Goal: Task Accomplishment & Management: Complete application form

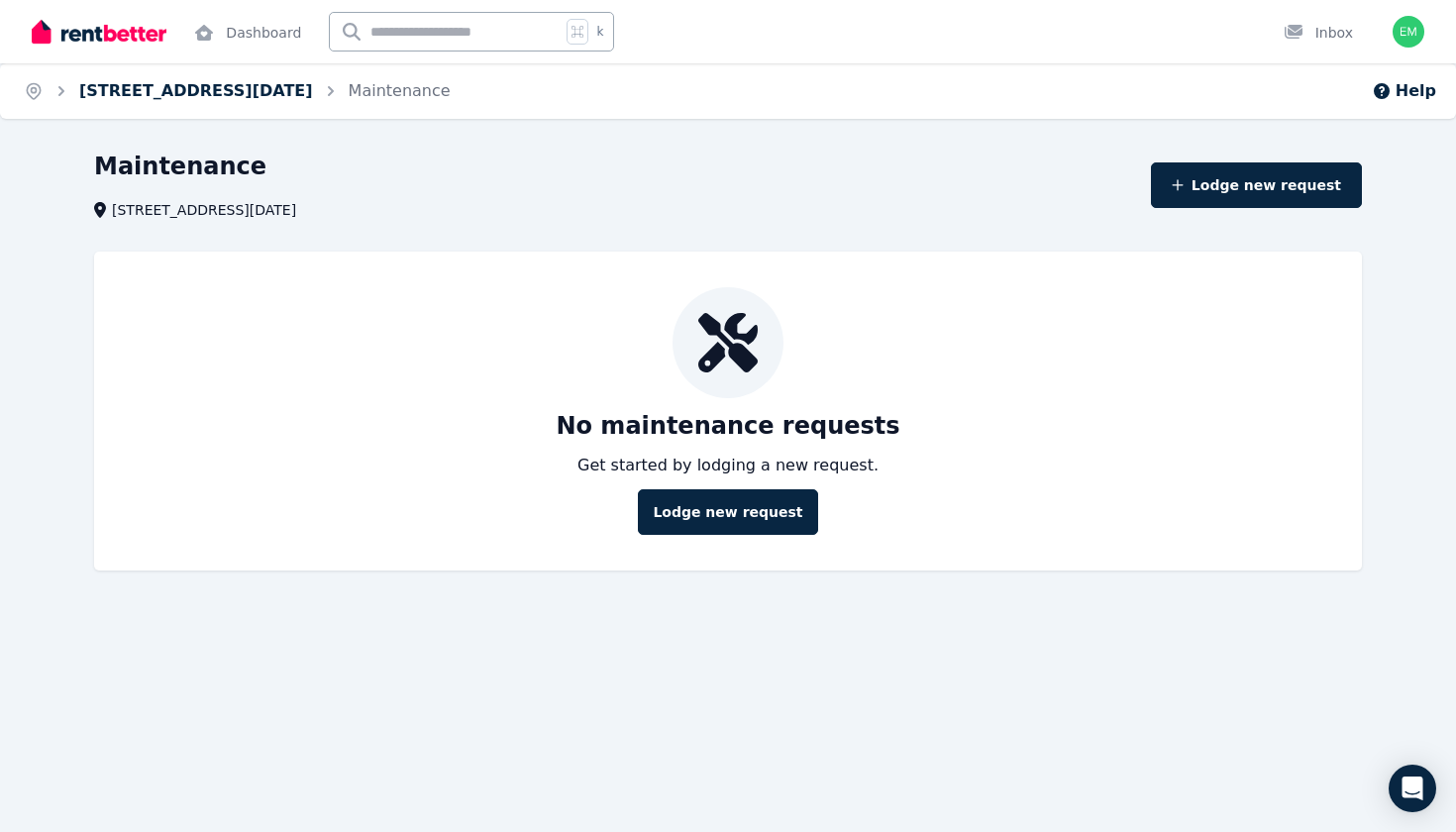
click at [296, 93] on link "[STREET_ADDRESS][DATE]" at bounding box center [196, 90] width 234 height 19
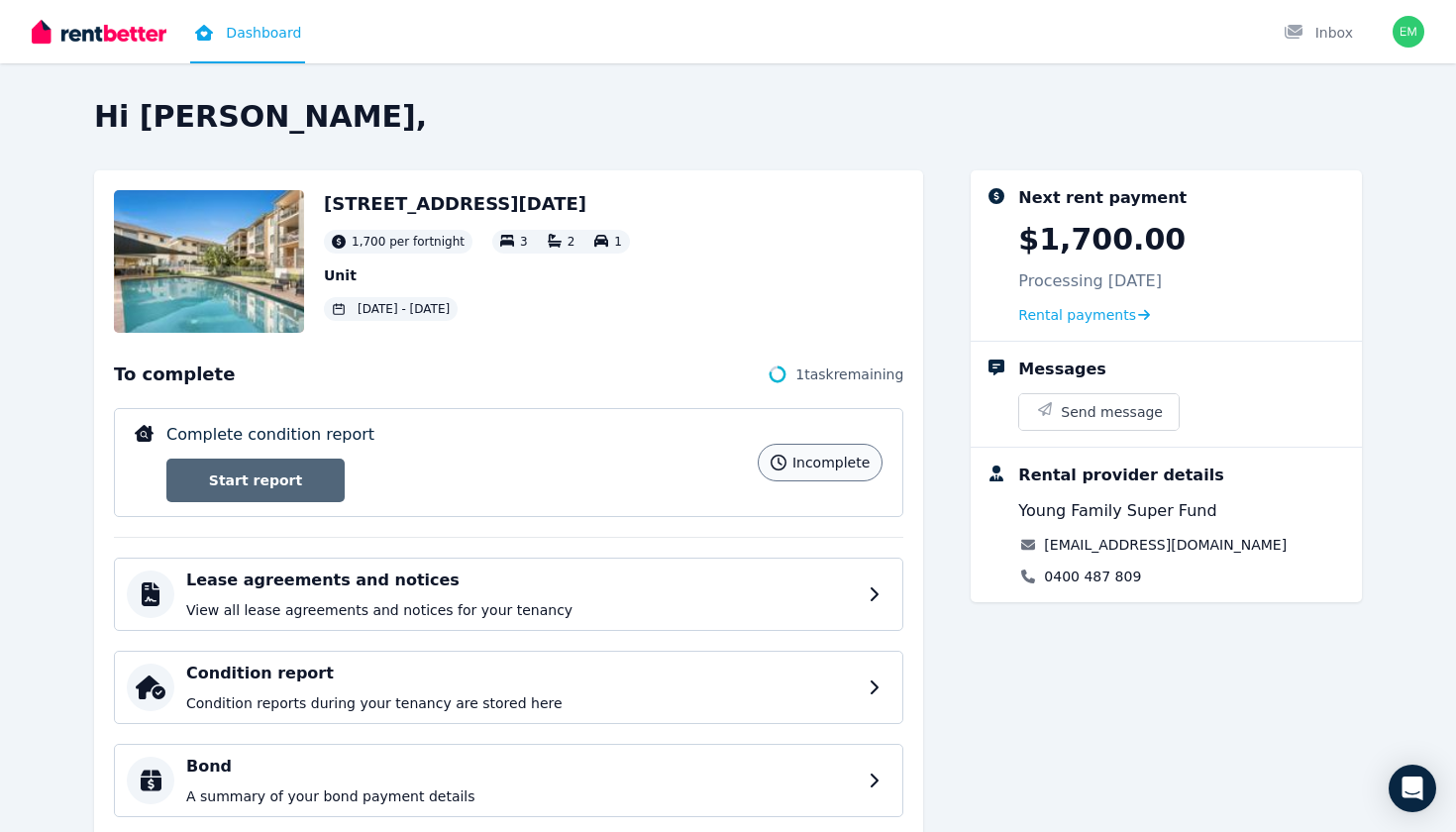
click at [212, 484] on link "Start report" at bounding box center [256, 481] width 178 height 44
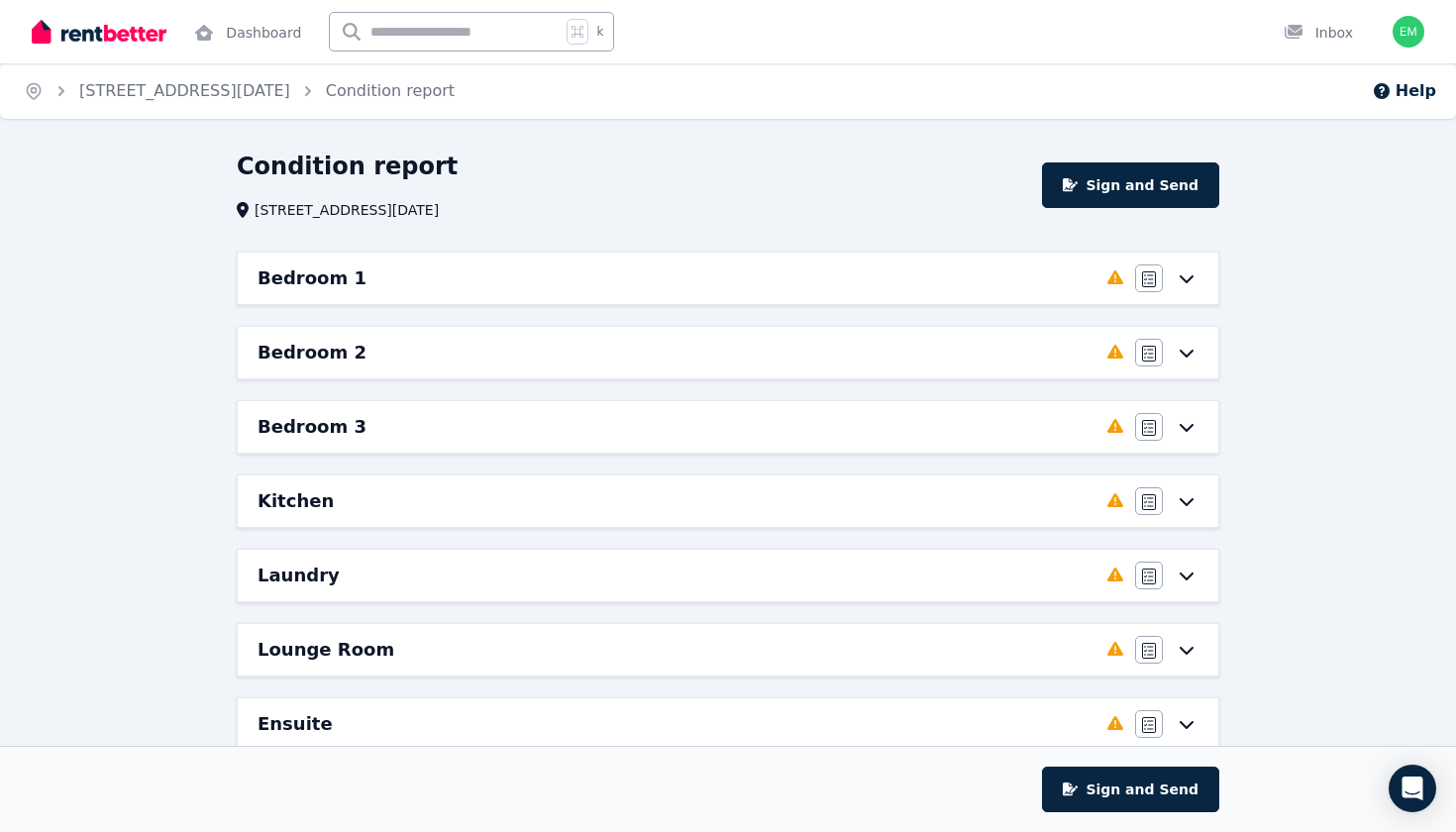
click at [556, 296] on div "Bedroom 1 Completed 0%, 8 left Agree/Disagree" at bounding box center [728, 279] width 980 height 52
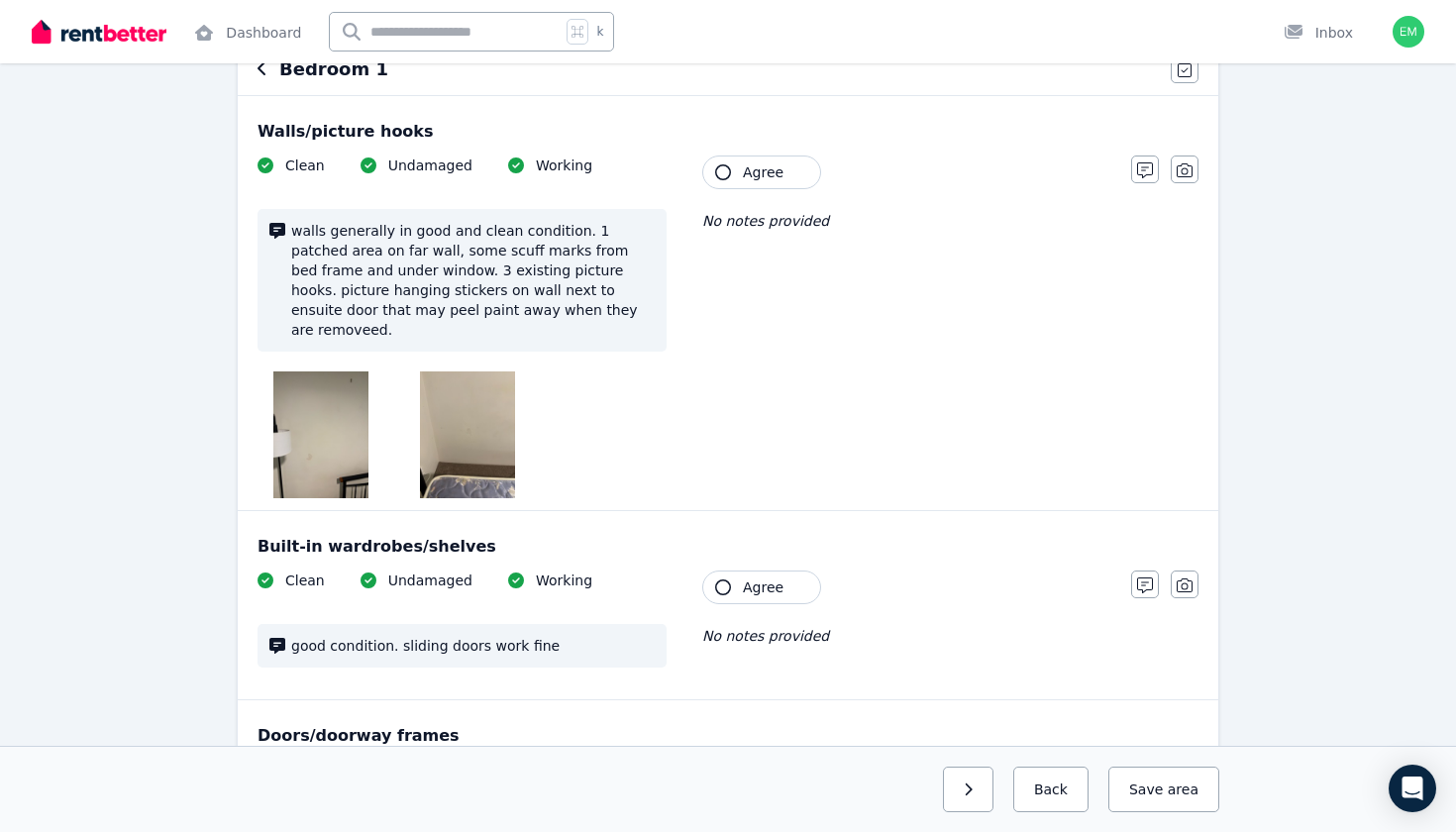
scroll to position [254, 0]
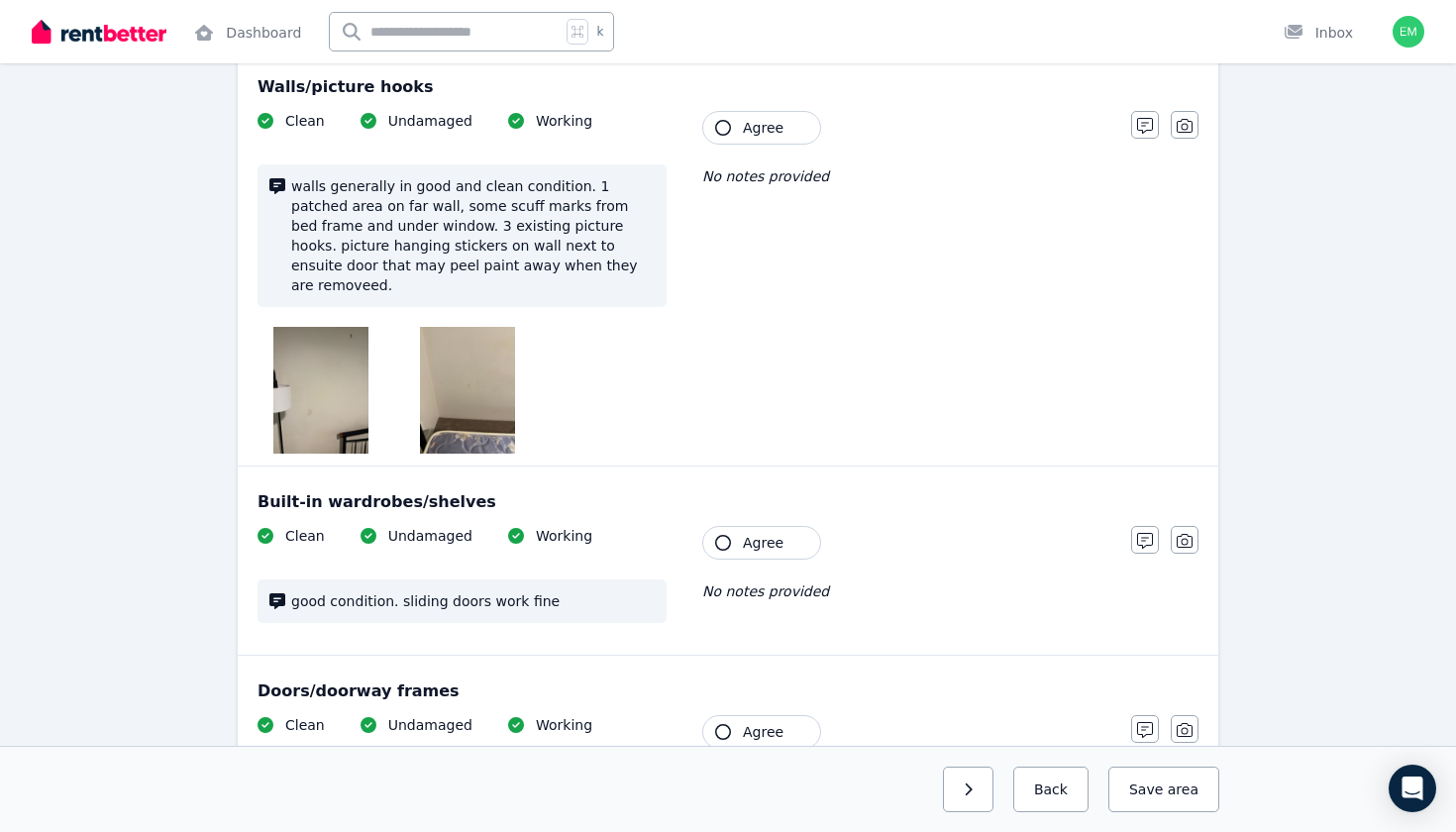
click at [789, 139] on button "Agree" at bounding box center [761, 128] width 119 height 34
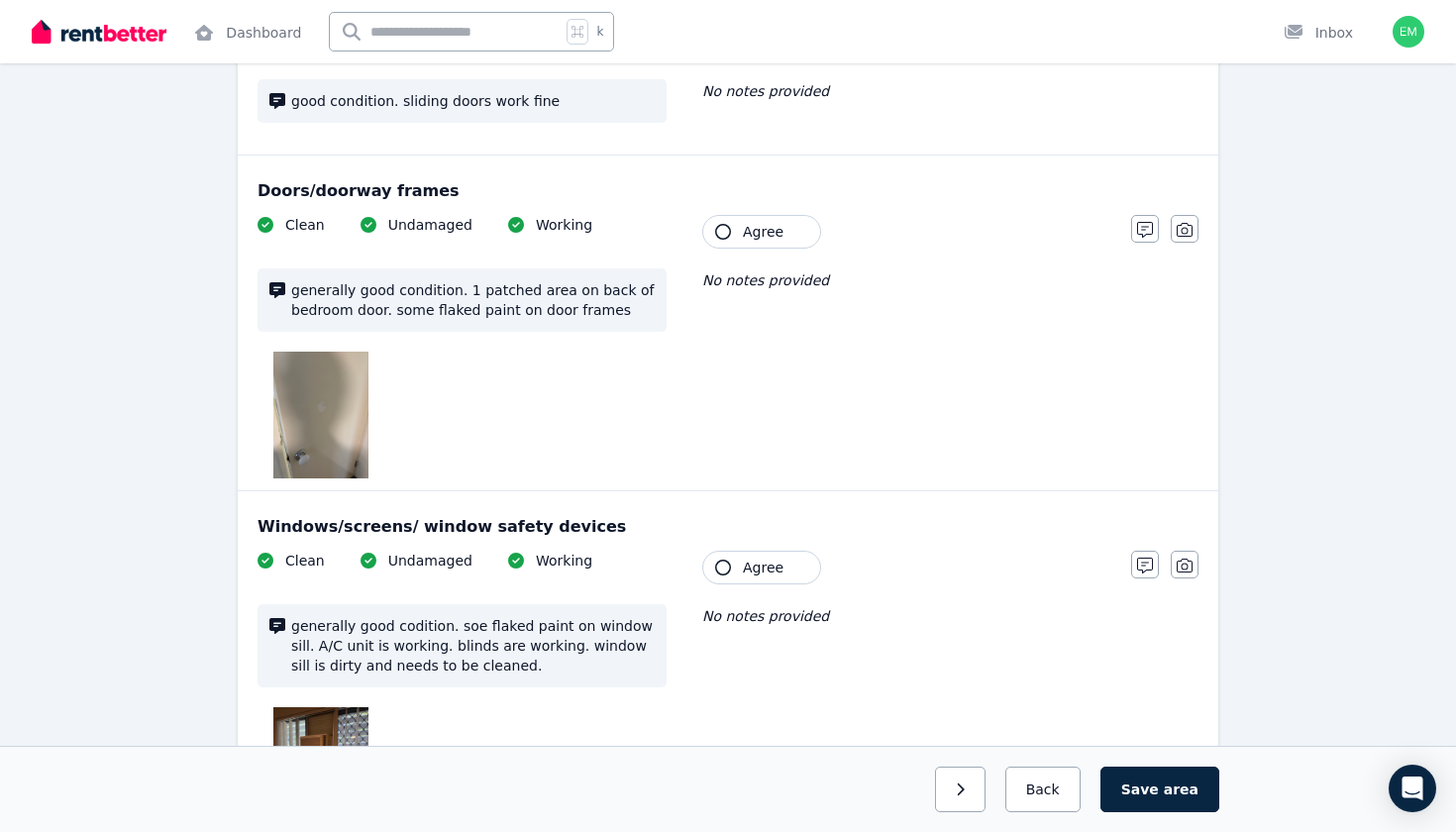
scroll to position [773, 0]
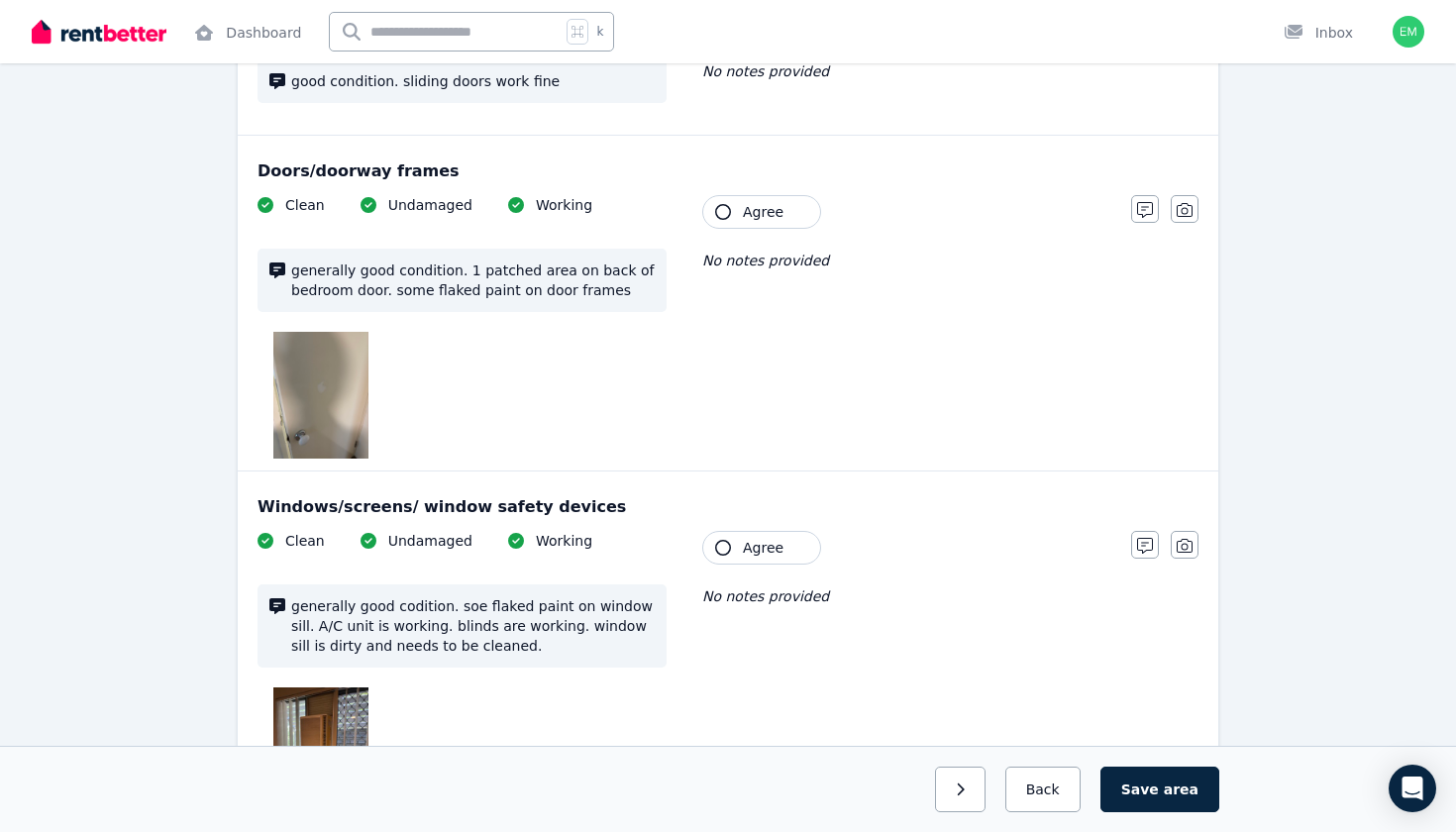
click at [779, 205] on button "Agree" at bounding box center [761, 212] width 119 height 34
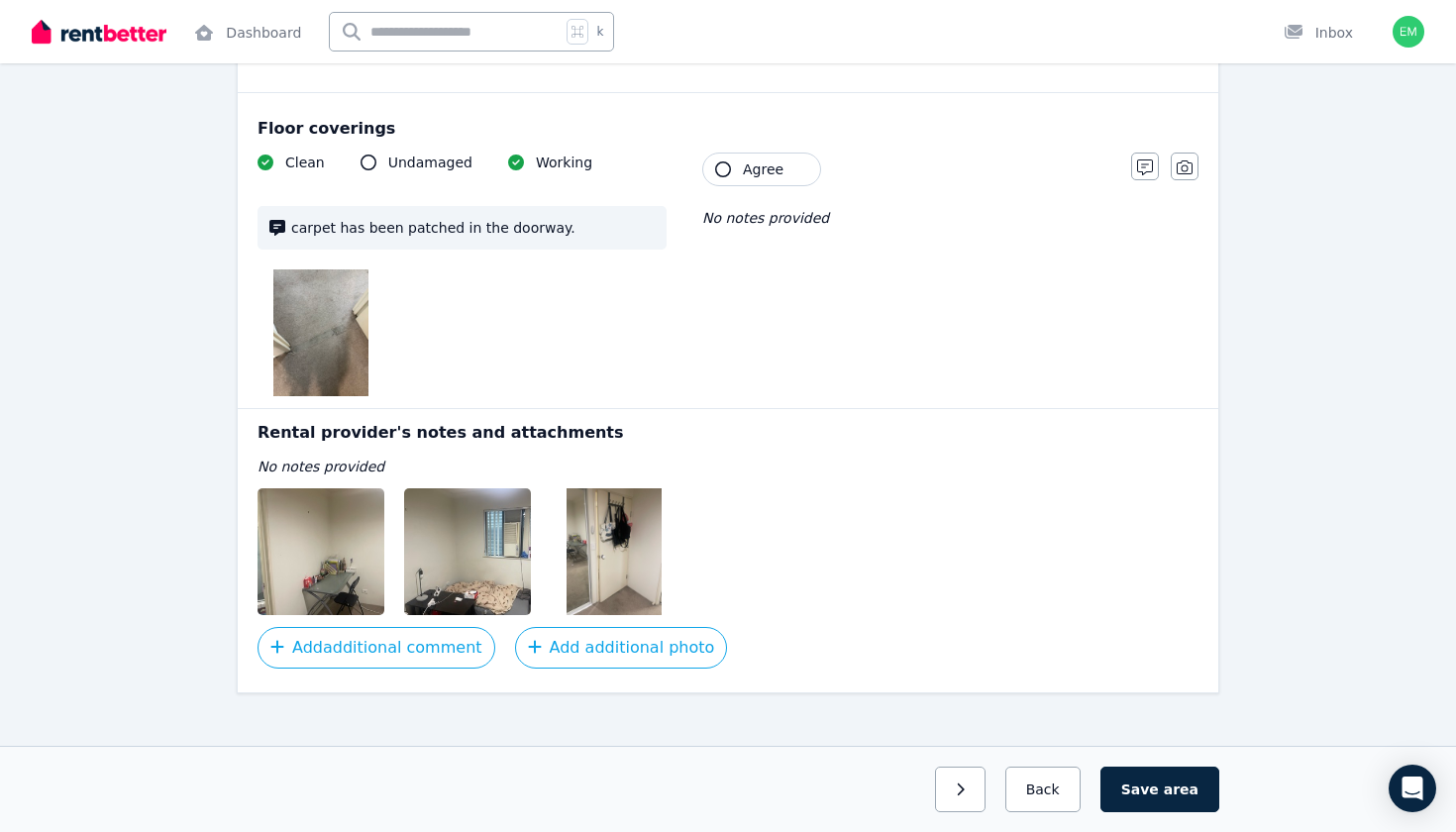
scroll to position [2244, 0]
click at [620, 533] on img at bounding box center [614, 553] width 95 height 127
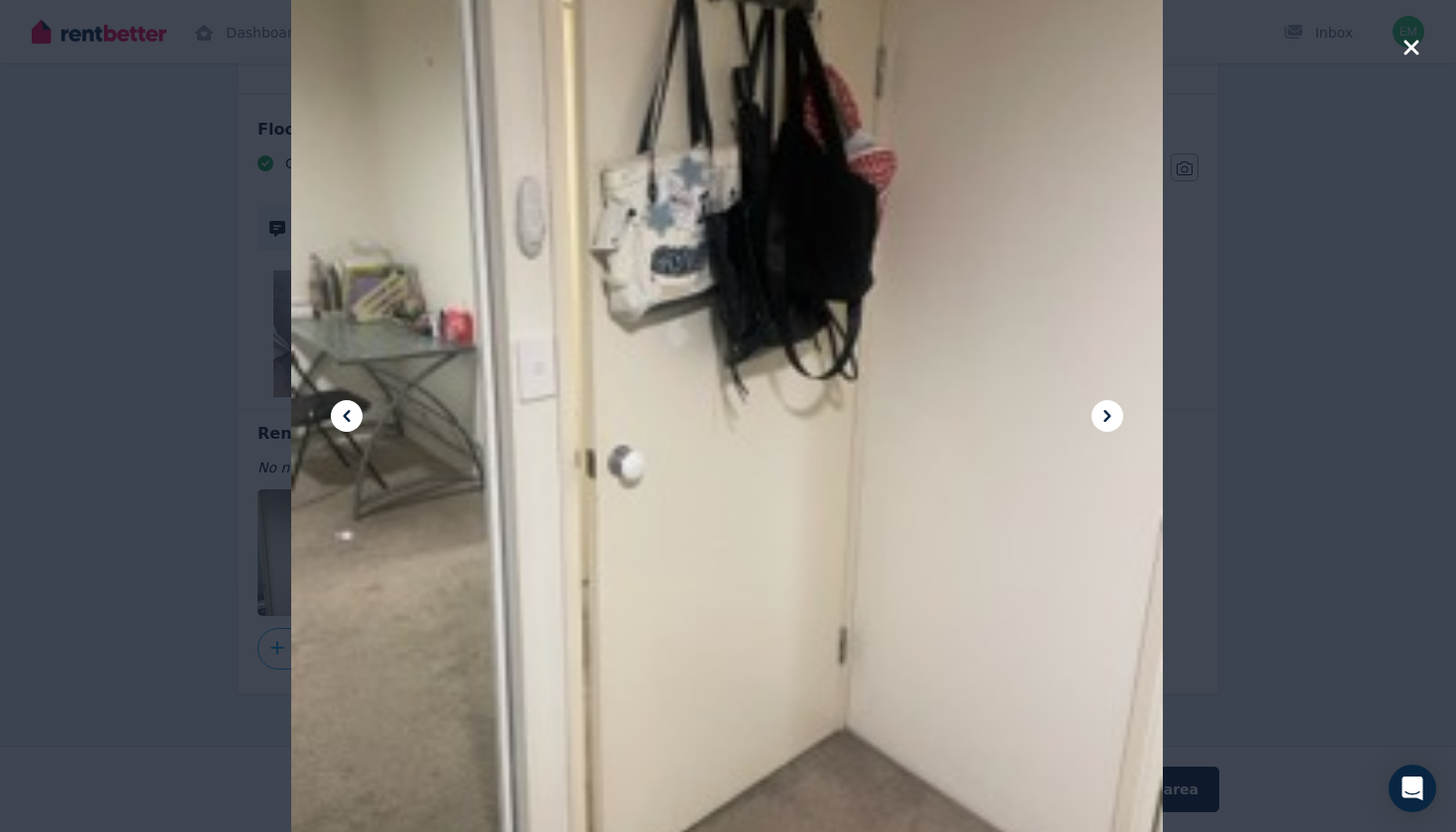
click at [338, 417] on icon at bounding box center [347, 416] width 24 height 24
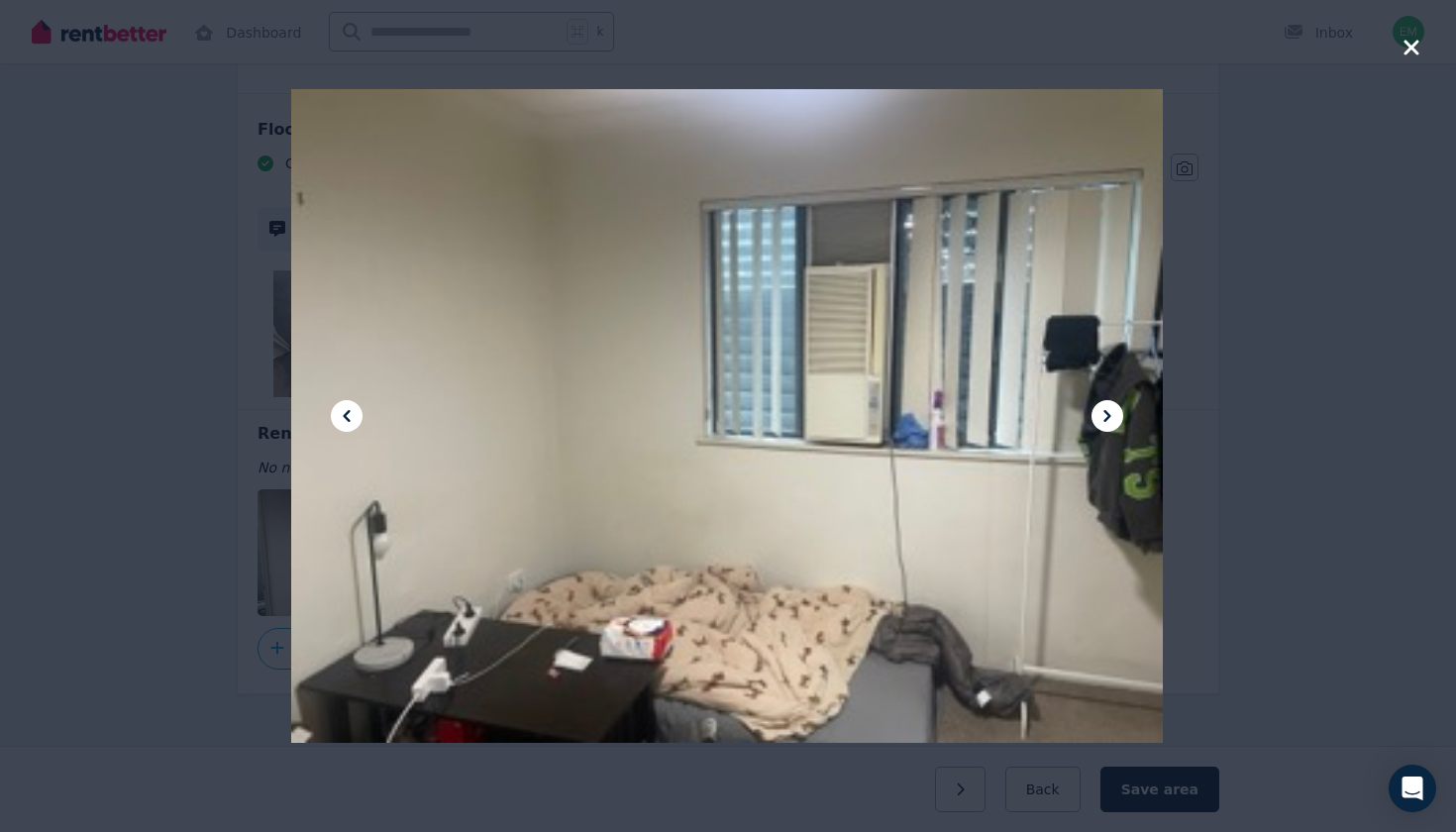
click at [341, 417] on icon at bounding box center [347, 416] width 24 height 24
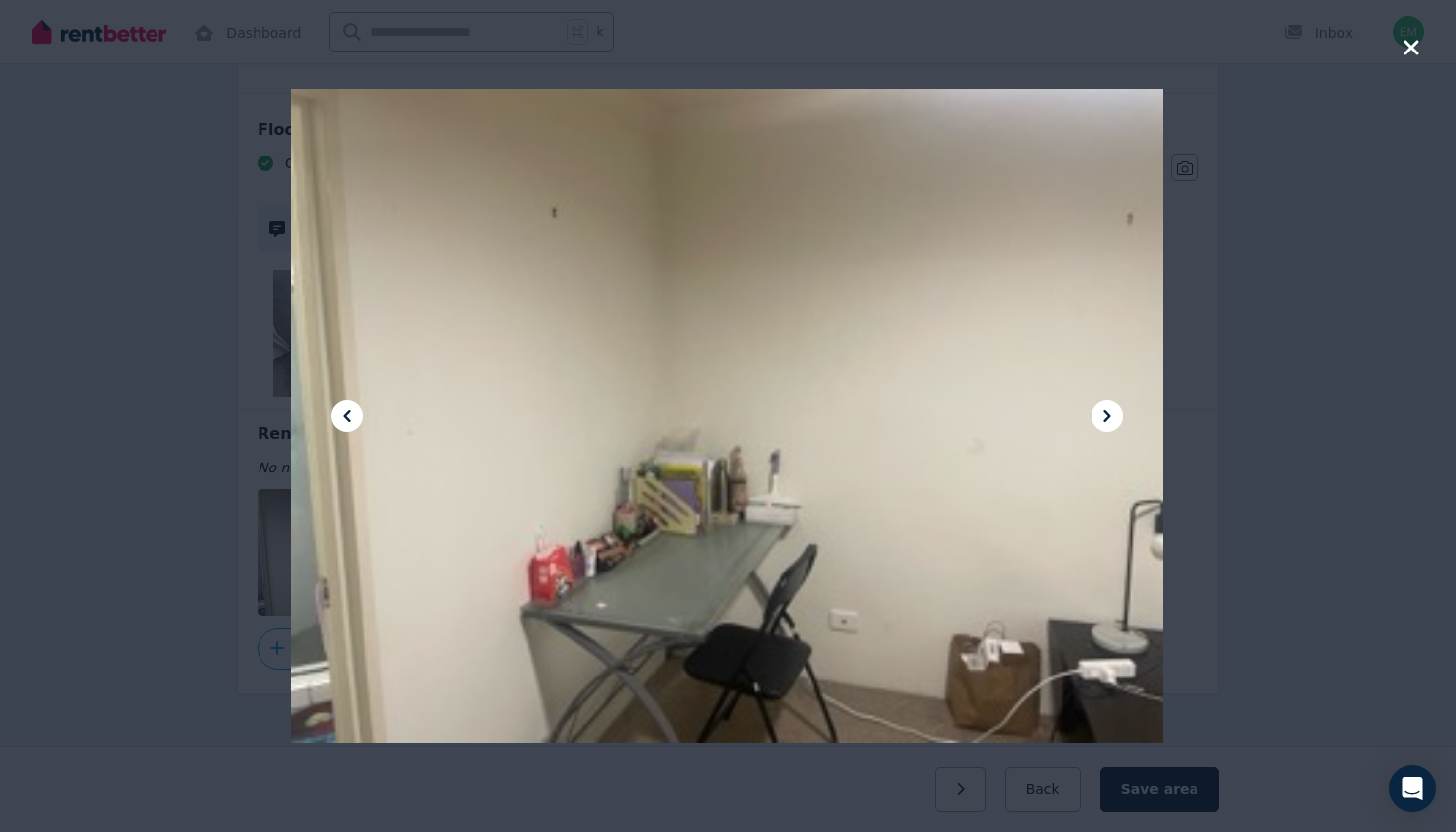
click at [1414, 51] on icon "button" at bounding box center [1410, 47] width 15 height 15
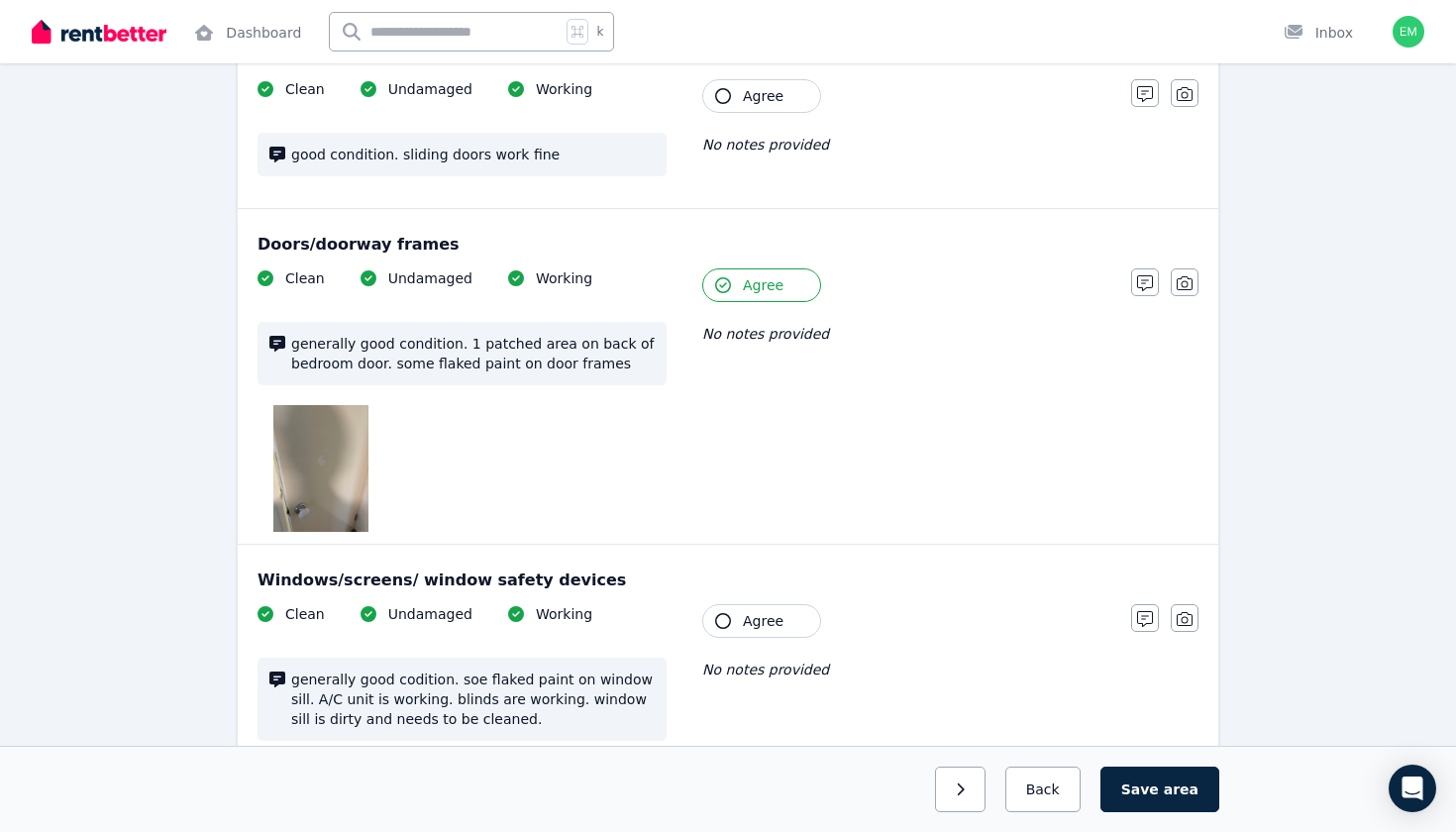
scroll to position [724, 0]
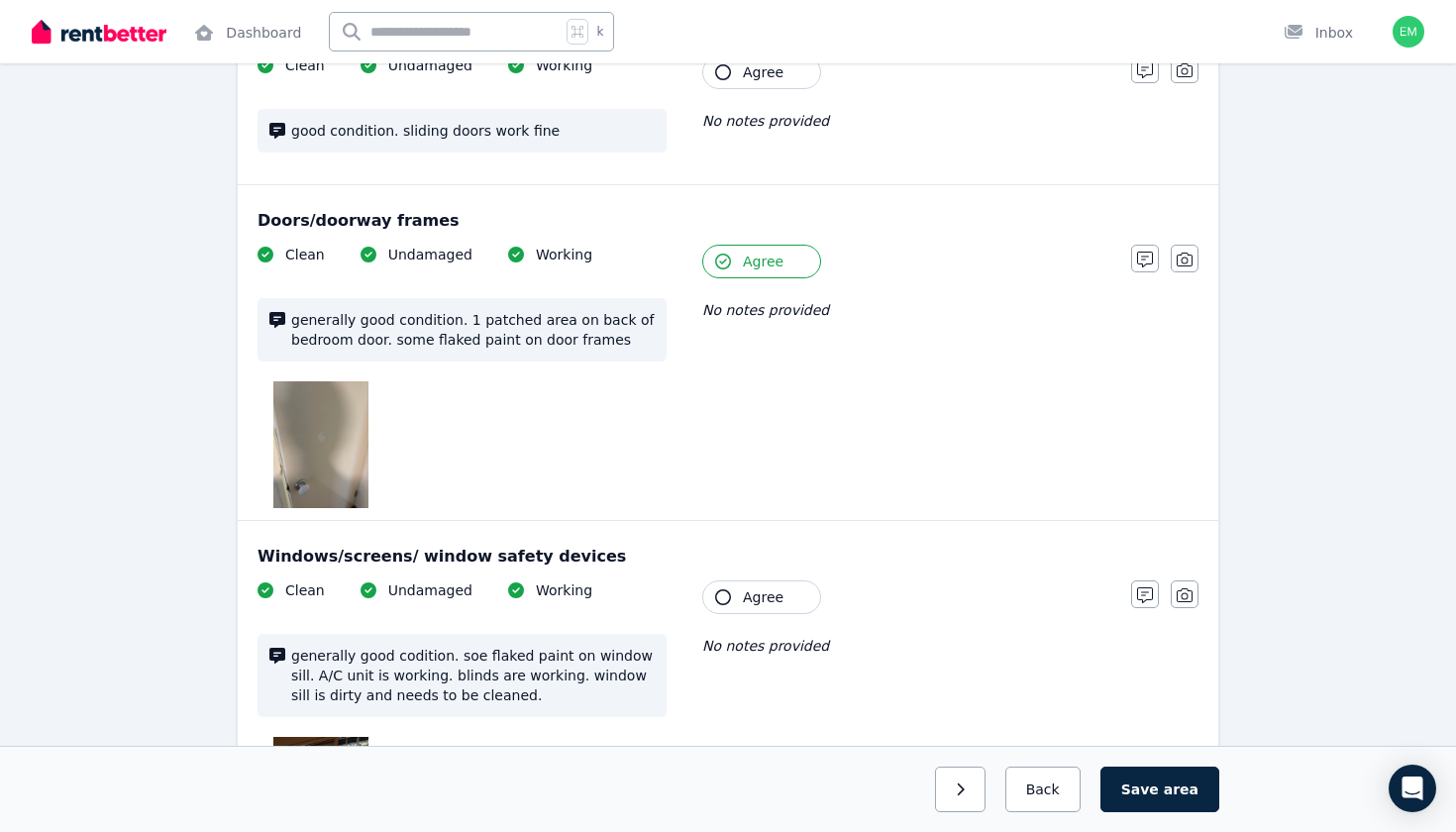
click at [329, 440] on img at bounding box center [321, 445] width 95 height 127
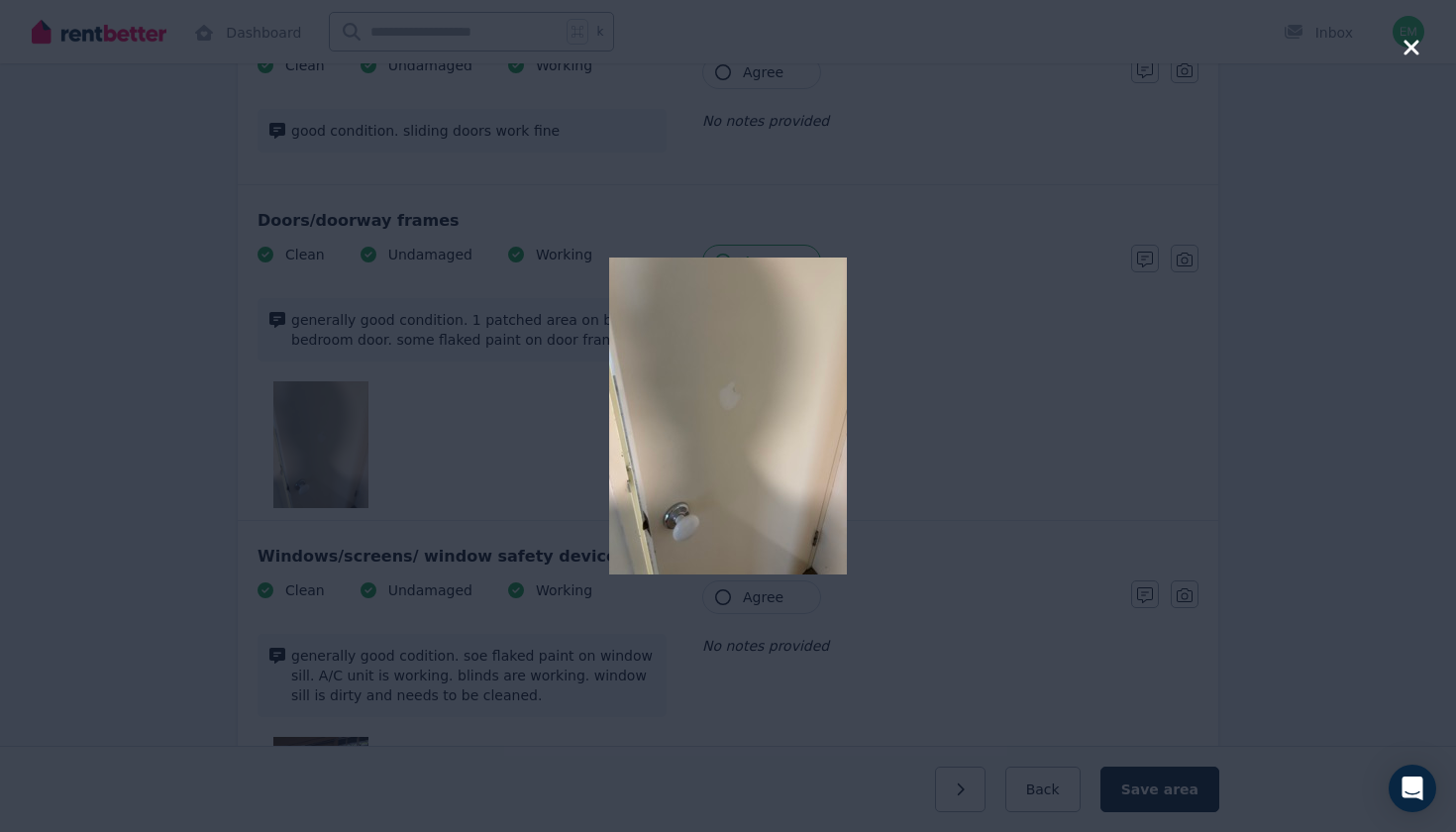
click at [579, 450] on div at bounding box center [728, 416] width 873 height 832
click at [1415, 37] on icon "button" at bounding box center [1411, 48] width 18 height 24
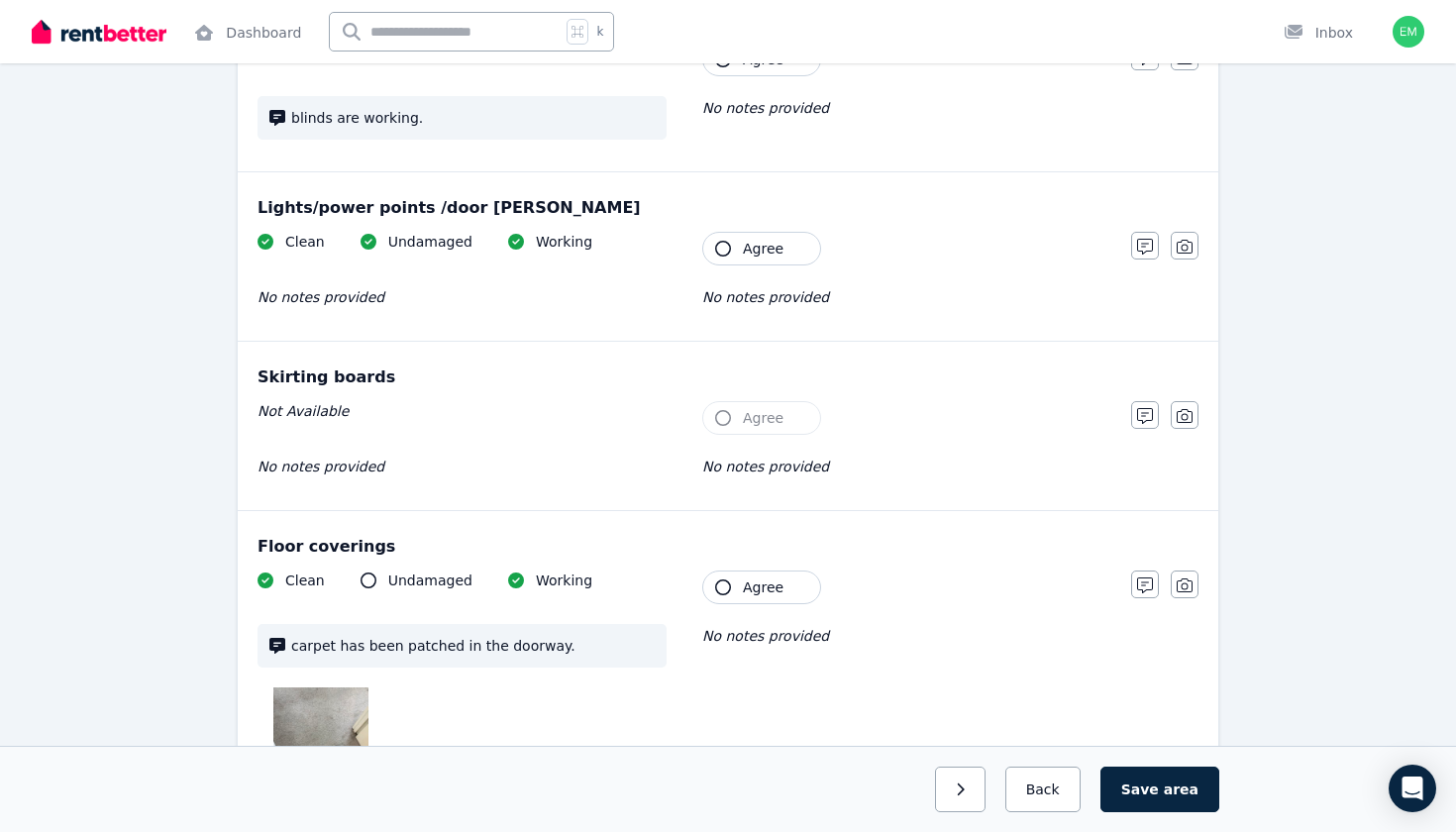
scroll to position [1874, 0]
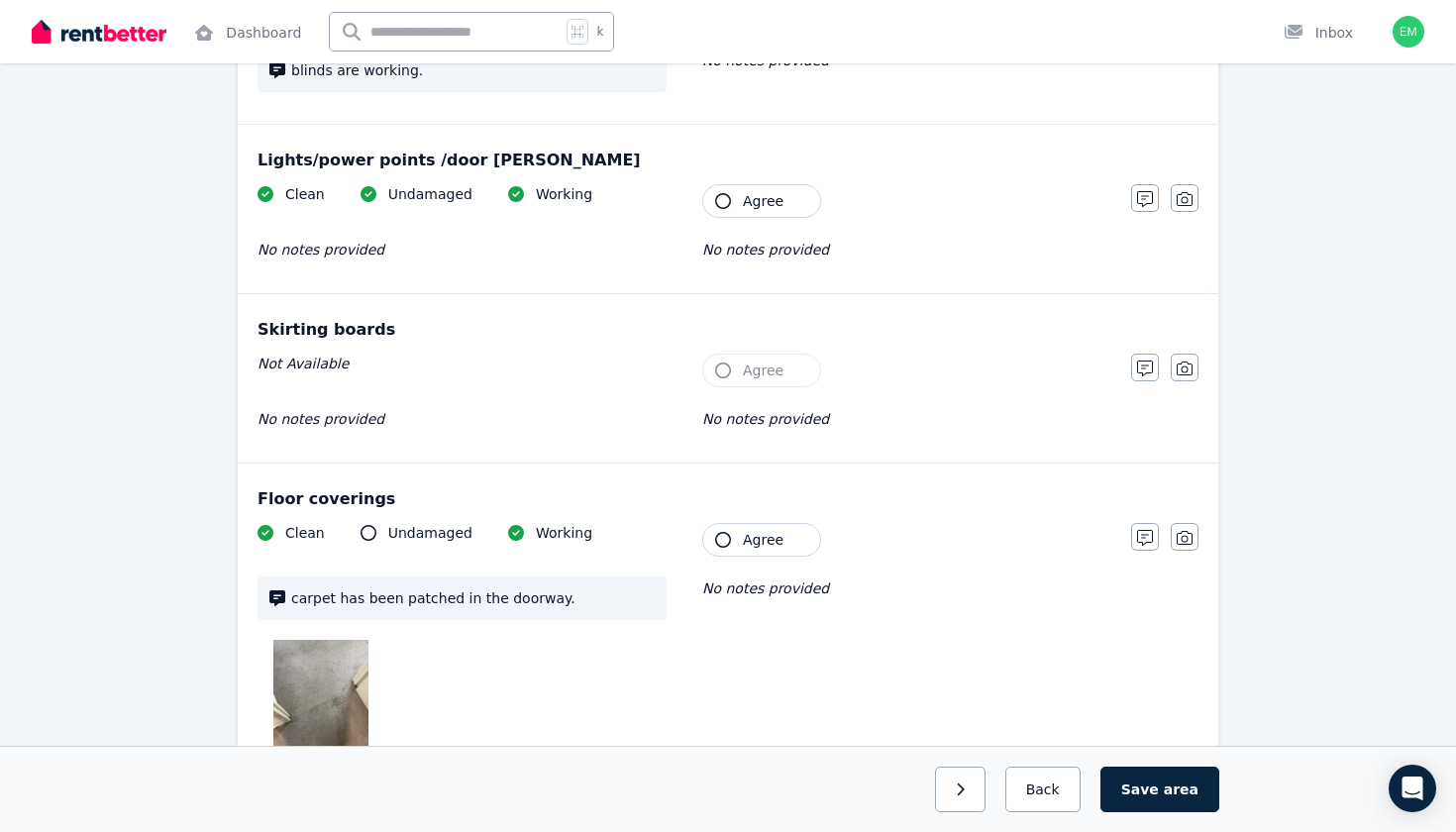
click at [773, 531] on span "Agree" at bounding box center [762, 540] width 41 height 20
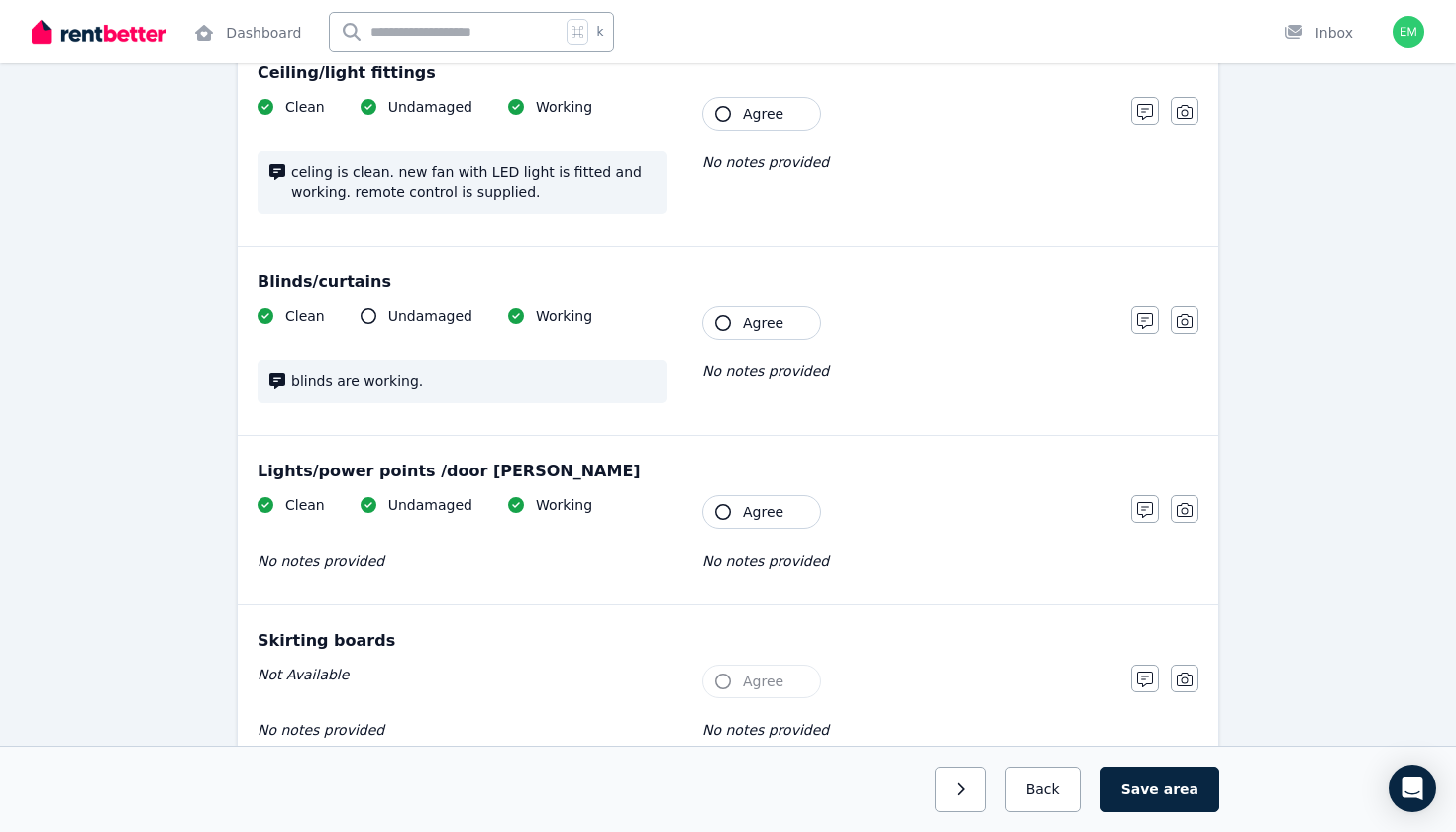
scroll to position [1525, 0]
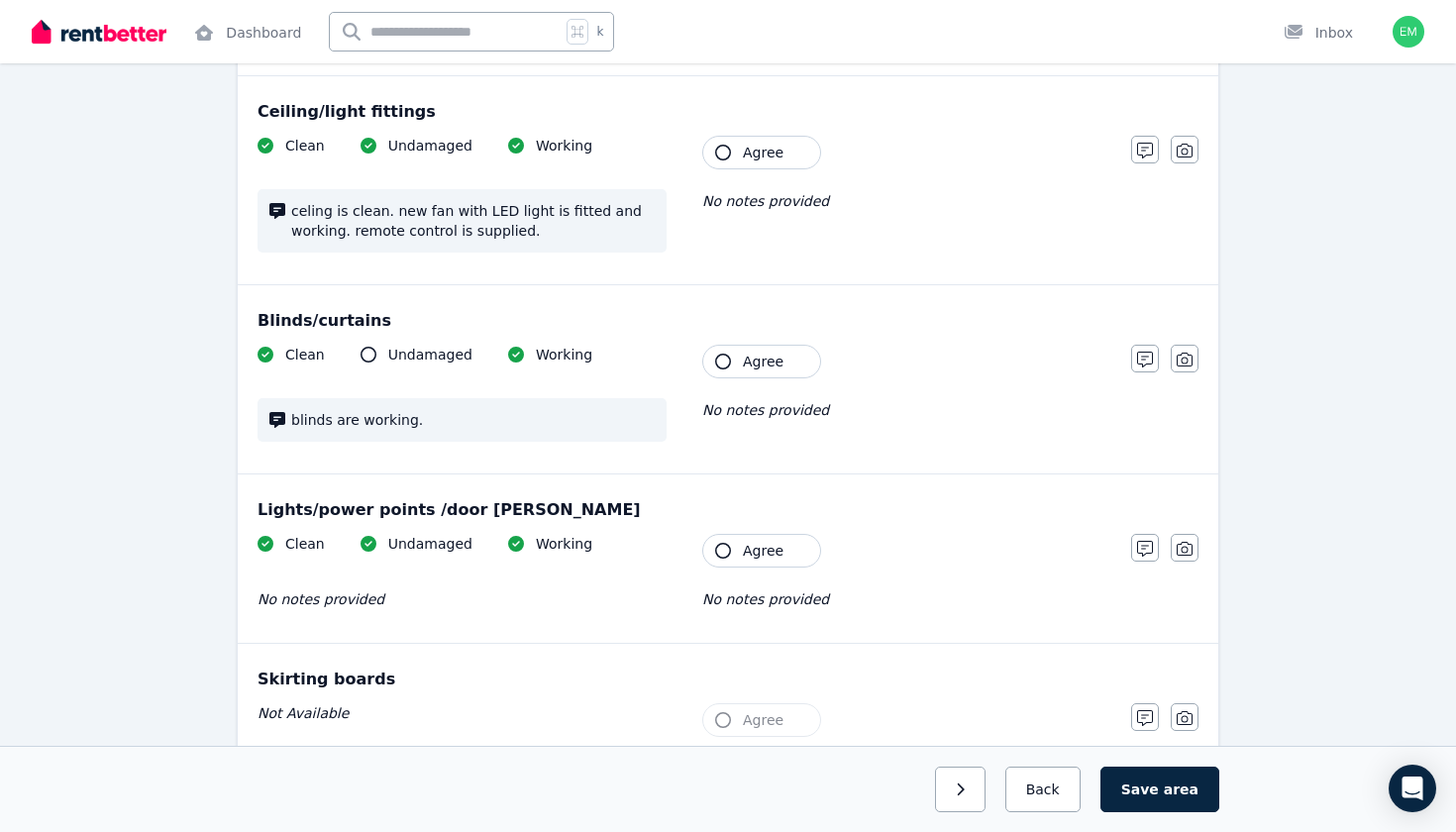
click at [750, 541] on span "Agree" at bounding box center [762, 551] width 41 height 20
click at [757, 362] on div "Clean Undamaged Working blinds are working. Tenant Agree No notes provided" at bounding box center [684, 404] width 853 height 117
click at [757, 352] on span "Agree" at bounding box center [762, 362] width 41 height 20
click at [755, 150] on div "Clean Undamaged Working celing is clean. new fan with LED light is fitted and w…" at bounding box center [684, 204] width 853 height 137
click at [756, 143] on span "Agree" at bounding box center [762, 153] width 41 height 20
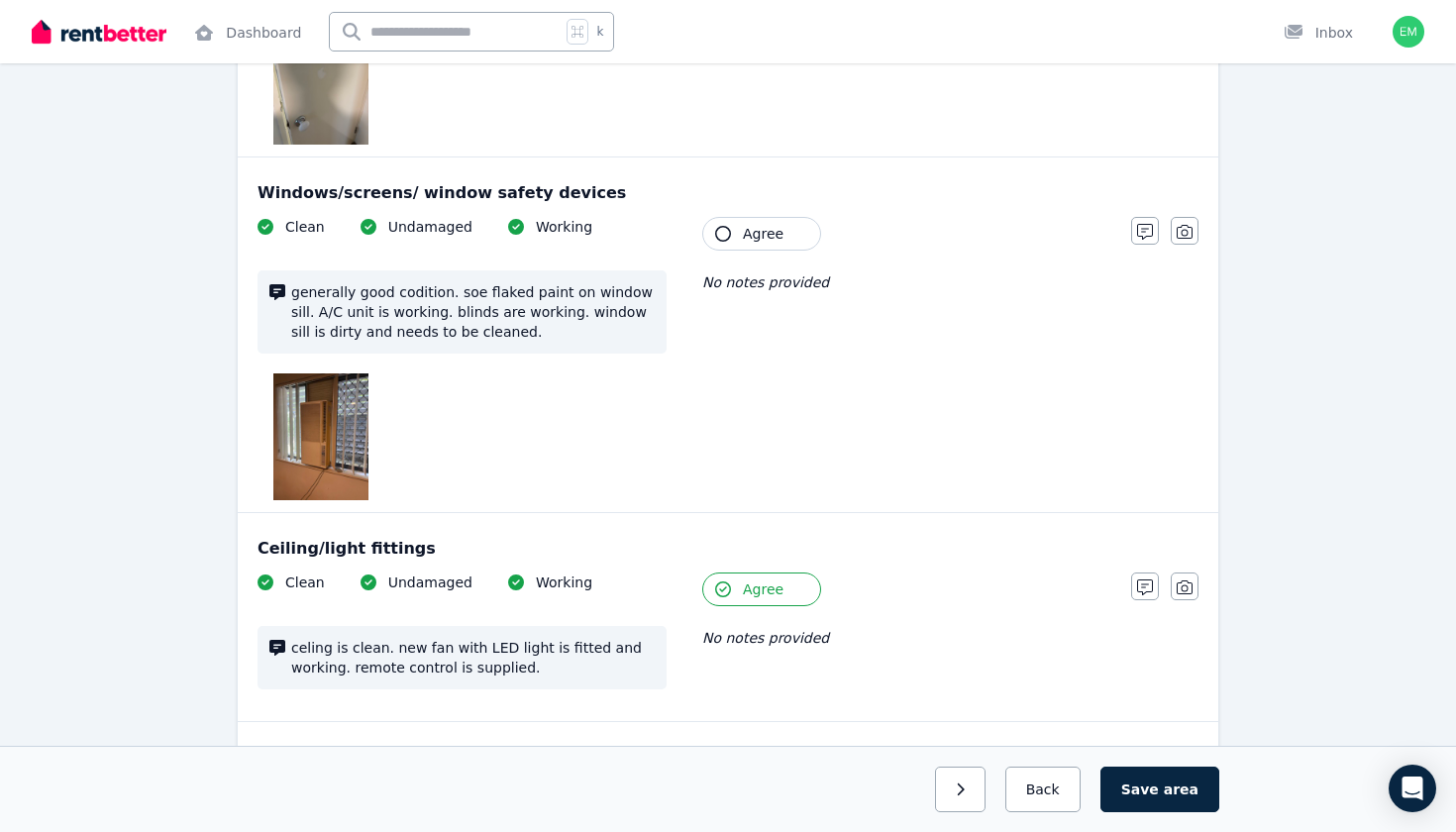
scroll to position [1086, 0]
click at [754, 230] on button "Agree" at bounding box center [761, 236] width 119 height 34
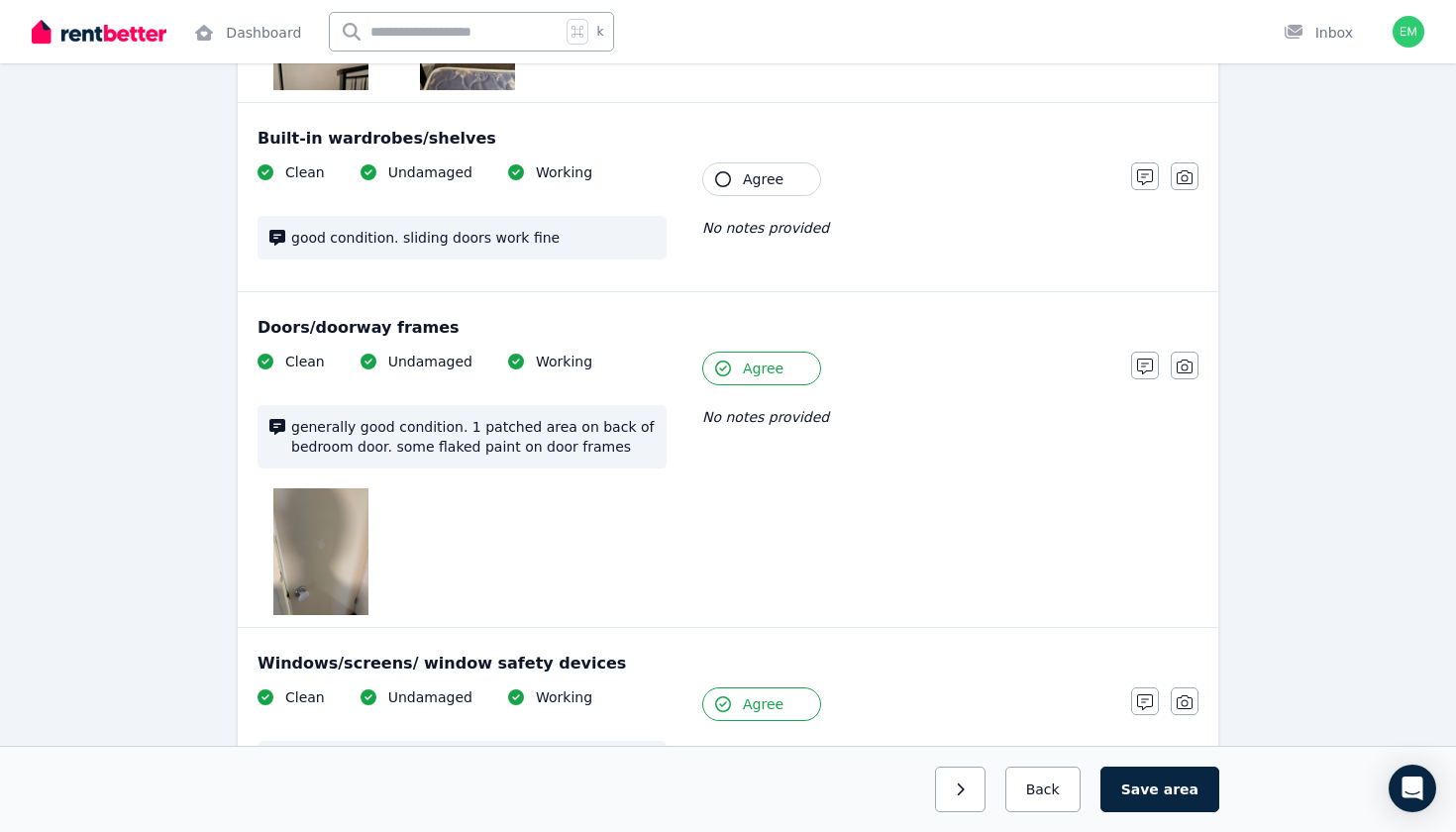
click at [771, 170] on span "Agree" at bounding box center [762, 179] width 41 height 20
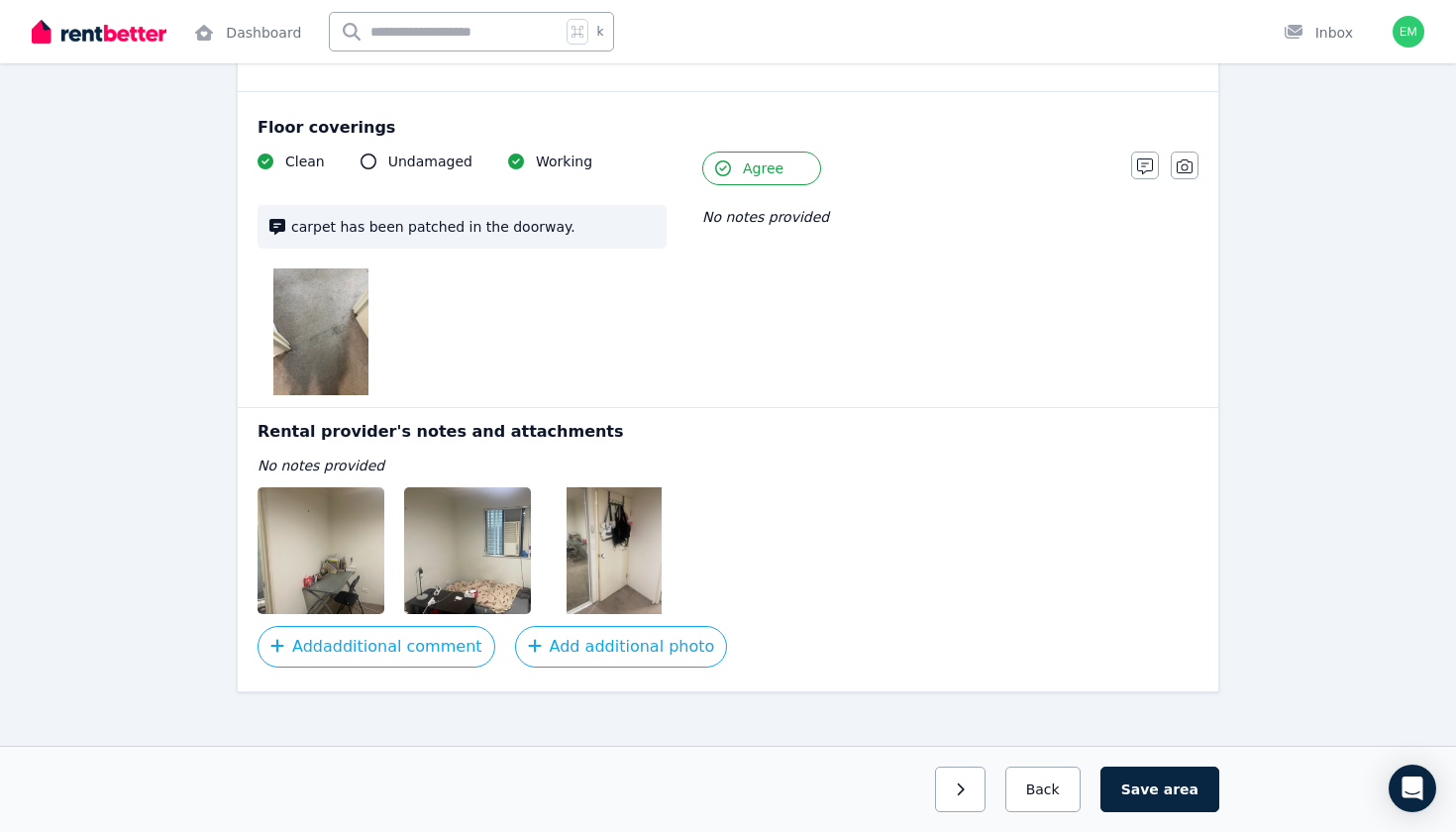
scroll to position [2244, 0]
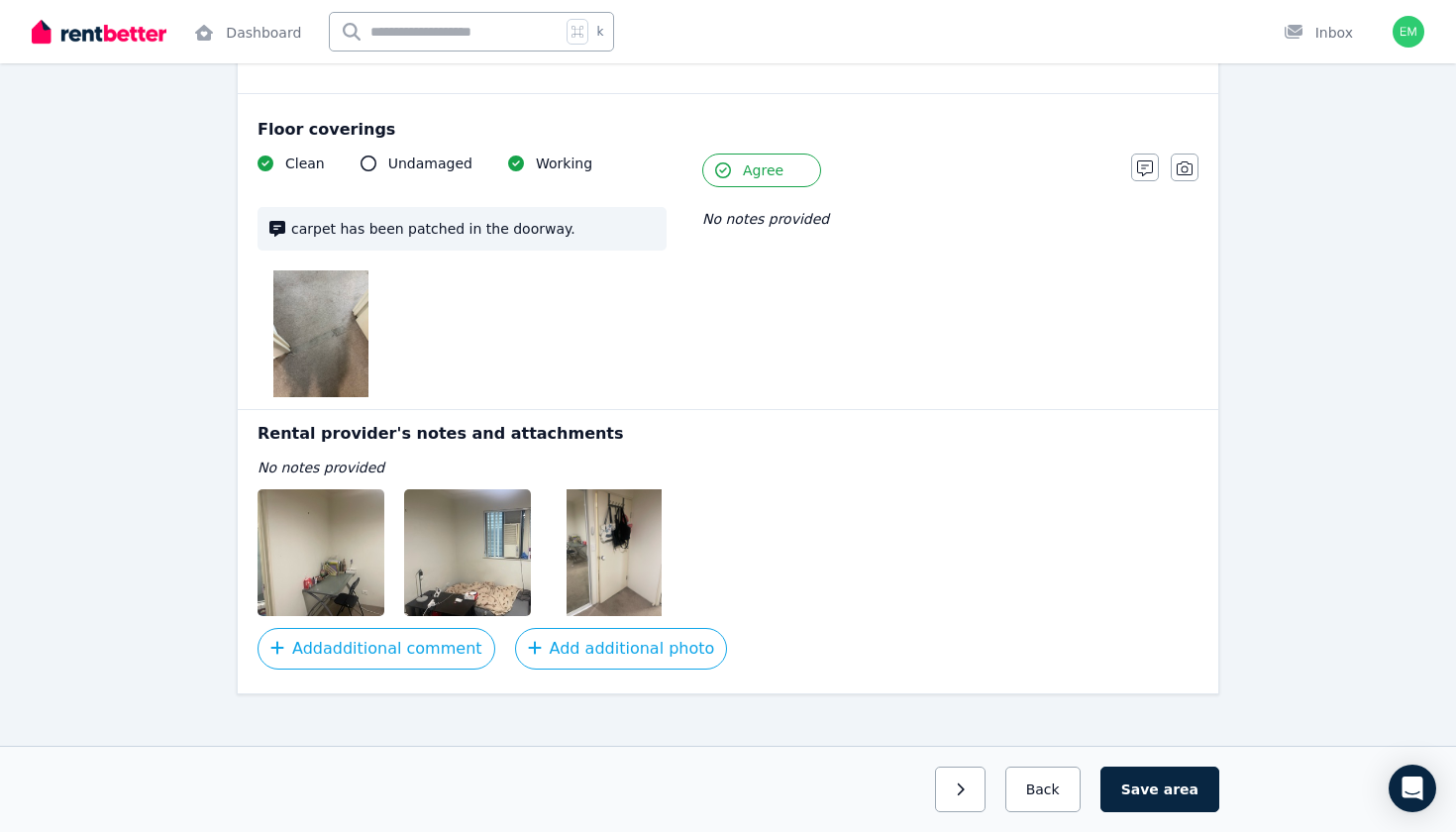
click at [624, 558] on img at bounding box center [614, 553] width 95 height 127
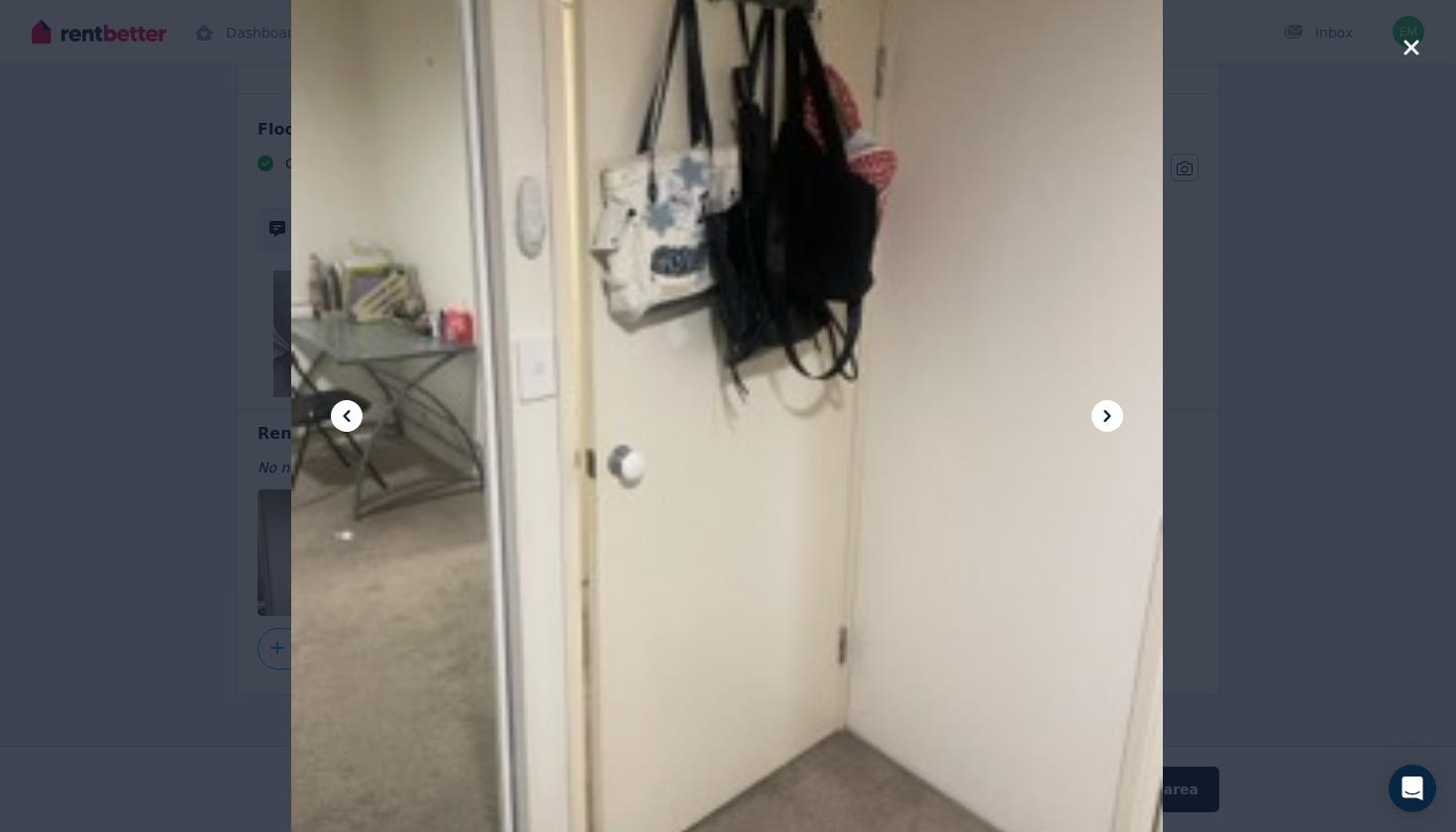
click at [339, 407] on icon at bounding box center [347, 416] width 24 height 24
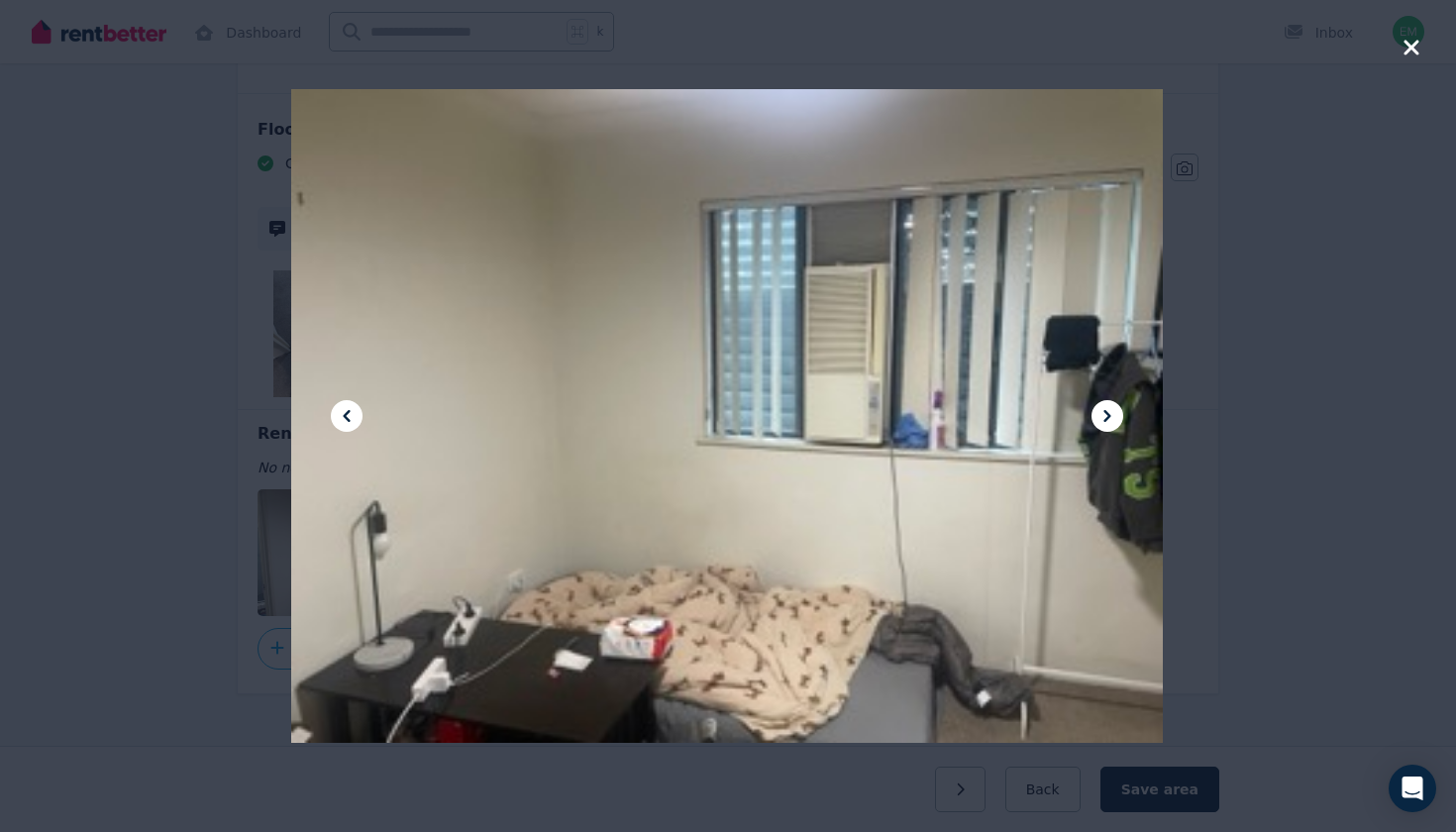
click at [339, 407] on icon at bounding box center [347, 416] width 24 height 24
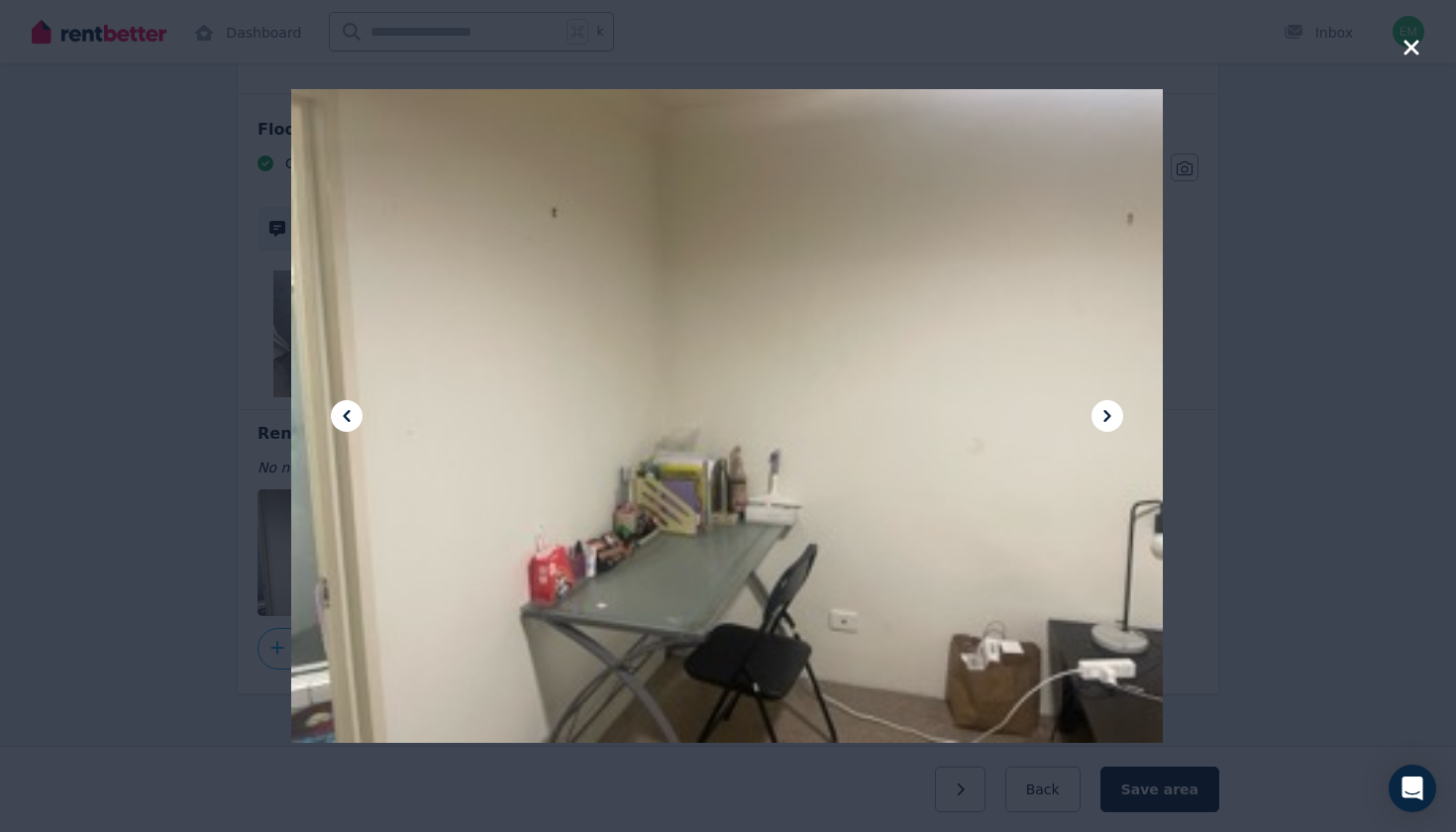
click at [1414, 49] on icon "button" at bounding box center [1410, 47] width 15 height 15
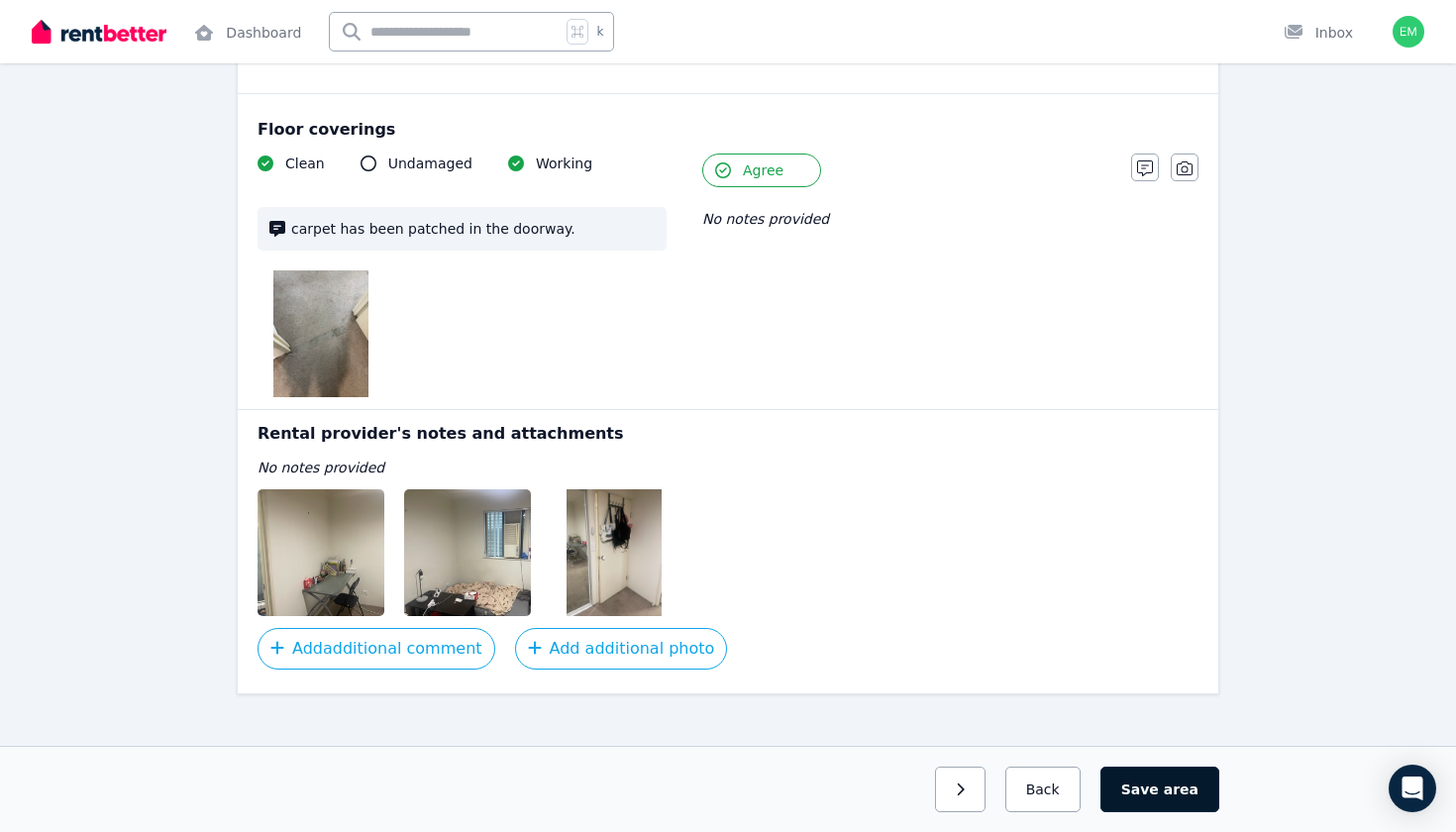
click at [1178, 811] on div "Next: Bedroom 2 Back Save area" at bounding box center [728, 788] width 1456 height 86
click at [1161, 773] on button "Save area" at bounding box center [1160, 789] width 119 height 46
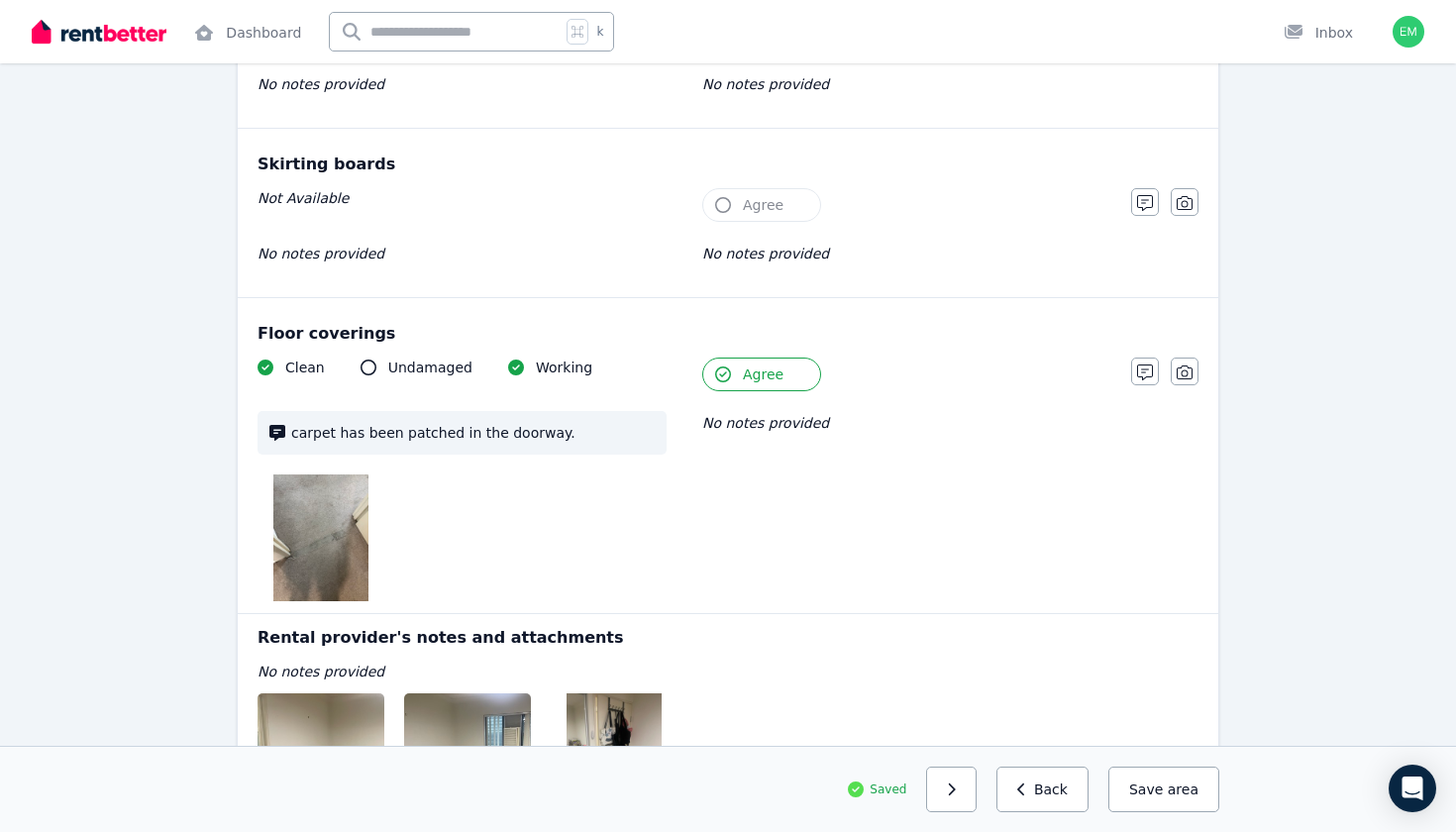
scroll to position [2035, 0]
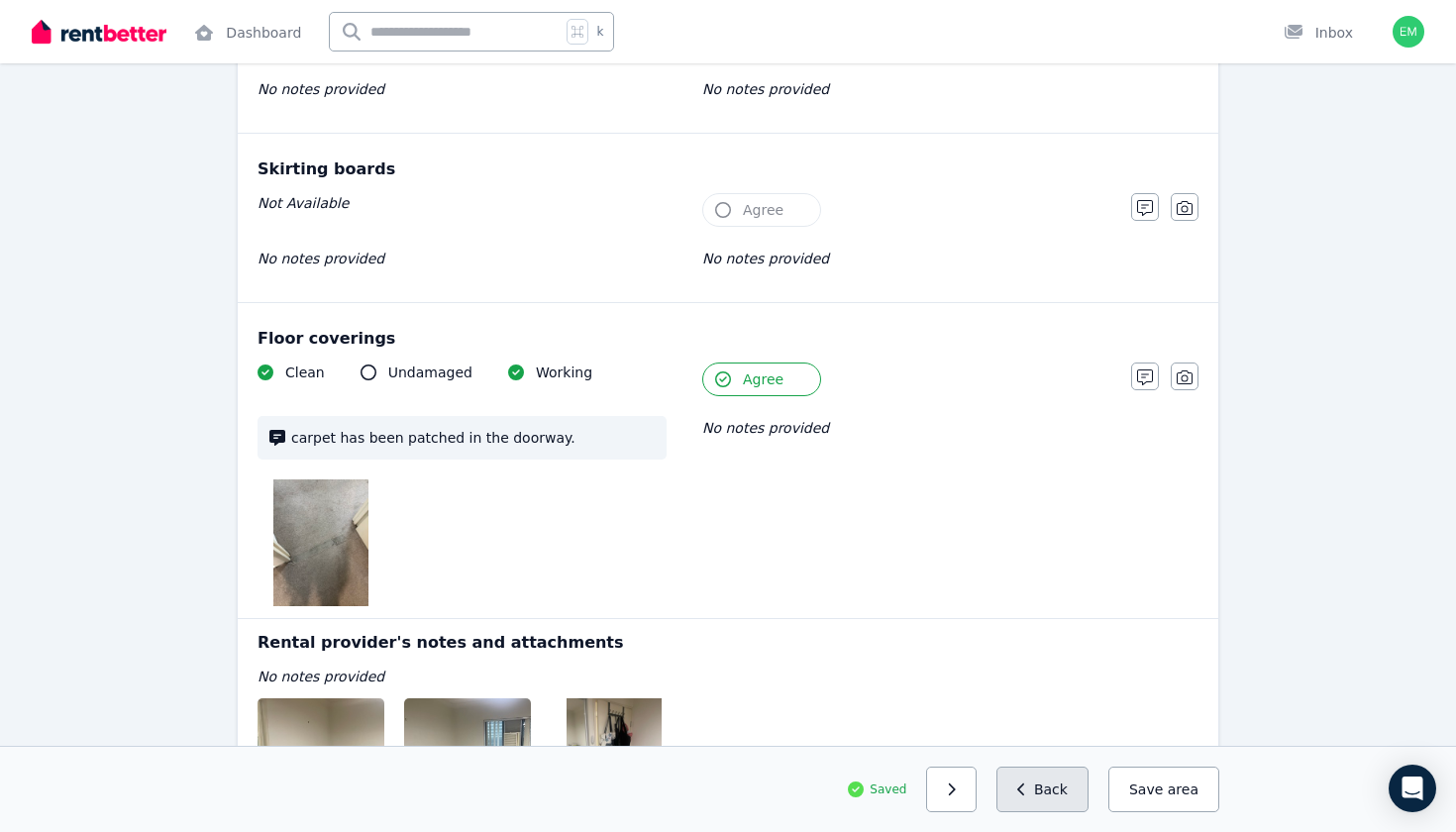
click at [1038, 796] on button "Back" at bounding box center [1042, 789] width 92 height 46
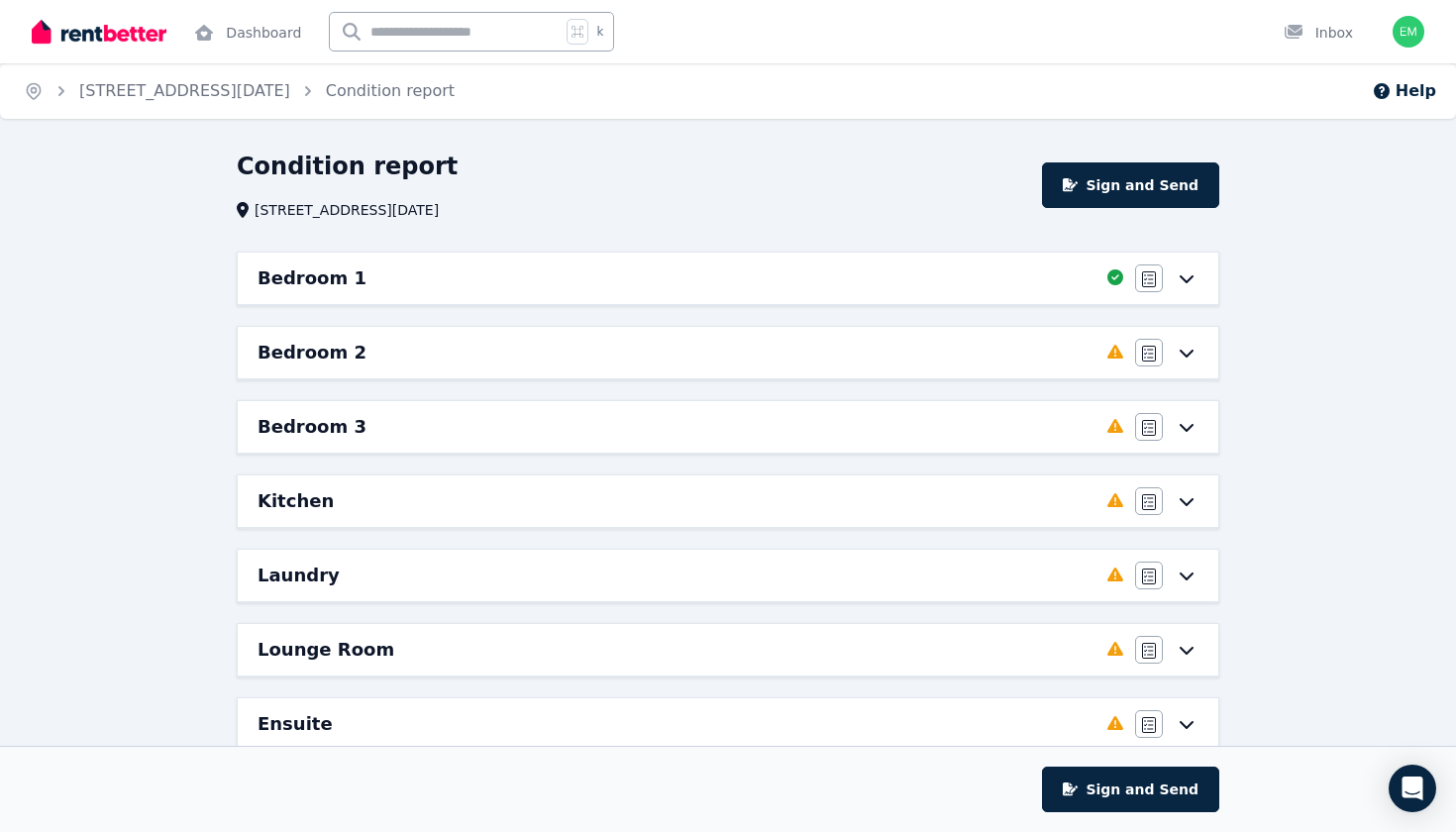
scroll to position [0, 0]
click at [789, 319] on div "Bedroom 1 Completed 100%, 0 left Agree/Disagree Bedroom 2 Completed 0%, 8 left …" at bounding box center [728, 687] width 998 height 872
click at [788, 352] on div "Bedroom 2" at bounding box center [676, 353] width 838 height 28
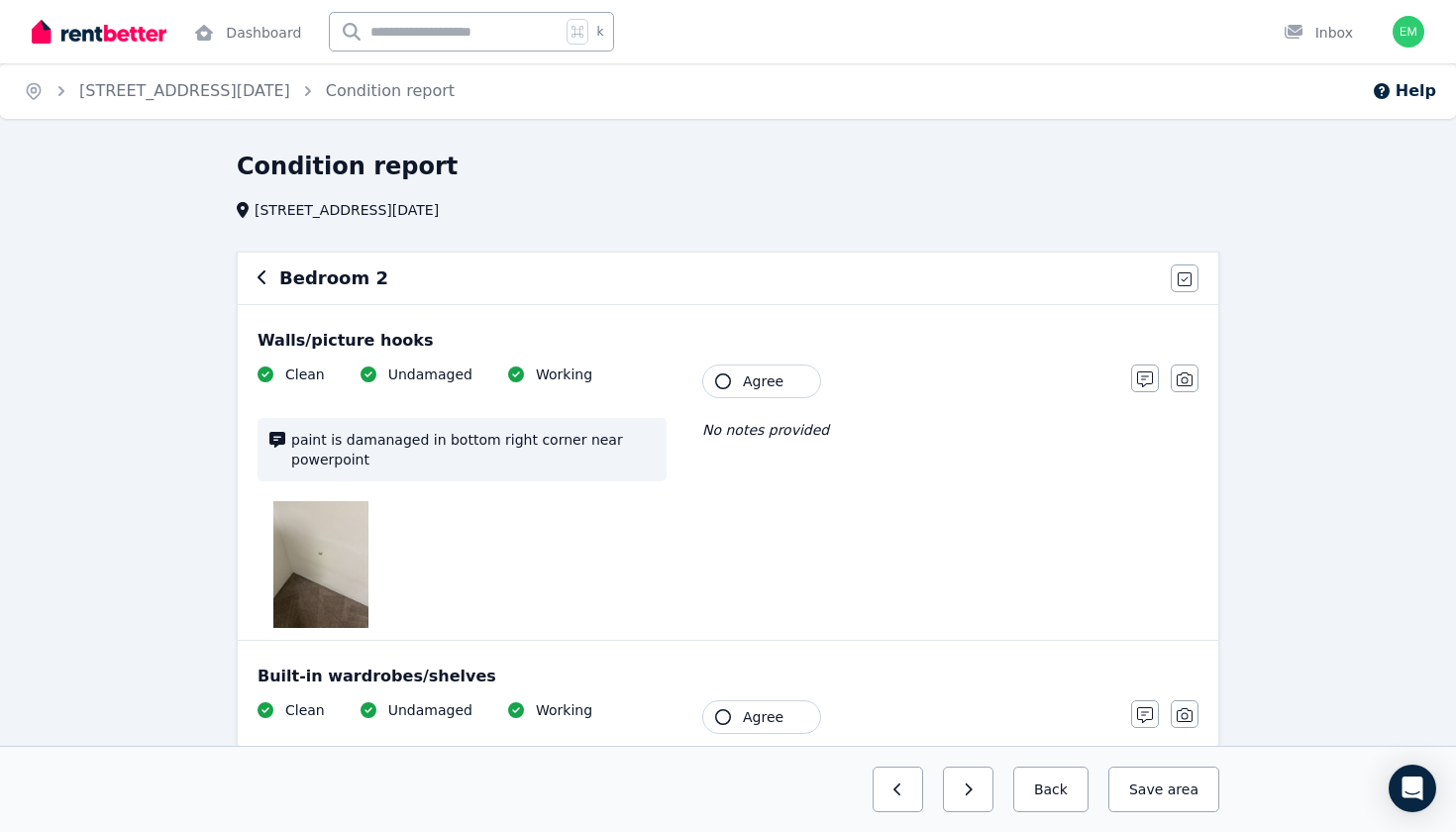
scroll to position [70, 0]
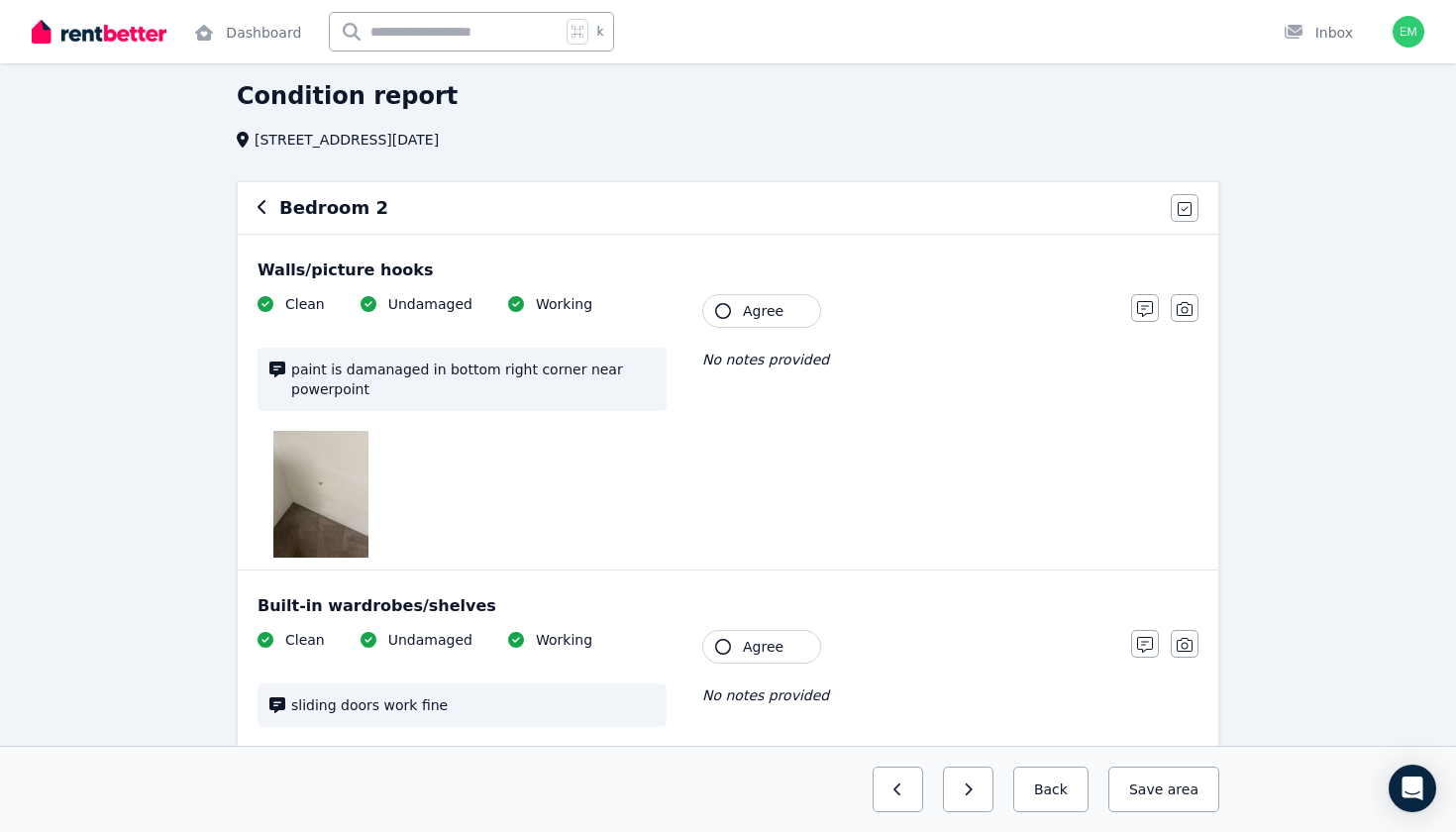
click at [346, 458] on img at bounding box center [321, 495] width 95 height 127
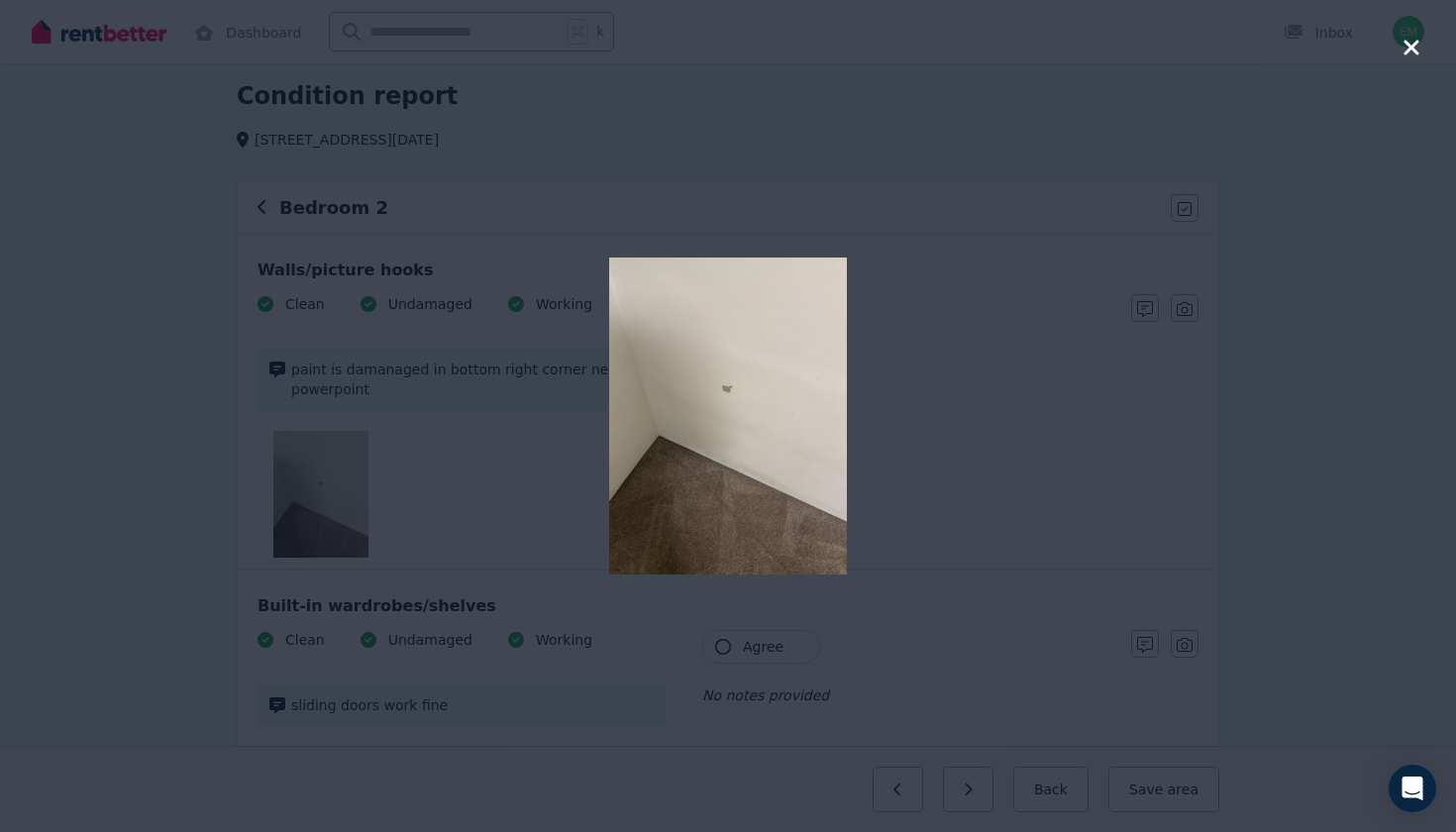
click at [1085, 450] on div at bounding box center [728, 416] width 873 height 832
click at [1408, 53] on icon "button" at bounding box center [1410, 47] width 15 height 15
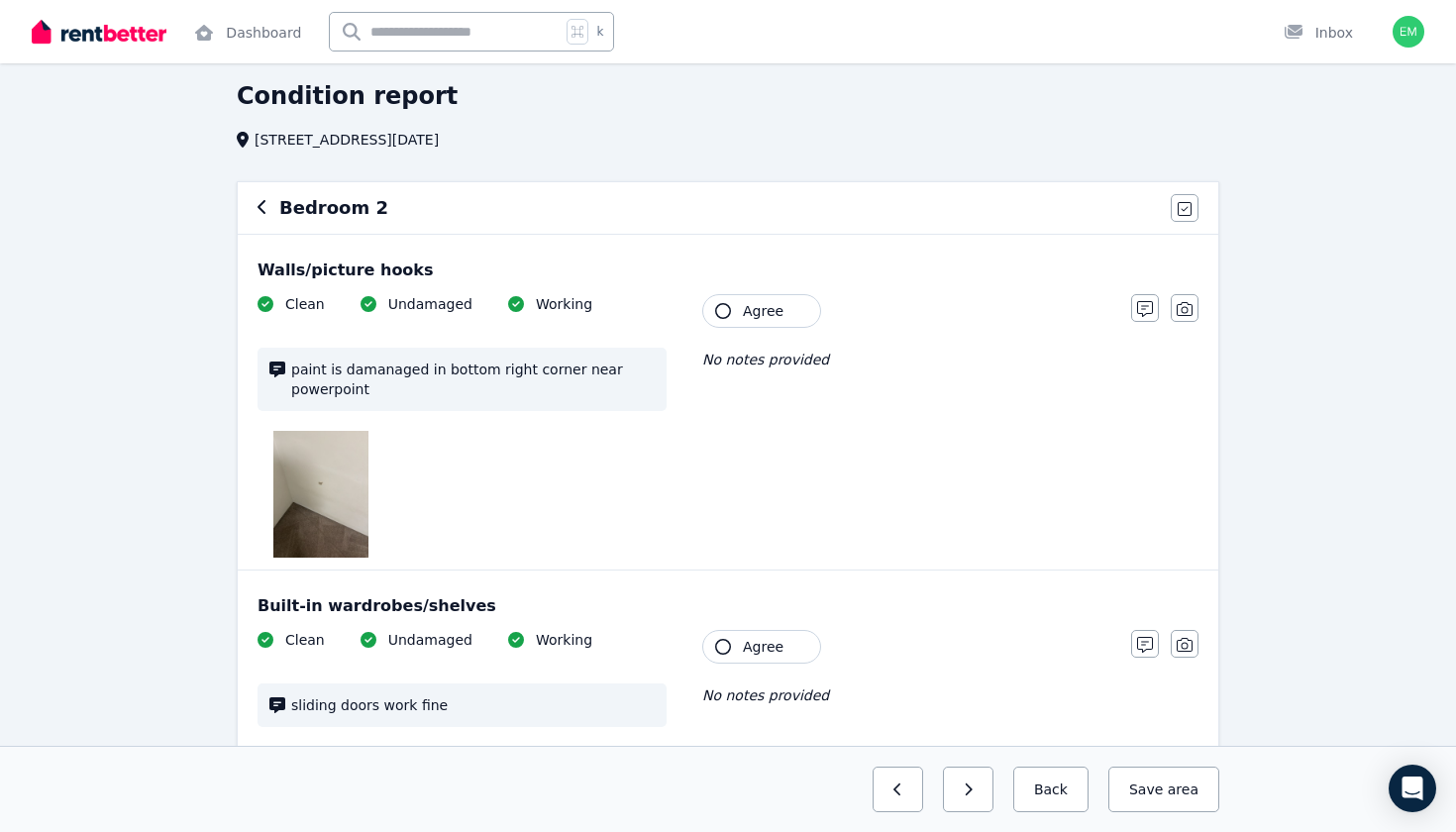
click at [779, 289] on div "Walls/picture hooks Clean Undamaged Working paint is damanaged in bottom right …" at bounding box center [728, 403] width 980 height 335
click at [779, 293] on div "Walls/picture hooks Clean Undamaged Working paint is damanaged in bottom right …" at bounding box center [728, 403] width 980 height 335
click at [779, 301] on span "Agree" at bounding box center [762, 311] width 41 height 20
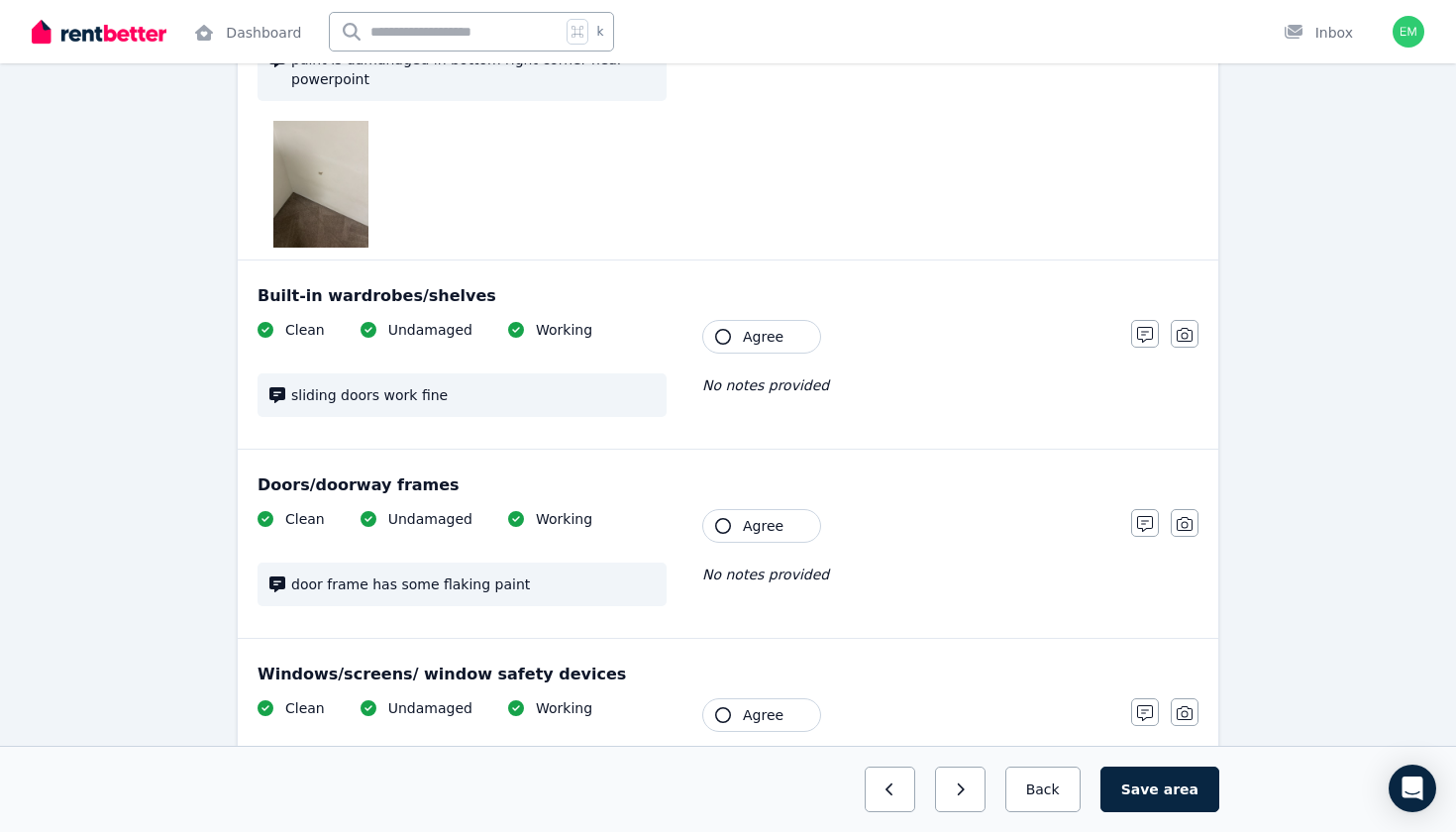
click at [773, 333] on span "Agree" at bounding box center [762, 337] width 41 height 20
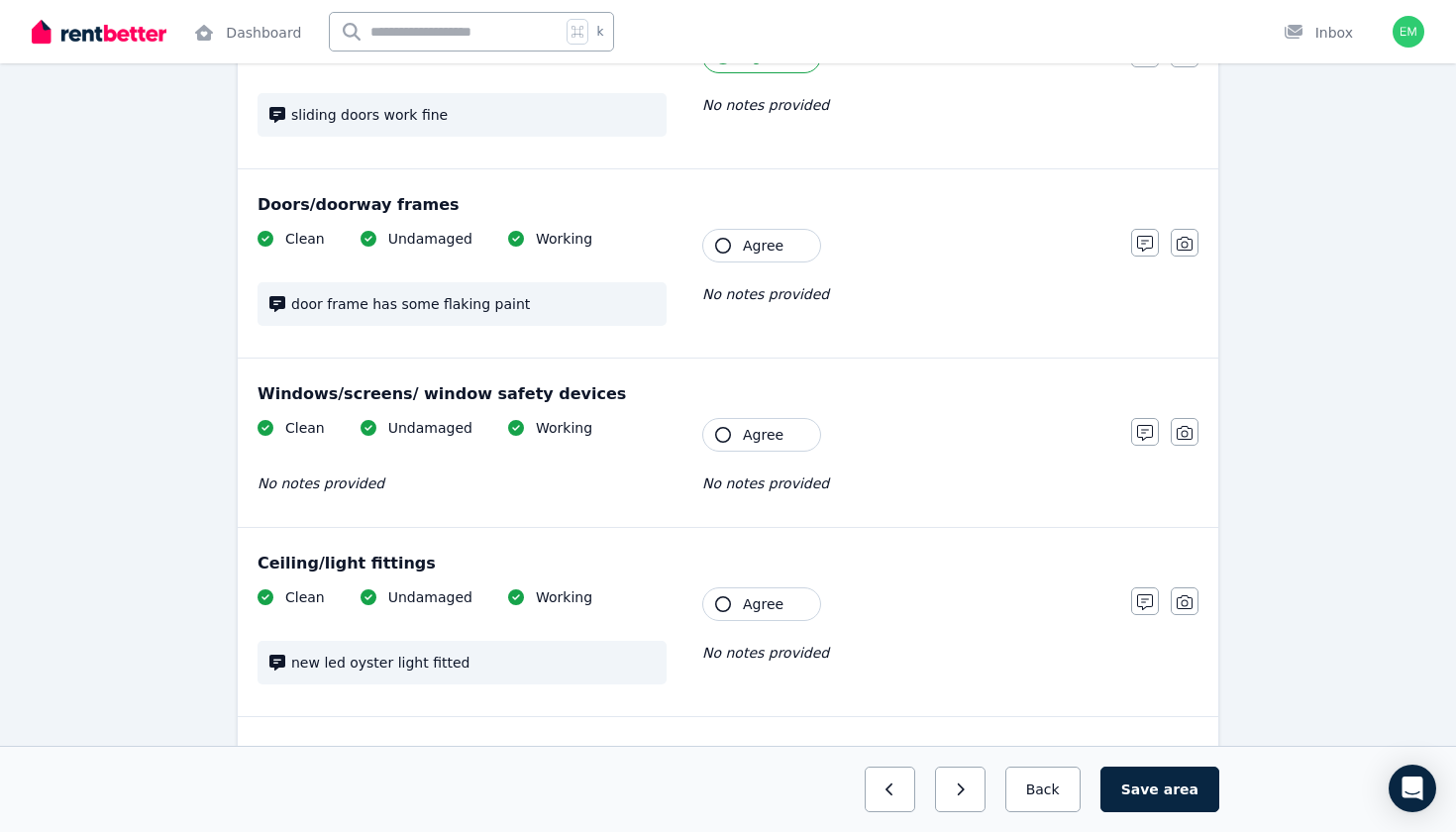
scroll to position [656, 0]
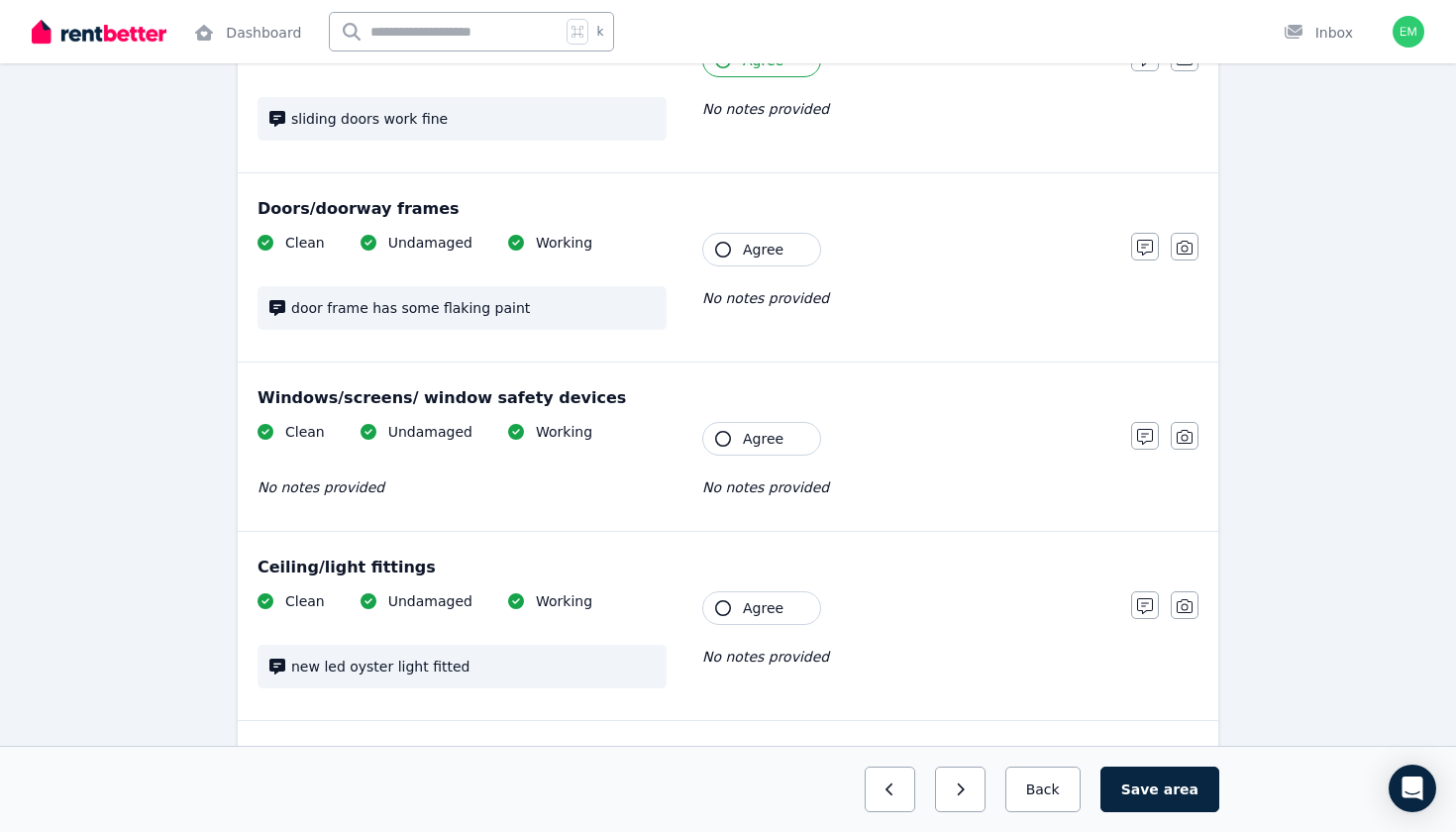
click at [791, 258] on button "Agree" at bounding box center [761, 250] width 119 height 34
click at [769, 429] on span "Agree" at bounding box center [762, 439] width 41 height 20
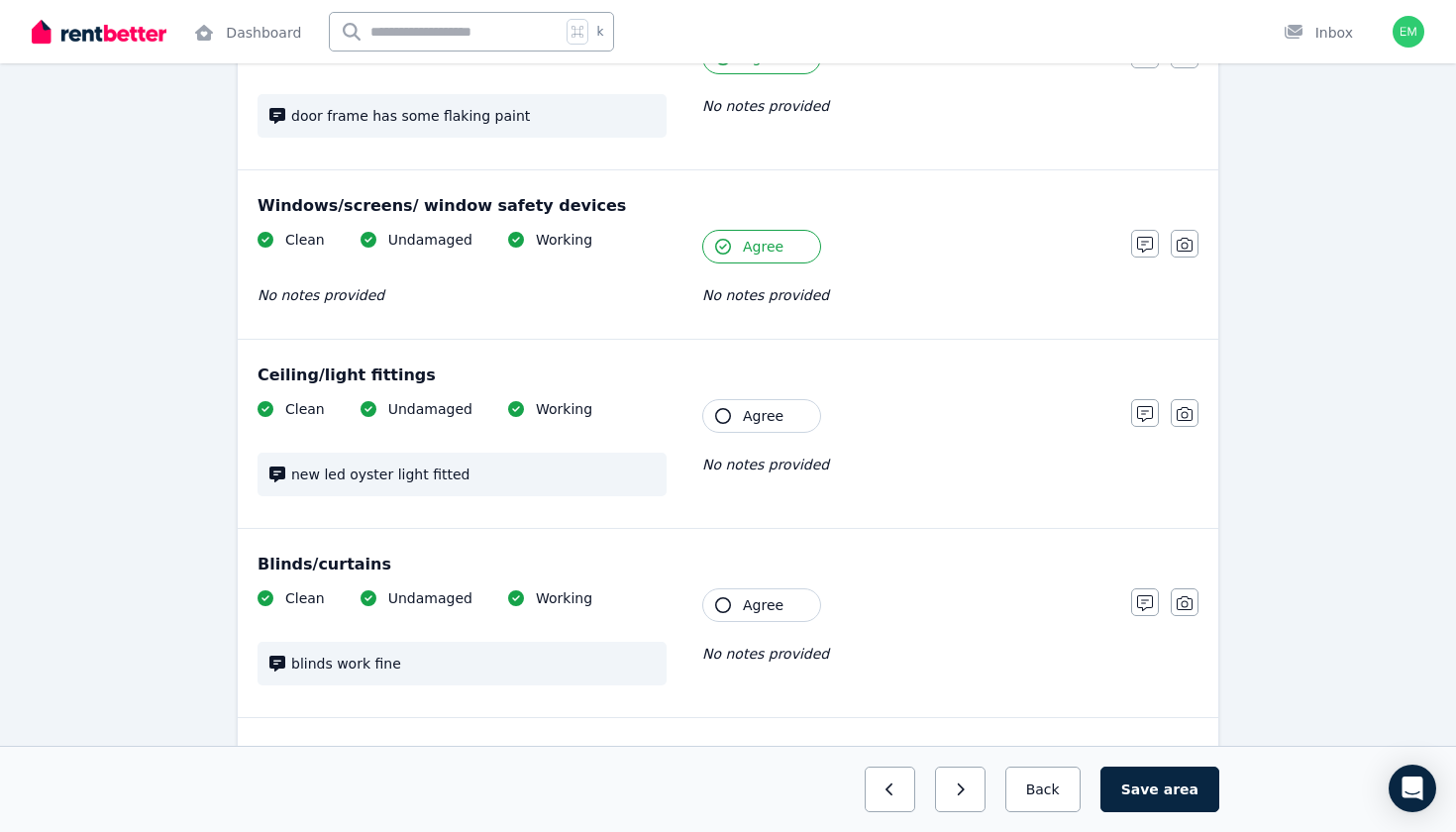
scroll to position [951, 0]
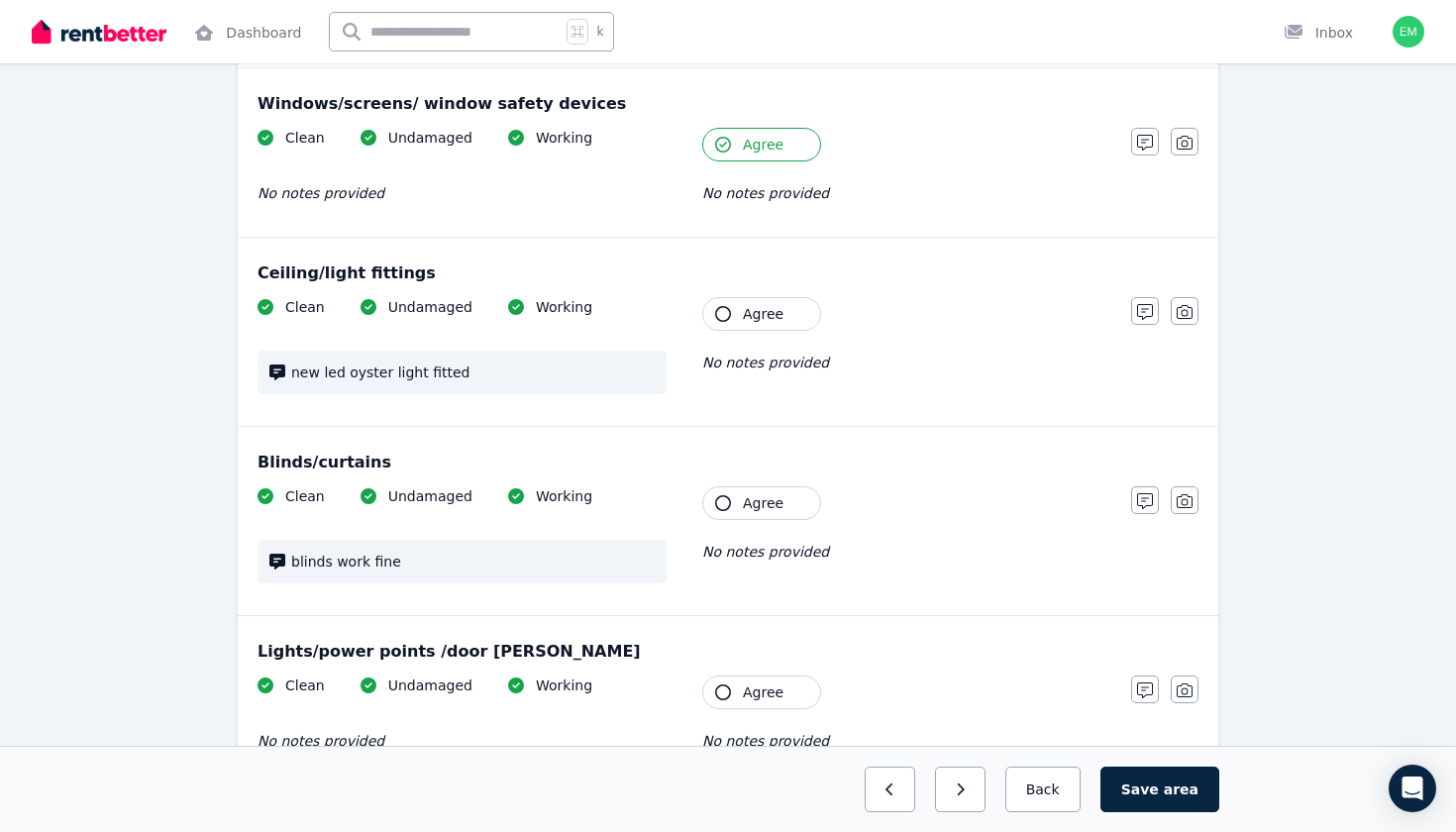
click at [779, 307] on span "Agree" at bounding box center [762, 314] width 41 height 20
click at [779, 492] on button "Agree" at bounding box center [761, 504] width 119 height 34
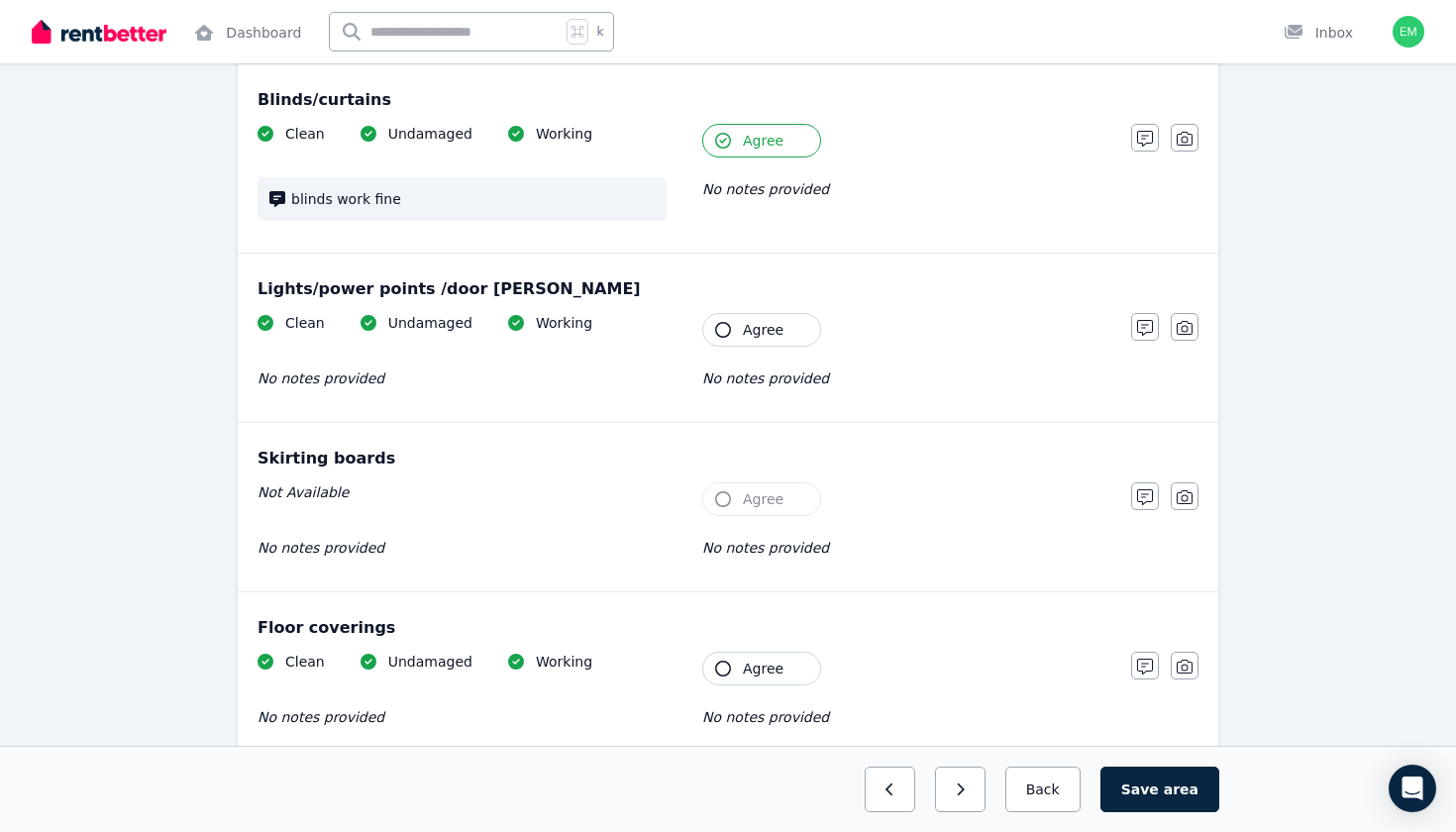
scroll to position [1323, 0]
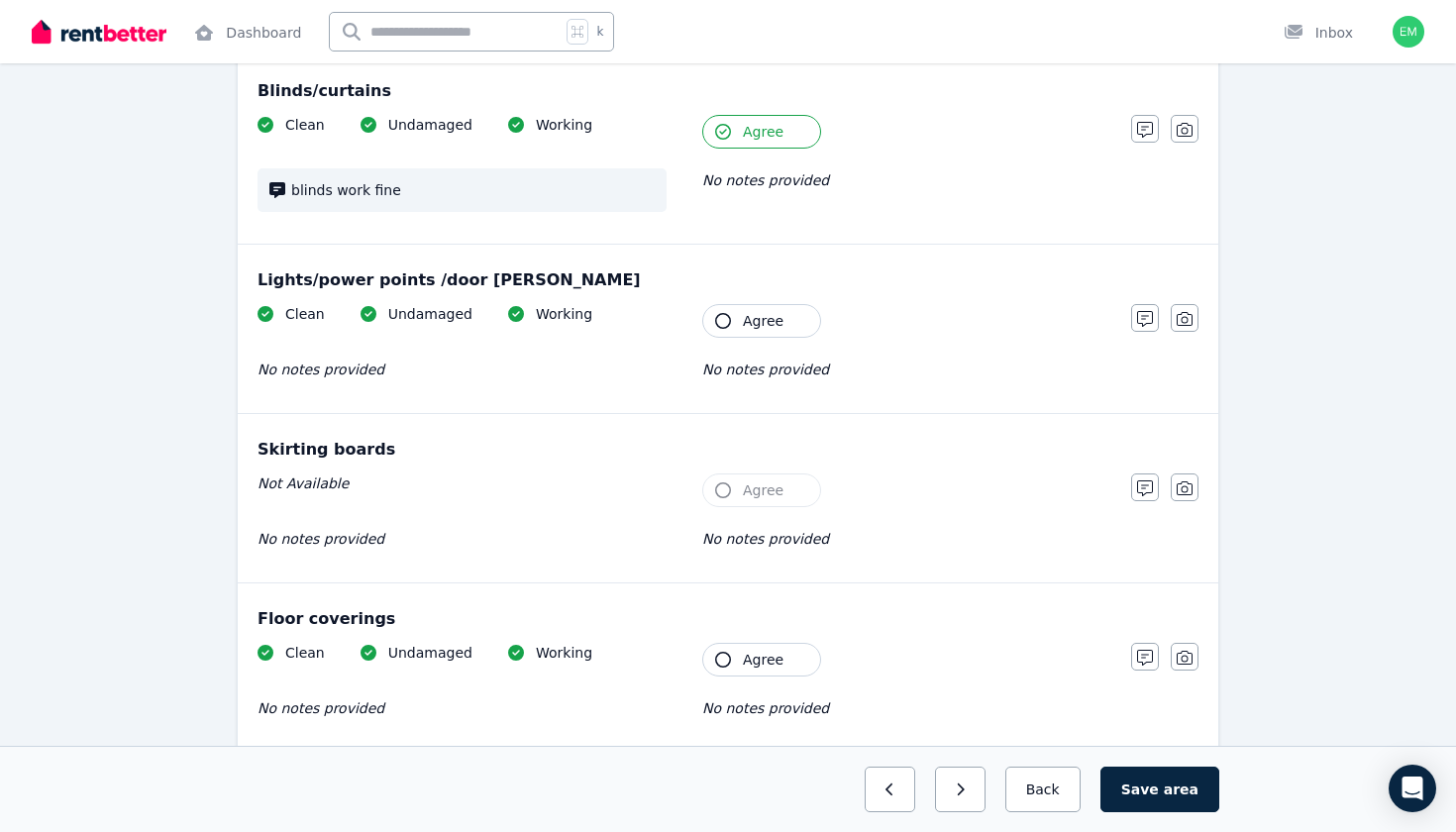
click at [796, 306] on button "Agree" at bounding box center [761, 321] width 119 height 34
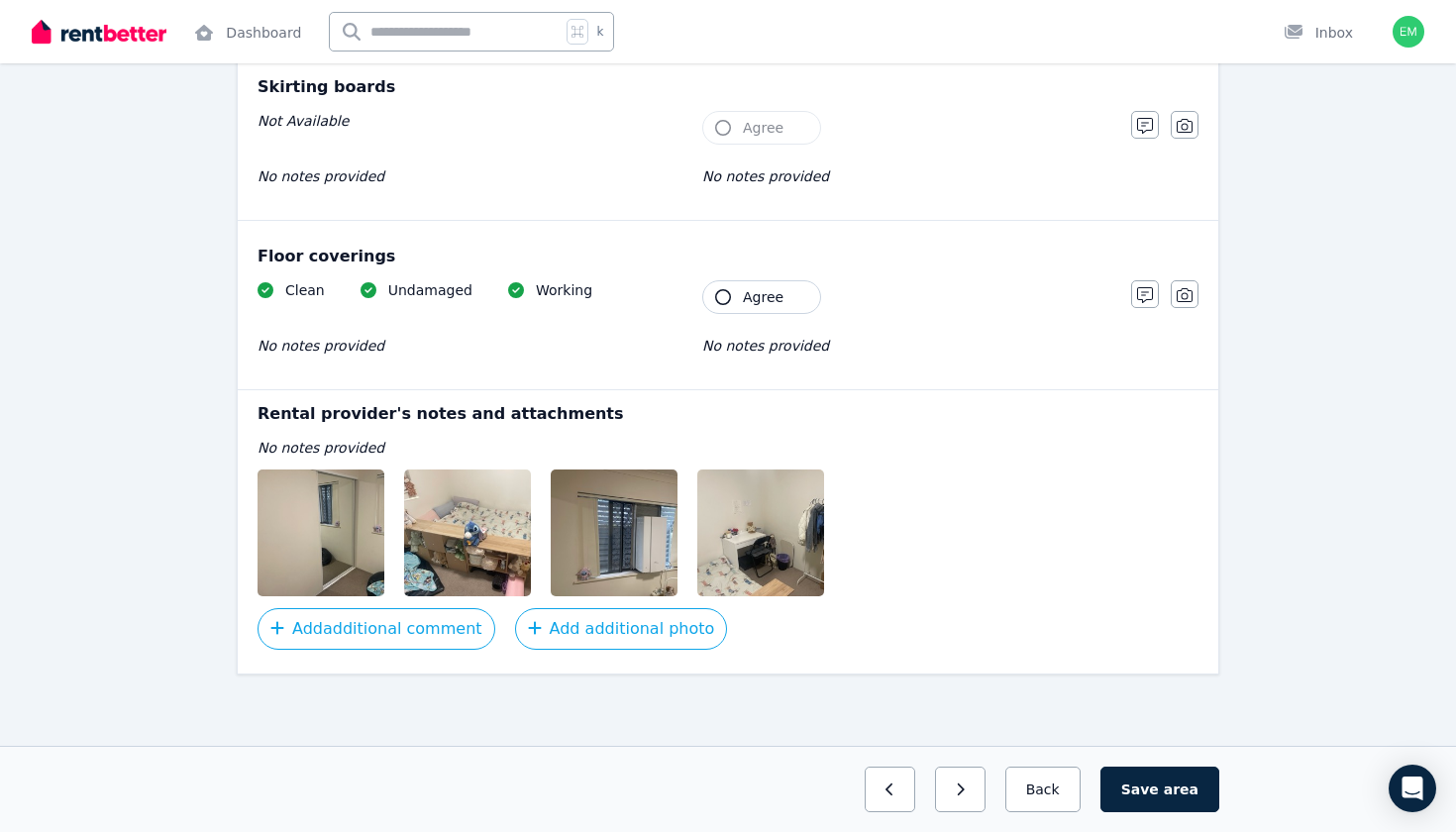
scroll to position [1686, 0]
click at [776, 301] on span "Agree" at bounding box center [762, 297] width 41 height 20
click at [339, 554] on img at bounding box center [342, 534] width 169 height 127
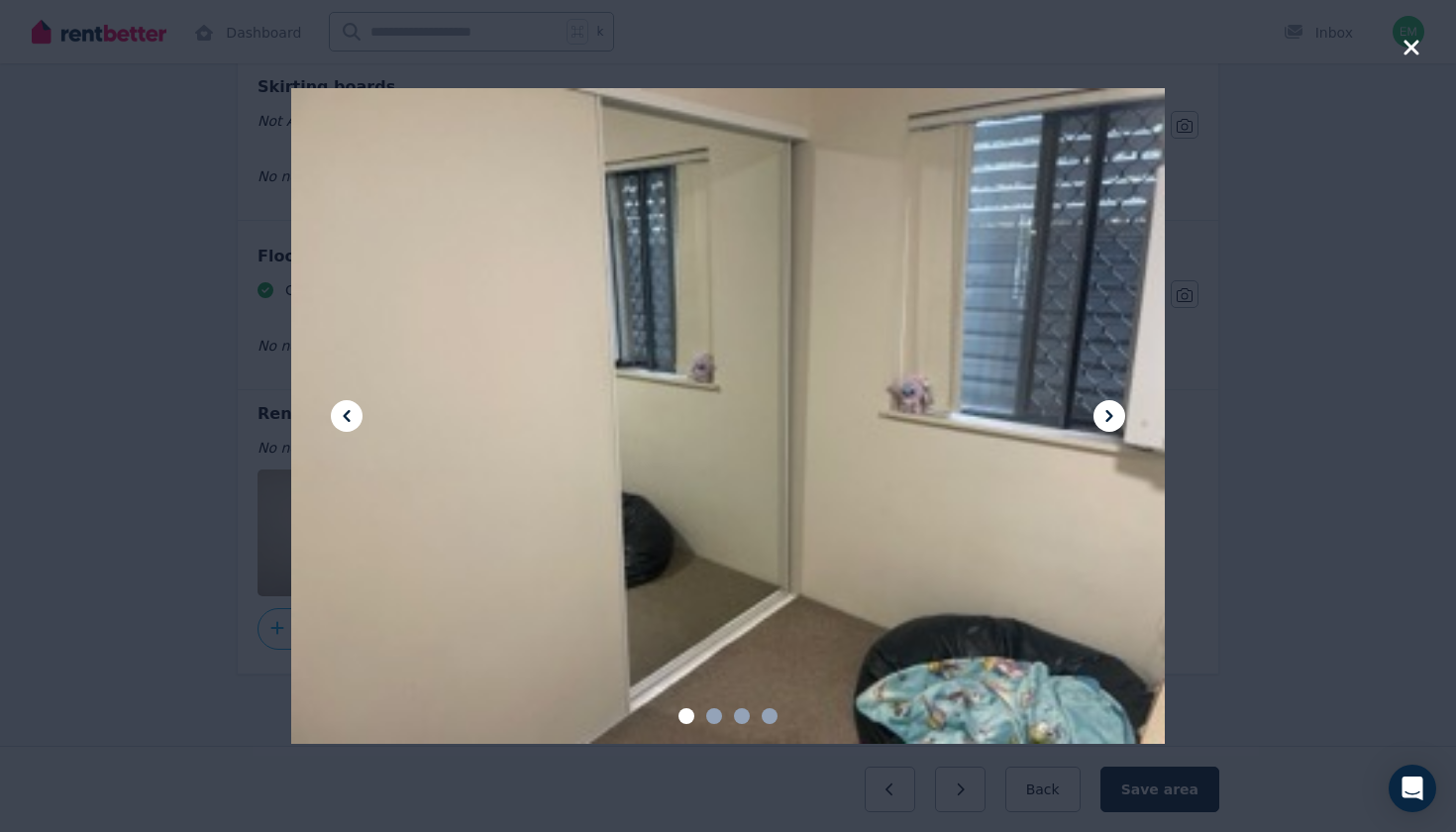
click at [1110, 420] on icon at bounding box center [1109, 416] width 24 height 24
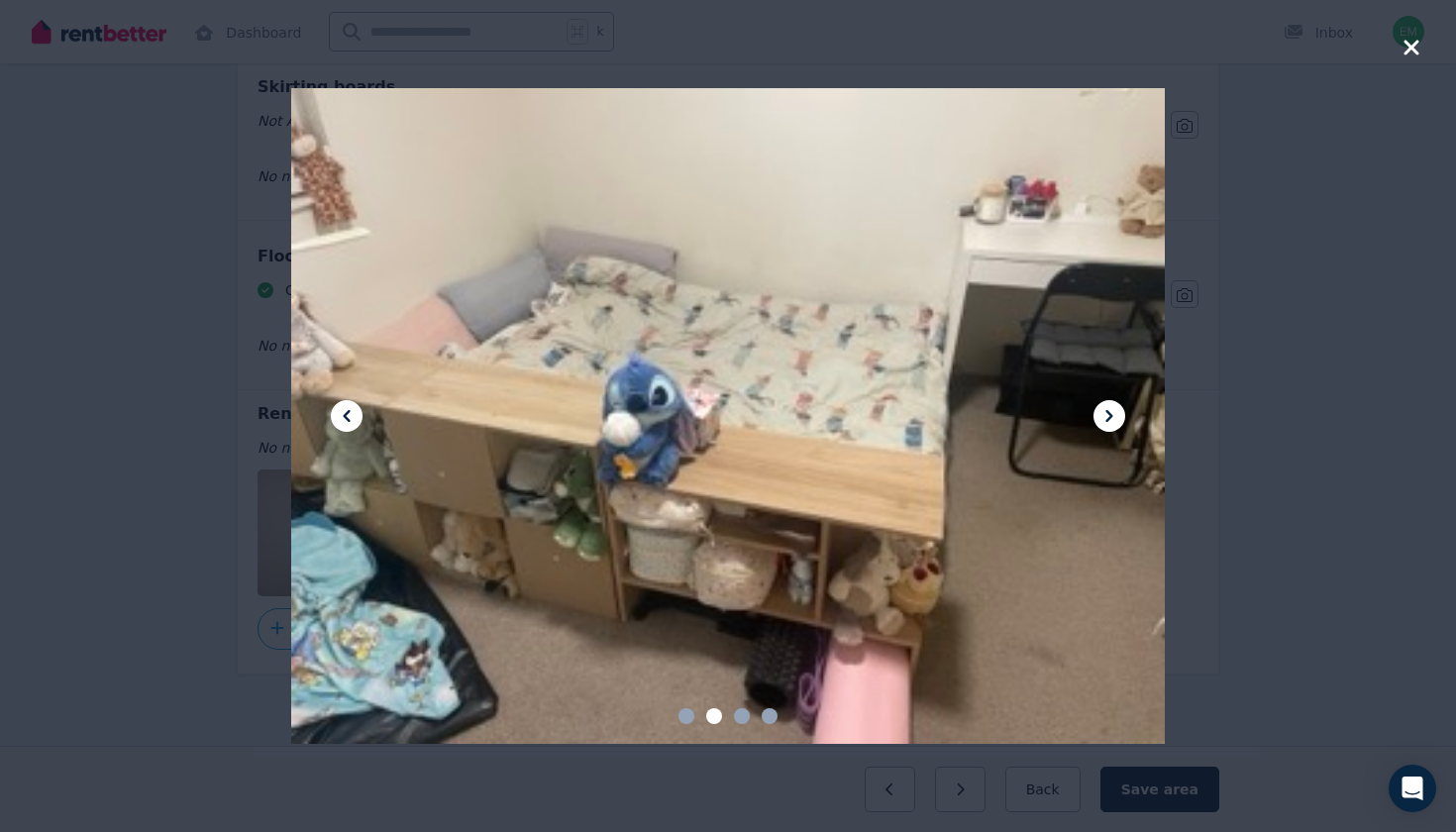
click at [1110, 420] on icon at bounding box center [1109, 416] width 24 height 24
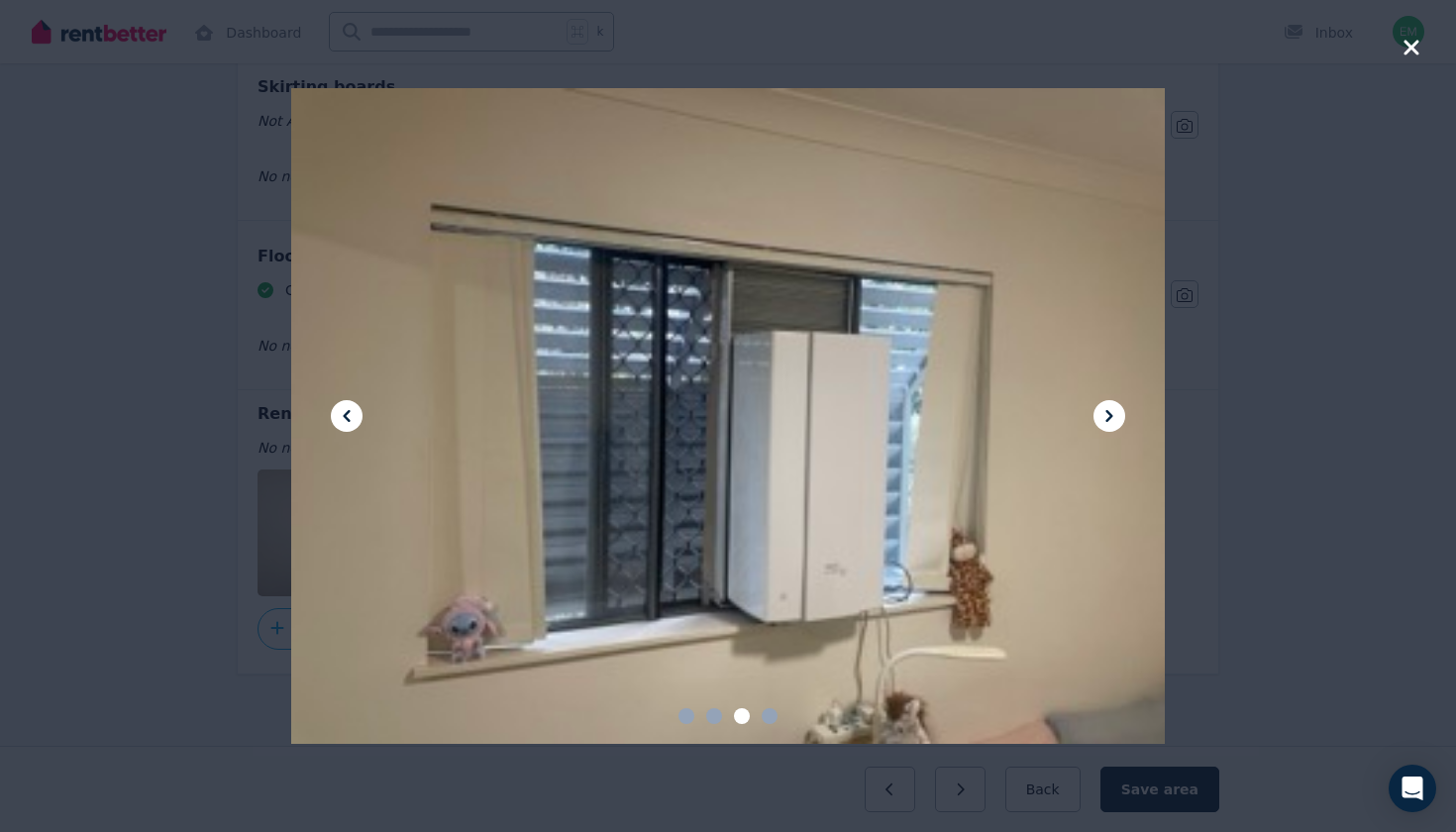
click at [1110, 420] on icon at bounding box center [1109, 416] width 24 height 24
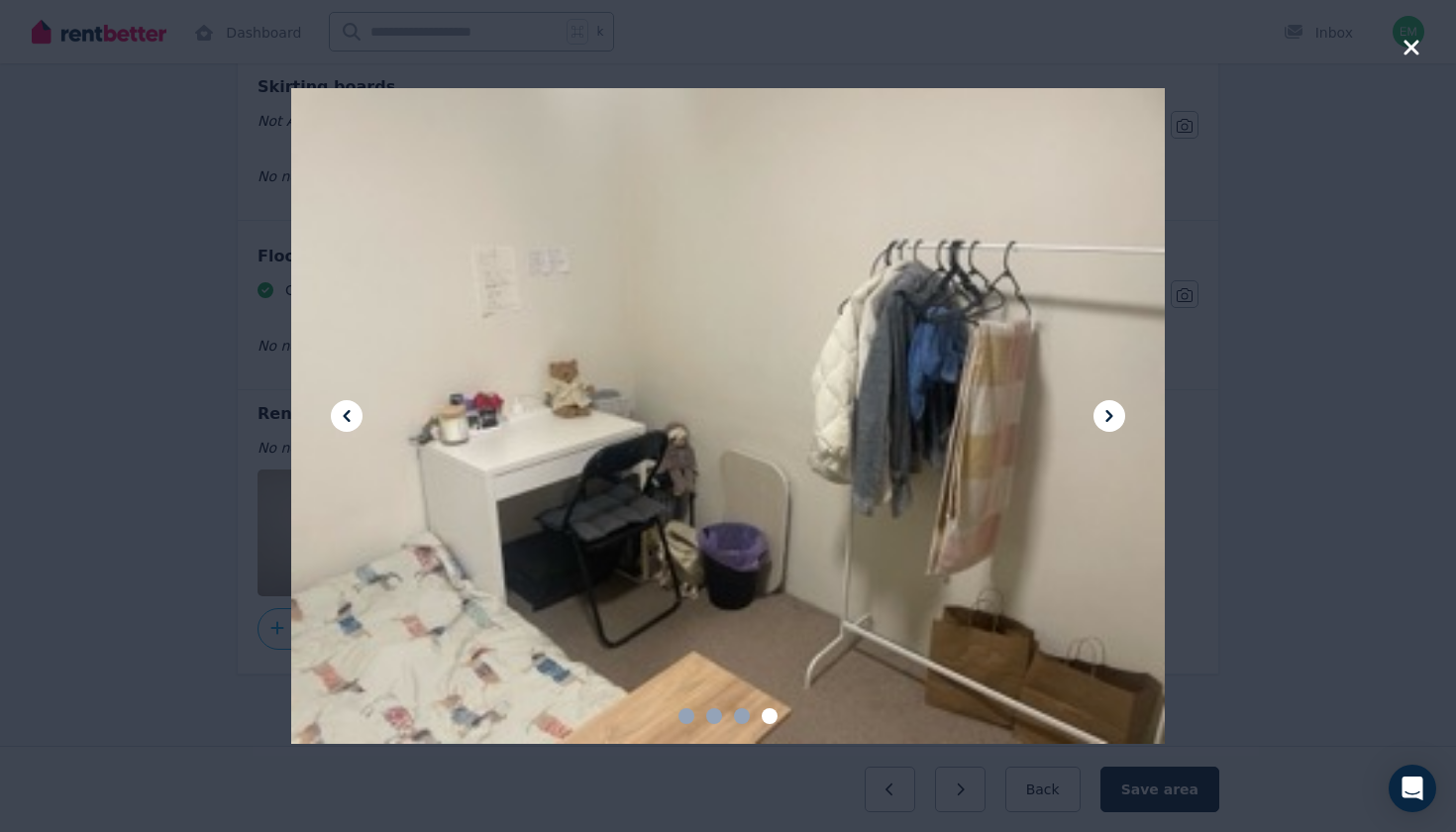
click at [1110, 413] on icon at bounding box center [1109, 416] width 24 height 24
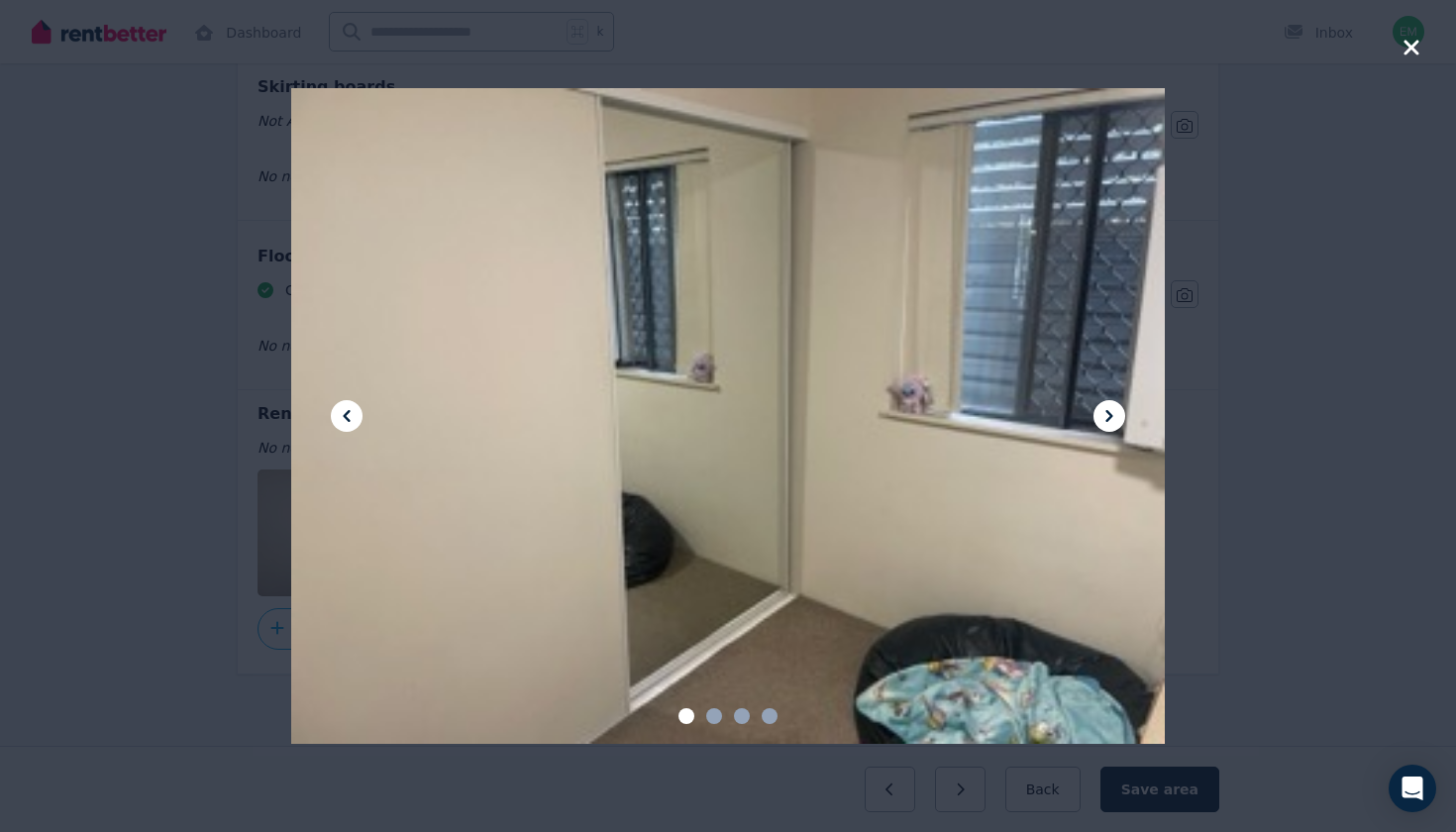
click at [1412, 53] on icon "button" at bounding box center [1411, 48] width 18 height 24
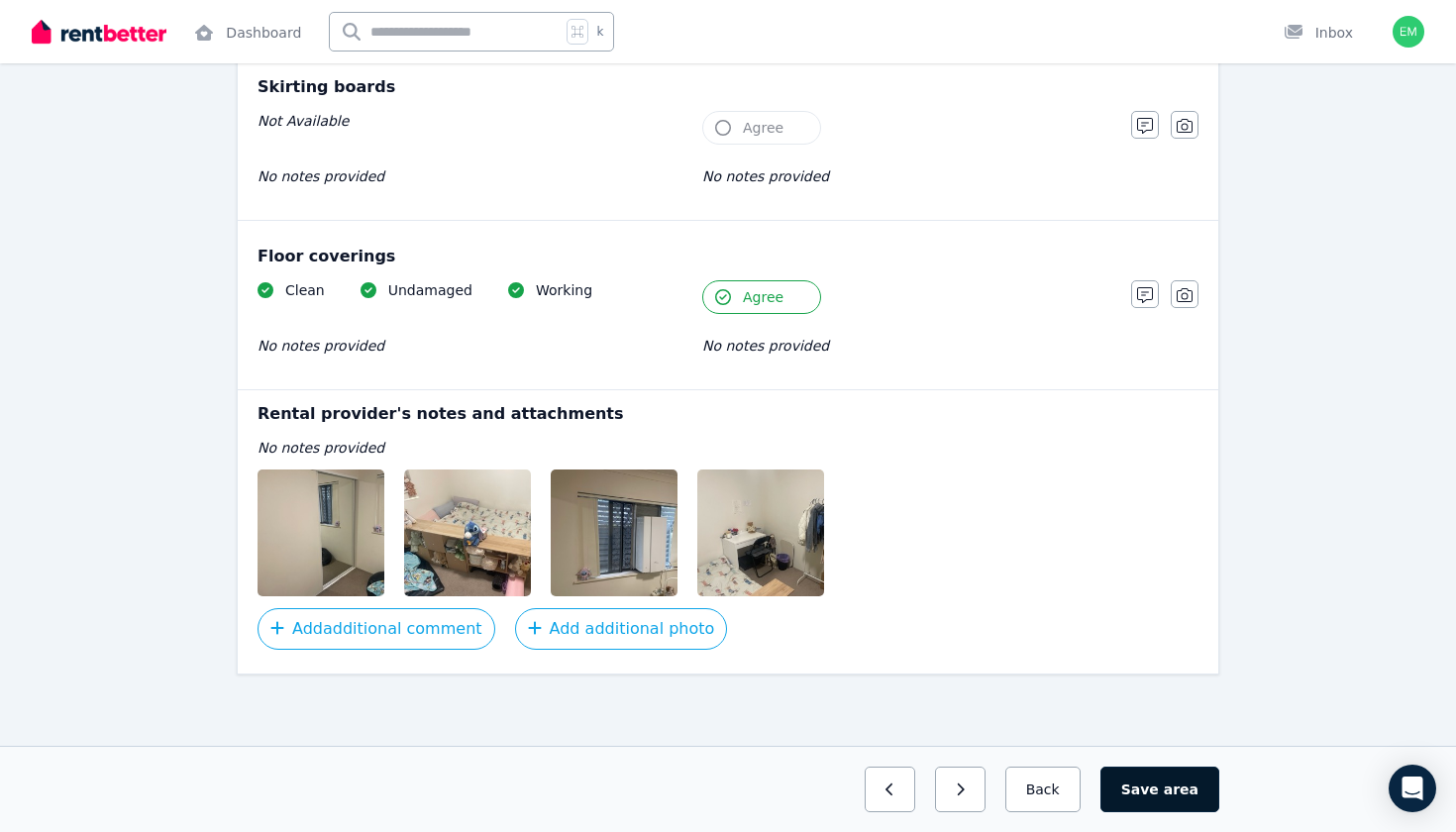
click at [1137, 794] on button "Save area" at bounding box center [1160, 789] width 119 height 46
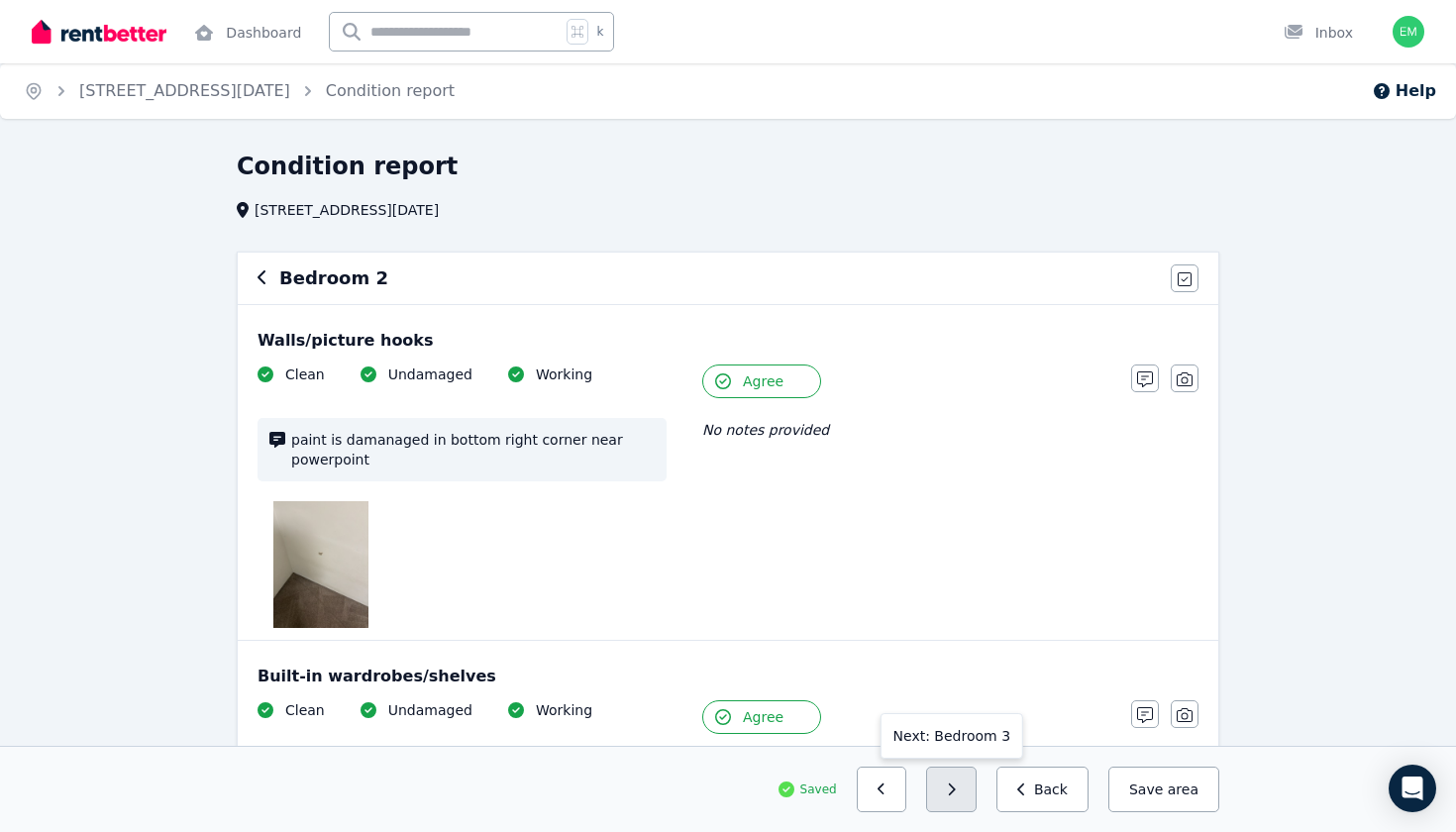
scroll to position [0, 0]
click at [972, 784] on button "button" at bounding box center [951, 789] width 51 height 46
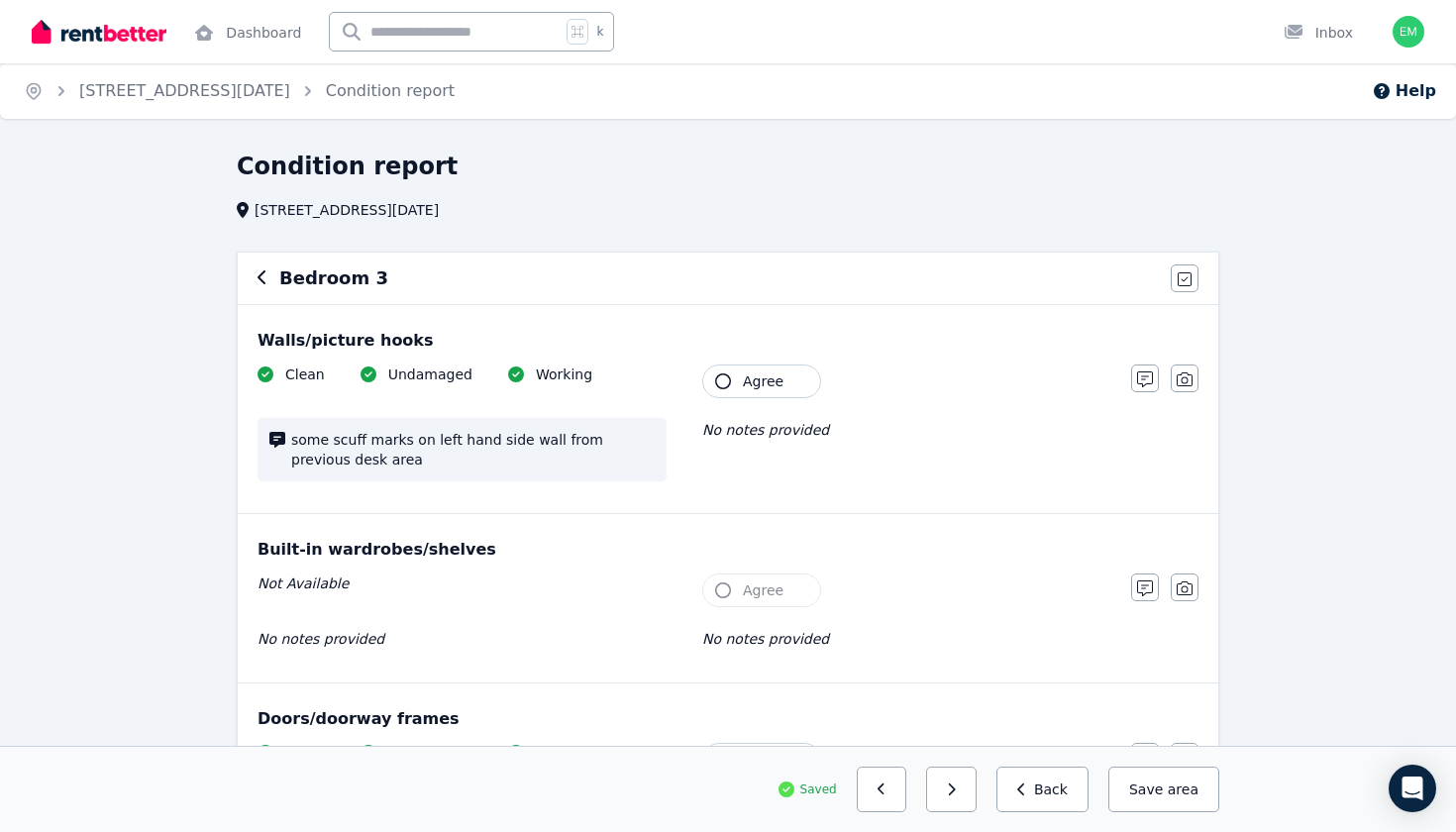
click at [767, 378] on span "Agree" at bounding box center [762, 382] width 41 height 20
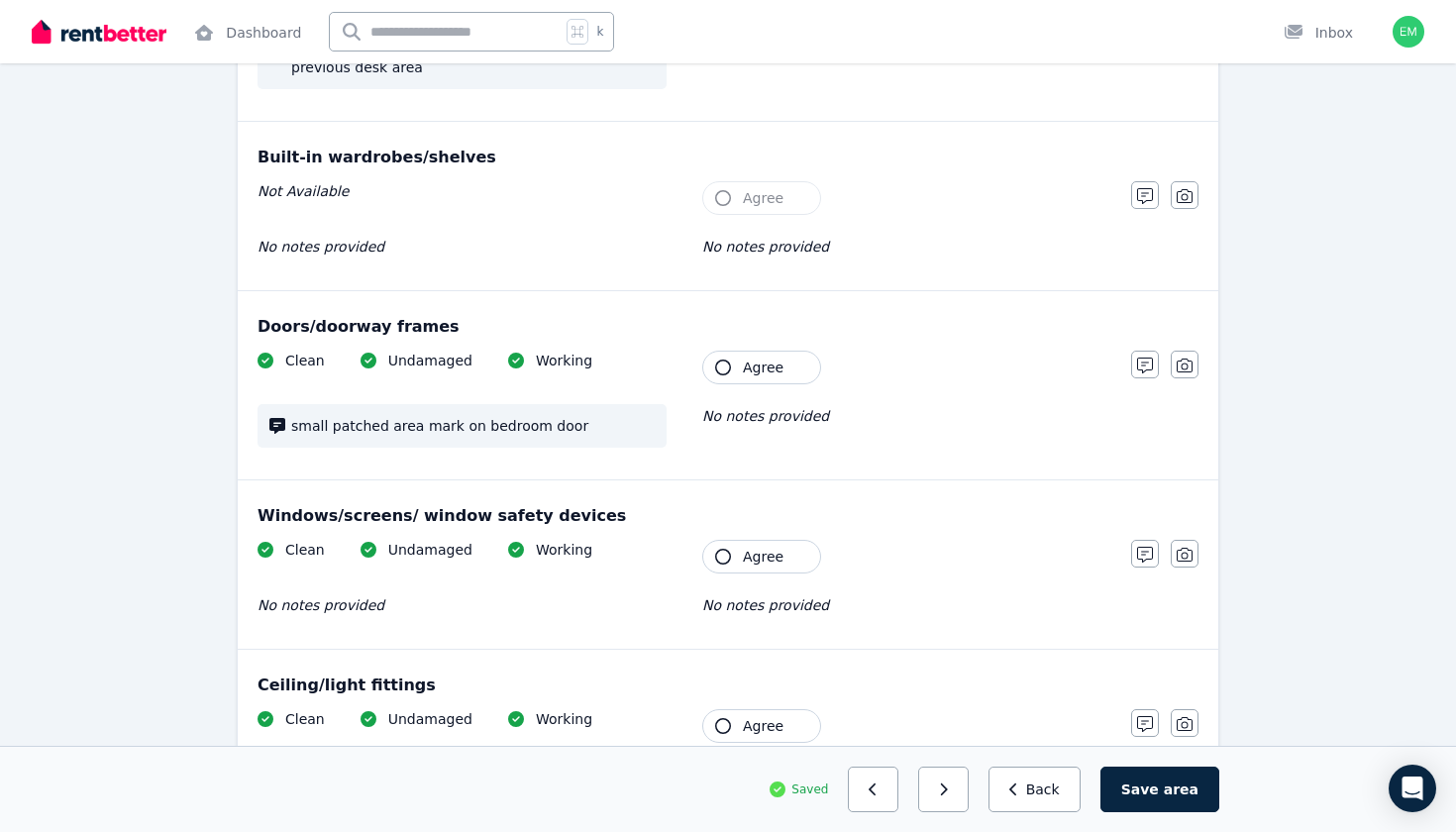
scroll to position [404, 0]
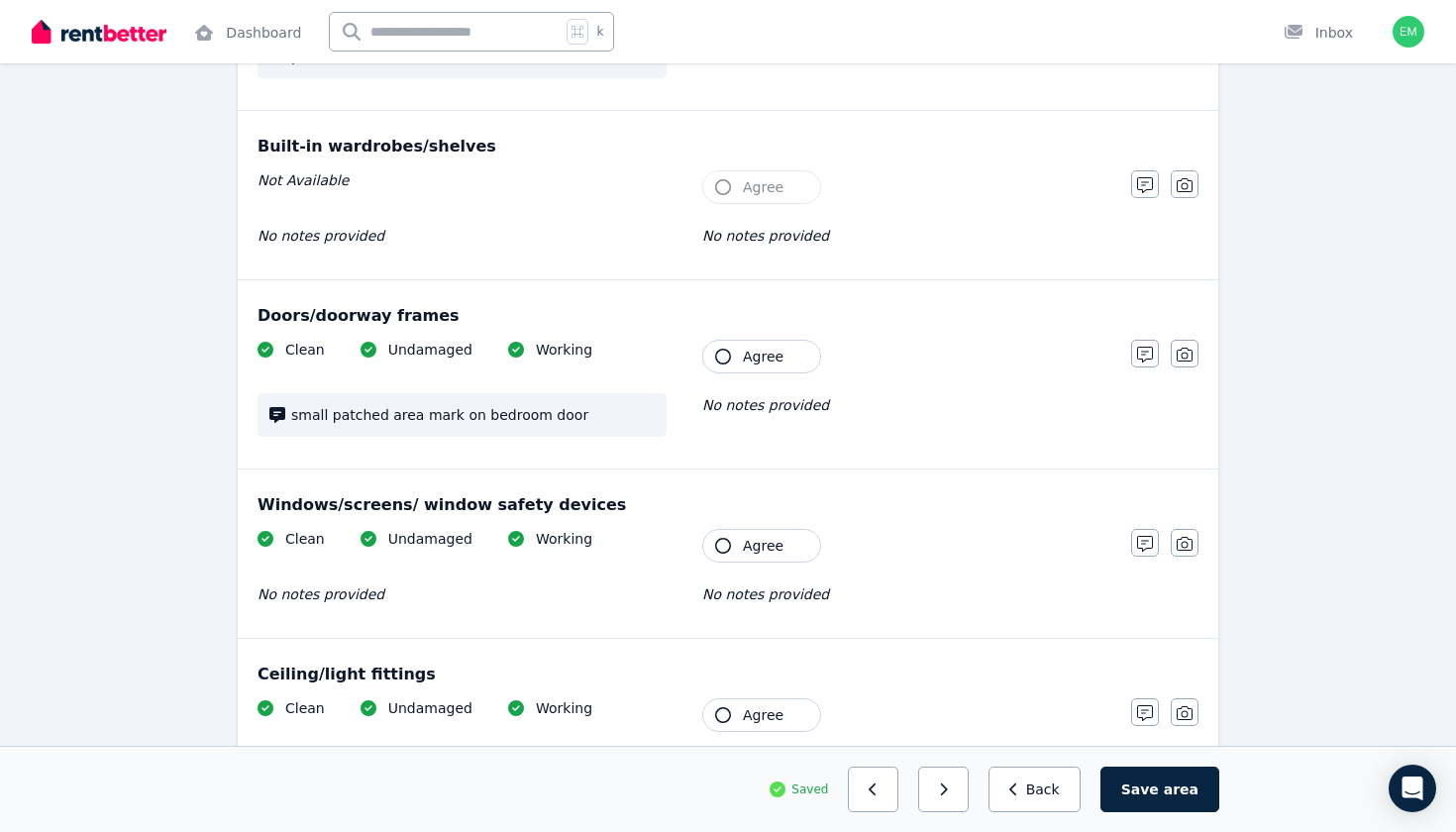
click at [769, 358] on span "Agree" at bounding box center [762, 357] width 41 height 20
click at [751, 543] on span "Agree" at bounding box center [762, 546] width 41 height 20
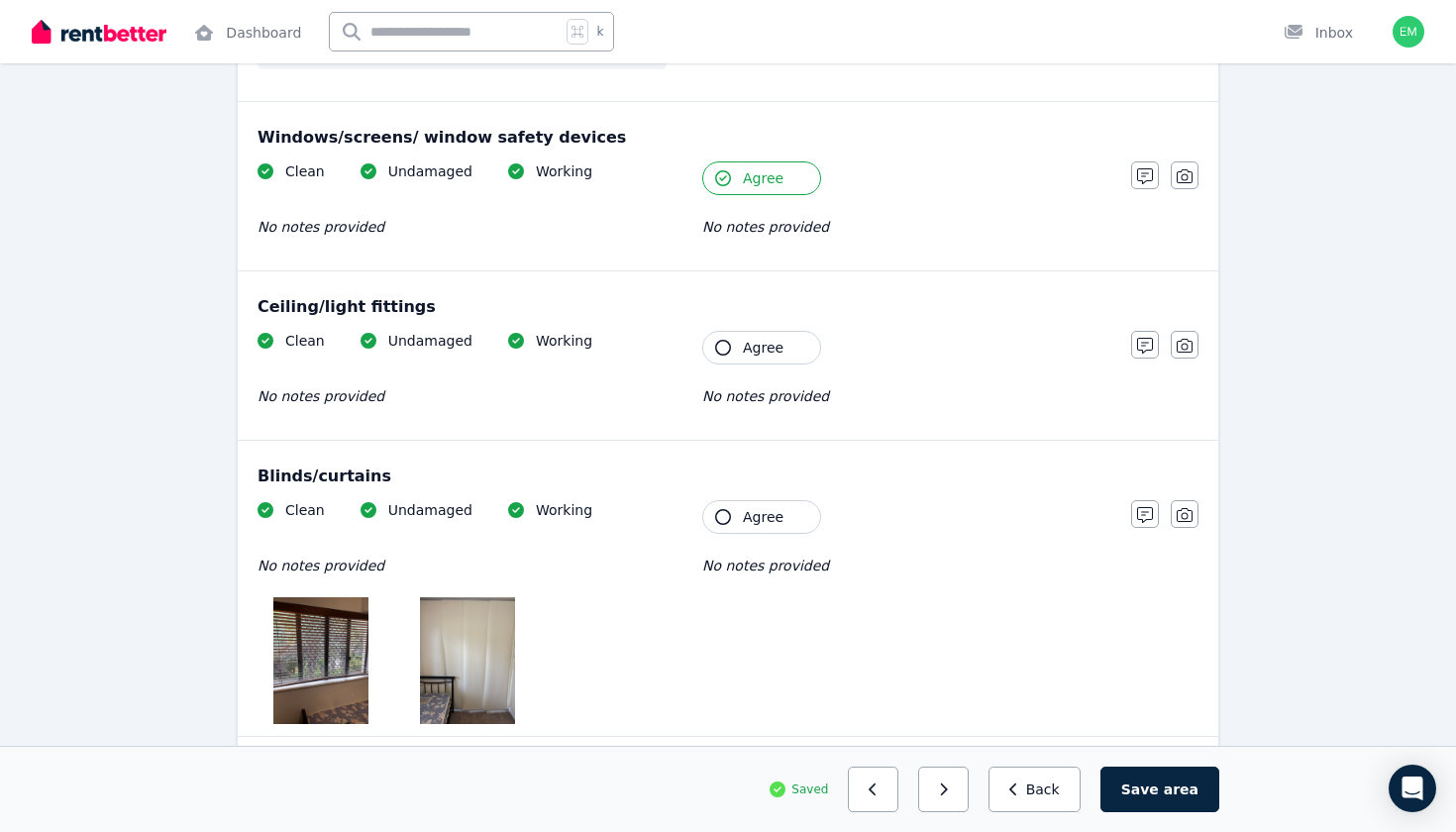
scroll to position [846, 0]
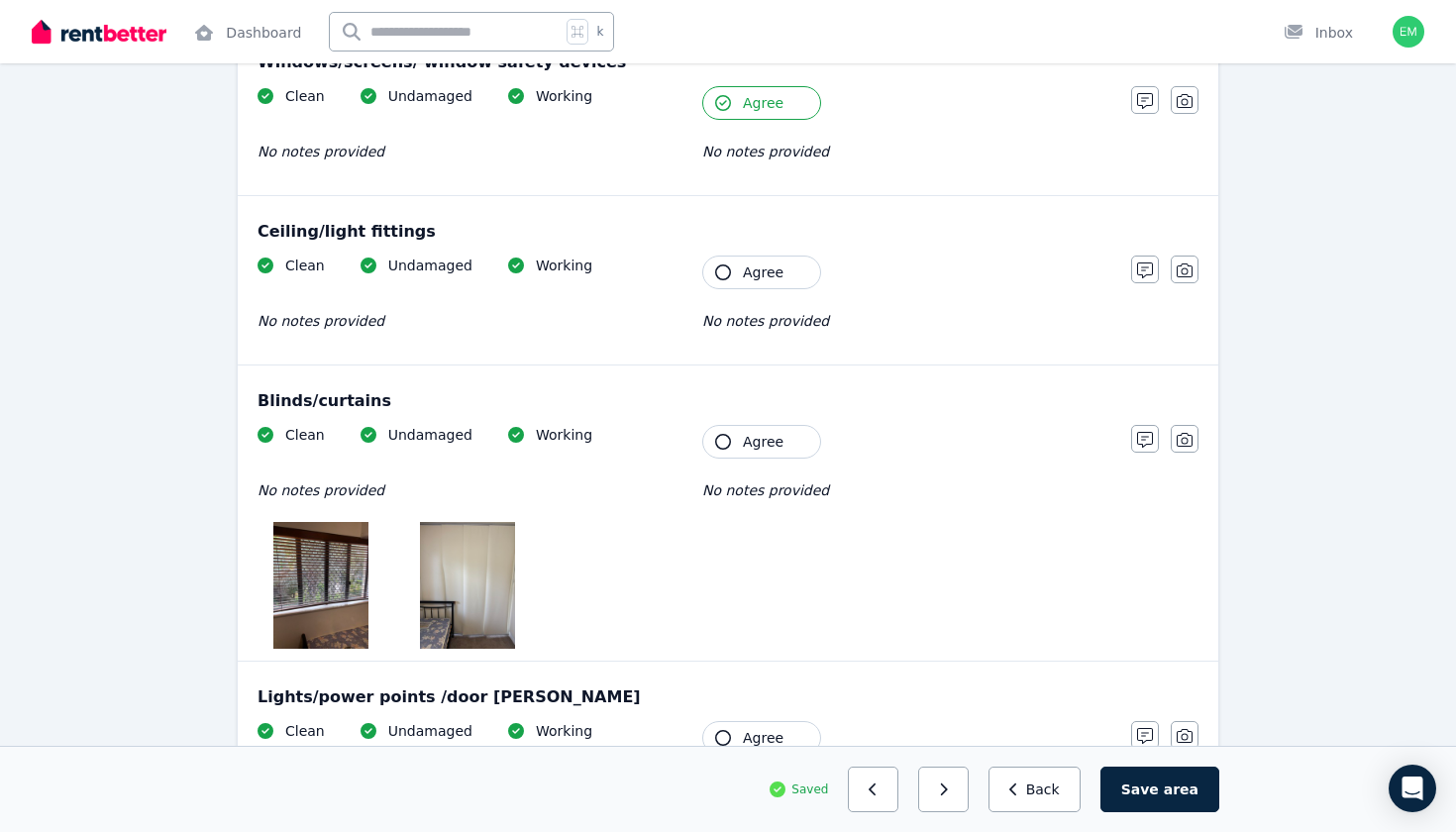
click at [764, 259] on button "Agree" at bounding box center [761, 273] width 119 height 34
click at [760, 445] on span "Agree" at bounding box center [762, 442] width 41 height 20
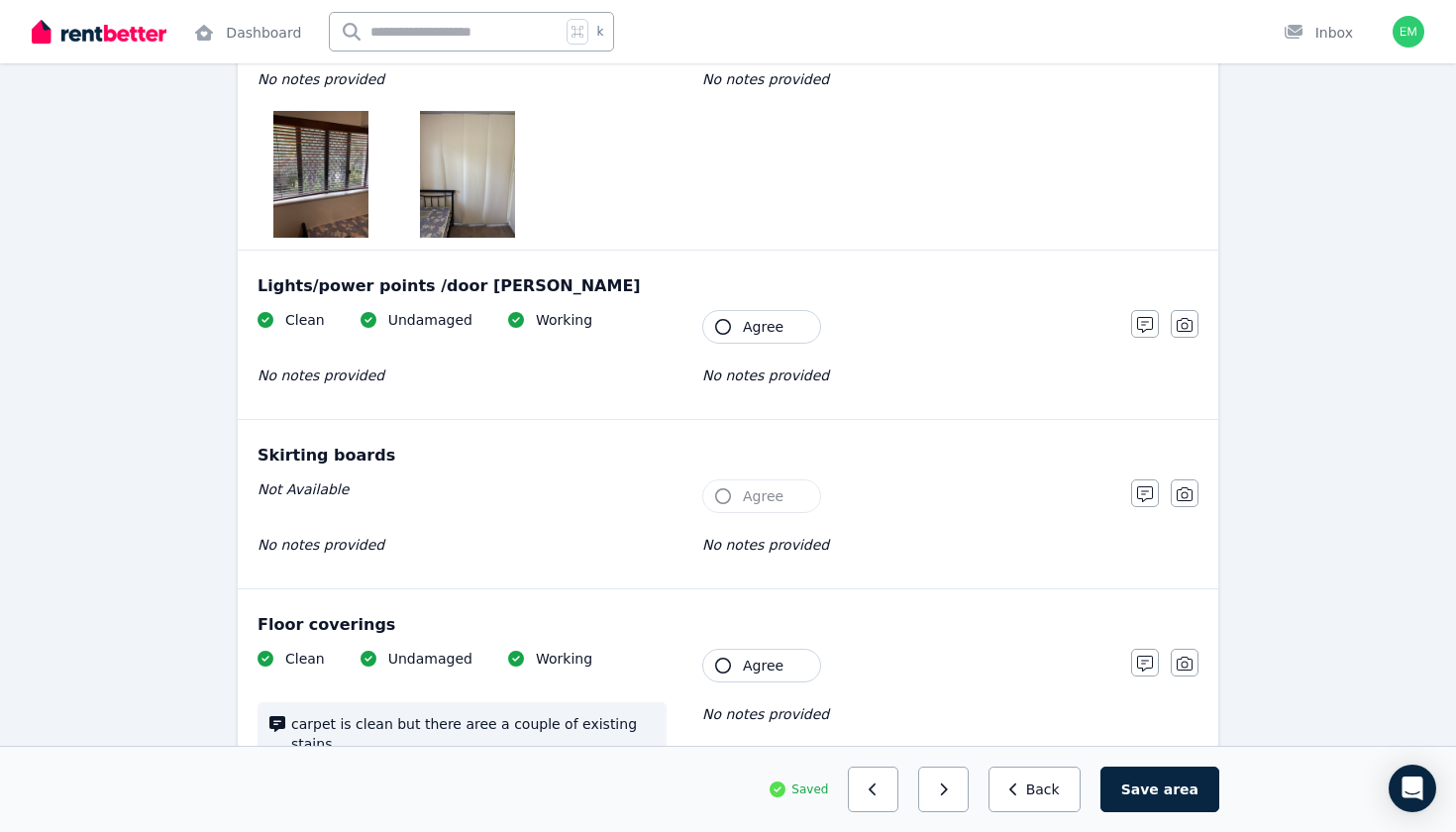
scroll to position [1269, 0]
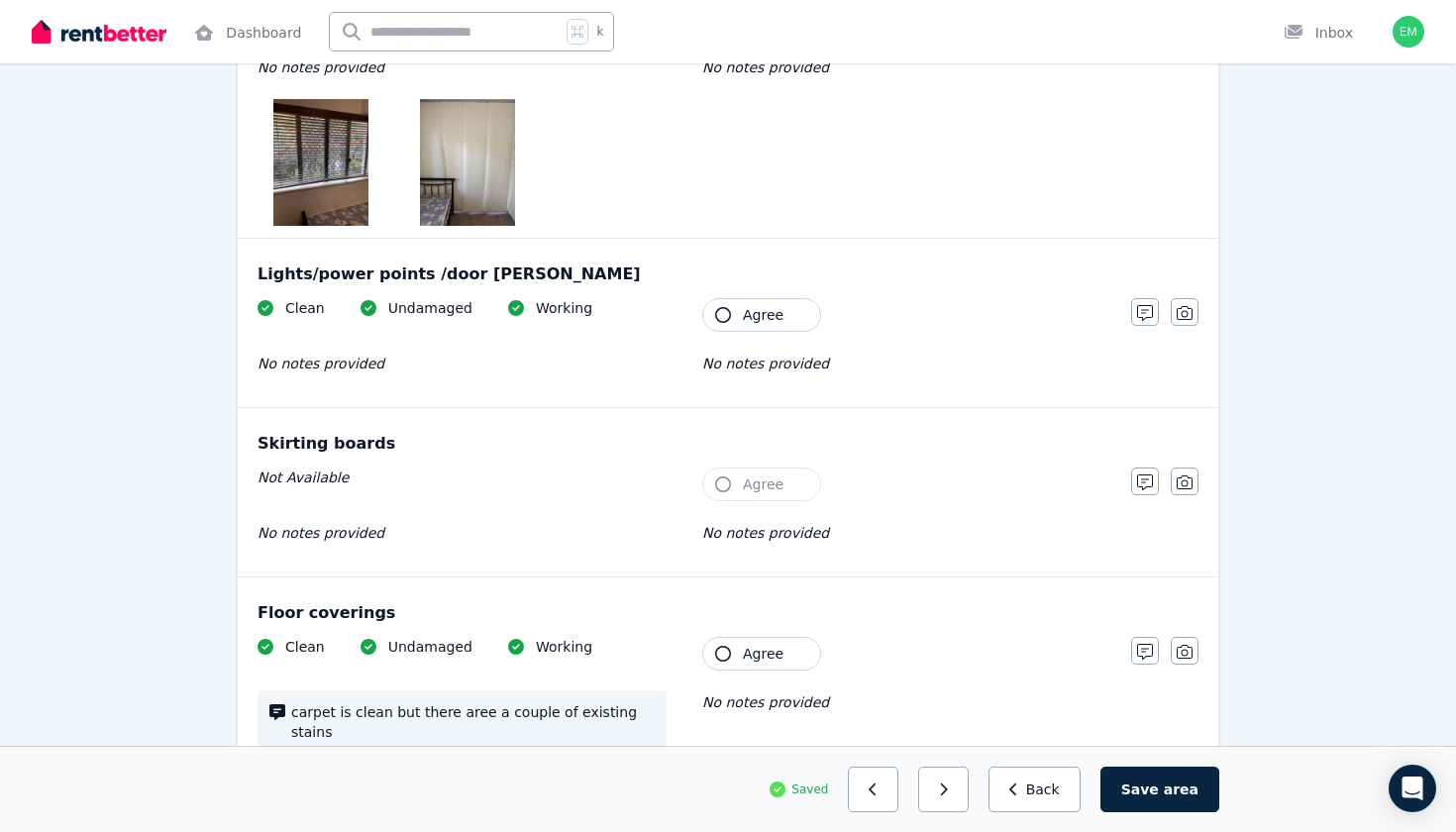
click at [772, 316] on span "Agree" at bounding box center [762, 315] width 41 height 20
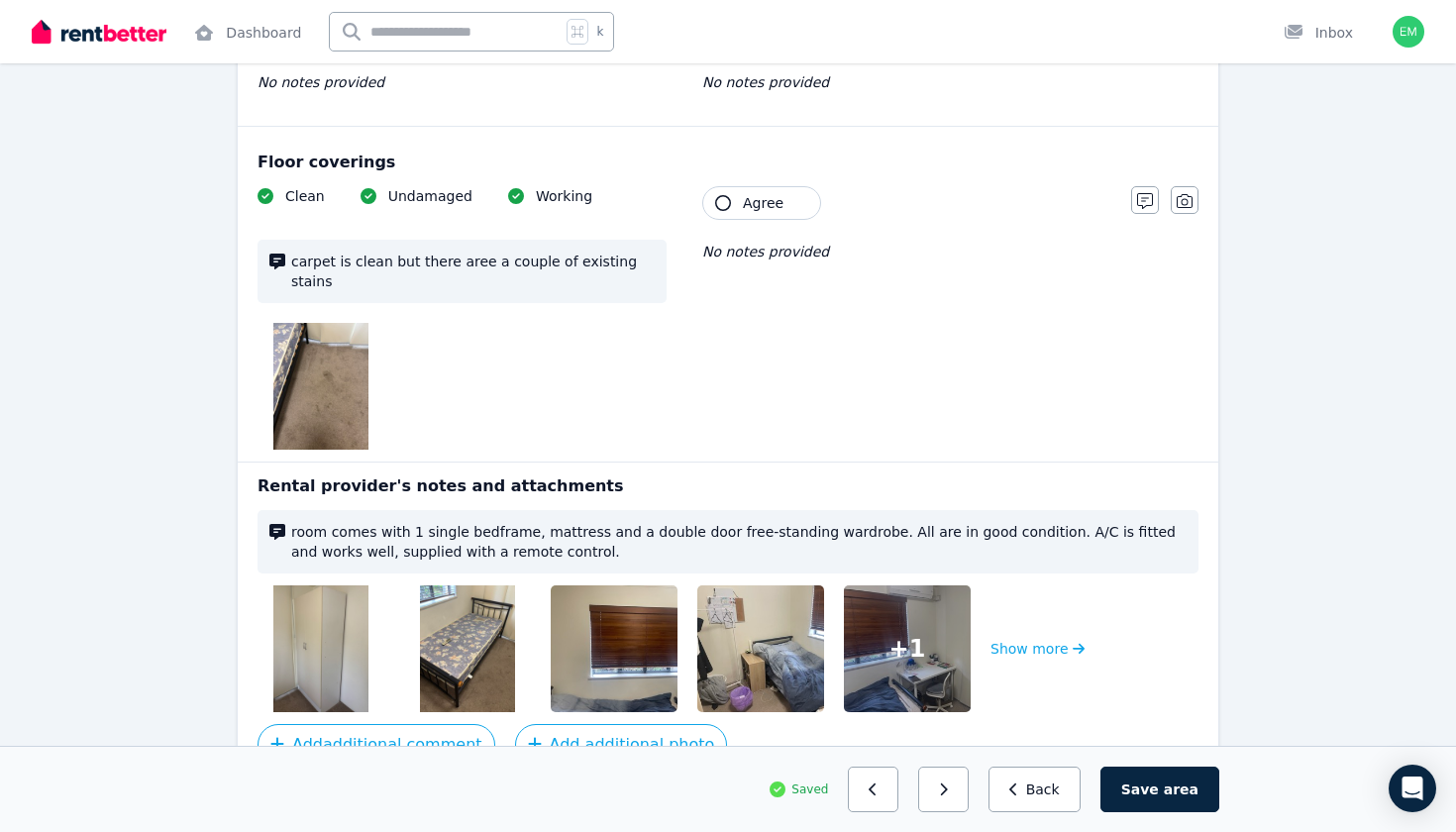
scroll to position [1717, 0]
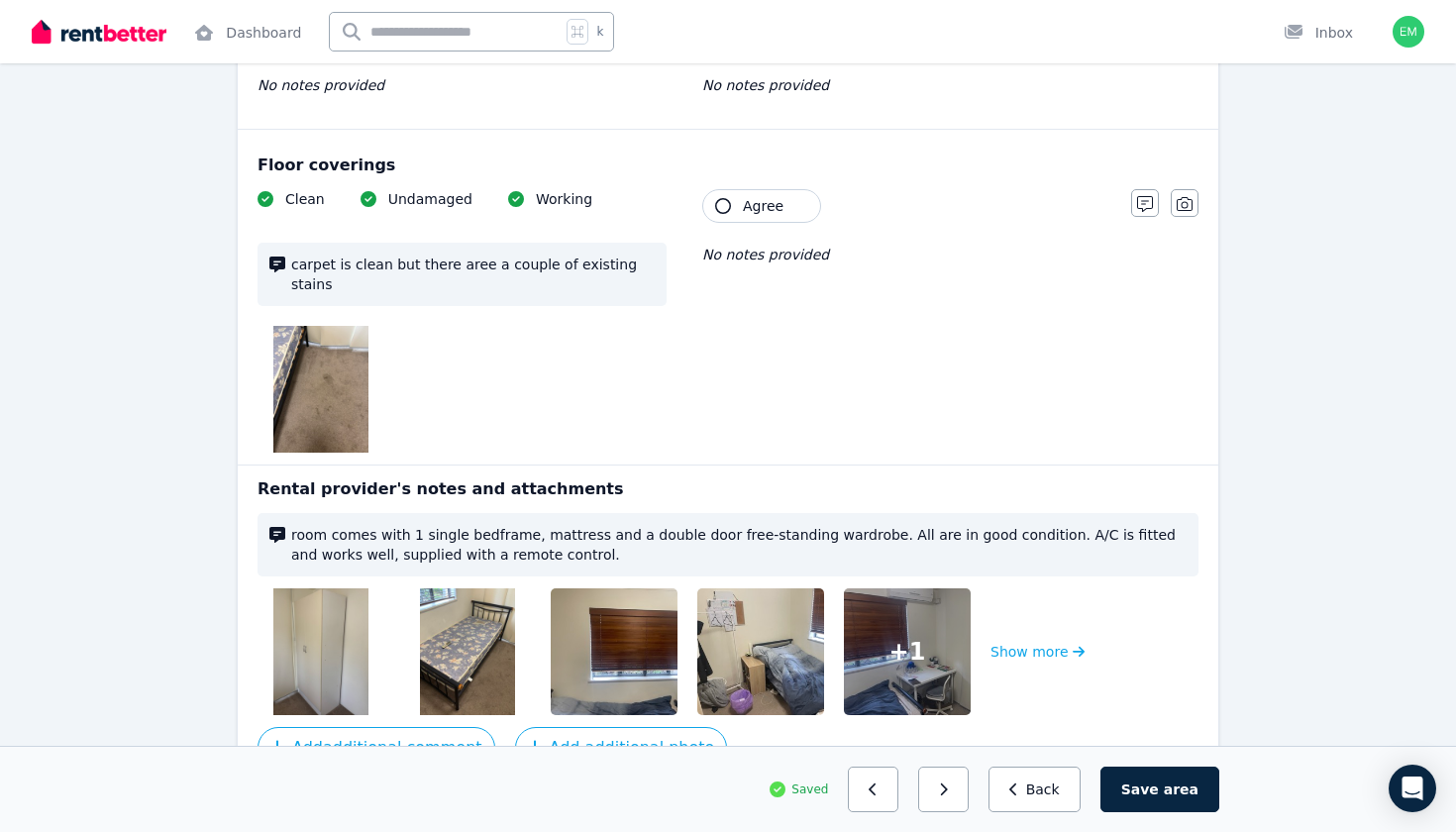
click at [732, 215] on button "Agree" at bounding box center [761, 206] width 119 height 34
click at [359, 599] on img at bounding box center [321, 652] width 95 height 127
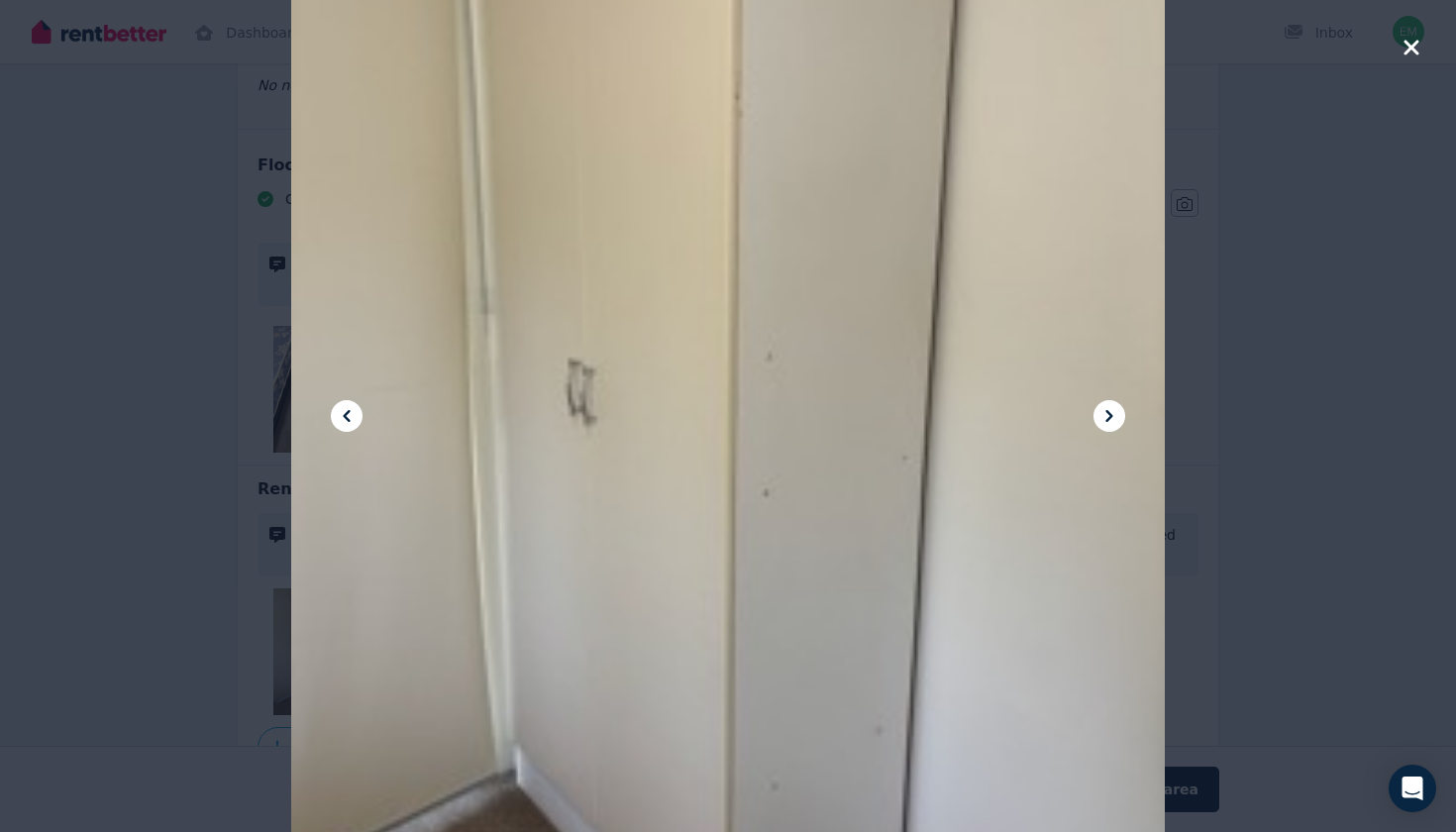
click at [1106, 423] on icon at bounding box center [1109, 416] width 24 height 24
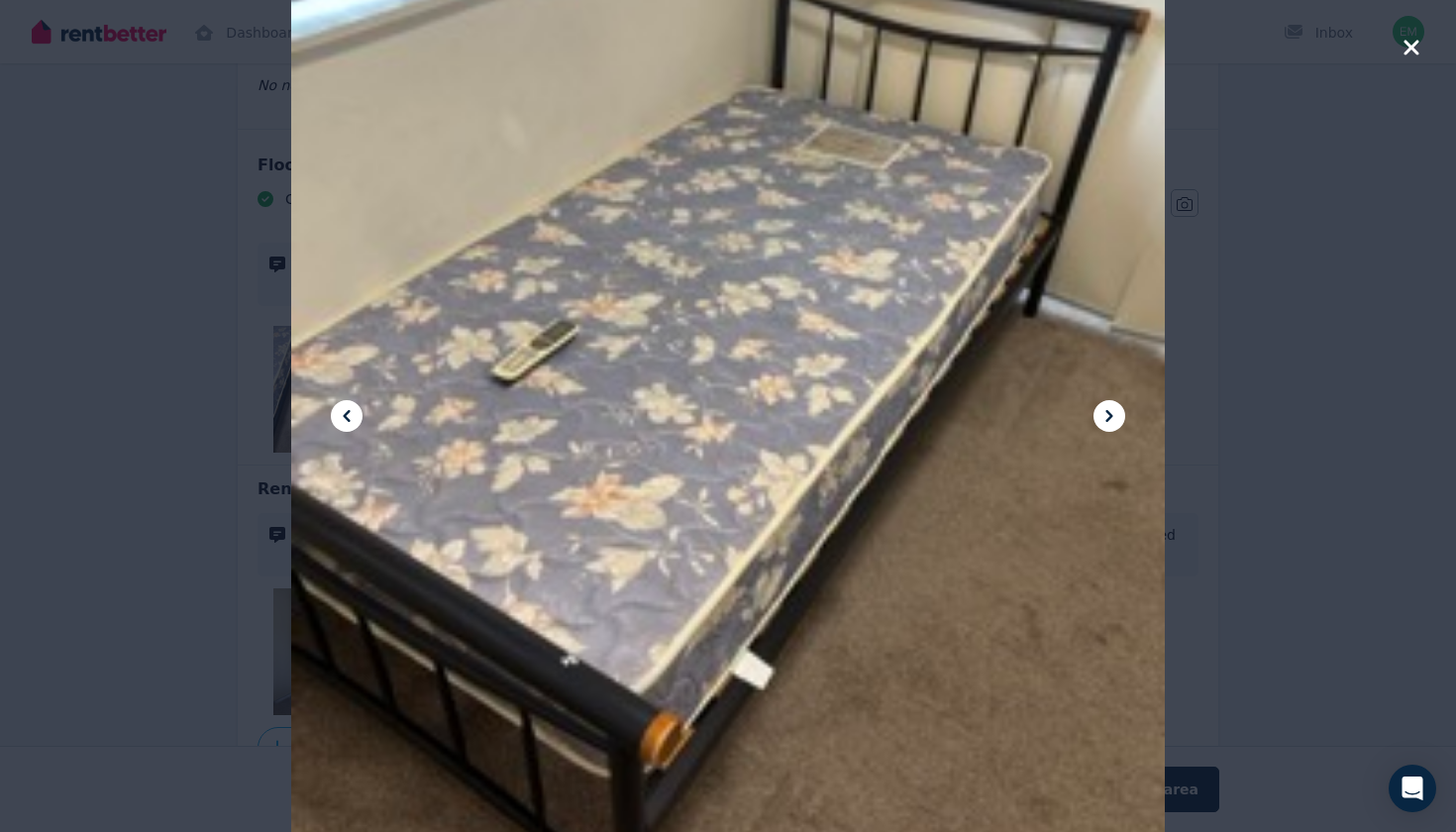
click at [1106, 423] on icon at bounding box center [1109, 416] width 24 height 24
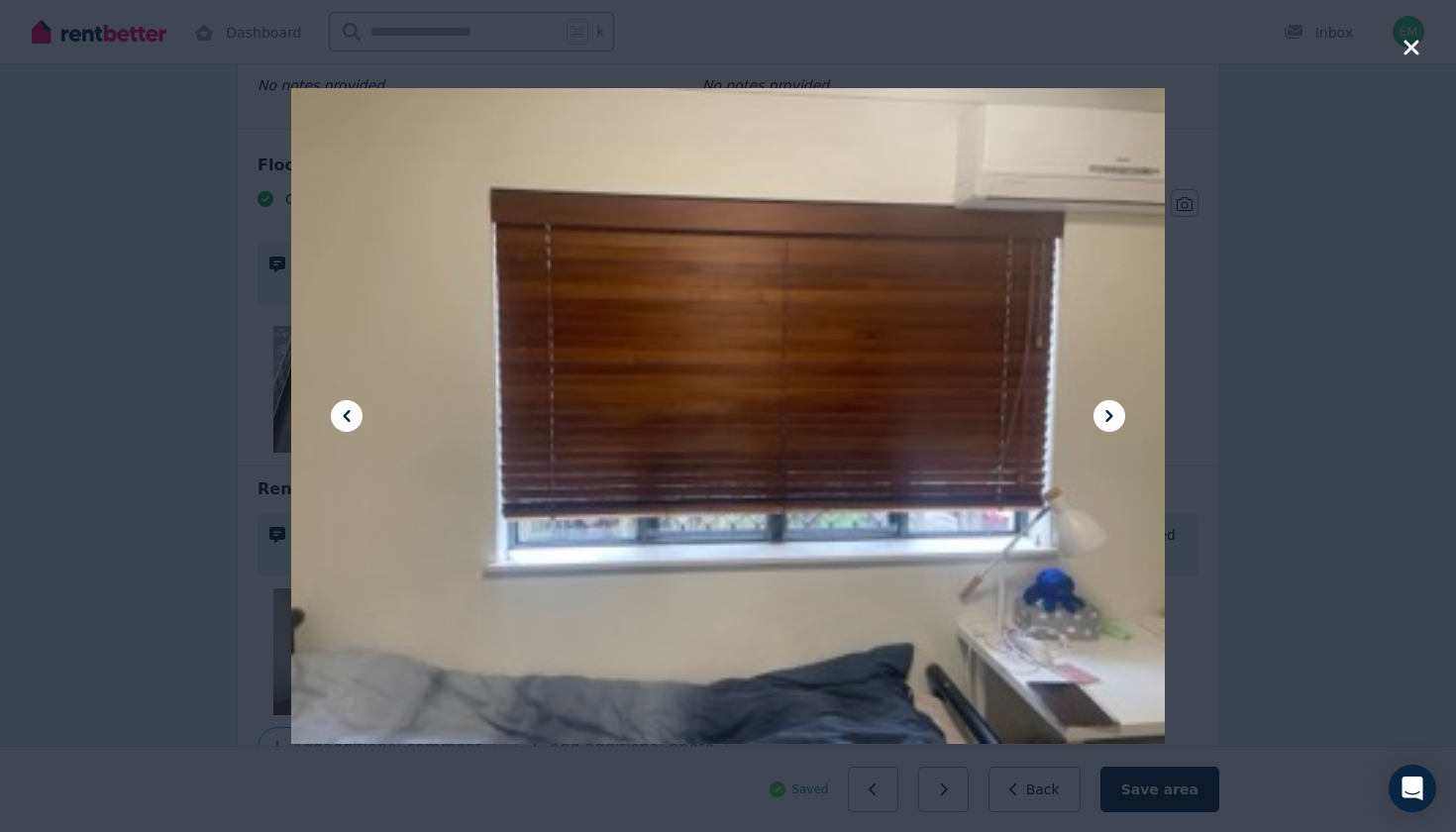
click at [355, 405] on icon at bounding box center [347, 416] width 24 height 24
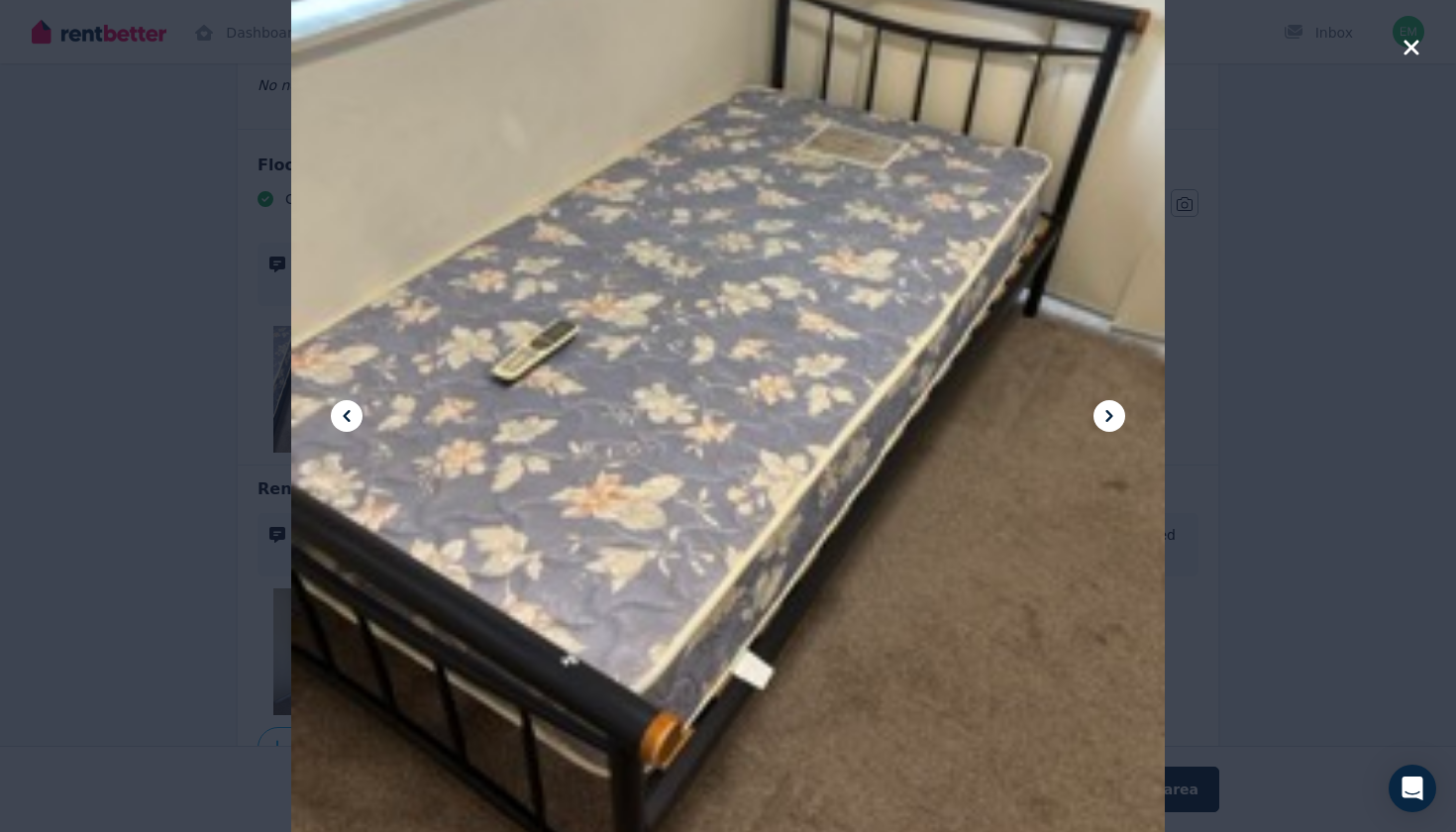
click at [1103, 409] on icon at bounding box center [1109, 416] width 24 height 24
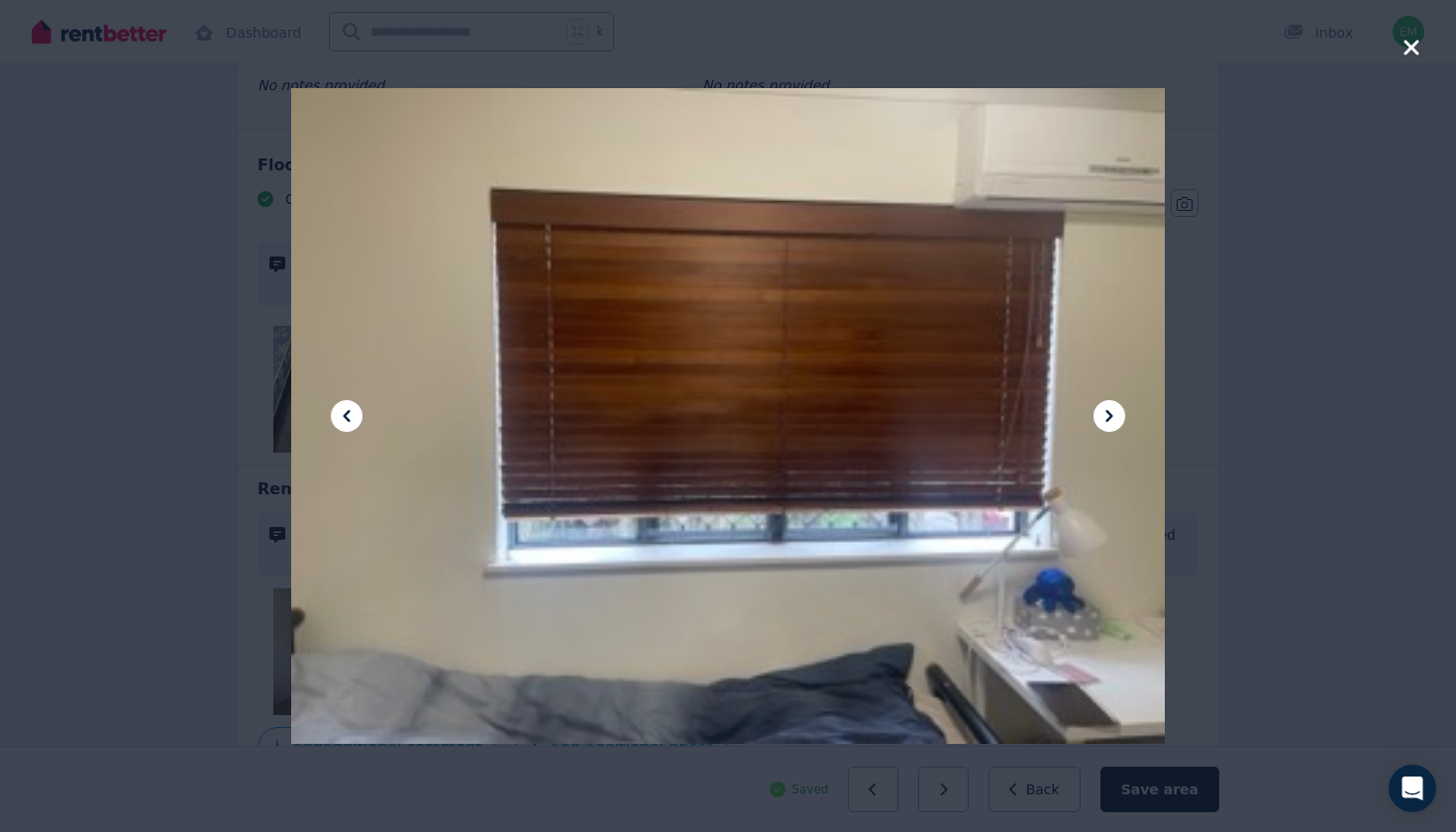
click at [1103, 409] on icon at bounding box center [1109, 416] width 24 height 24
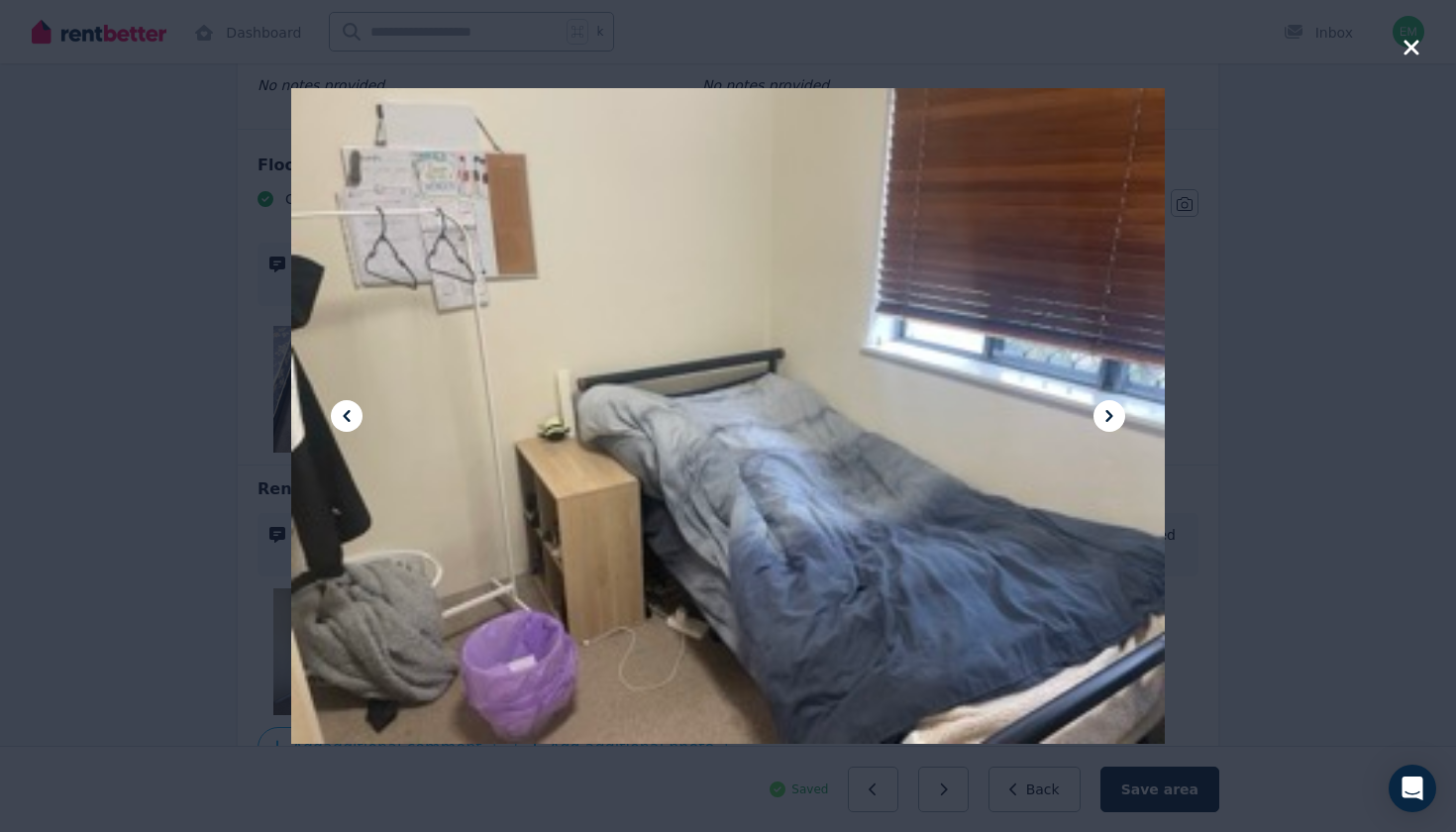
click at [1102, 409] on icon at bounding box center [1109, 416] width 24 height 24
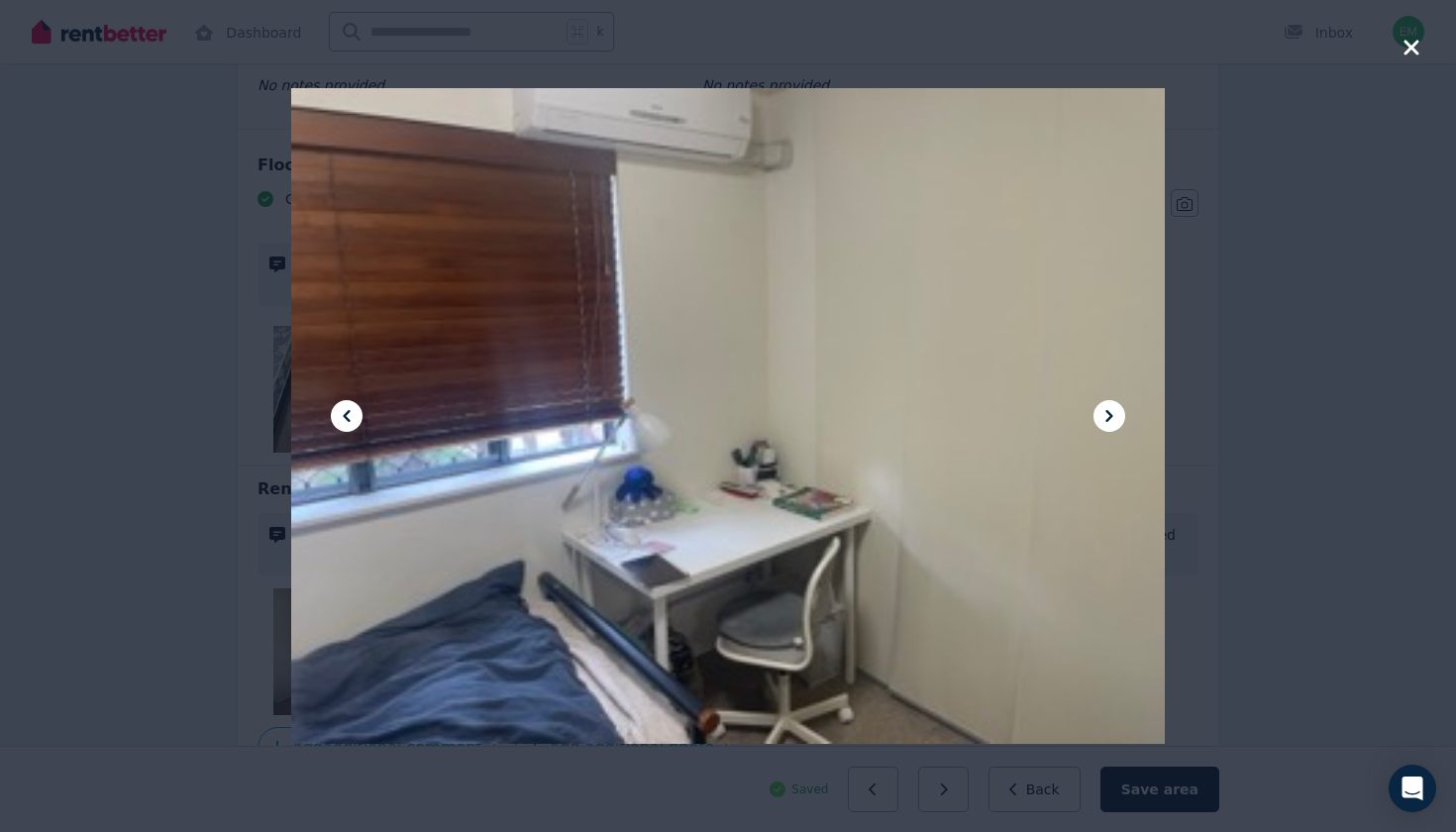
click at [1102, 409] on icon at bounding box center [1109, 416] width 24 height 24
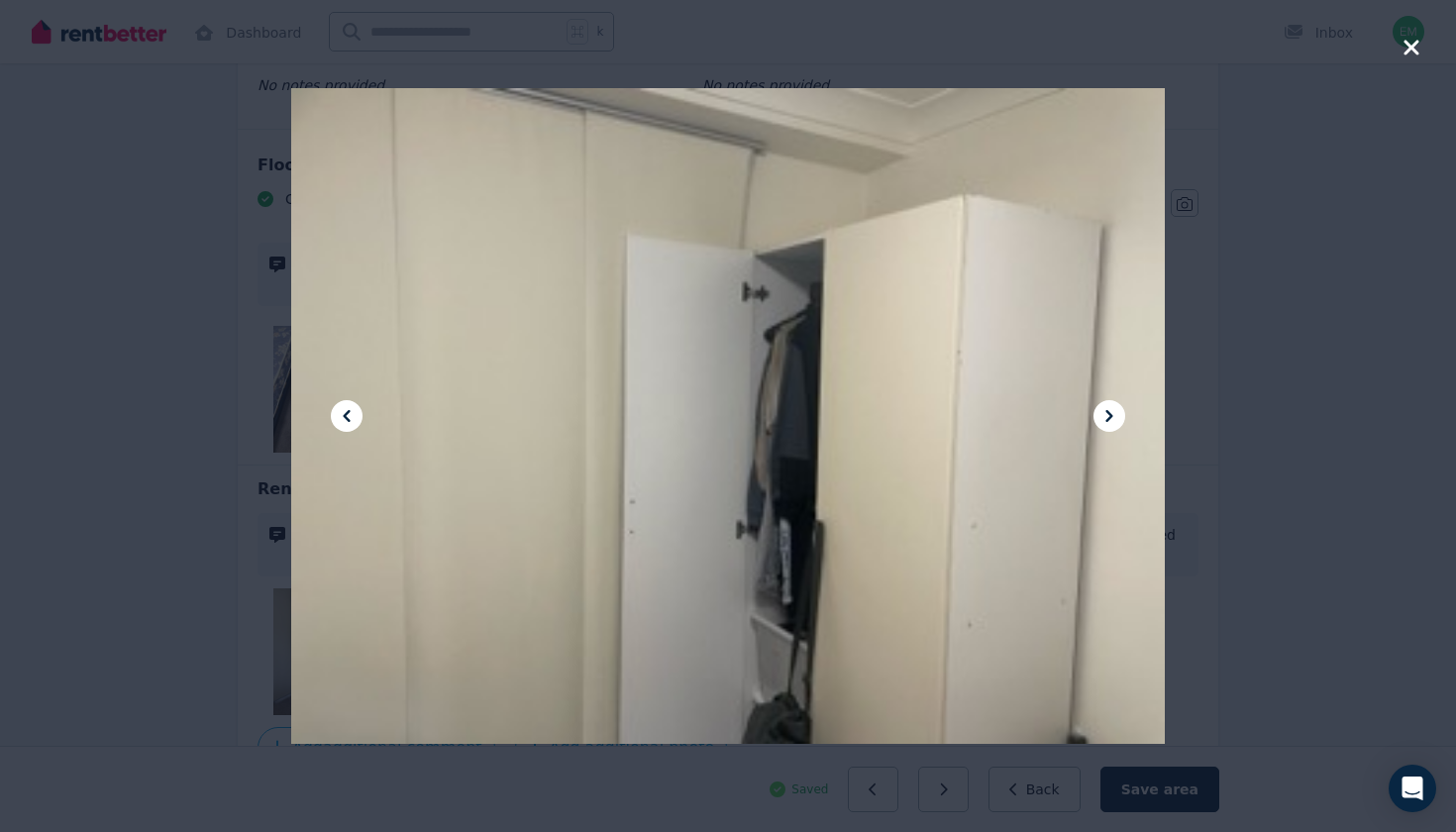
click at [1102, 409] on icon at bounding box center [1109, 416] width 24 height 24
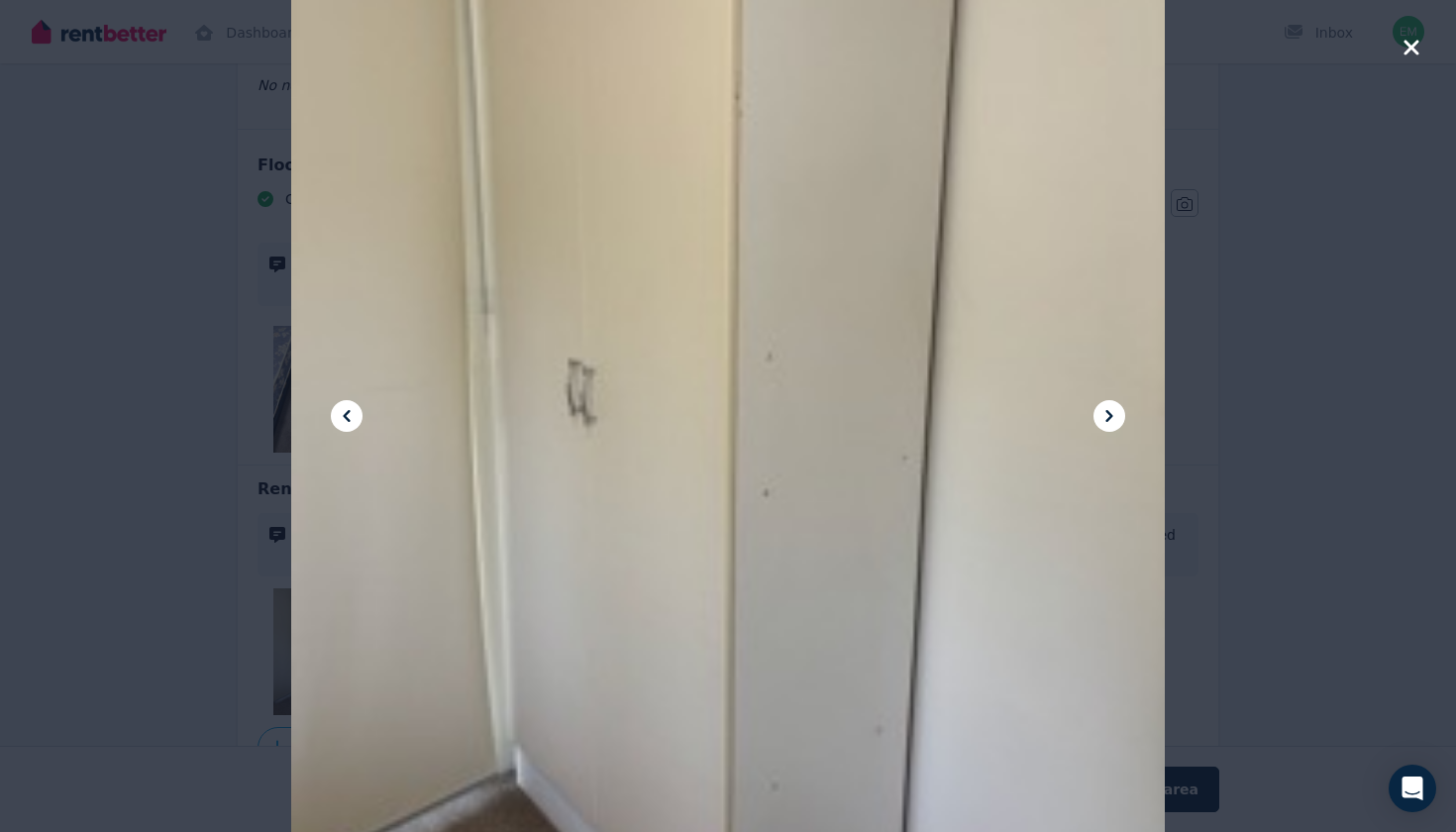
click at [1102, 409] on icon at bounding box center [1109, 416] width 24 height 24
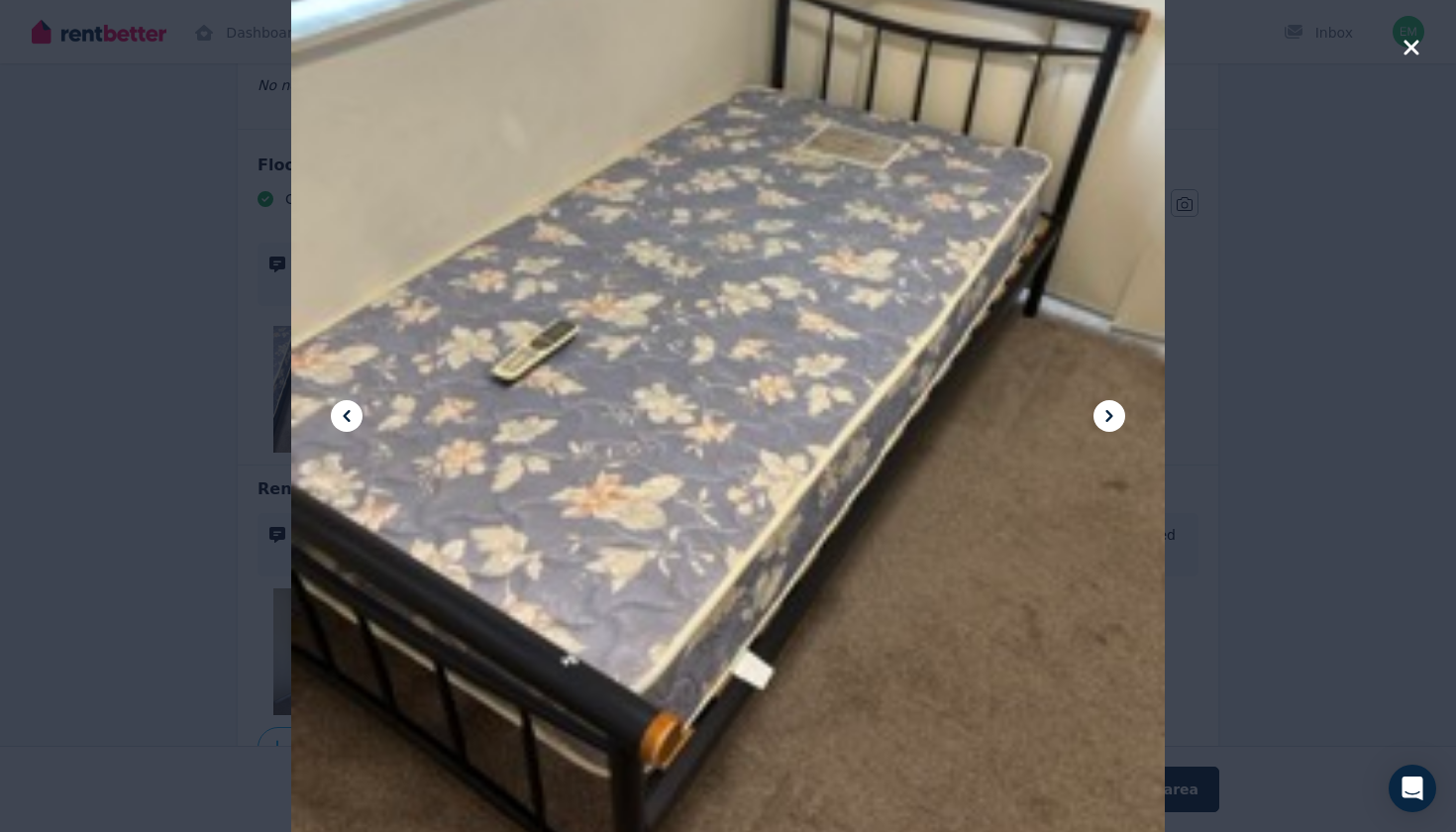
click at [1398, 59] on div at bounding box center [728, 416] width 1456 height 832
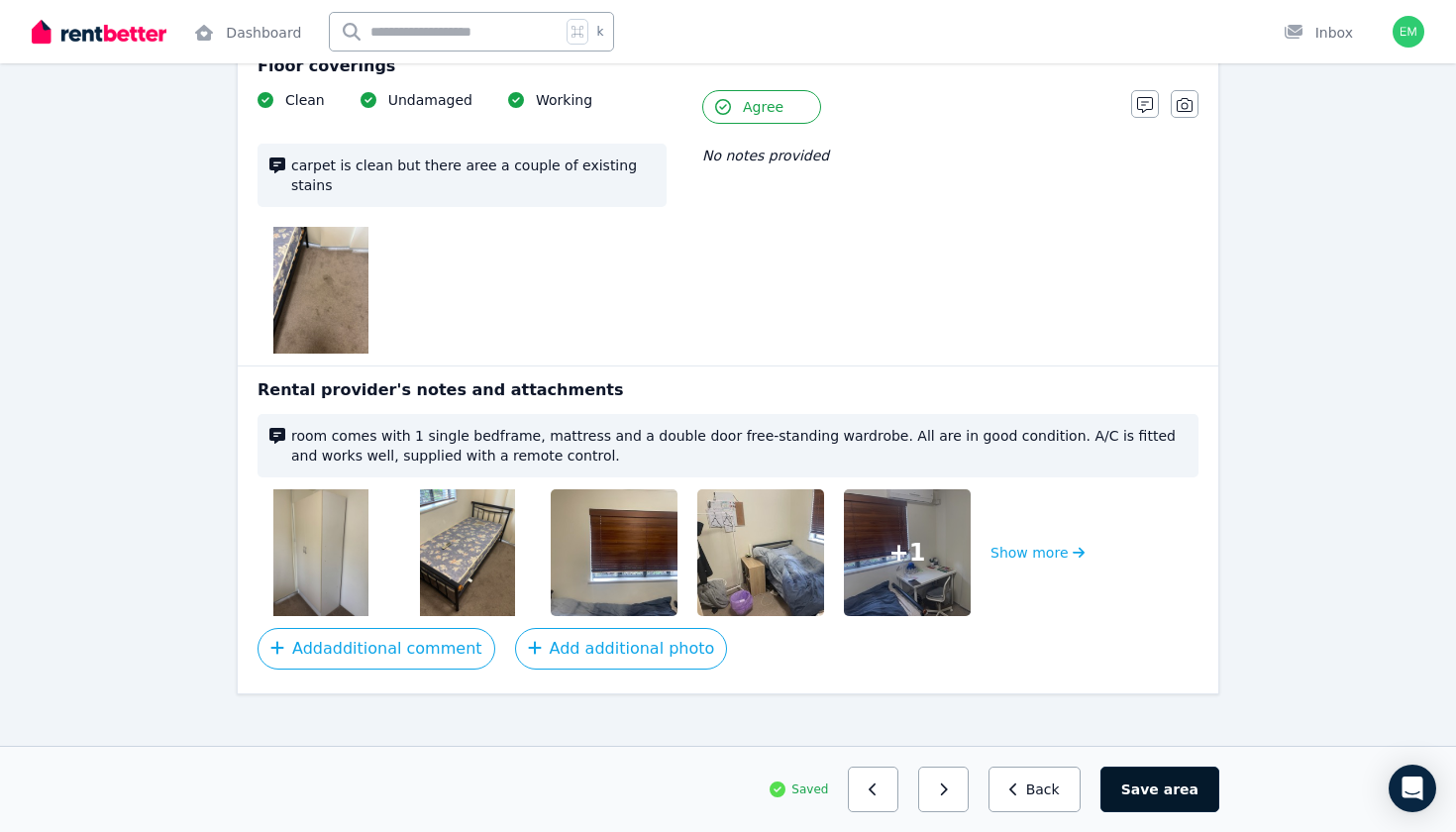
click at [1159, 789] on button "Save area" at bounding box center [1160, 789] width 119 height 46
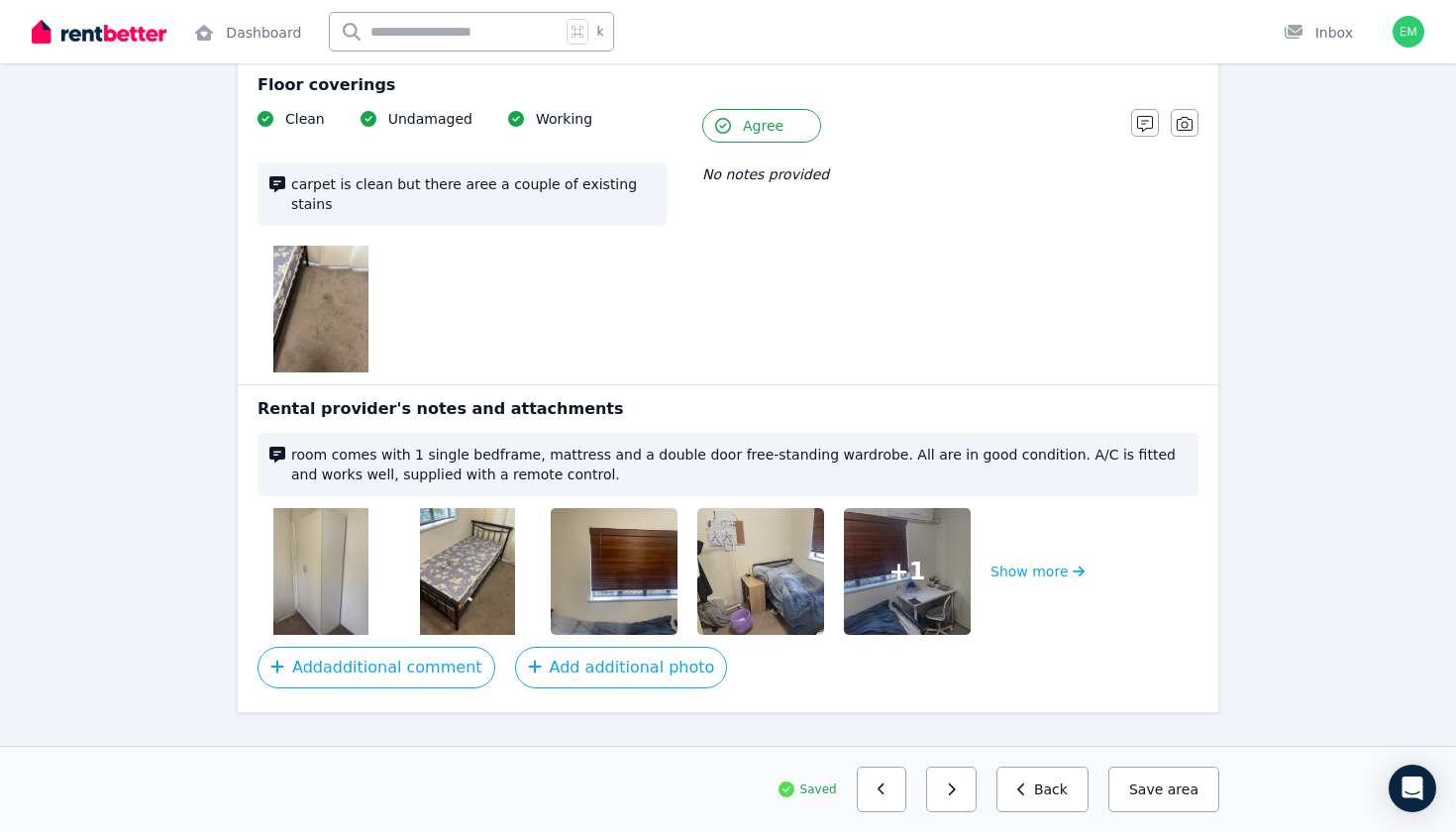
scroll to position [1797, 0]
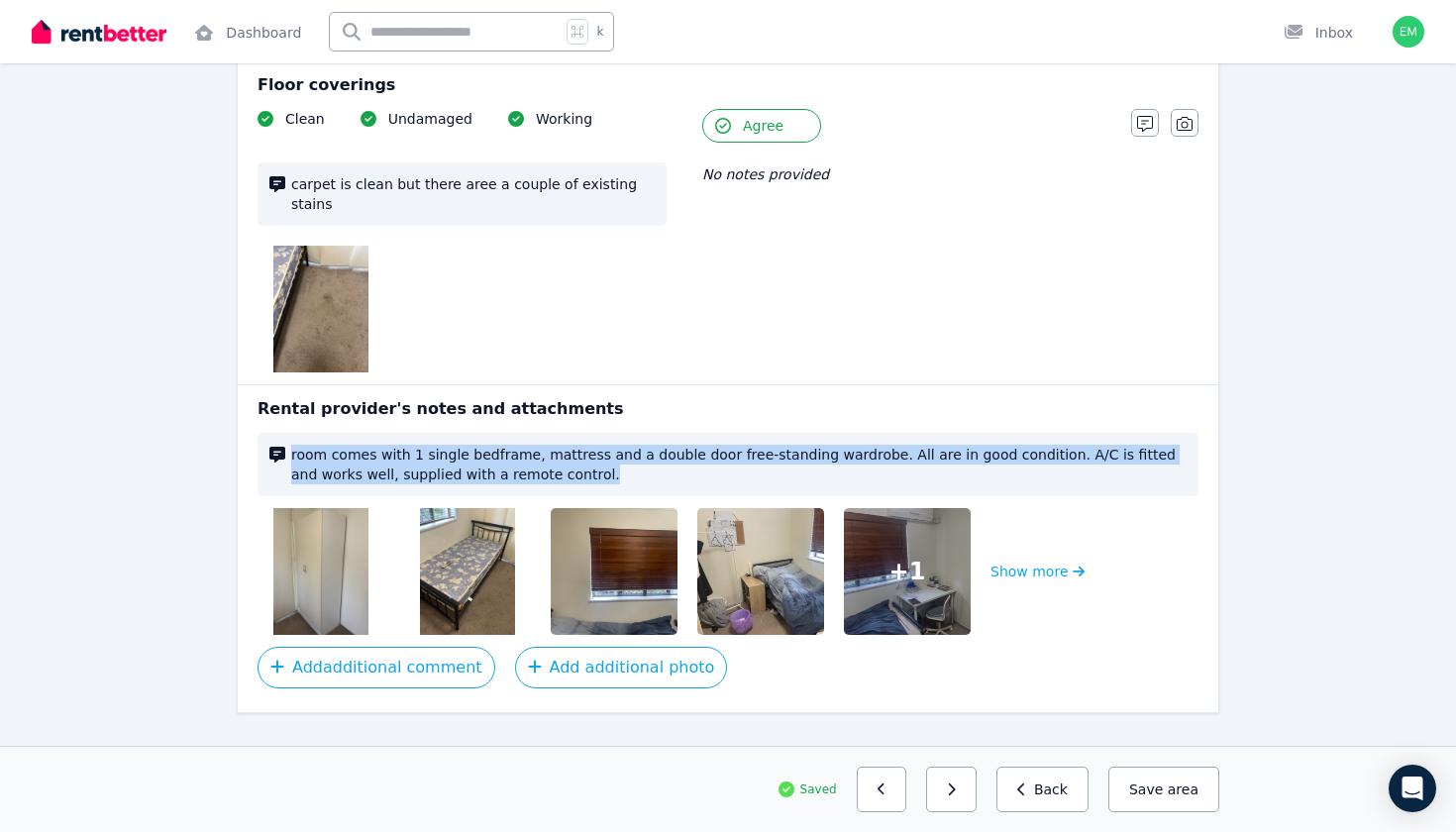
drag, startPoint x: 525, startPoint y: 463, endPoint x: 271, endPoint y: 428, distance: 256.4
click at [271, 433] on div "room comes with 1 single bedframe, mattress and a double door free-standing war…" at bounding box center [728, 465] width 941 height 63
copy div "room comes with 1 single bedframe, mattress and a double door free-standing war…"
click at [393, 462] on span "room comes with 1 single bedframe, mattress and a double door free-standing war…" at bounding box center [738, 465] width 895 height 40
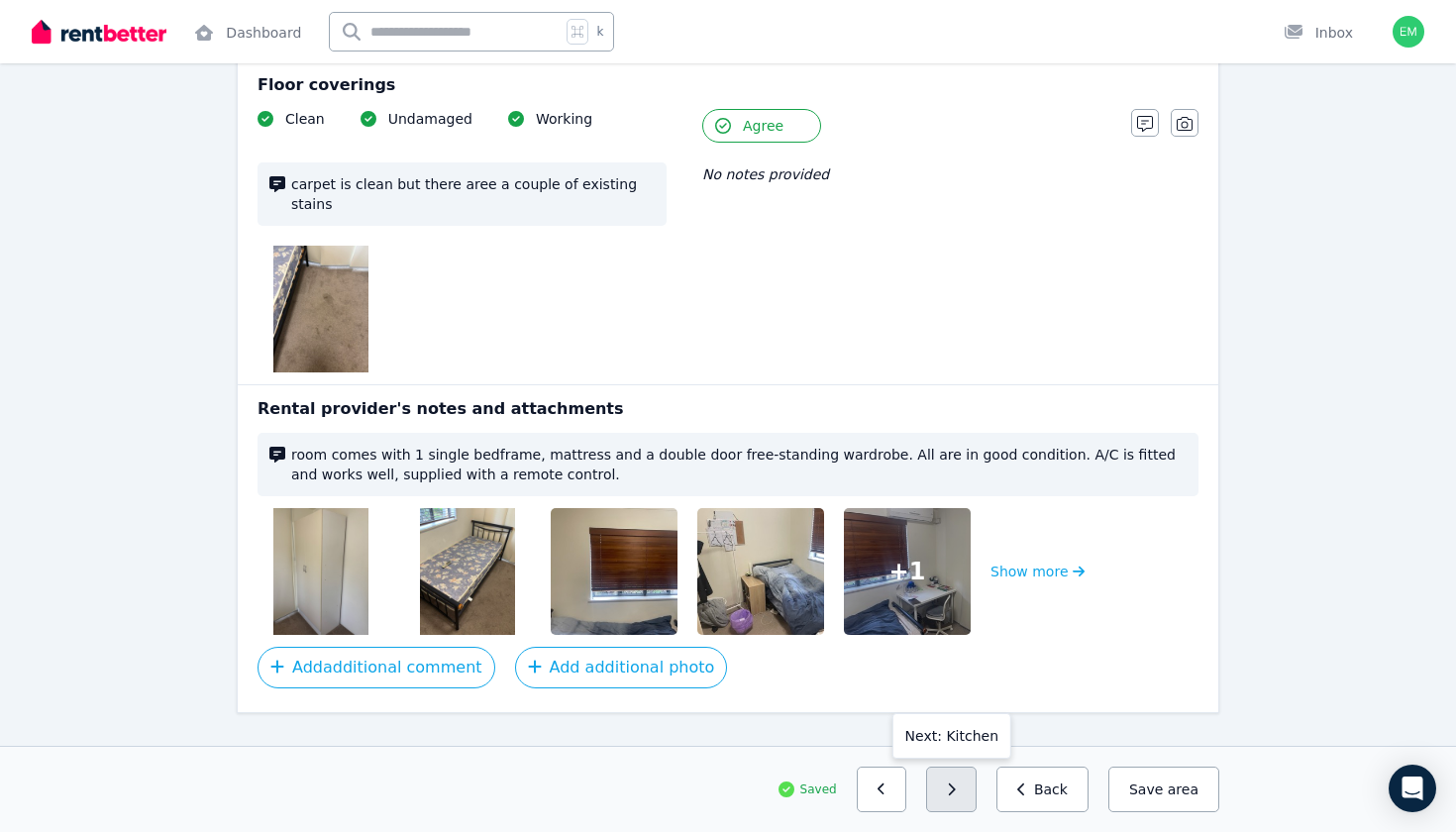
click at [972, 791] on button "button" at bounding box center [951, 789] width 51 height 46
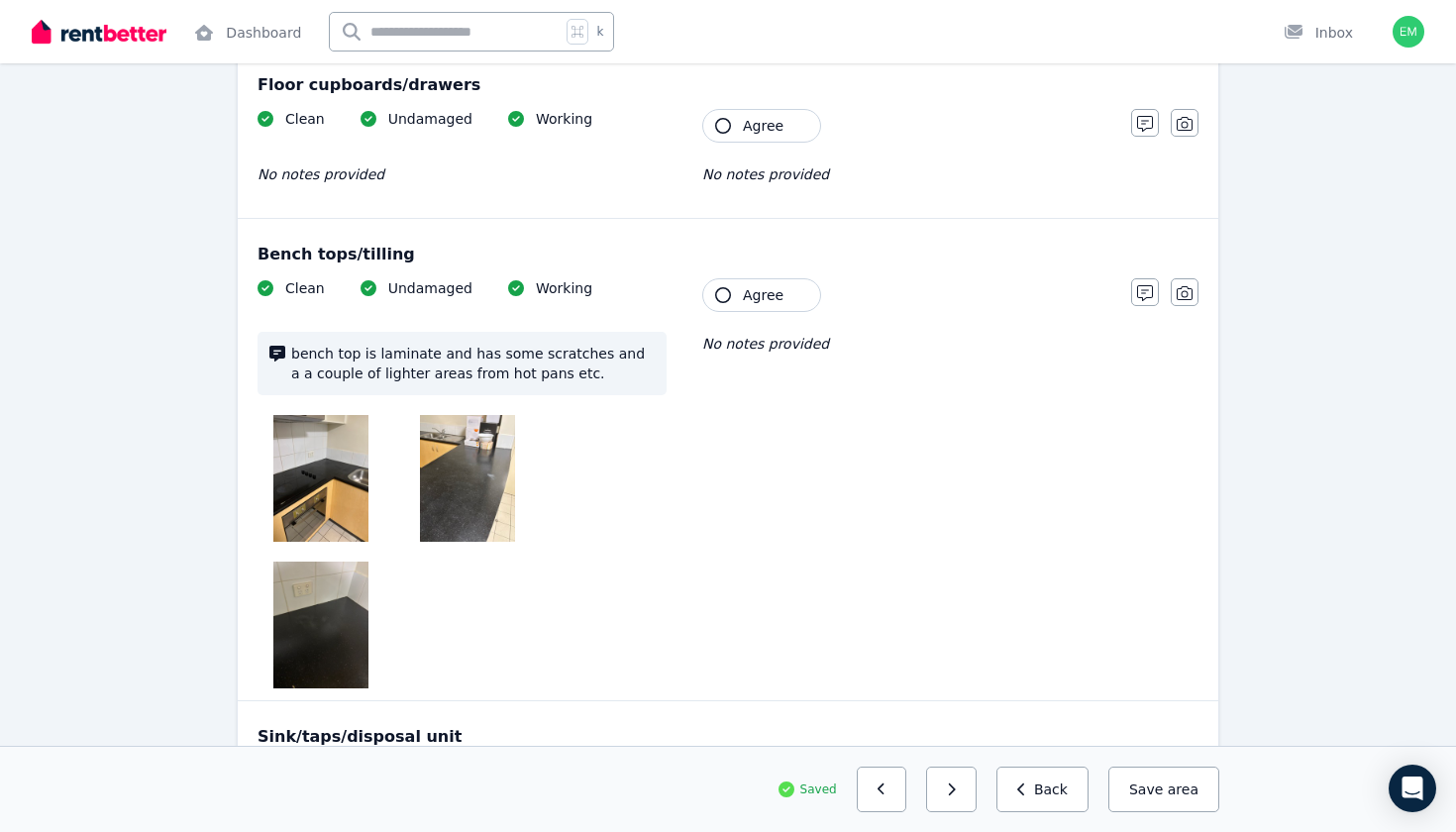
click at [752, 126] on span "Agree" at bounding box center [762, 126] width 41 height 20
click at [748, 298] on span "Agree" at bounding box center [762, 296] width 41 height 20
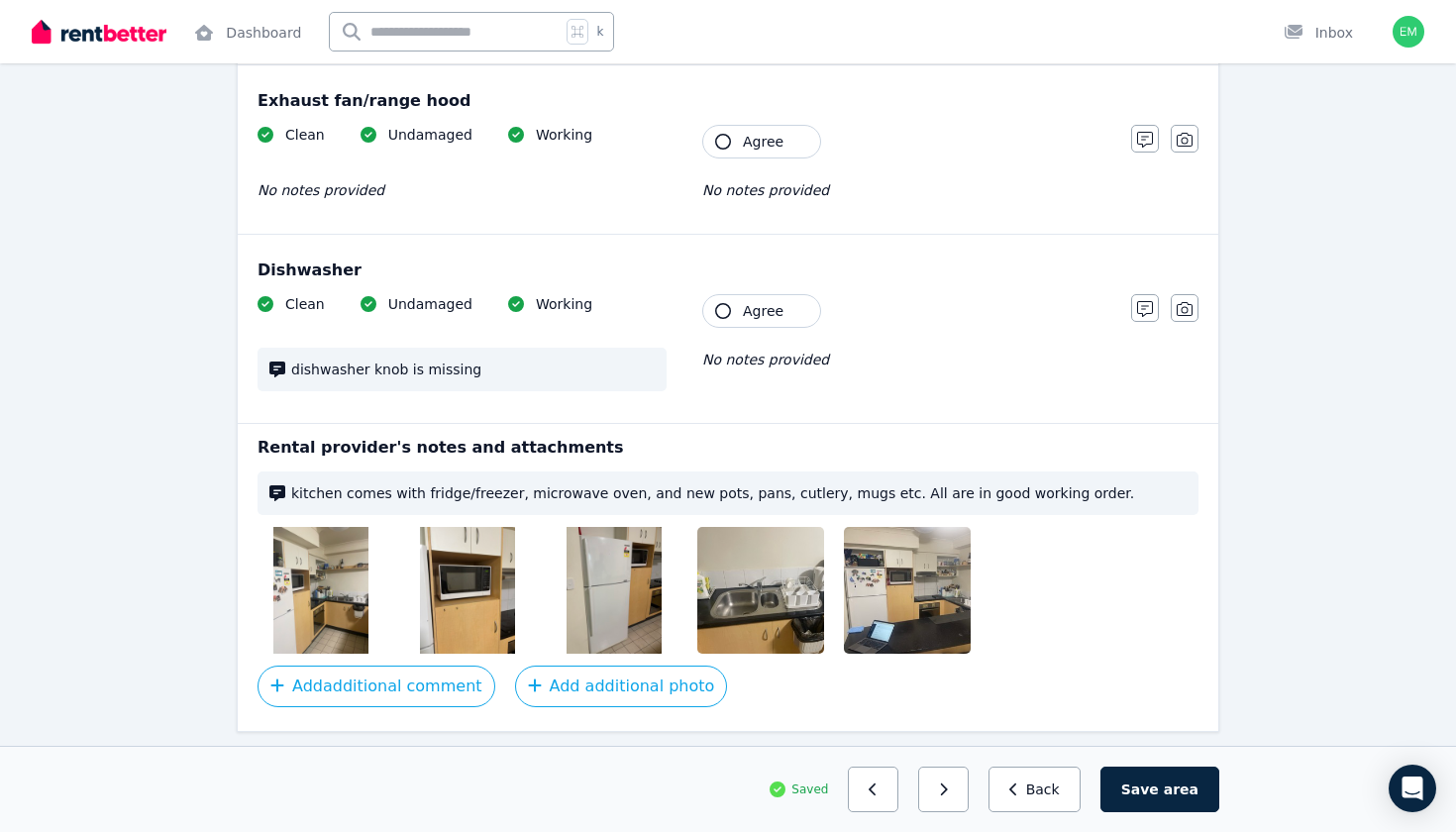
scroll to position [2999, 0]
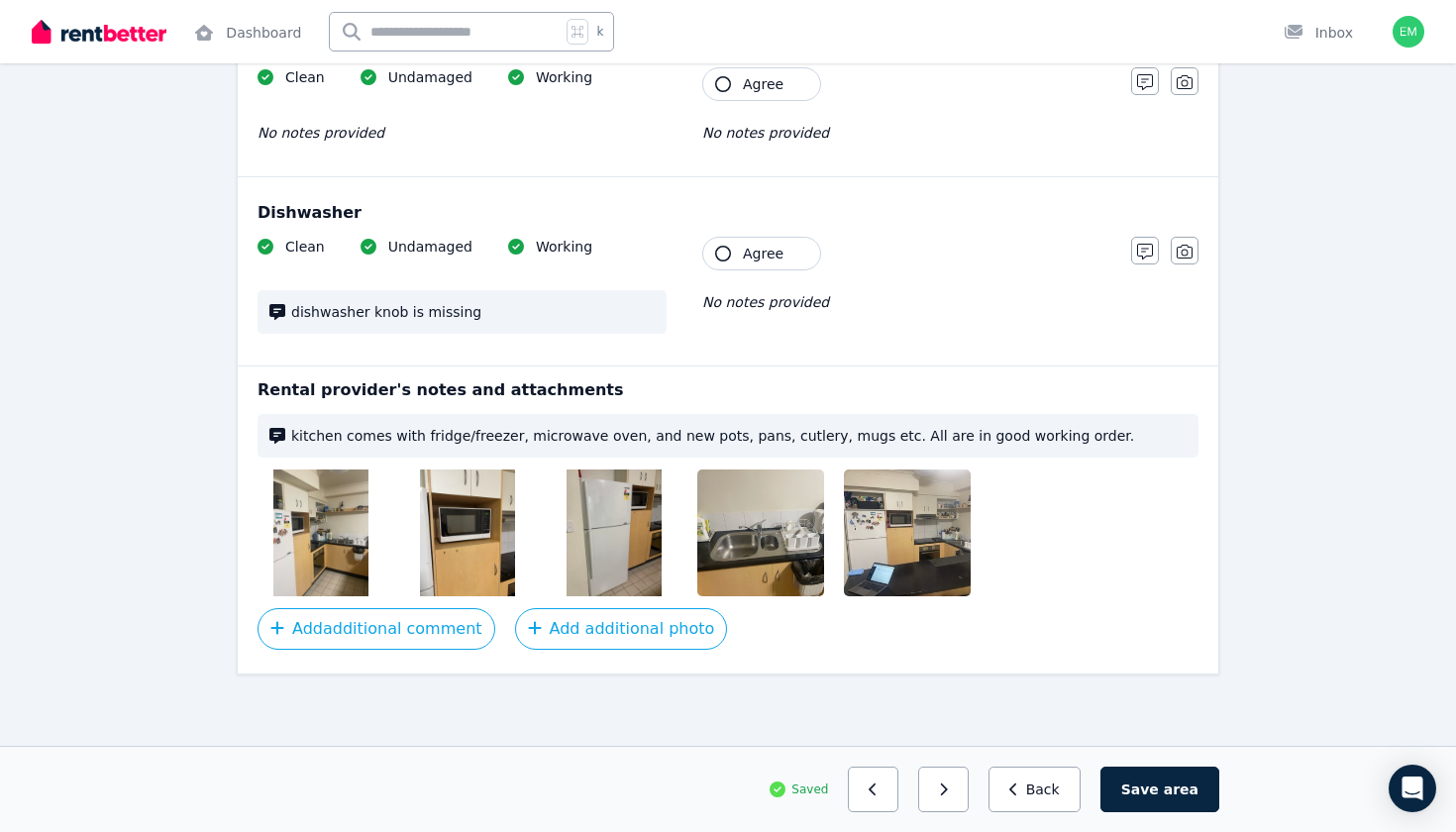
click at [761, 260] on span "Agree" at bounding box center [762, 254] width 41 height 20
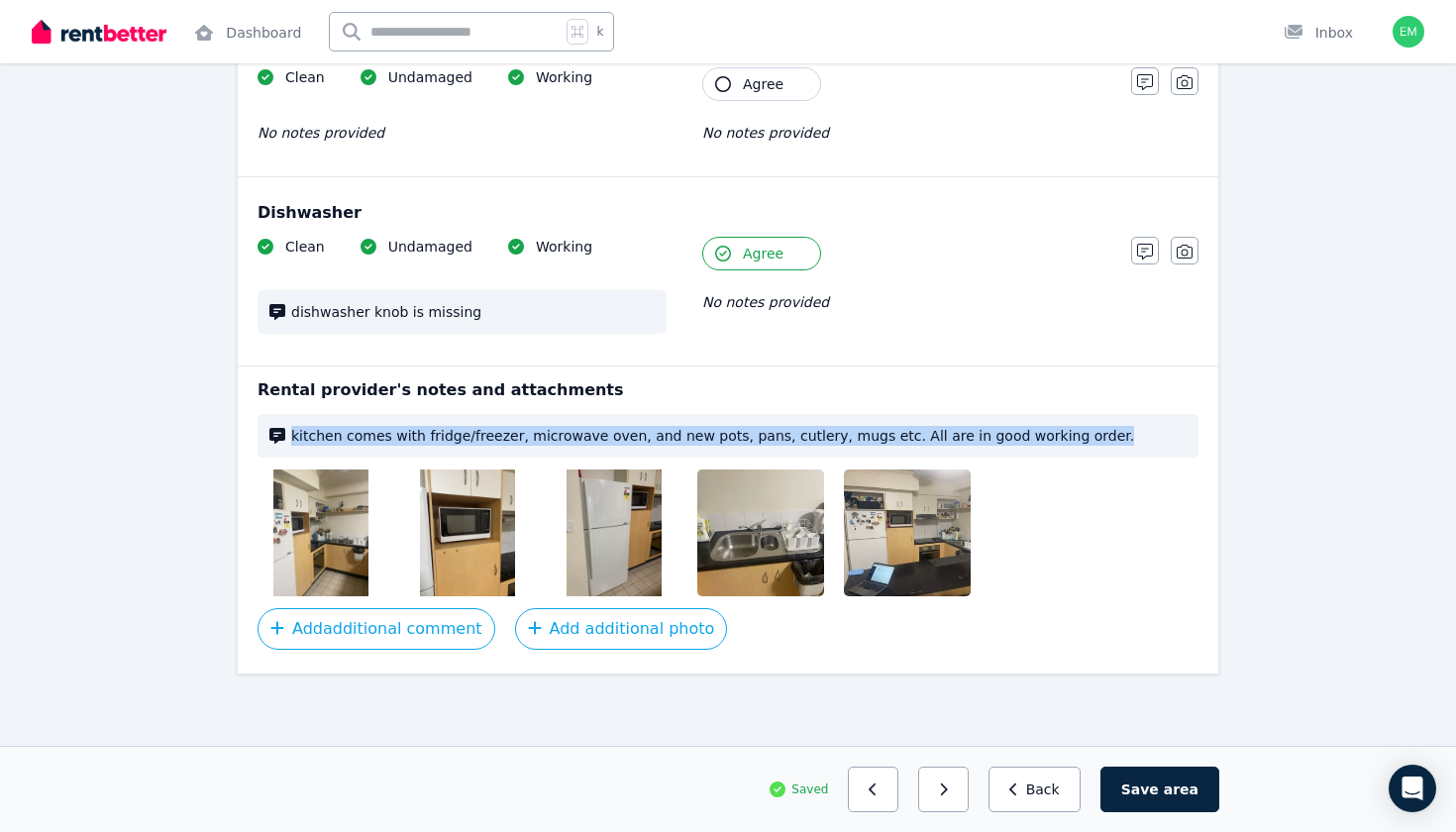
drag, startPoint x: 1070, startPoint y: 437, endPoint x: 233, endPoint y: 430, distance: 837.0
copy div "kitchen comes with fridge/freezer, microwave oven, and new pots, pans, cutlery,…"
click at [338, 543] on img at bounding box center [321, 534] width 95 height 127
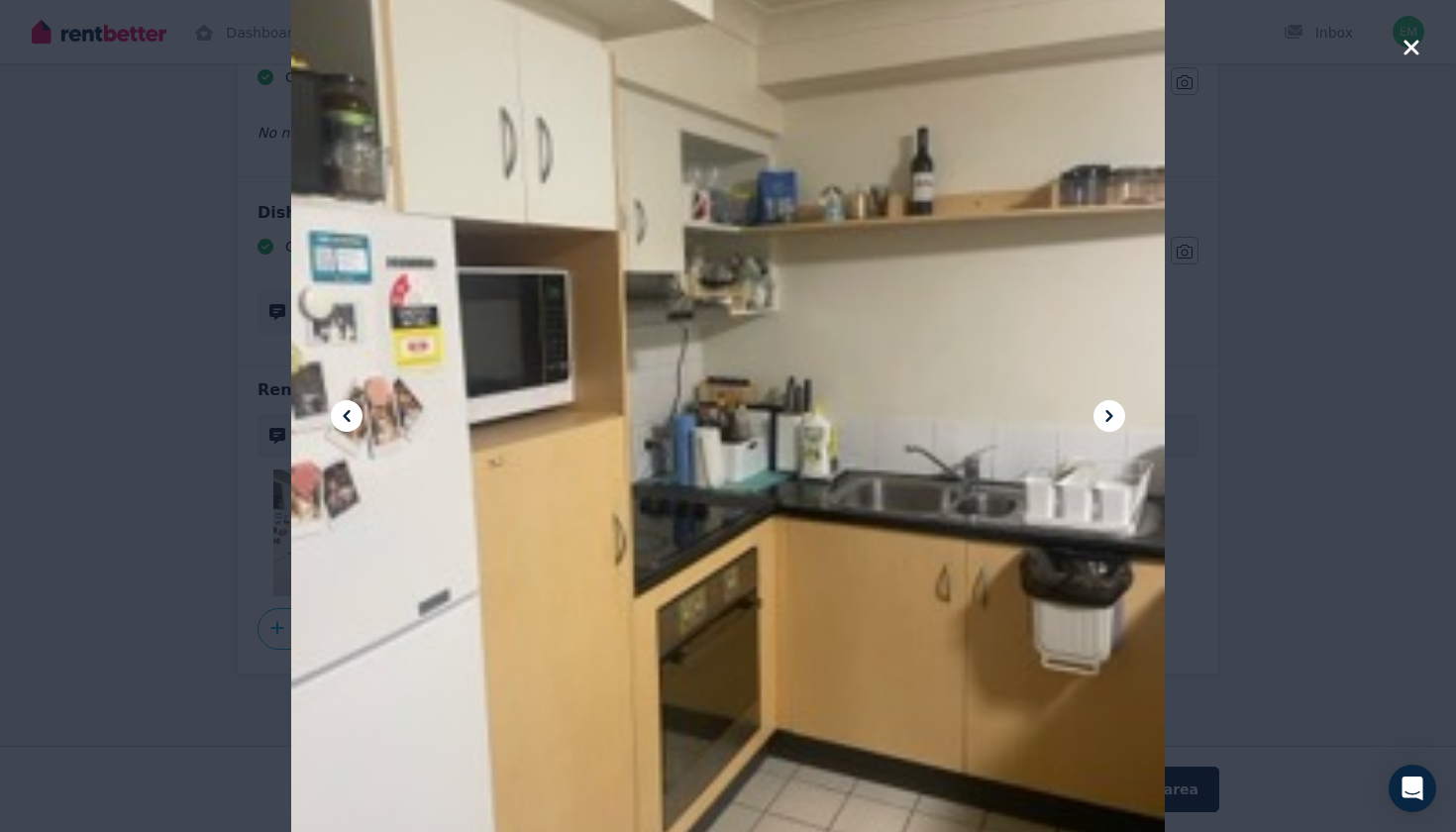
click at [1107, 420] on icon at bounding box center [1108, 416] width 7 height 12
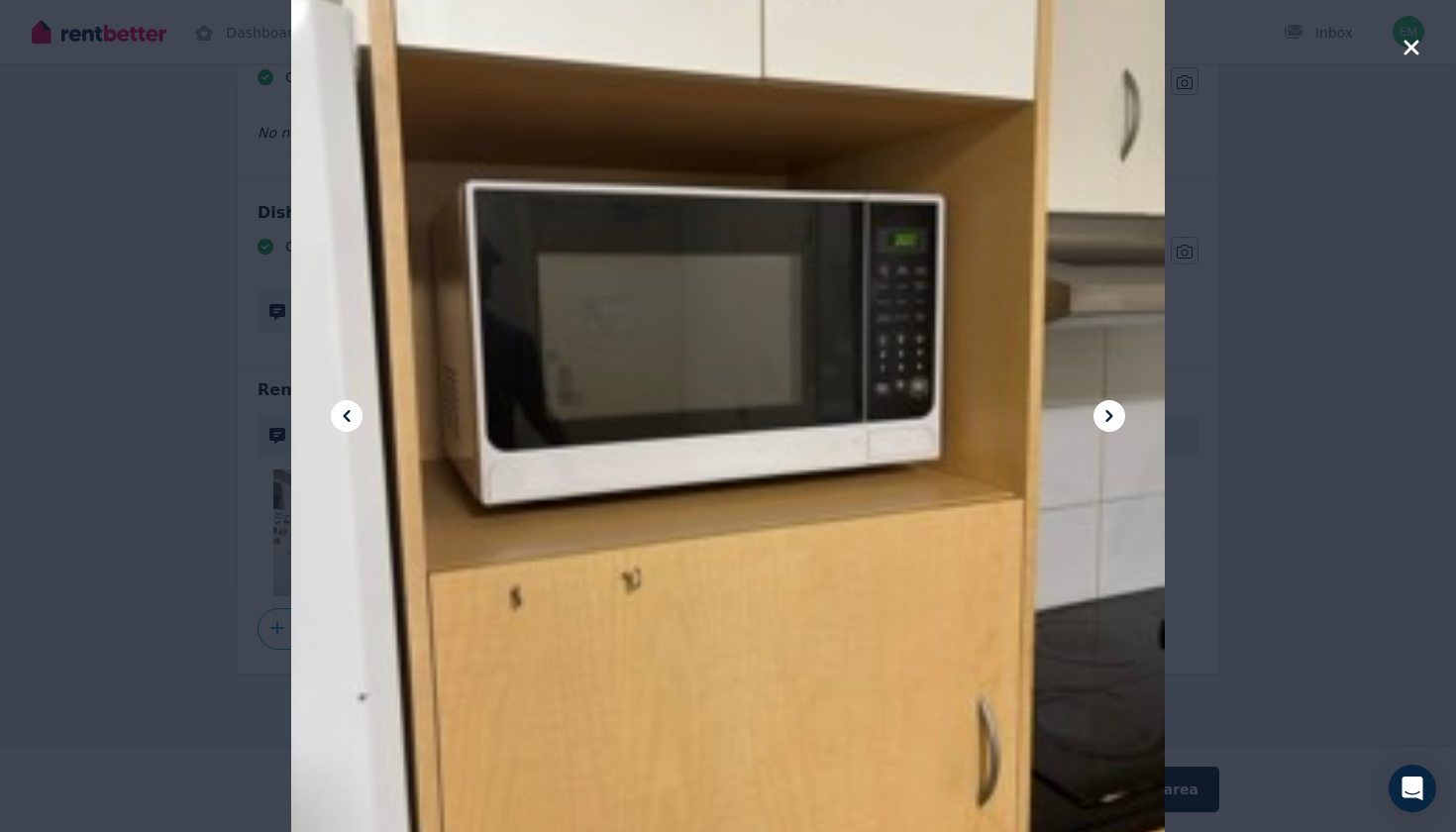
click at [1107, 419] on icon at bounding box center [1108, 416] width 7 height 12
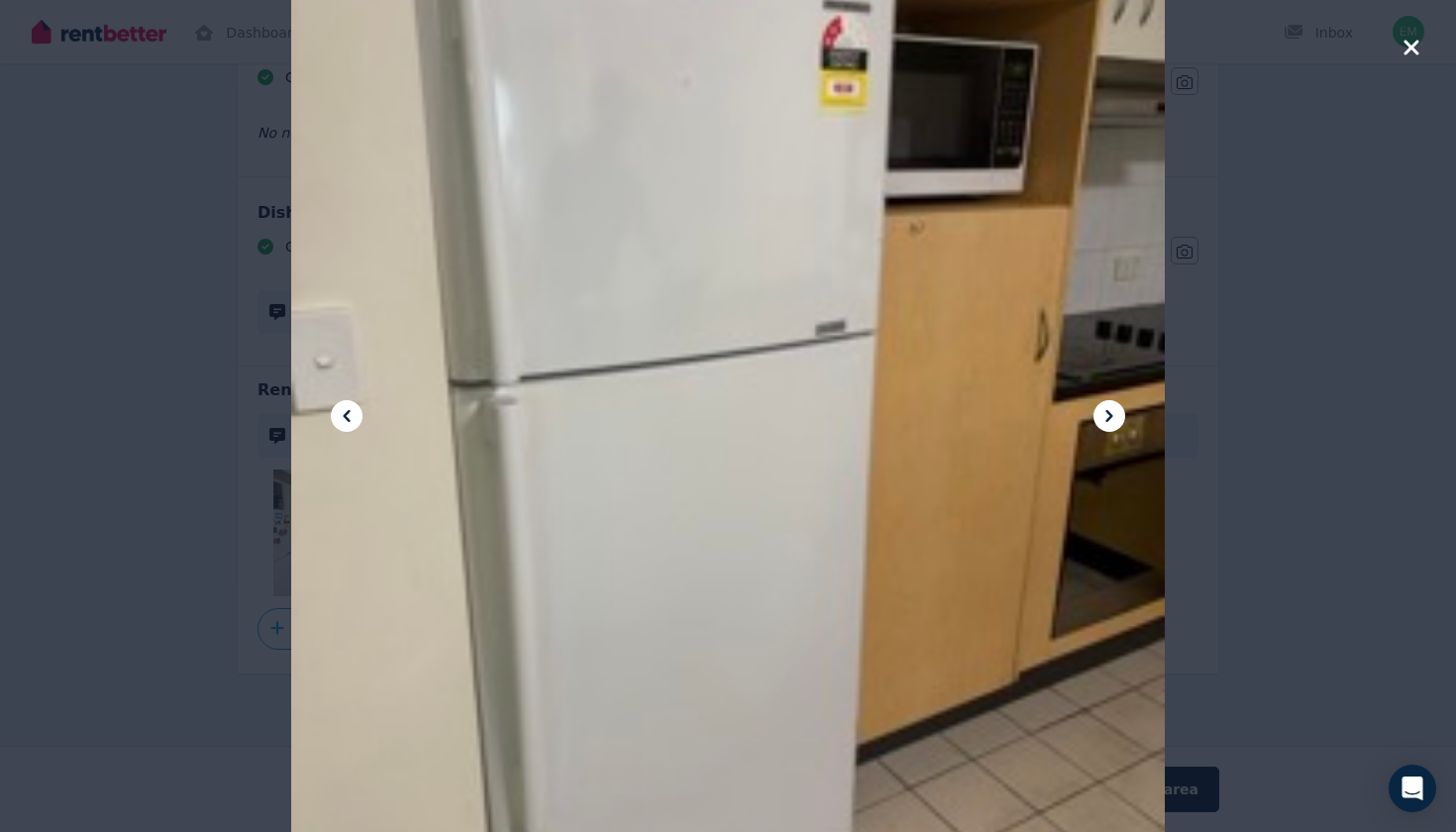
click at [1107, 419] on icon at bounding box center [1108, 416] width 7 height 12
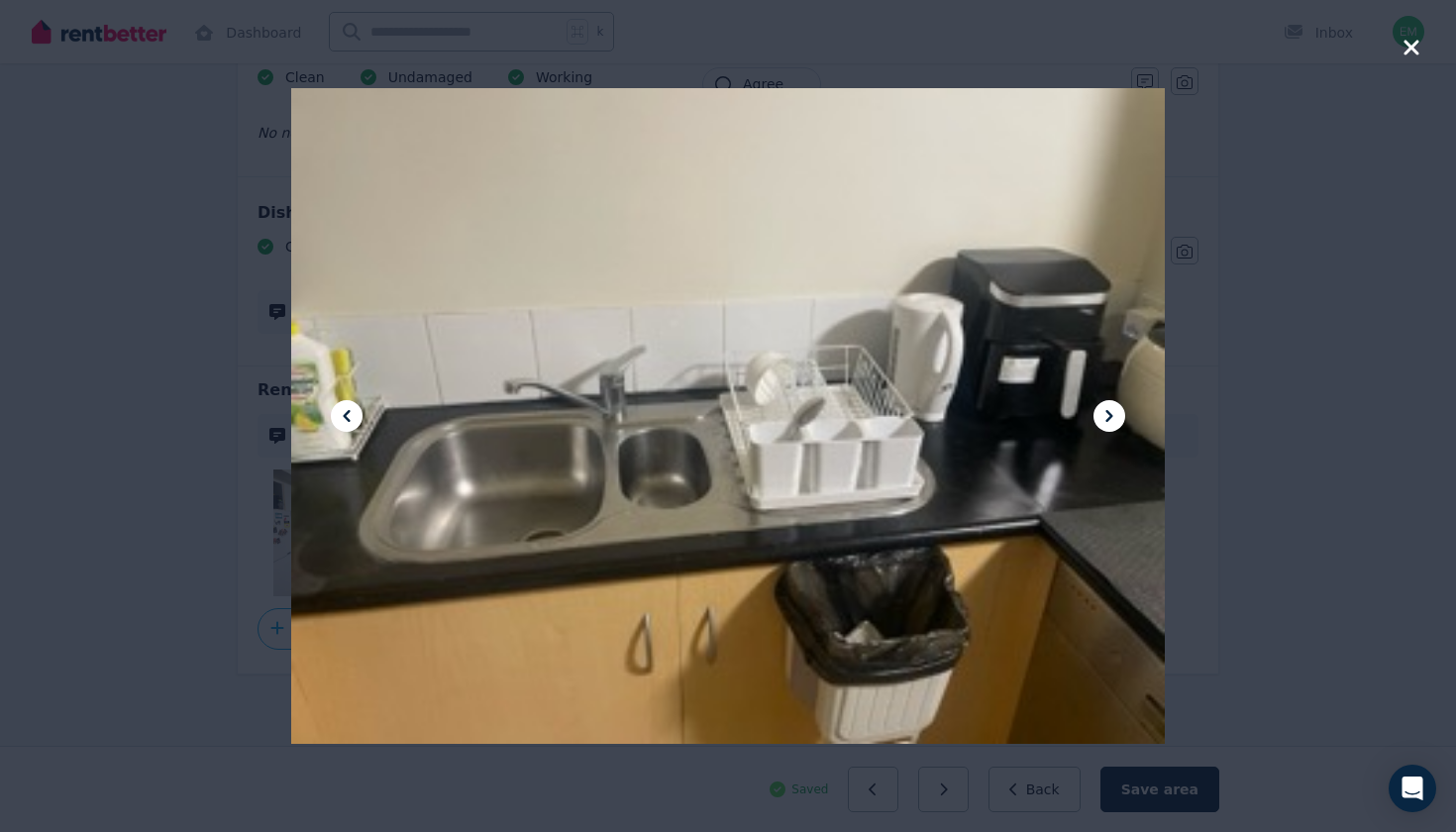
click at [1107, 419] on icon at bounding box center [1108, 416] width 7 height 12
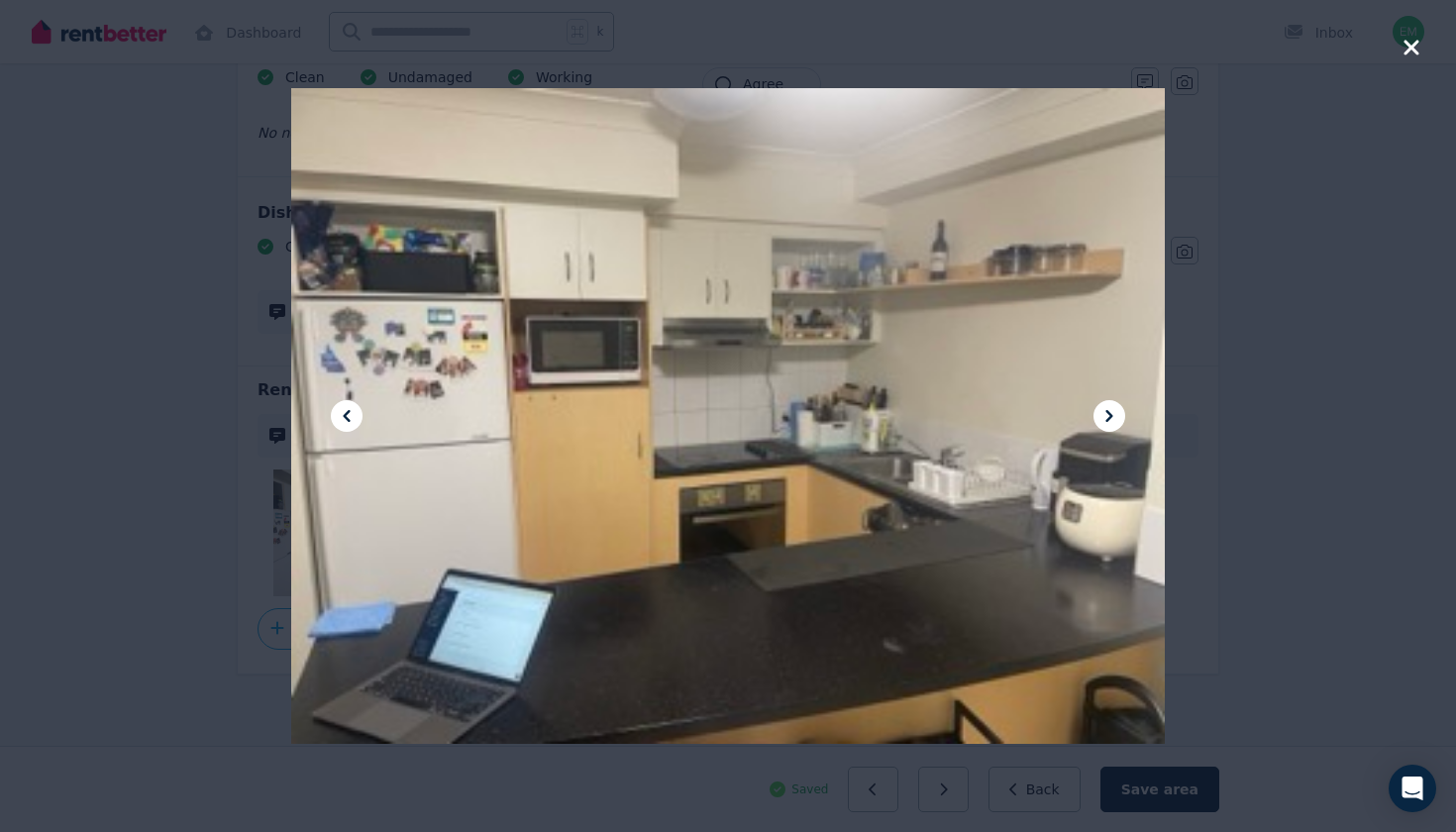
click at [1109, 417] on icon at bounding box center [1108, 416] width 7 height 12
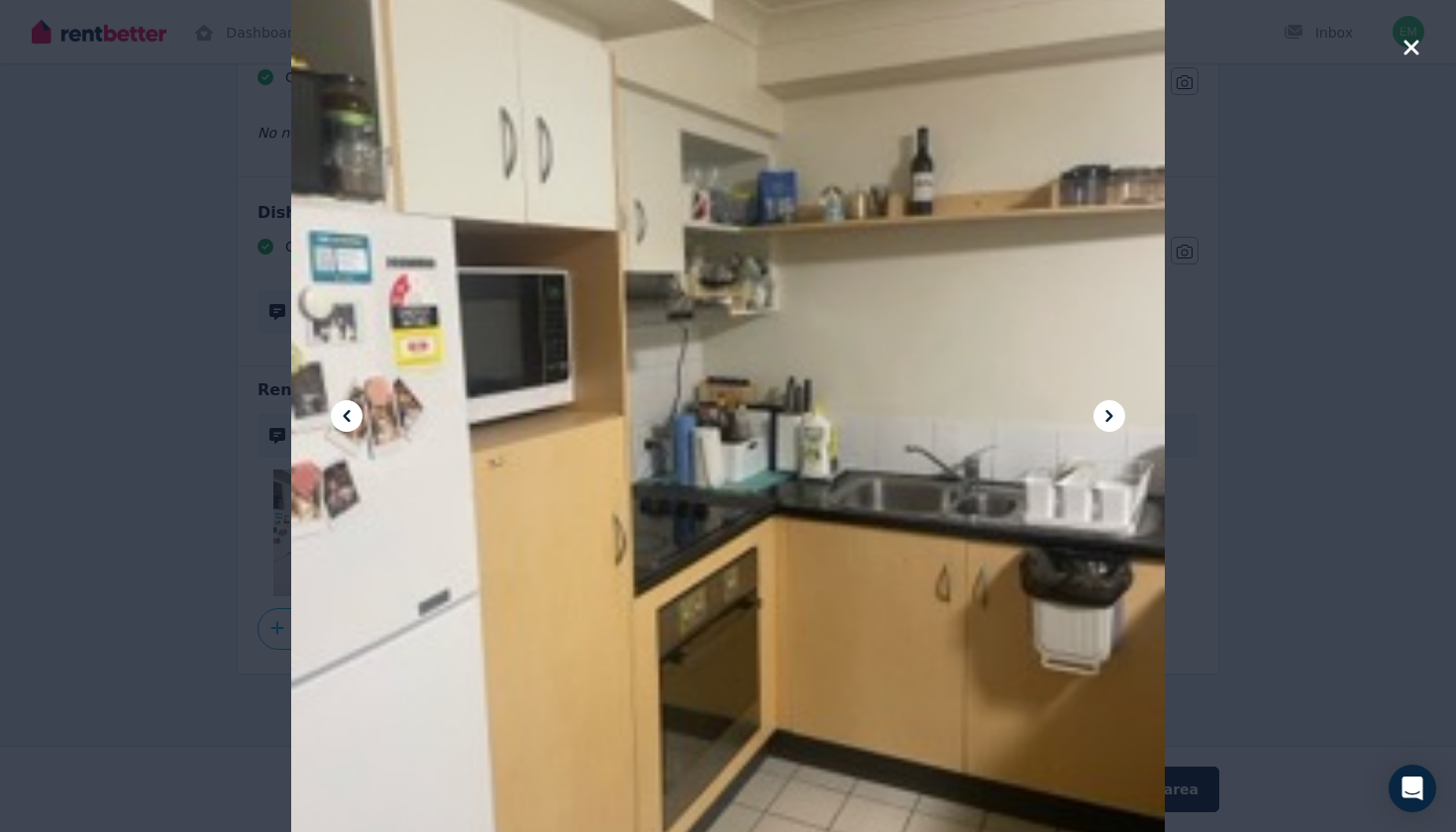
click at [353, 416] on icon at bounding box center [347, 416] width 24 height 24
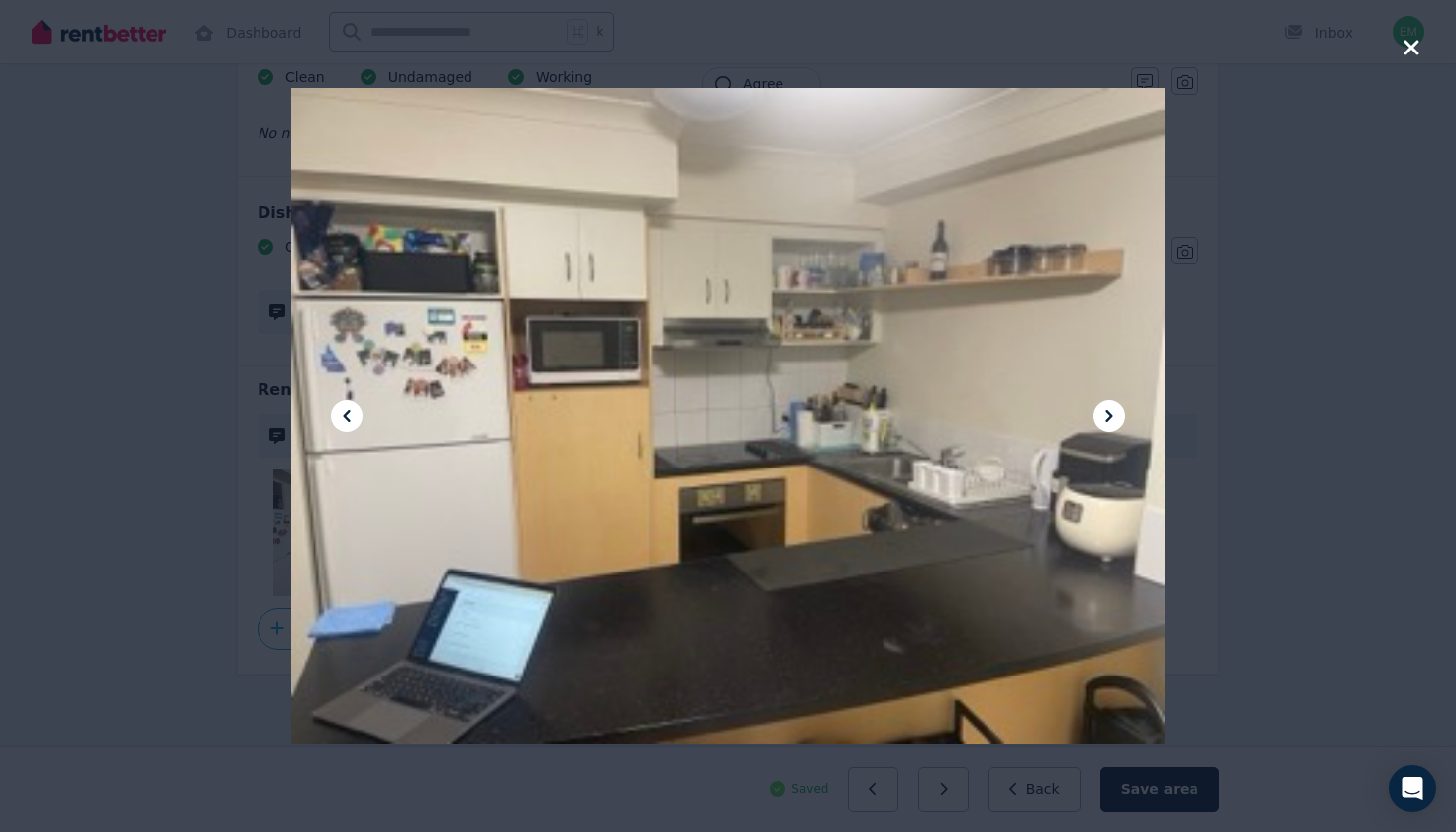
click at [1411, 50] on icon "button" at bounding box center [1410, 47] width 15 height 15
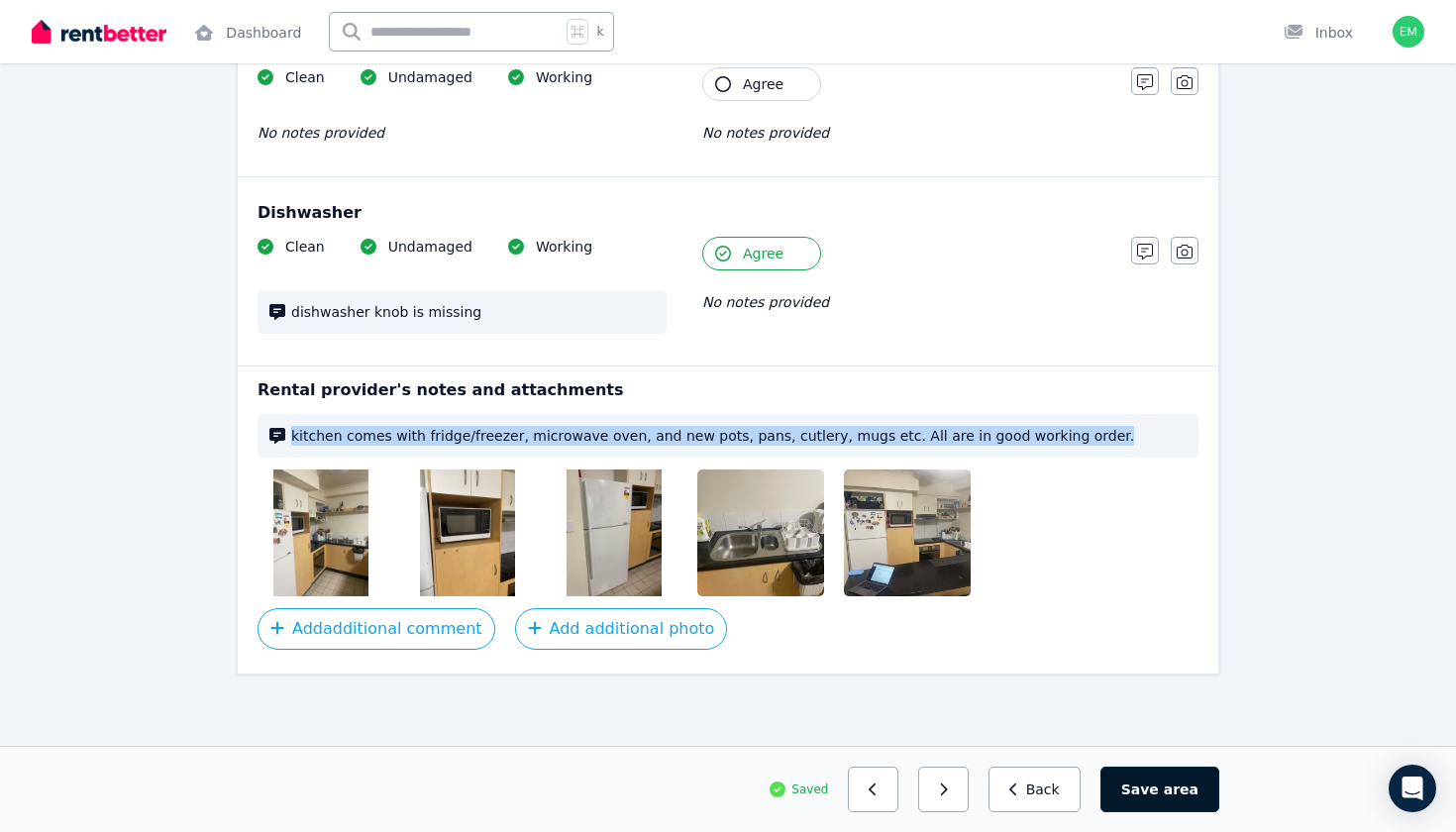
click at [1139, 781] on button "Save area" at bounding box center [1160, 789] width 119 height 46
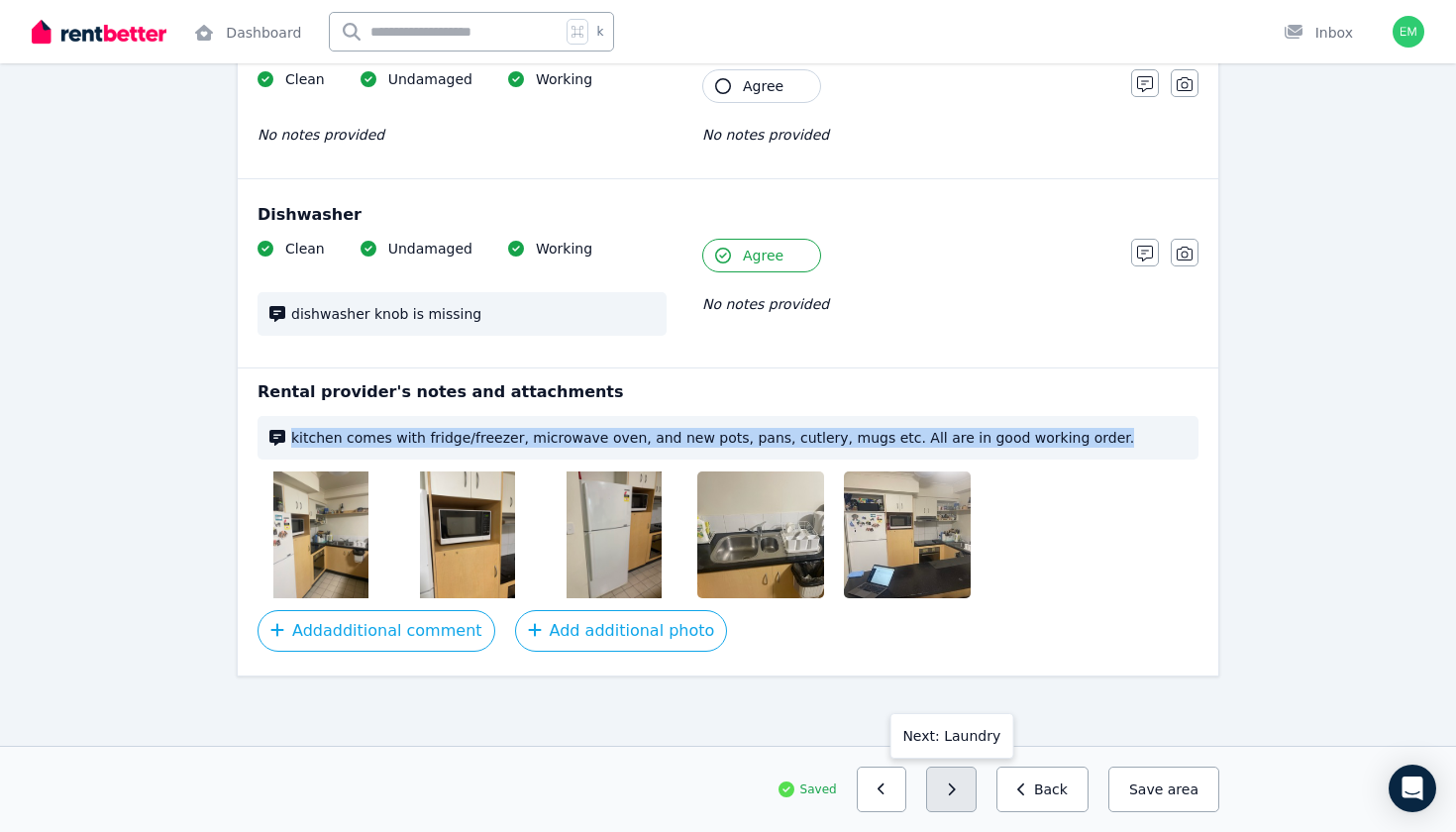
click at [964, 802] on button "button" at bounding box center [951, 789] width 51 height 46
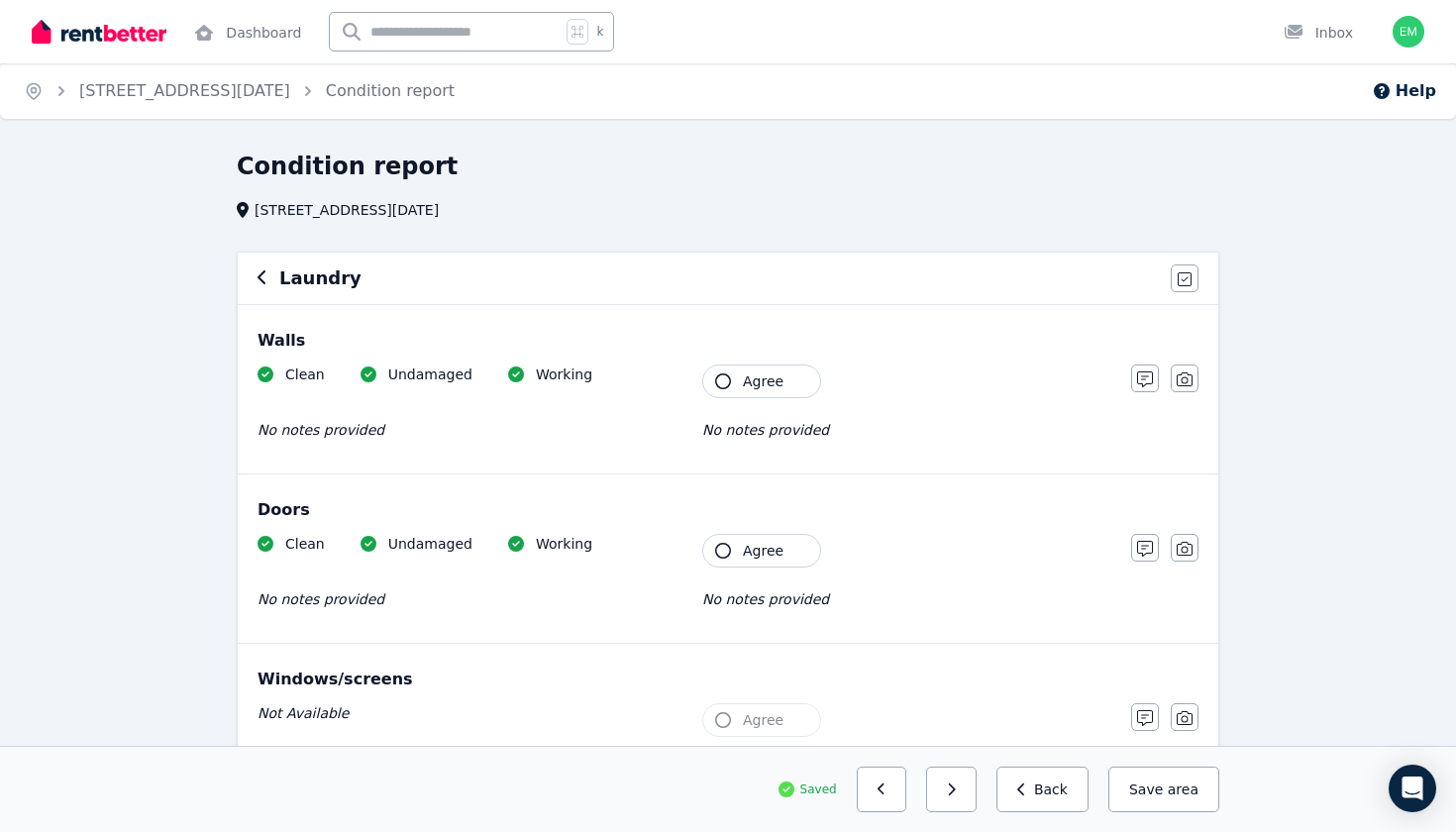
scroll to position [-1, 0]
click at [725, 391] on button "Agree" at bounding box center [761, 382] width 119 height 34
click at [733, 551] on button "Agree" at bounding box center [761, 551] width 119 height 34
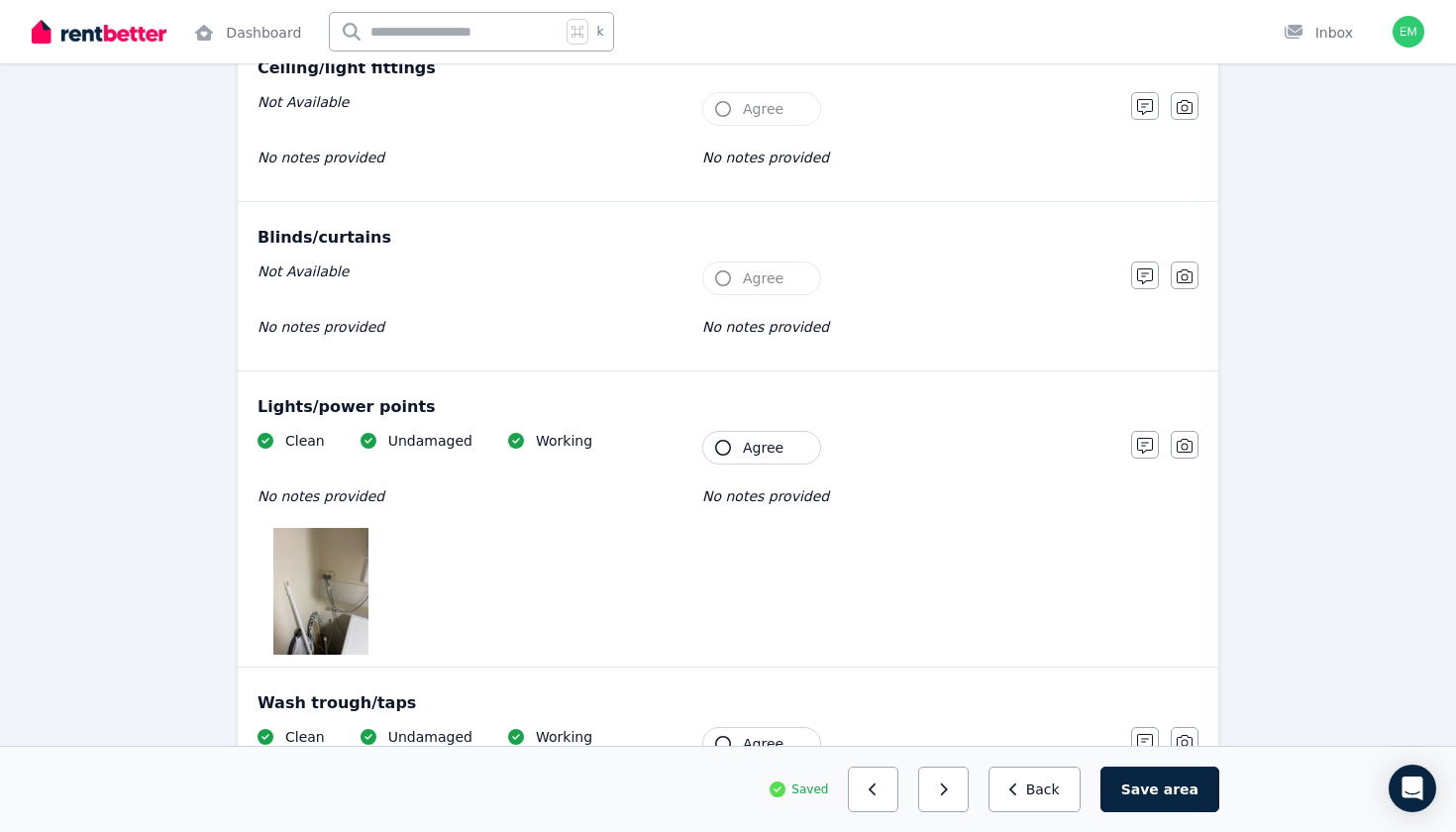
scroll to position [792, 0]
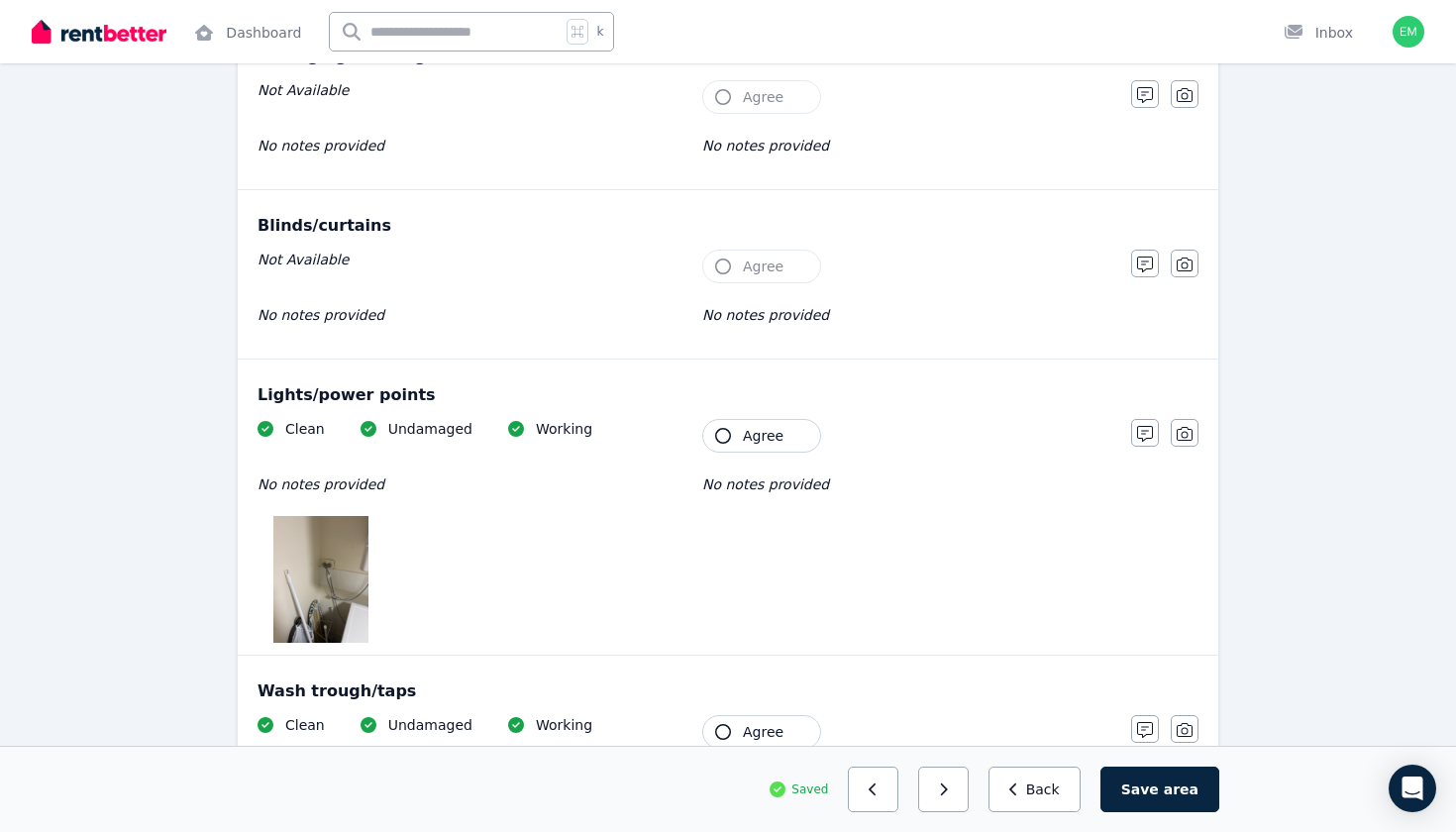
click at [747, 418] on div "Lights/power points Clean Undamaged Working No notes provided Tenant Agree No n…" at bounding box center [728, 508] width 980 height 296
click at [747, 439] on span "Agree" at bounding box center [762, 436] width 41 height 20
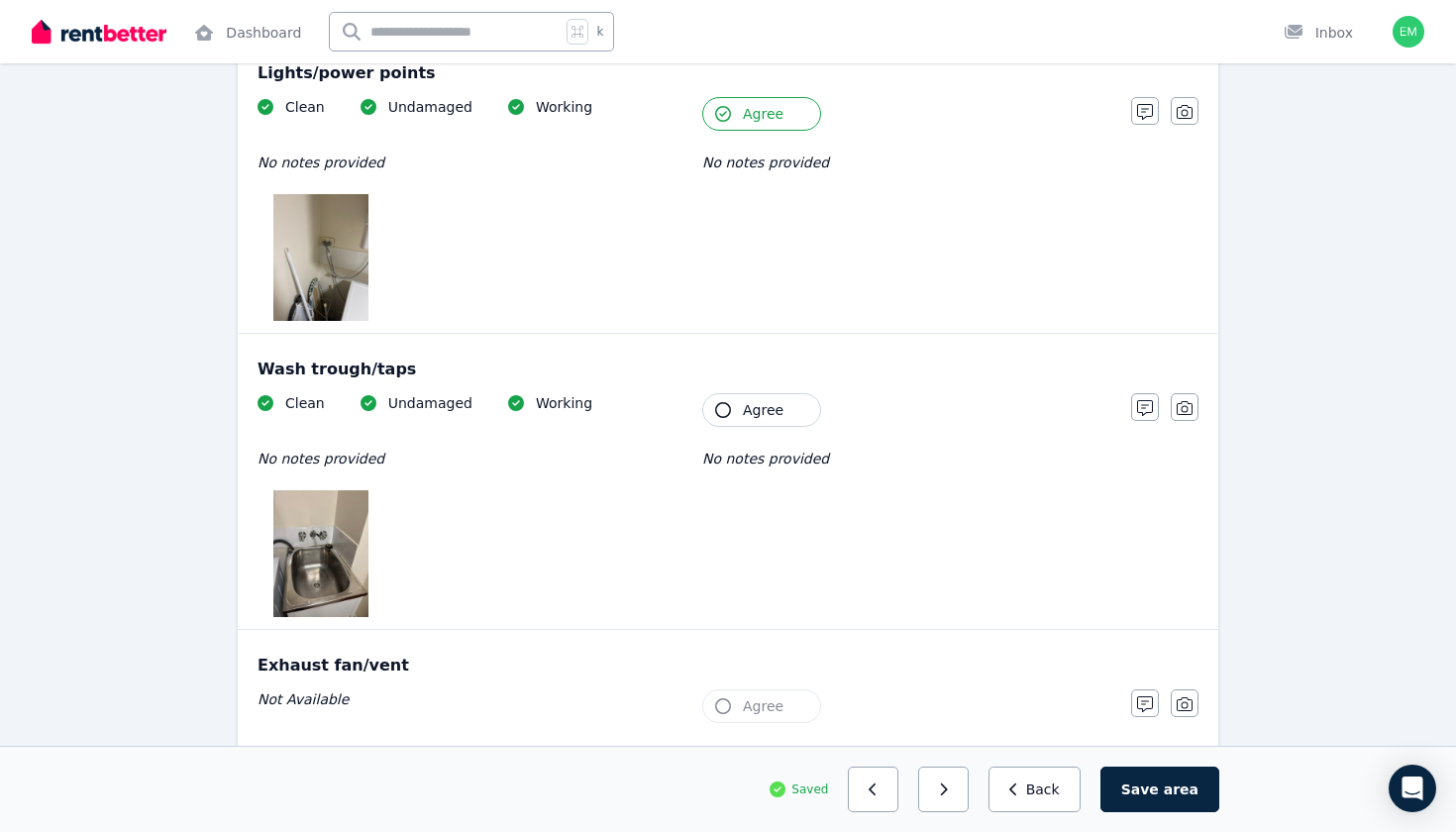
click at [748, 396] on button "Agree" at bounding box center [761, 411] width 119 height 34
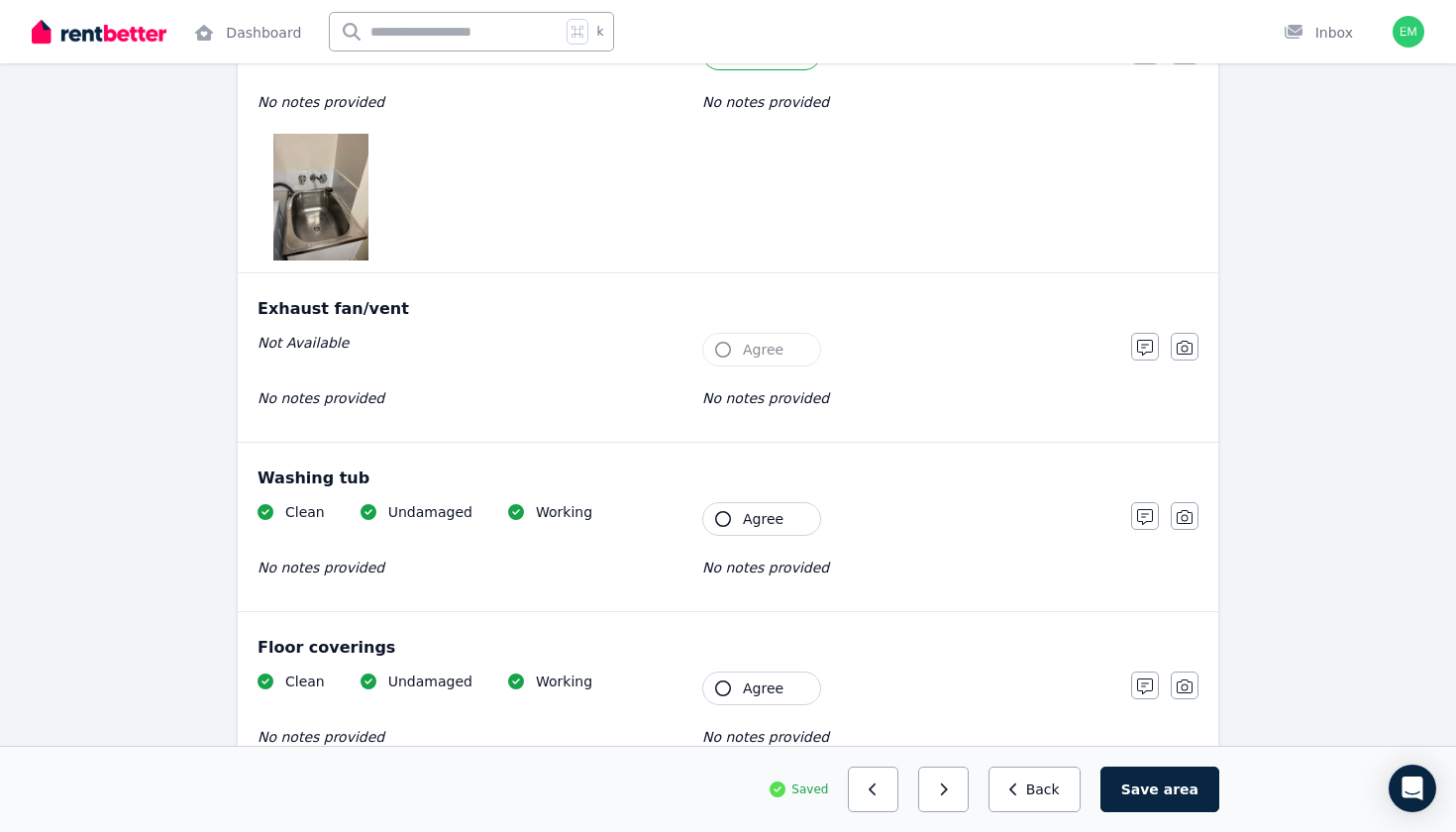
scroll to position [1486, 0]
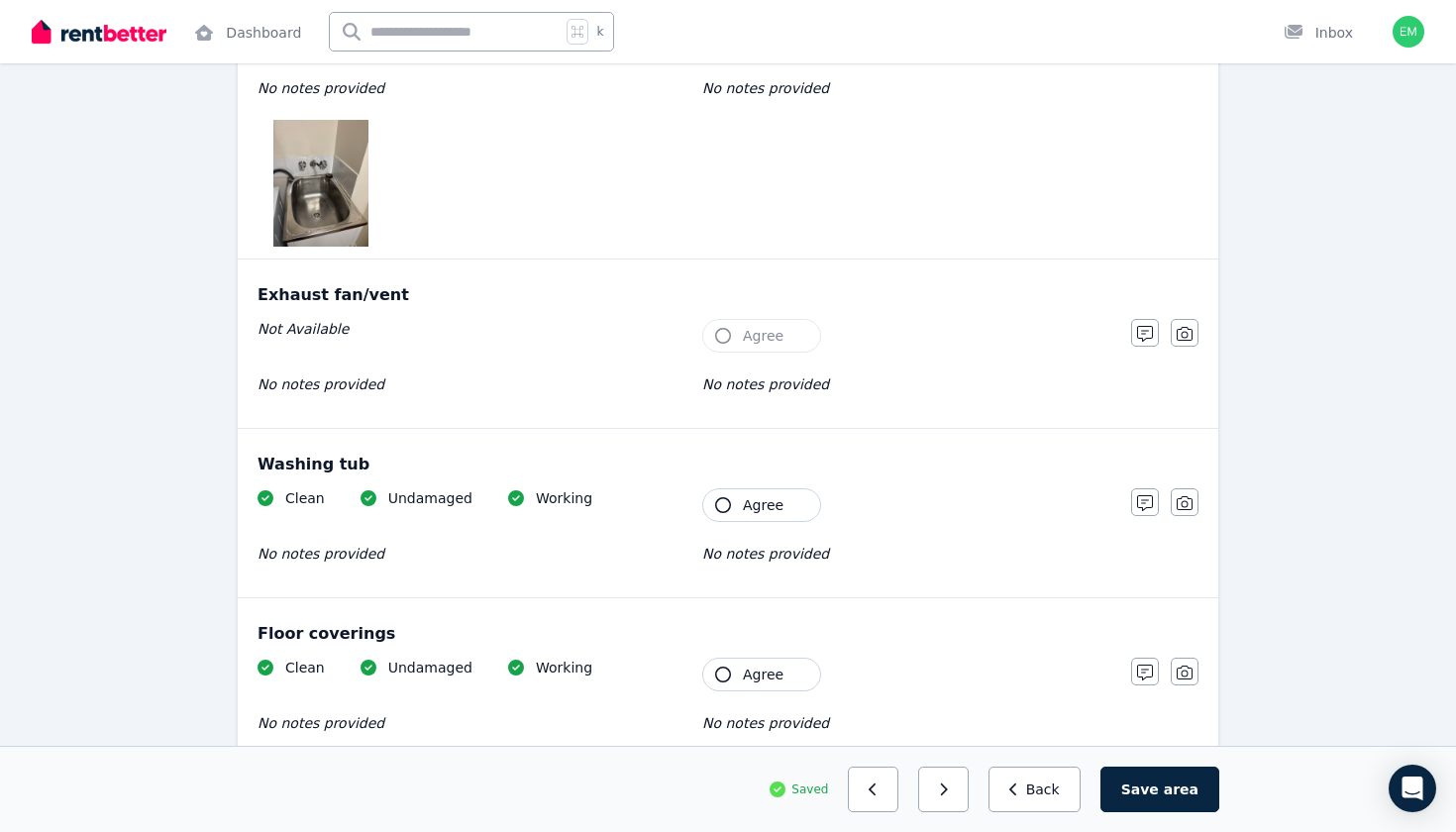
click at [747, 505] on span "Agree" at bounding box center [762, 506] width 41 height 20
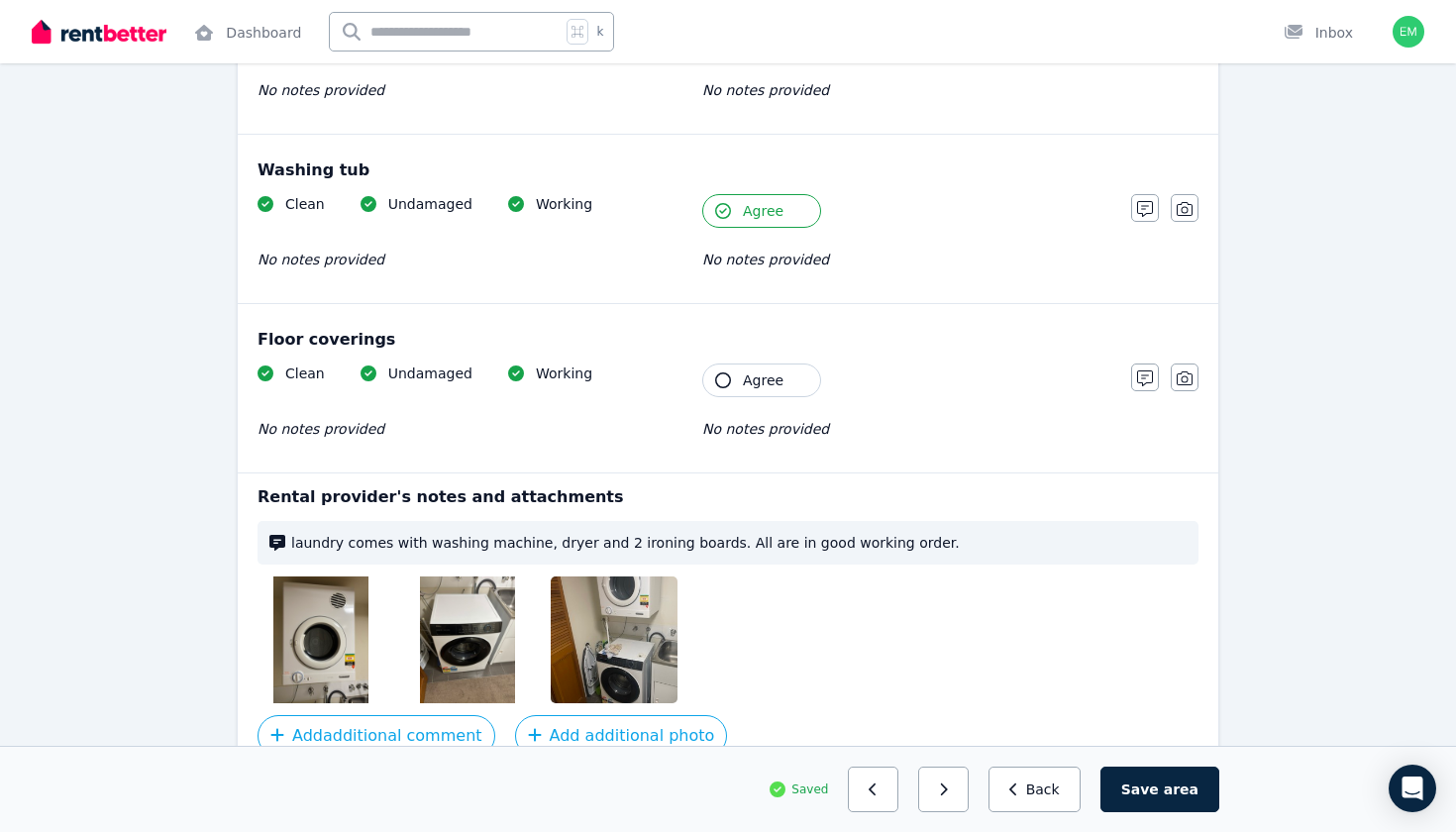
scroll to position [1802, 0]
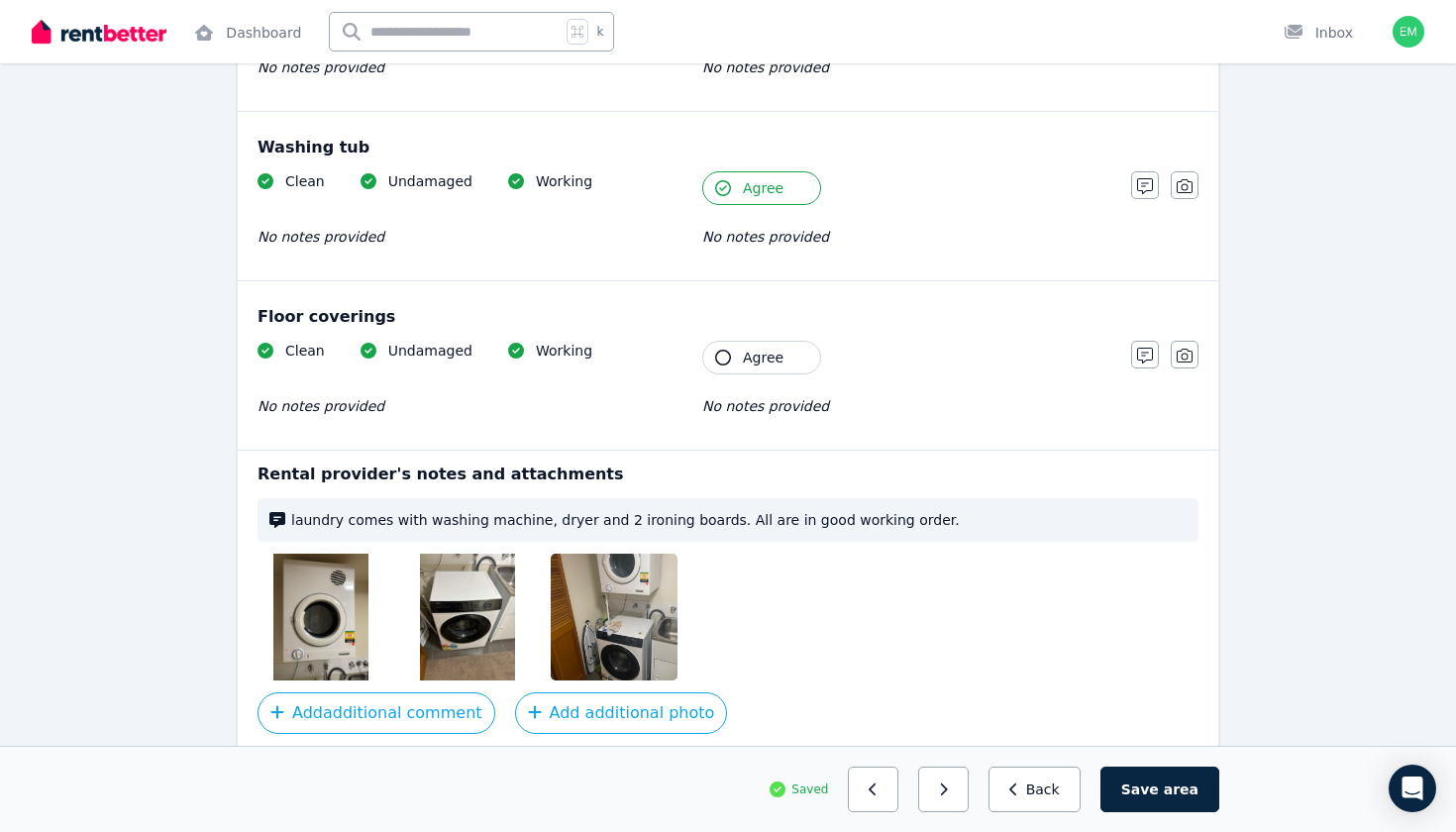
click at [757, 353] on span "Agree" at bounding box center [762, 358] width 41 height 20
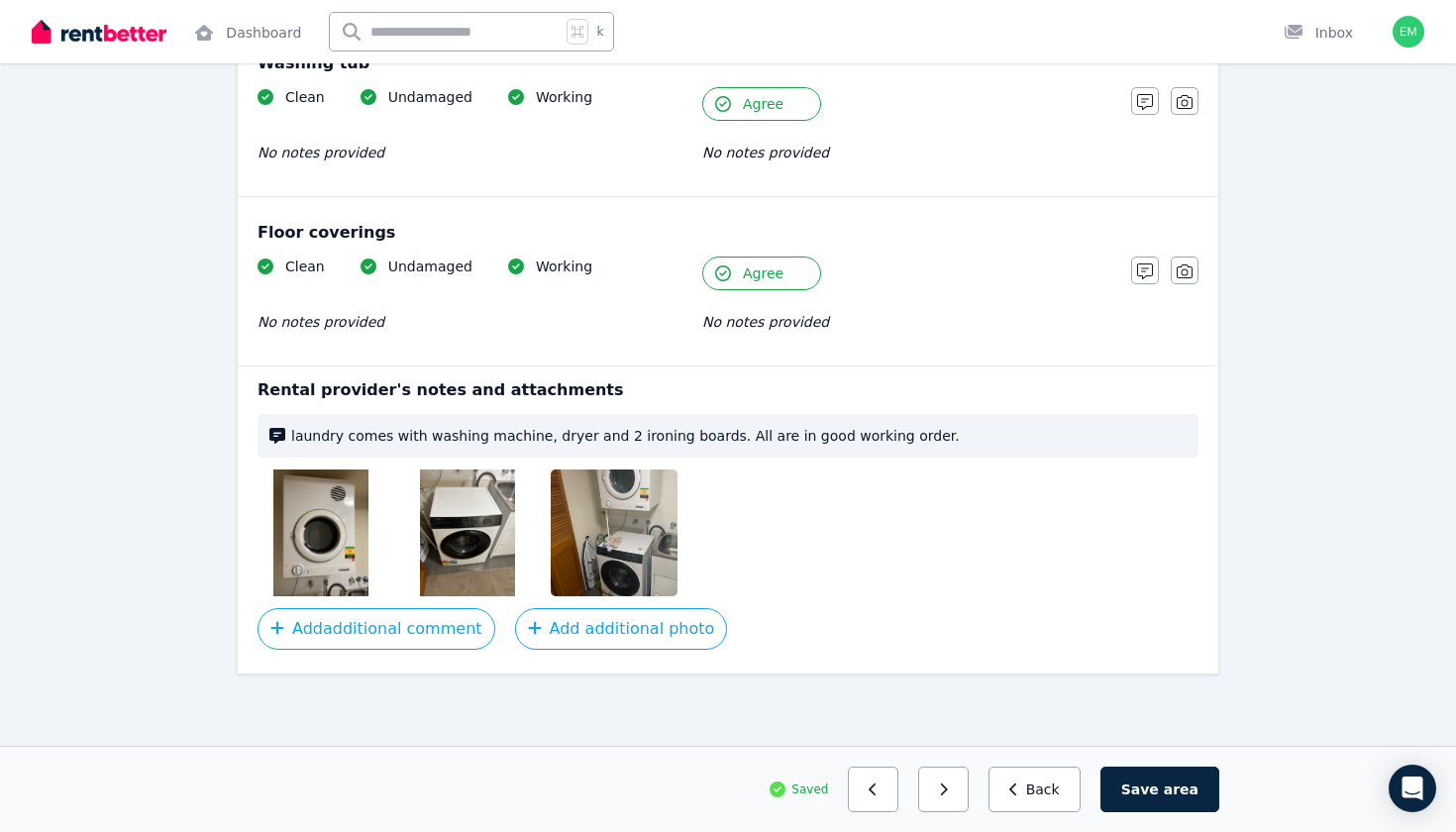
scroll to position [1886, 0]
click at [1167, 796] on button "Save area" at bounding box center [1160, 789] width 119 height 46
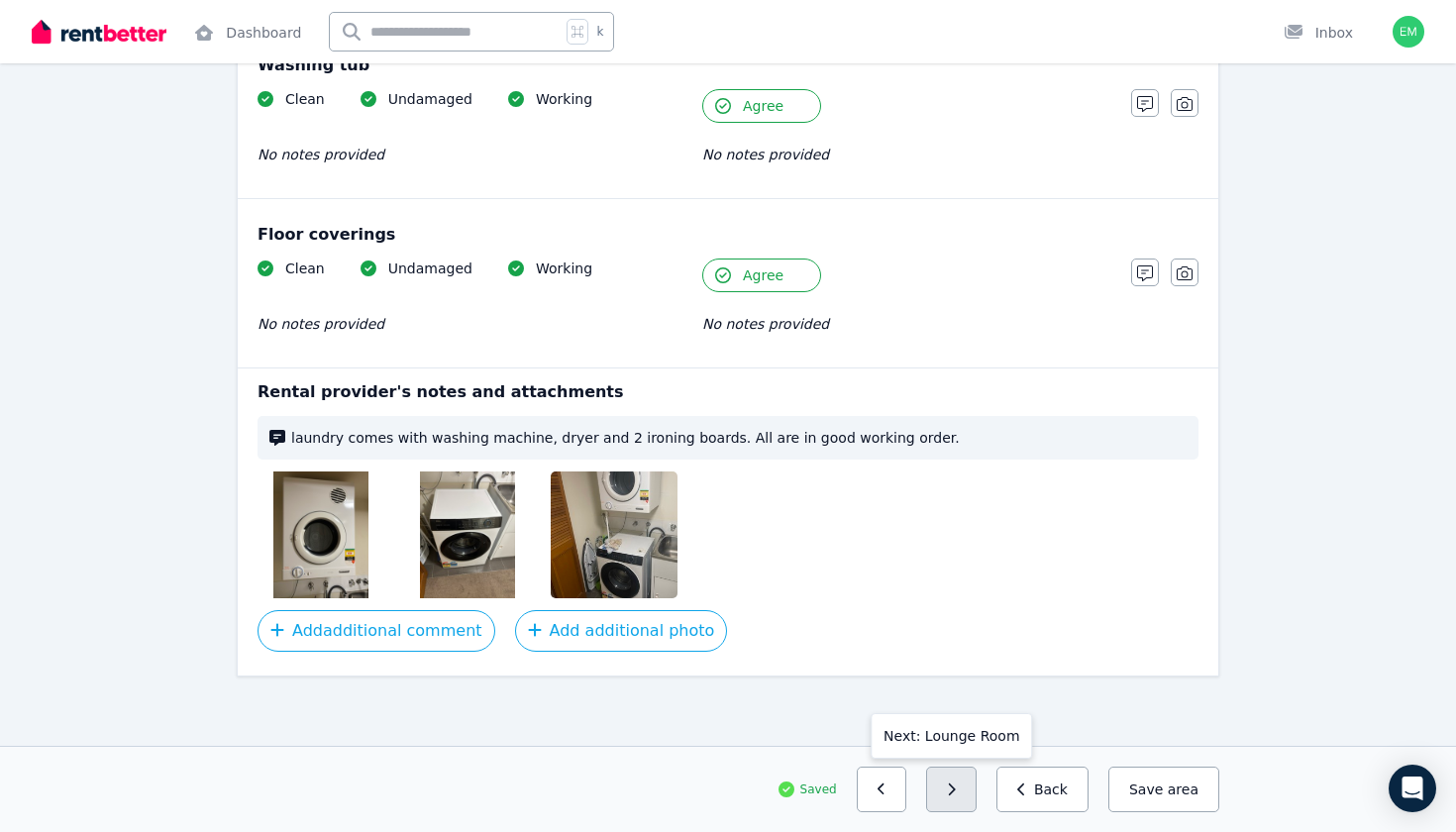
click at [942, 792] on button "button" at bounding box center [951, 789] width 51 height 46
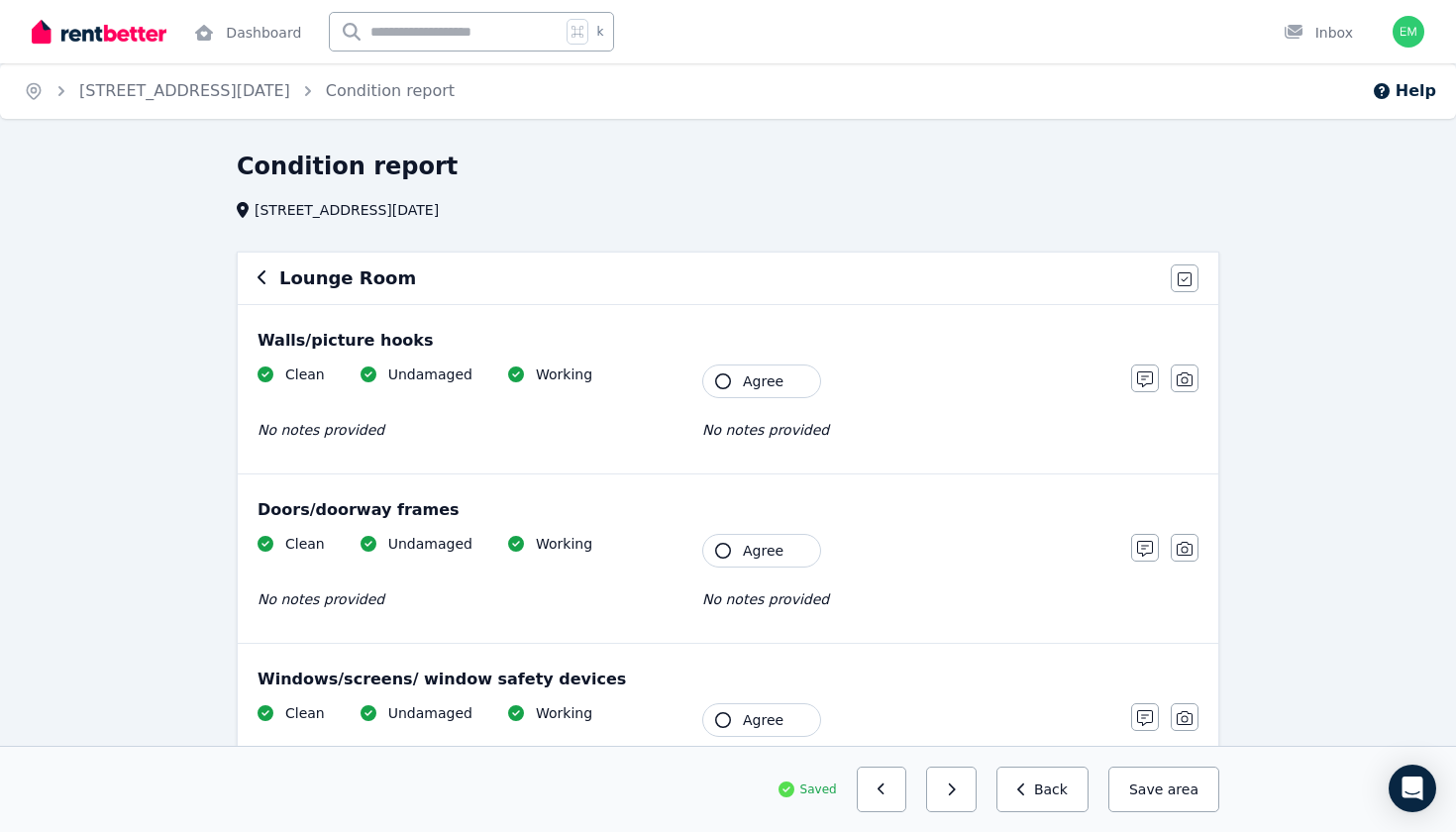
scroll to position [-1, 0]
click at [714, 385] on button "Agree" at bounding box center [761, 382] width 119 height 34
click at [734, 560] on button "Agree" at bounding box center [761, 551] width 119 height 34
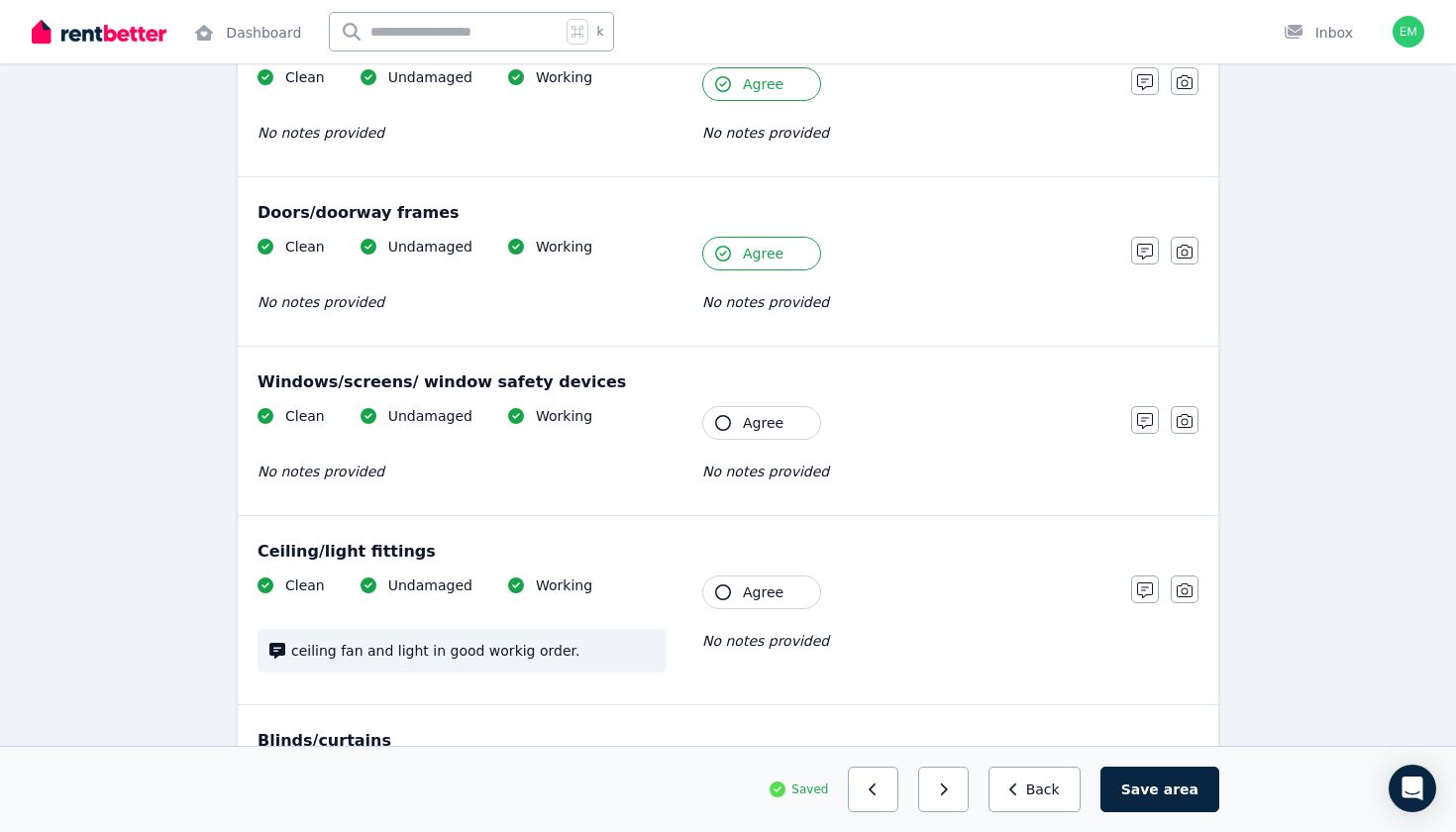
scroll to position [302, 0]
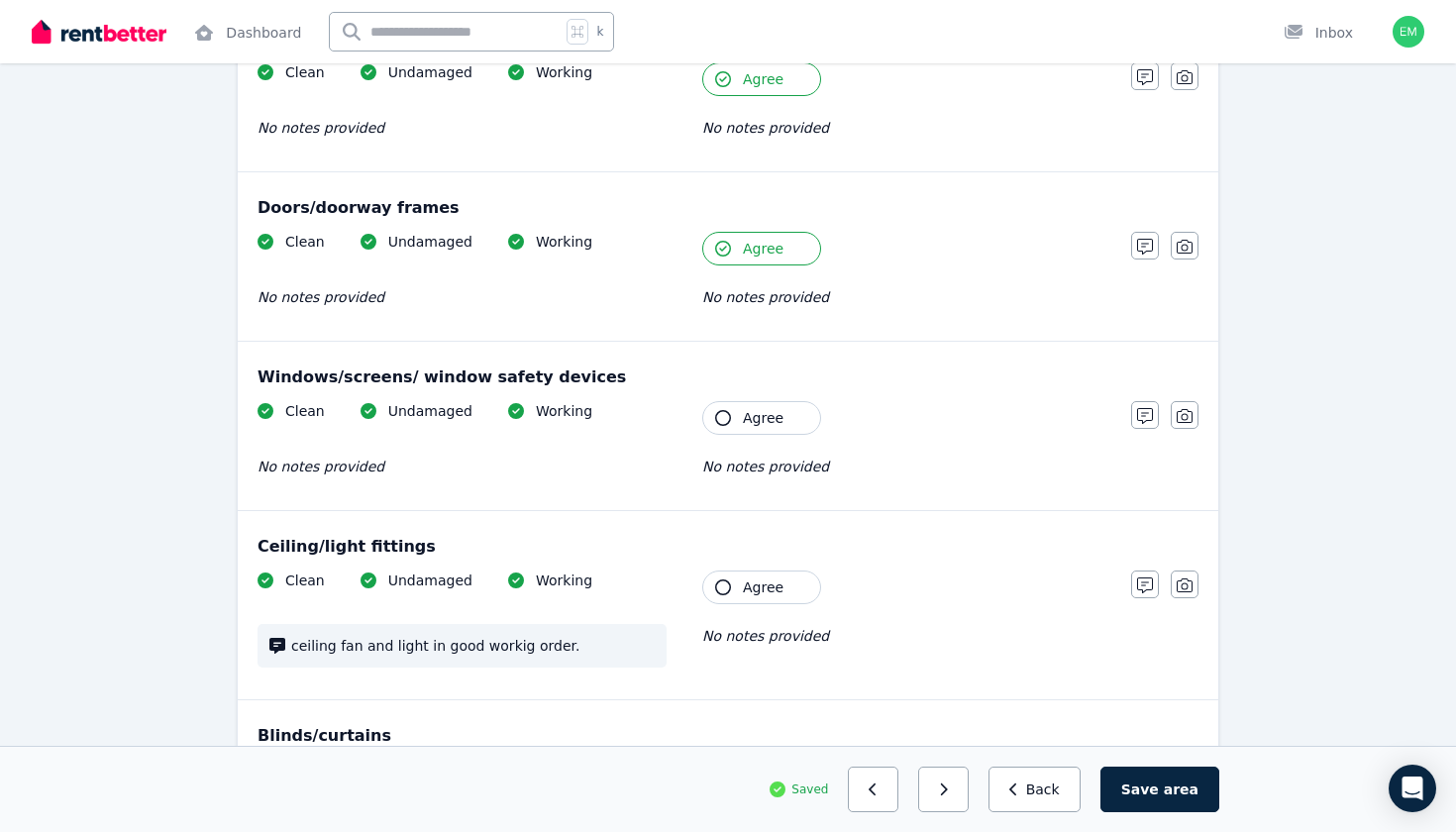
click at [752, 412] on span "Agree" at bounding box center [762, 418] width 41 height 20
click at [746, 588] on span "Agree" at bounding box center [762, 587] width 41 height 20
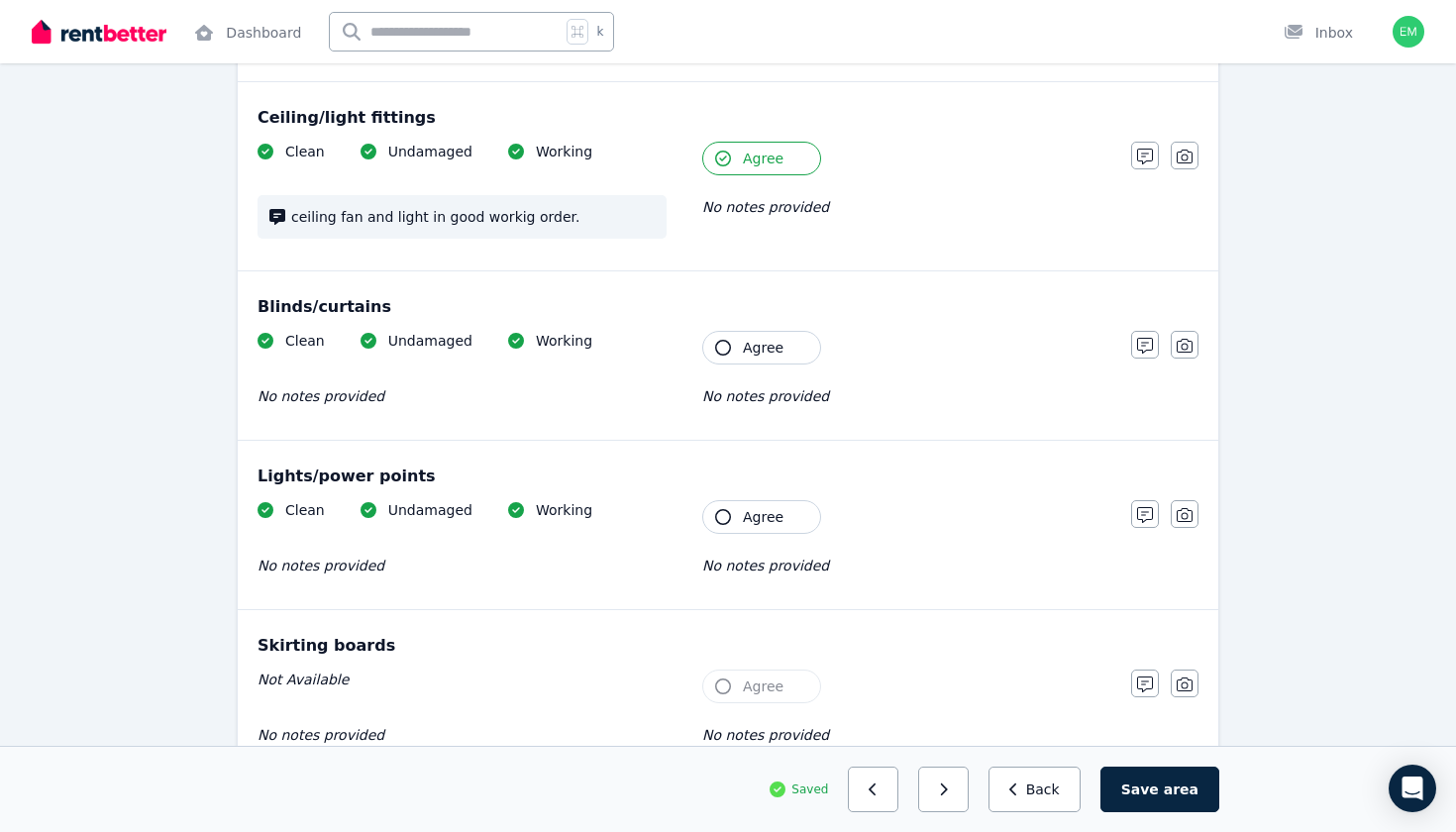
scroll to position [739, 0]
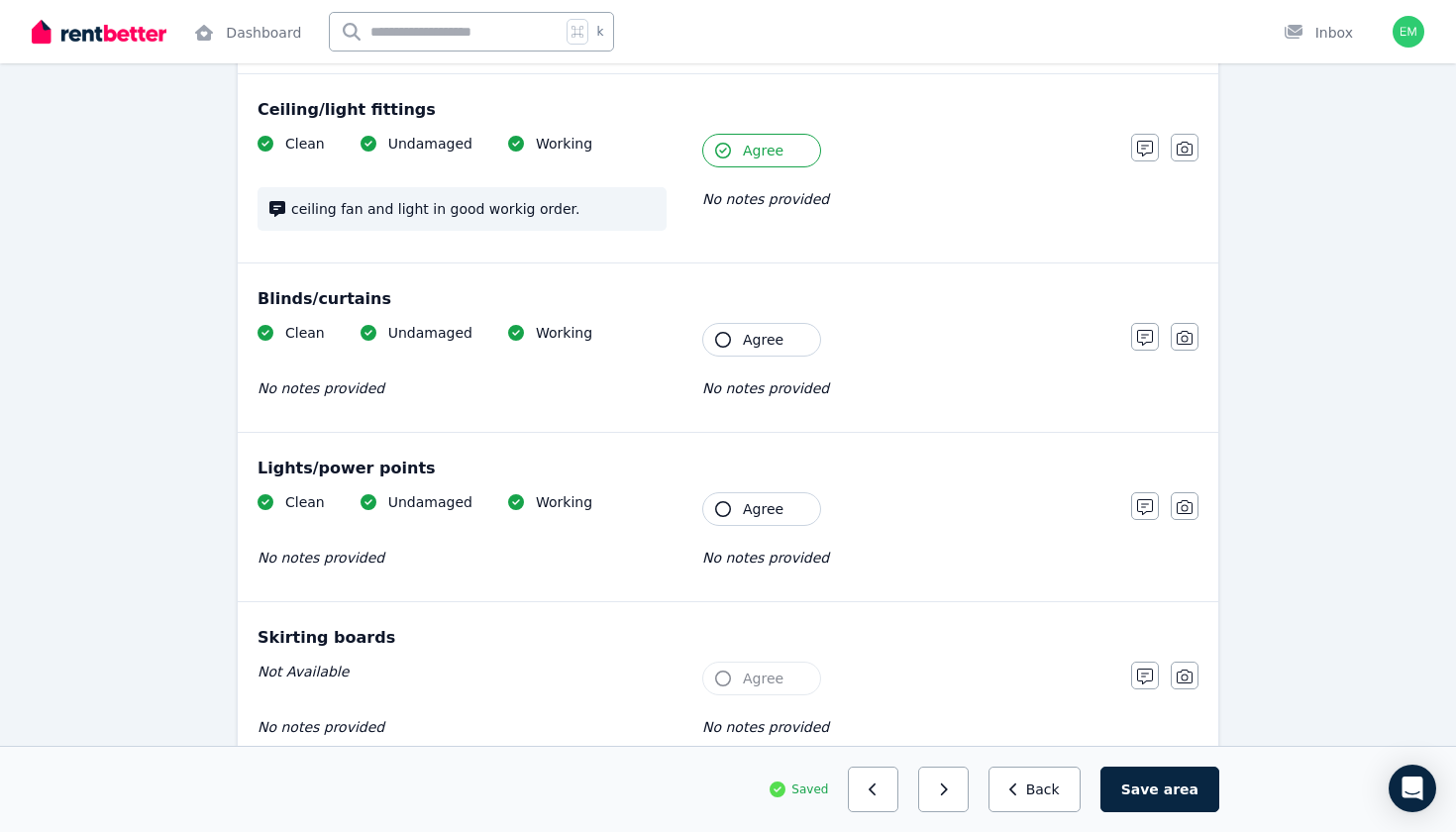
click at [775, 325] on button "Agree" at bounding box center [761, 340] width 119 height 34
click at [773, 528] on div "Clean Undamaged Working No notes provided Tenant Agree No notes provided" at bounding box center [684, 541] width 853 height 97
click at [773, 509] on span "Agree" at bounding box center [762, 510] width 41 height 20
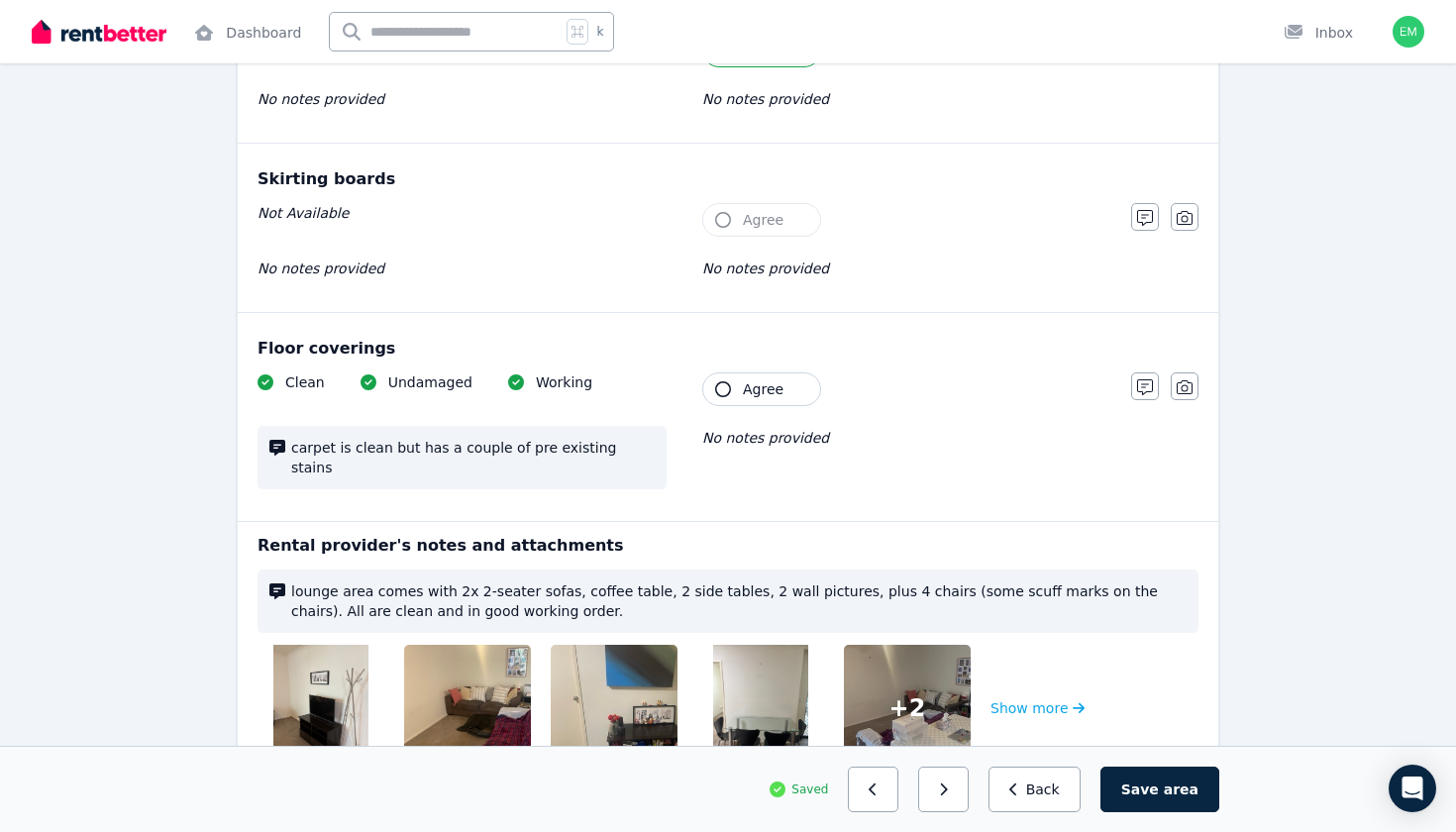
scroll to position [1214, 0]
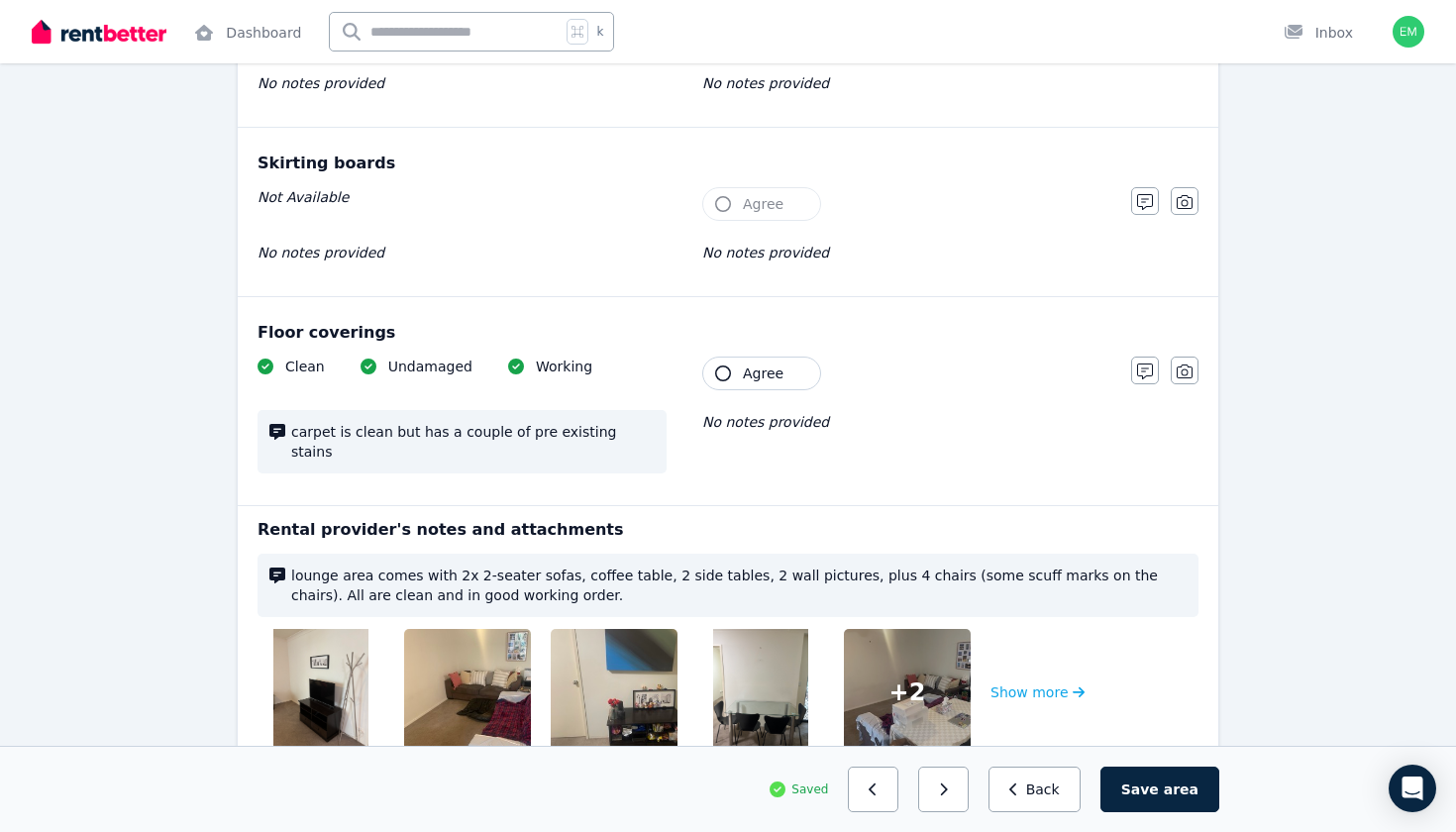
click at [755, 378] on span "Agree" at bounding box center [762, 374] width 41 height 20
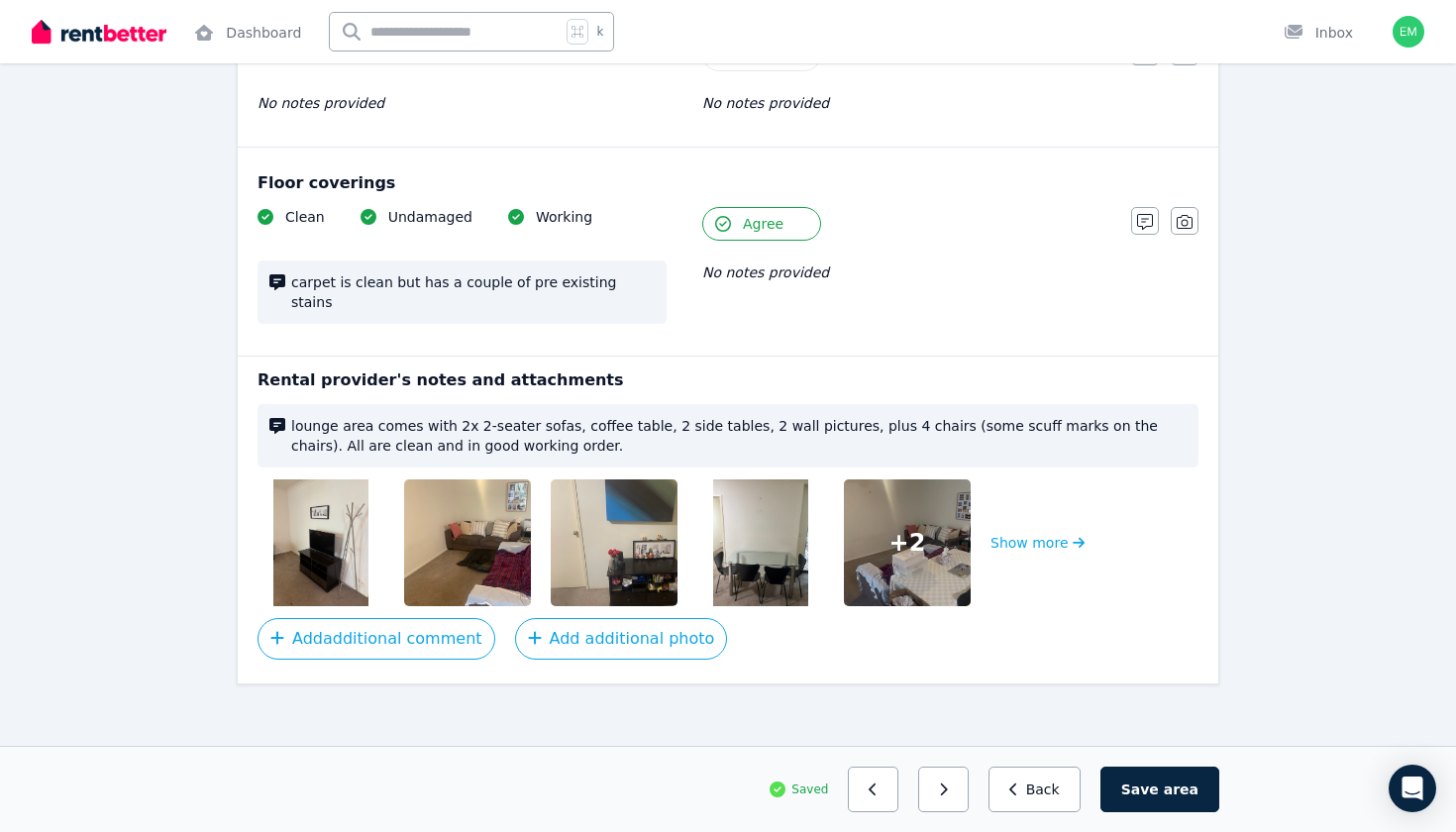
scroll to position [1354, 0]
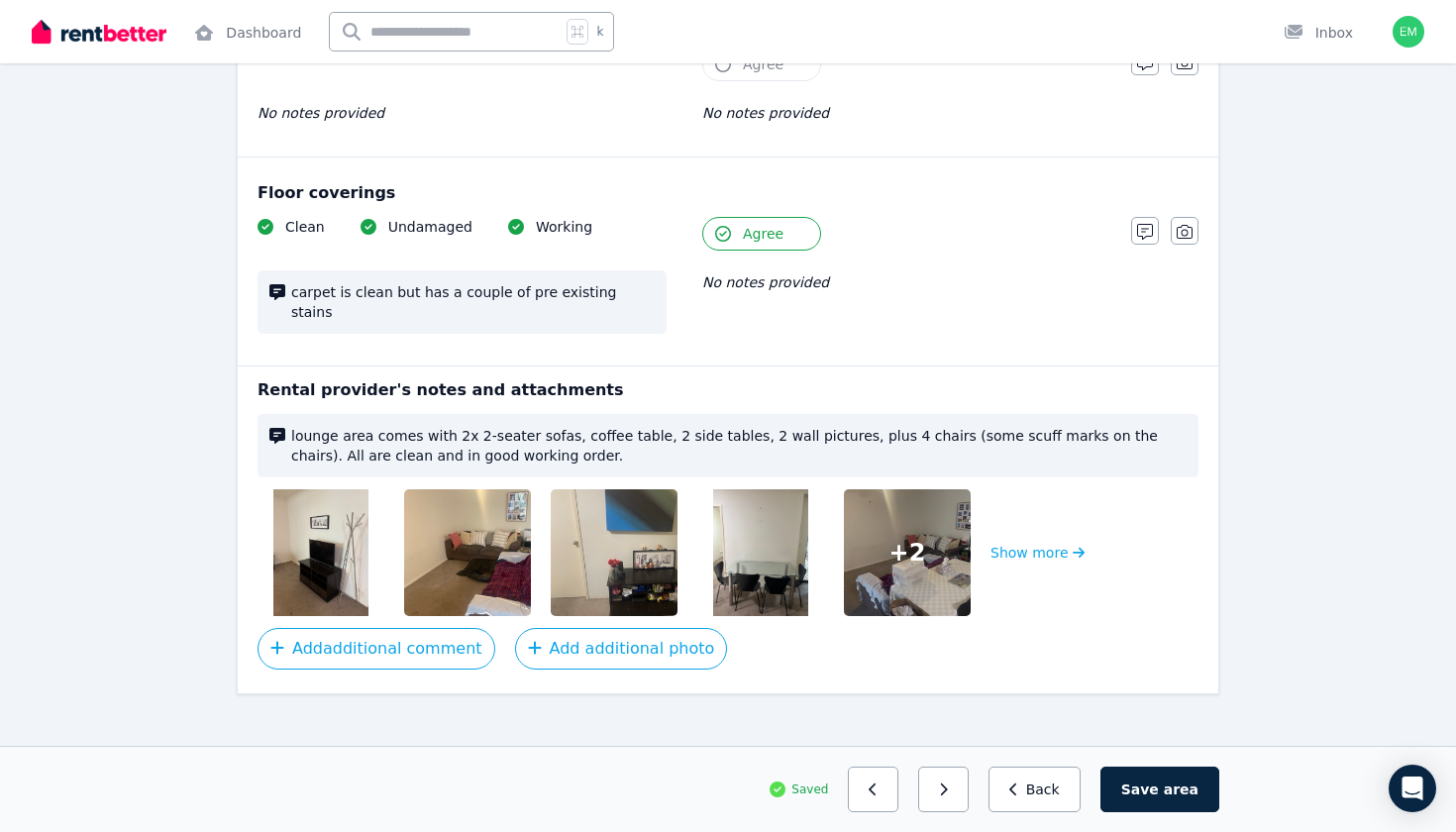
click at [337, 564] on img at bounding box center [321, 553] width 95 height 127
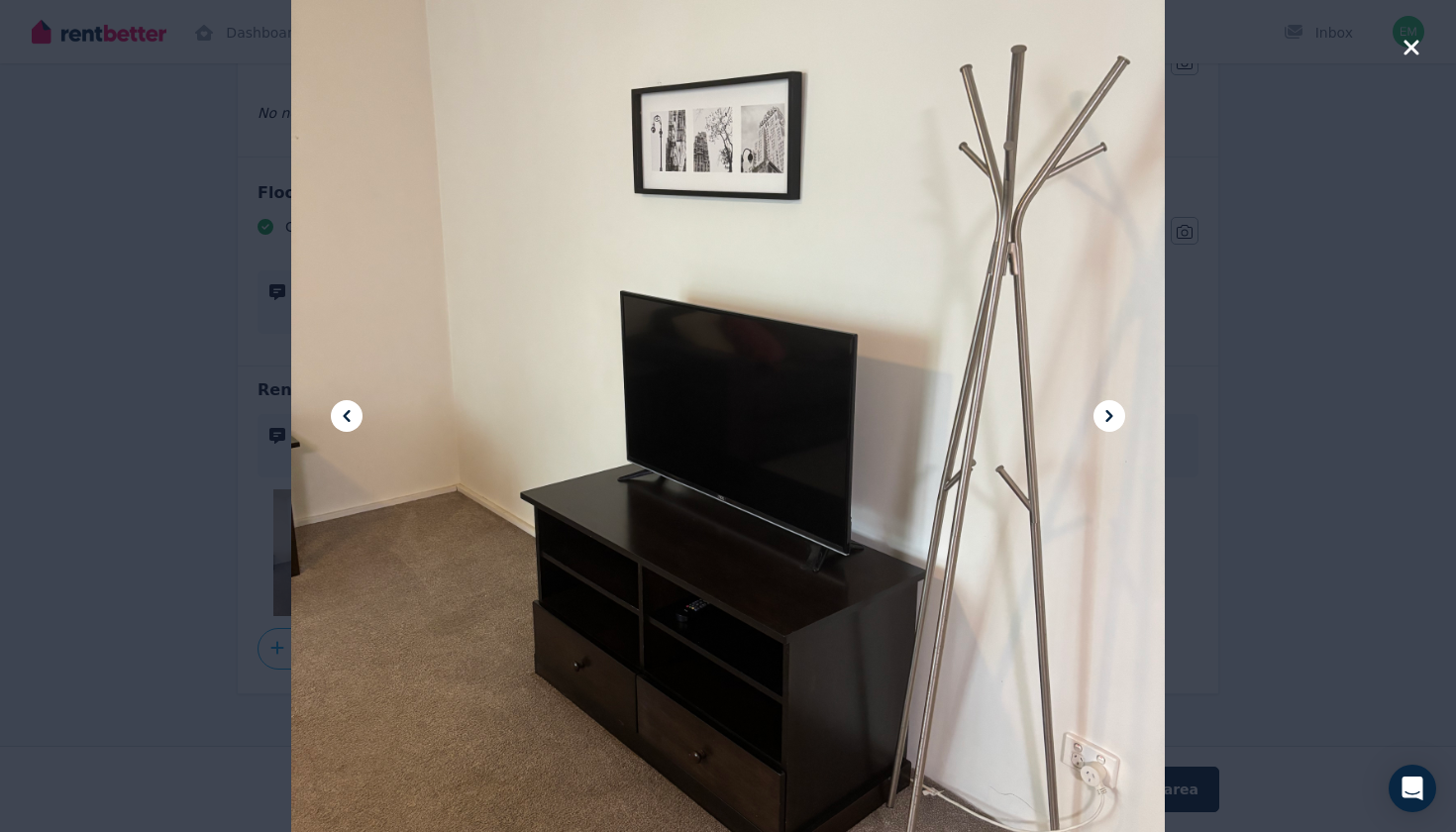
click at [1111, 424] on icon at bounding box center [1109, 416] width 24 height 24
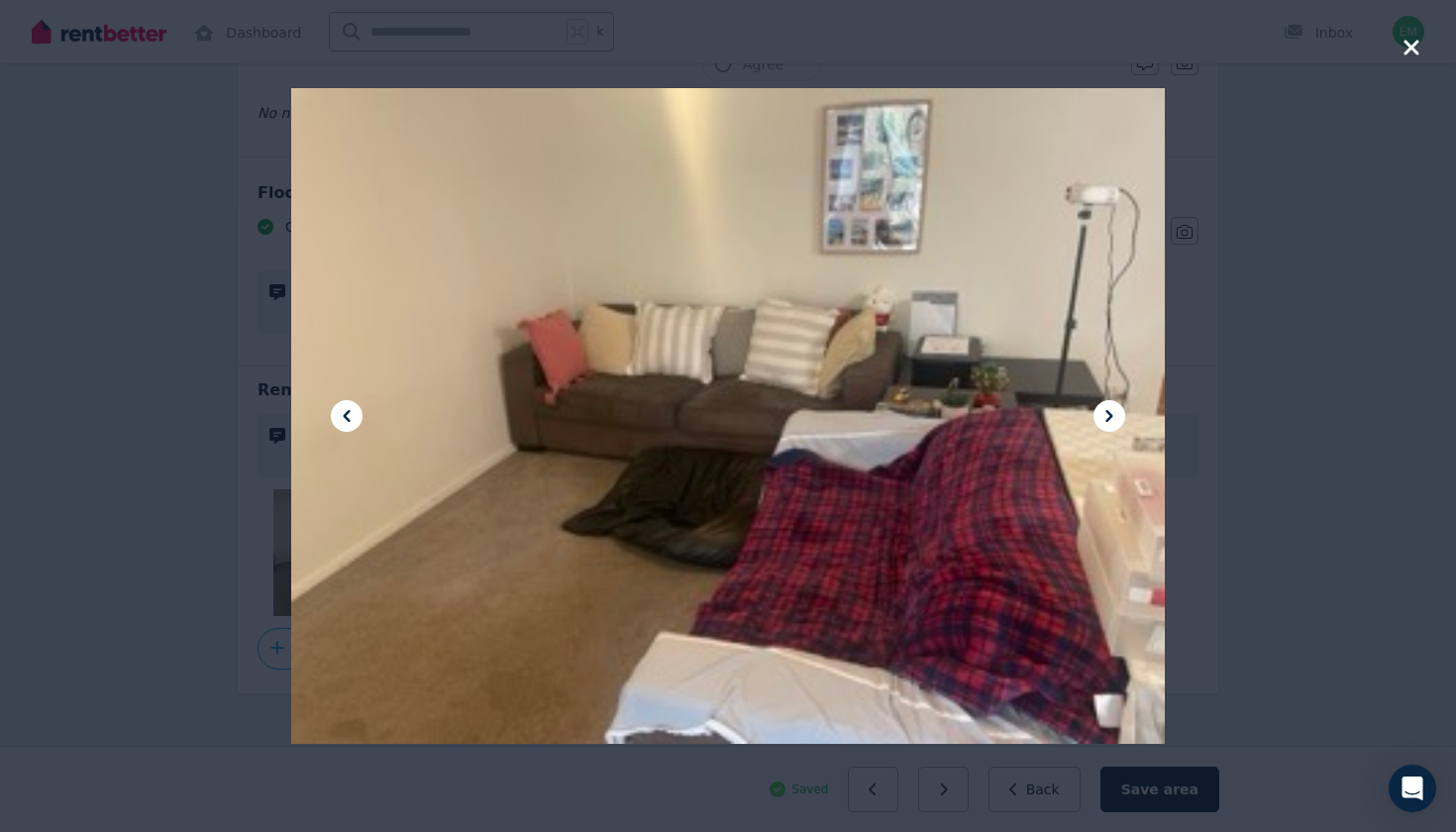
click at [1120, 422] on icon at bounding box center [1109, 416] width 24 height 24
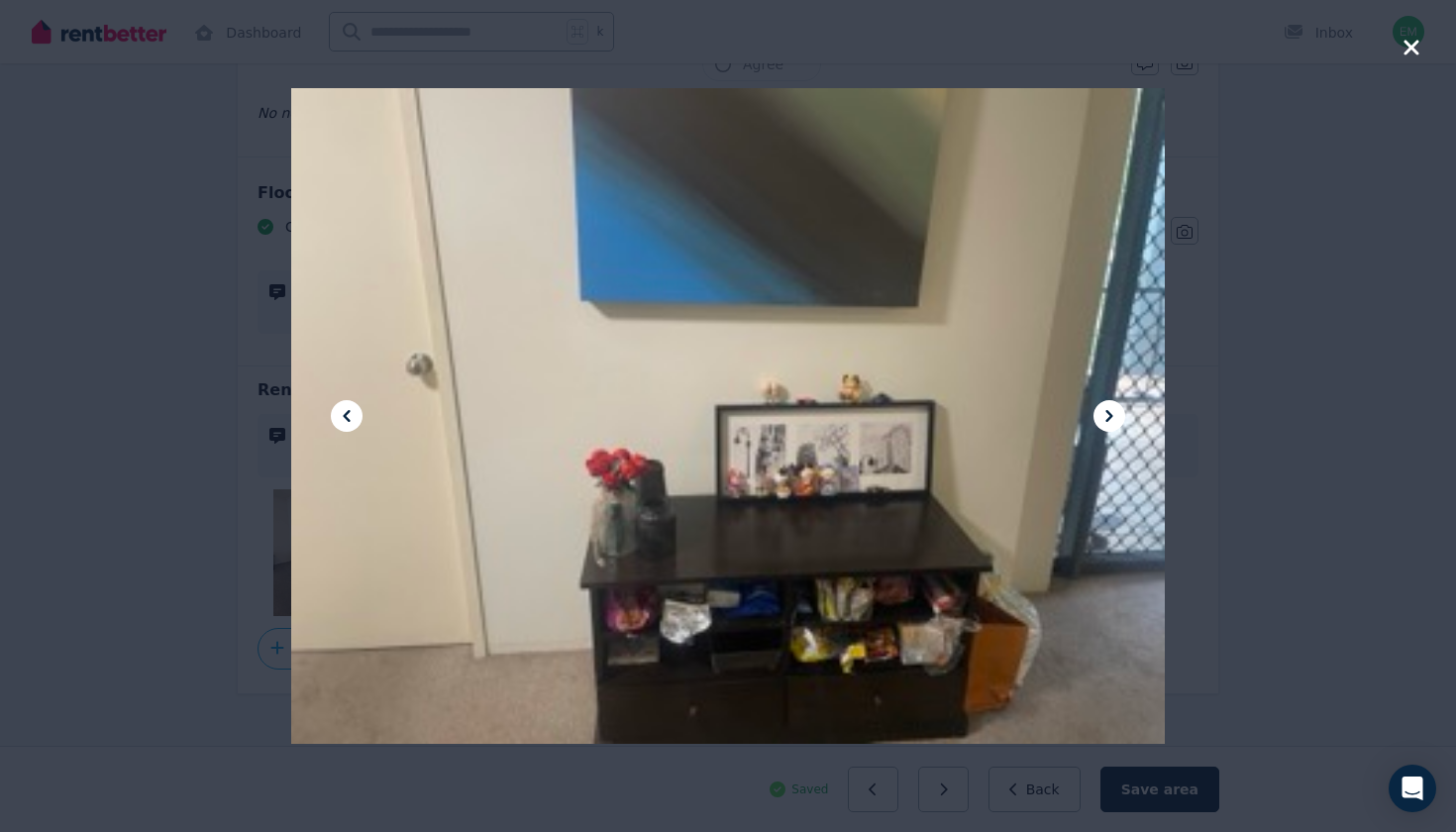
click at [1120, 422] on icon at bounding box center [1109, 416] width 24 height 24
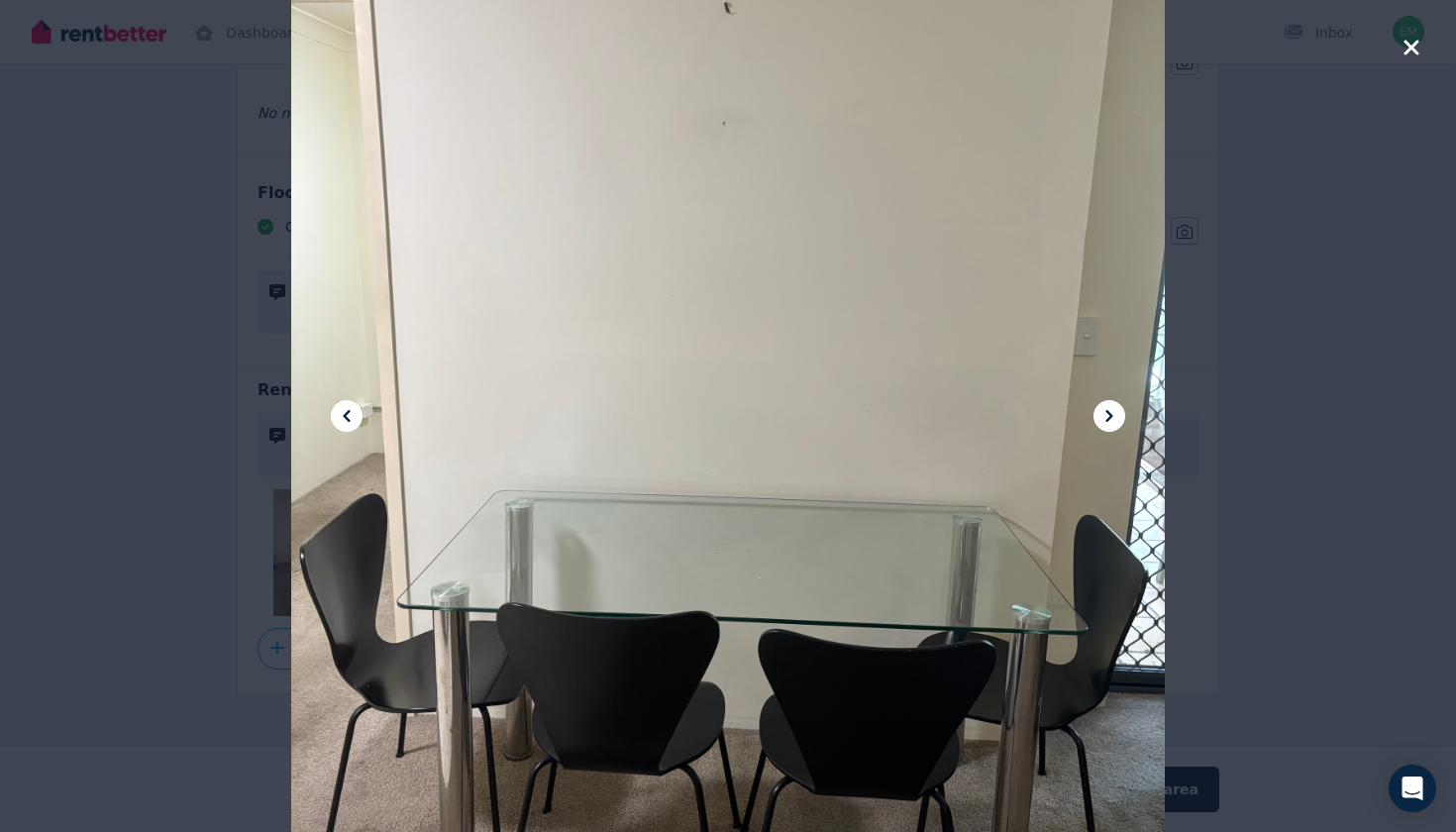
click at [1111, 431] on button at bounding box center [1109, 416] width 32 height 32
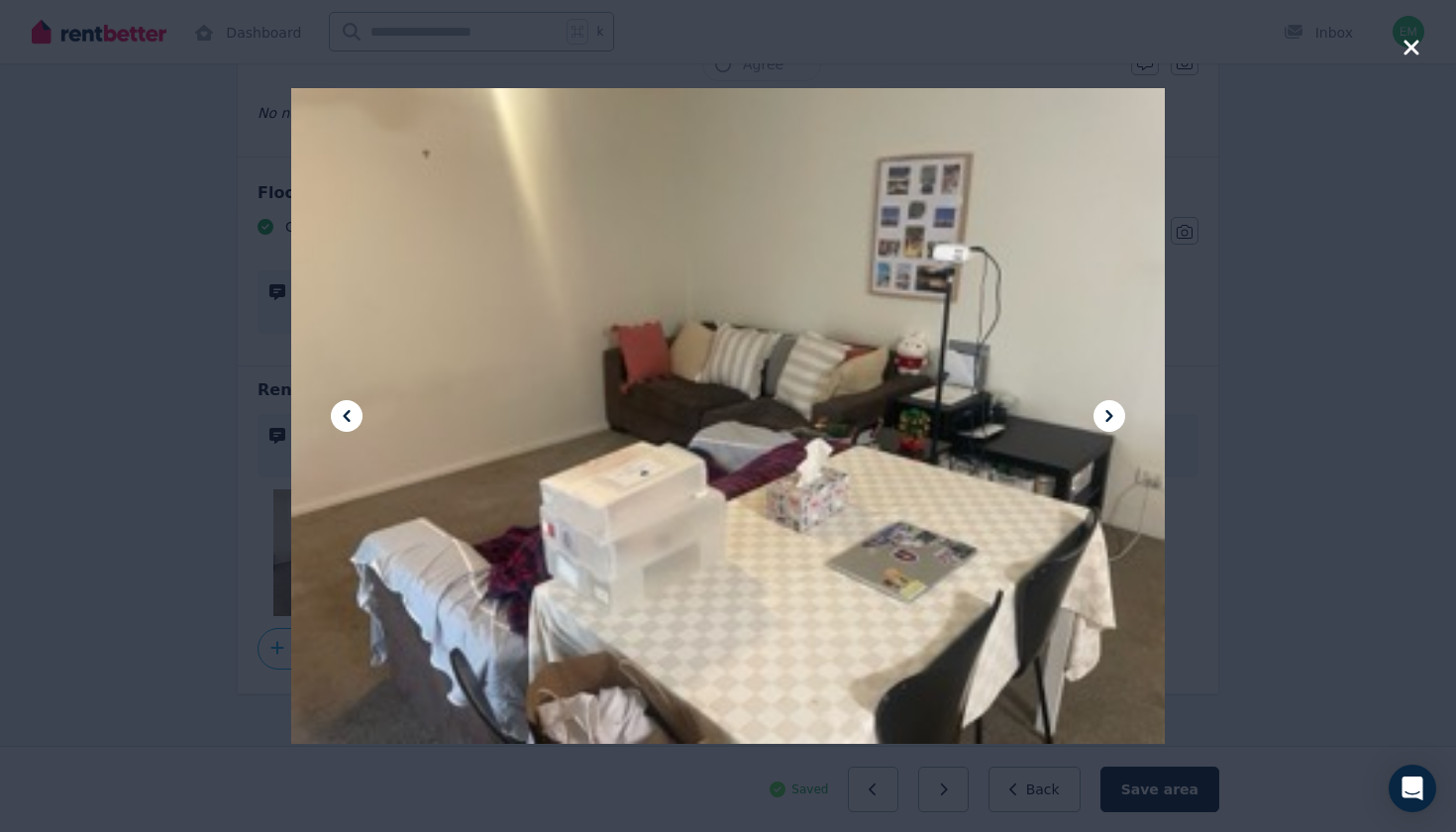
click at [1103, 420] on icon at bounding box center [1109, 416] width 24 height 24
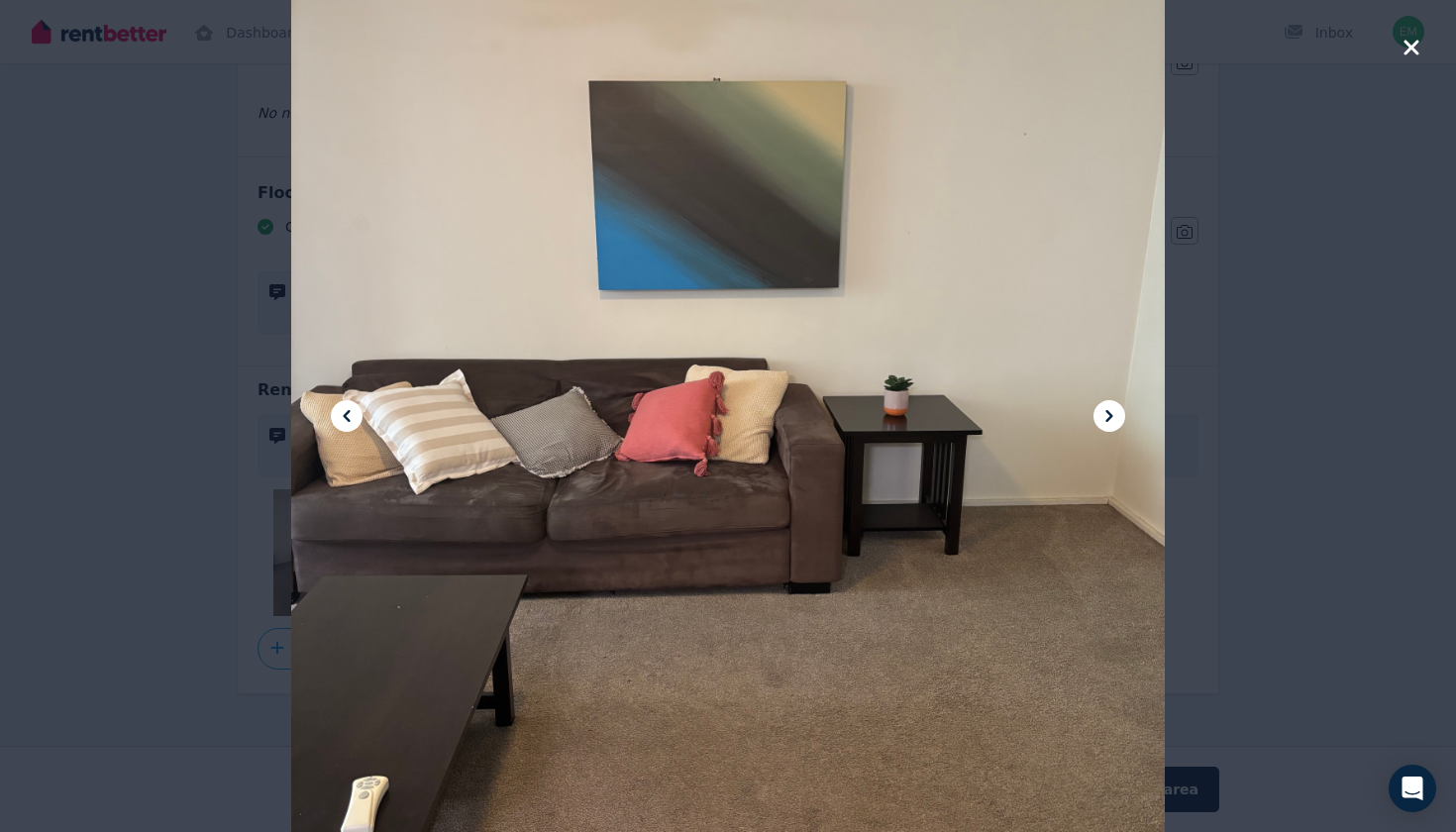
click at [1103, 421] on icon at bounding box center [1109, 416] width 24 height 24
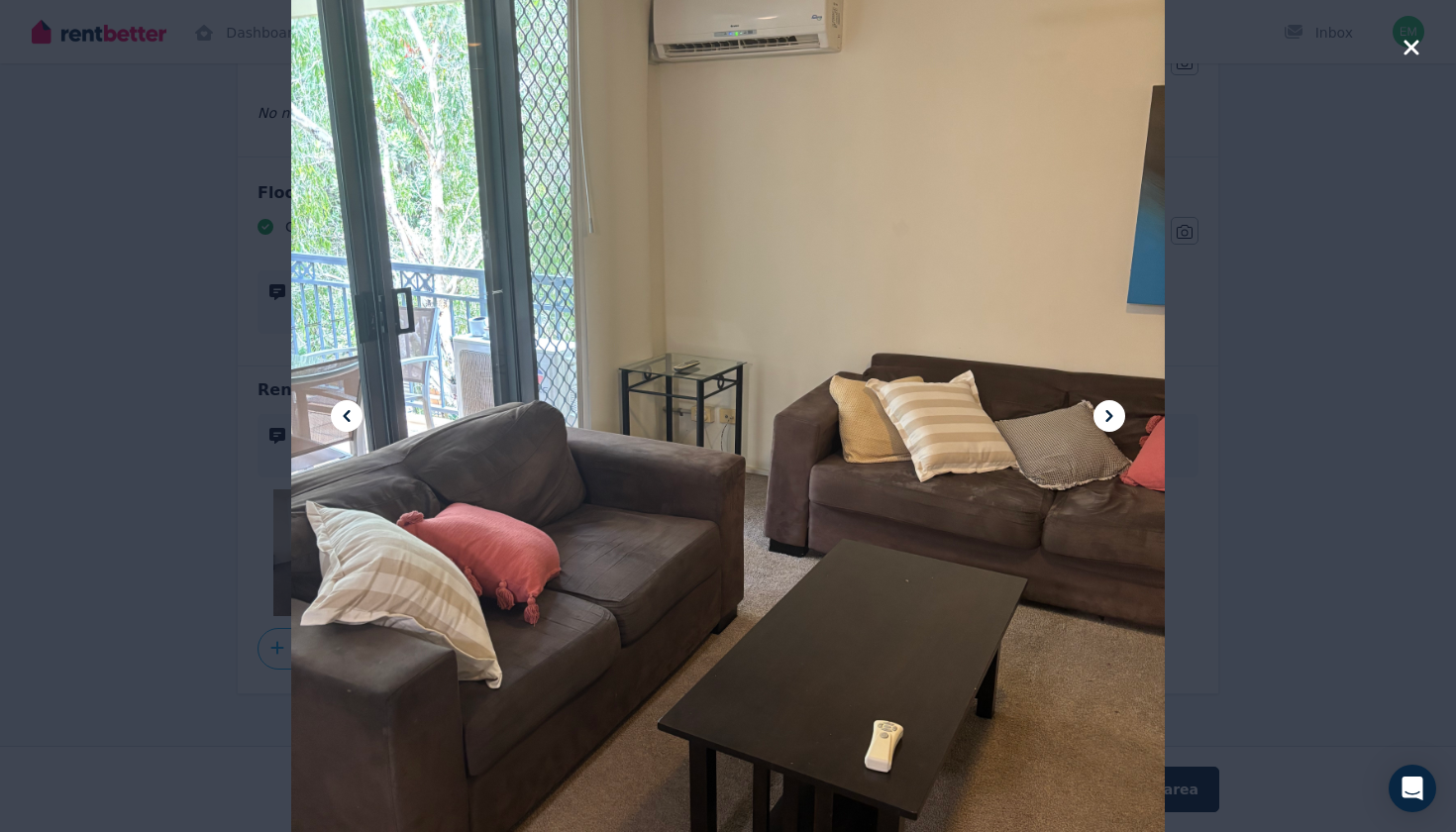
click at [1104, 422] on icon at bounding box center [1109, 416] width 24 height 24
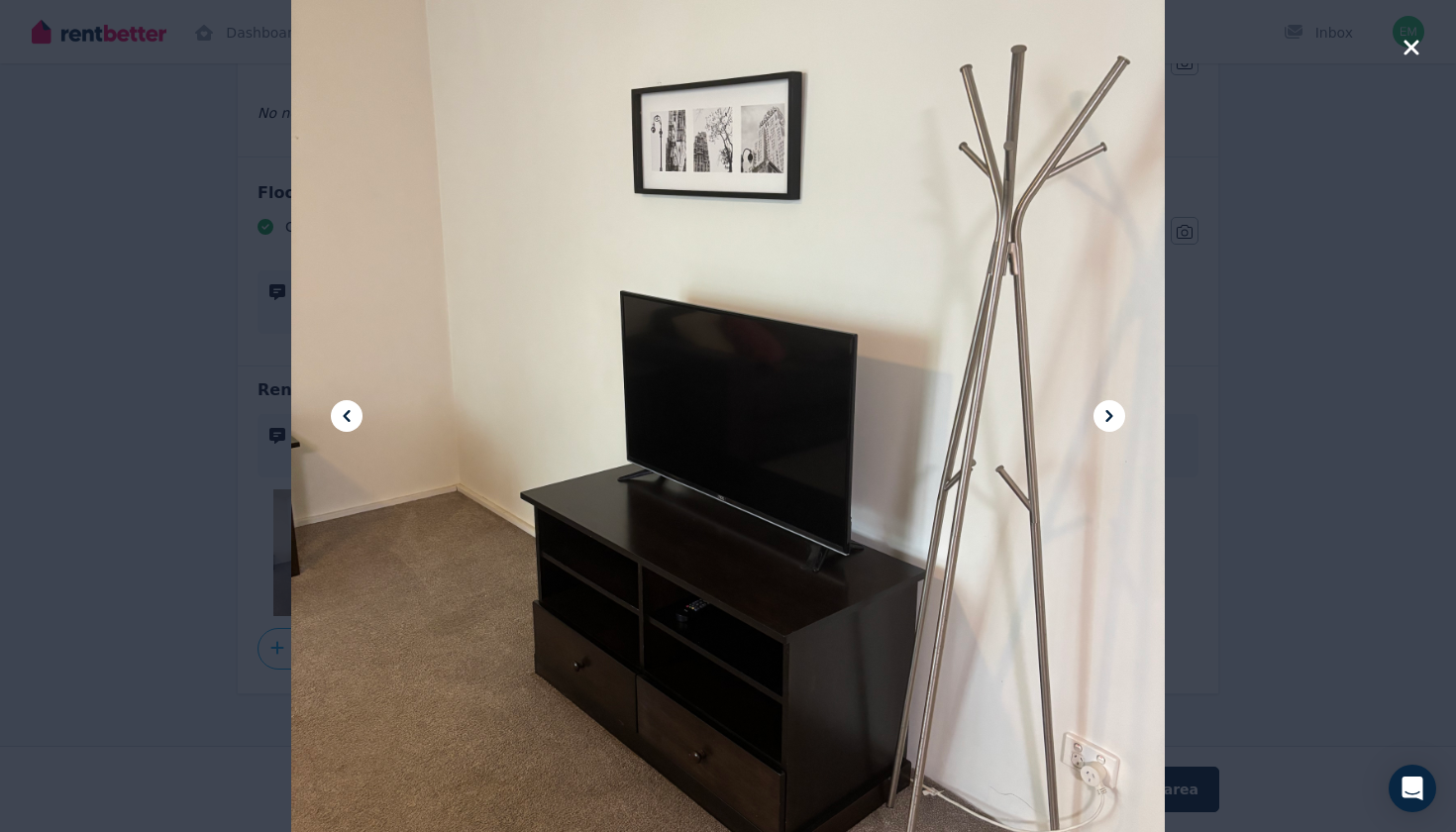
click at [1104, 422] on icon at bounding box center [1109, 416] width 24 height 24
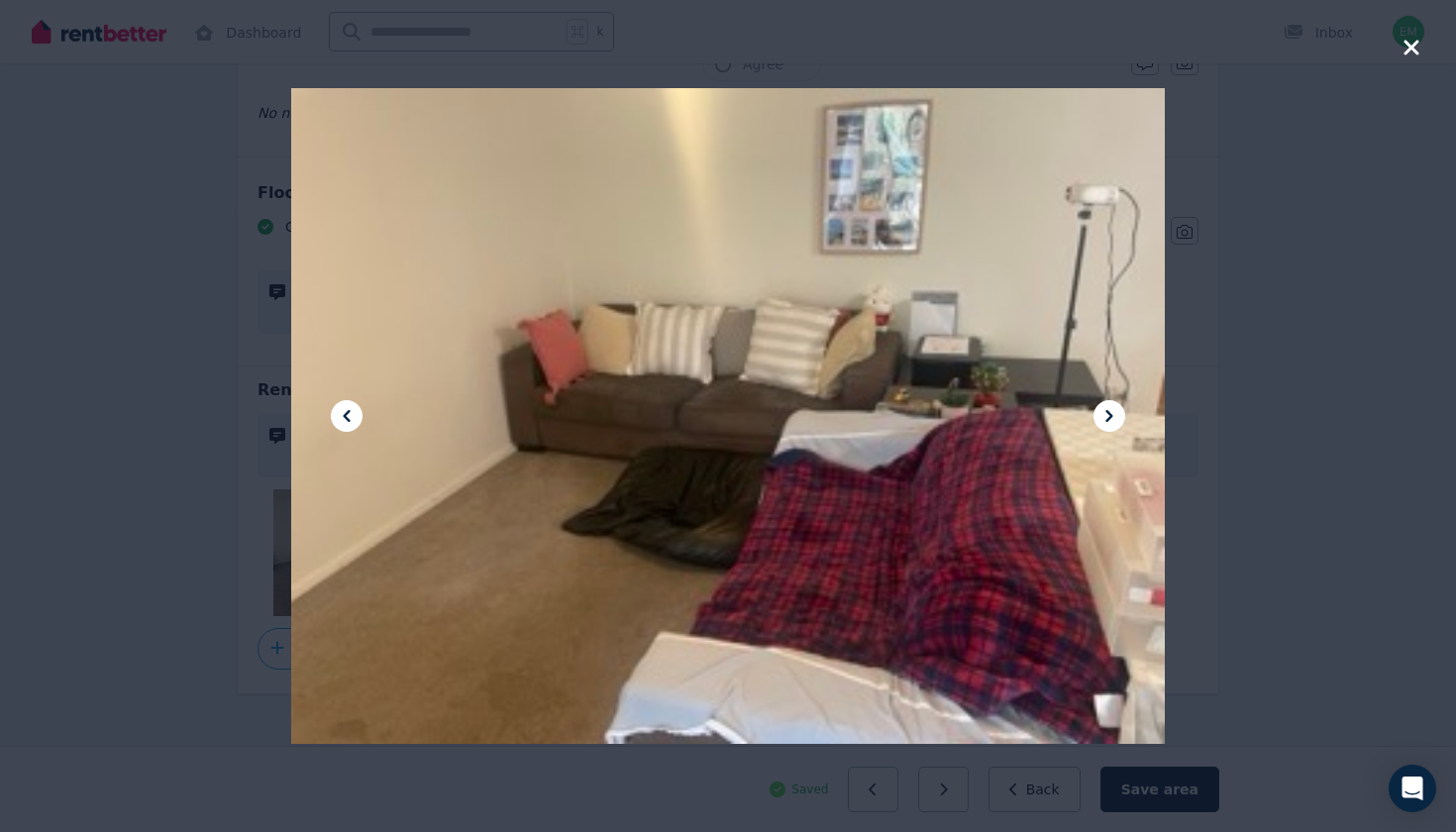
click at [1406, 49] on icon "button" at bounding box center [1411, 48] width 18 height 24
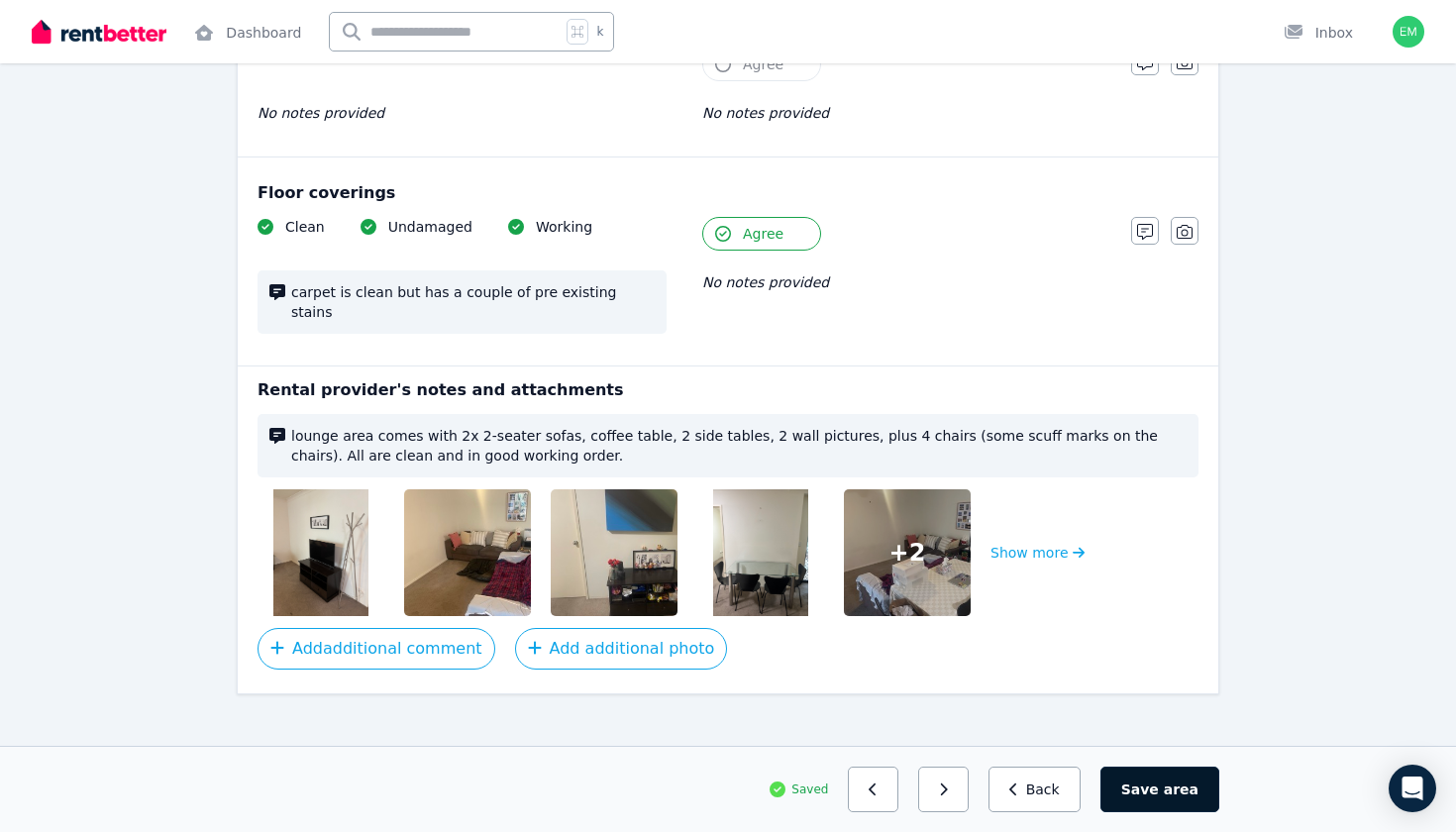
click at [1169, 778] on button "Save area" at bounding box center [1160, 789] width 119 height 46
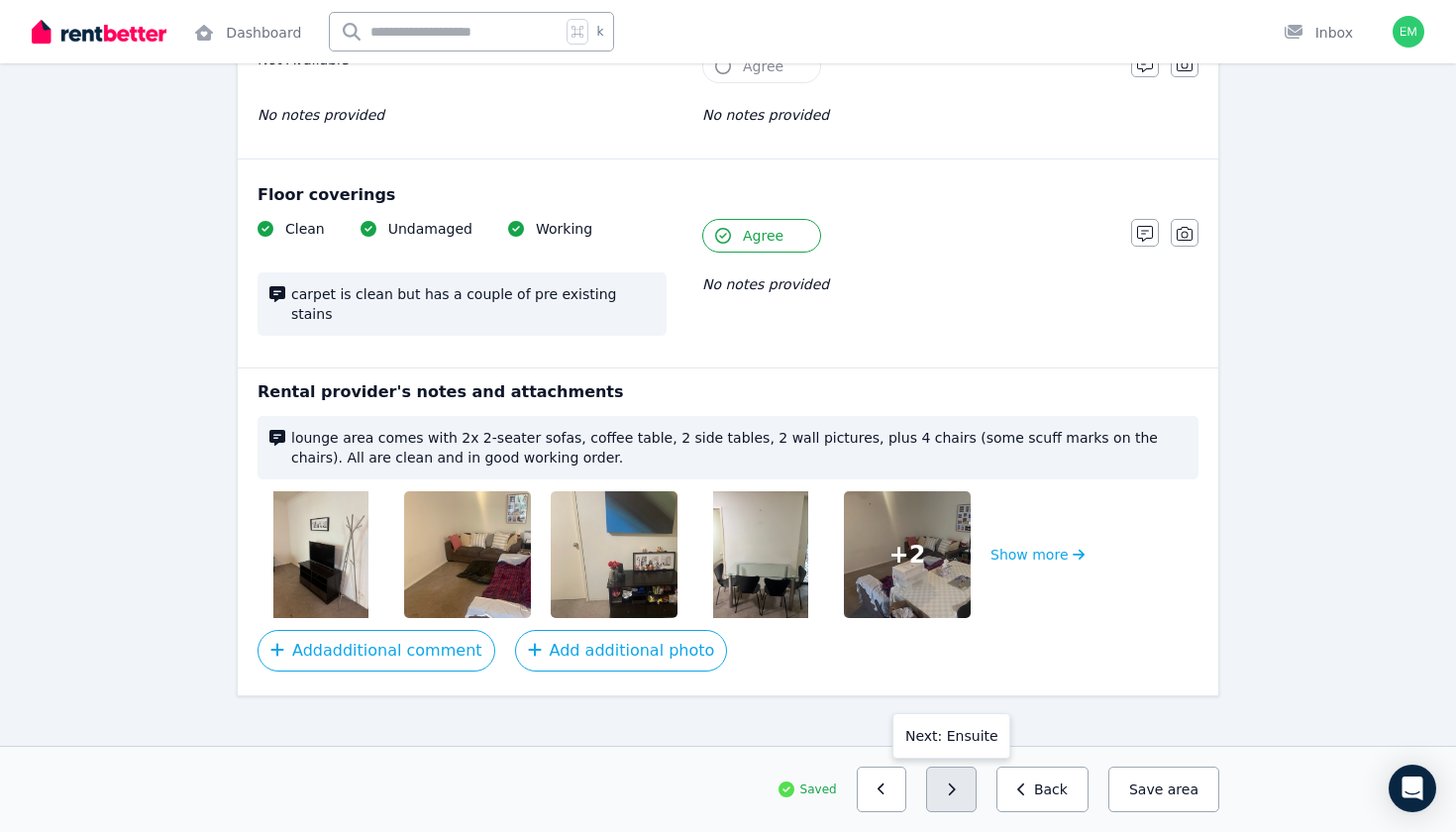
click at [955, 788] on icon "button" at bounding box center [951, 789] width 9 height 14
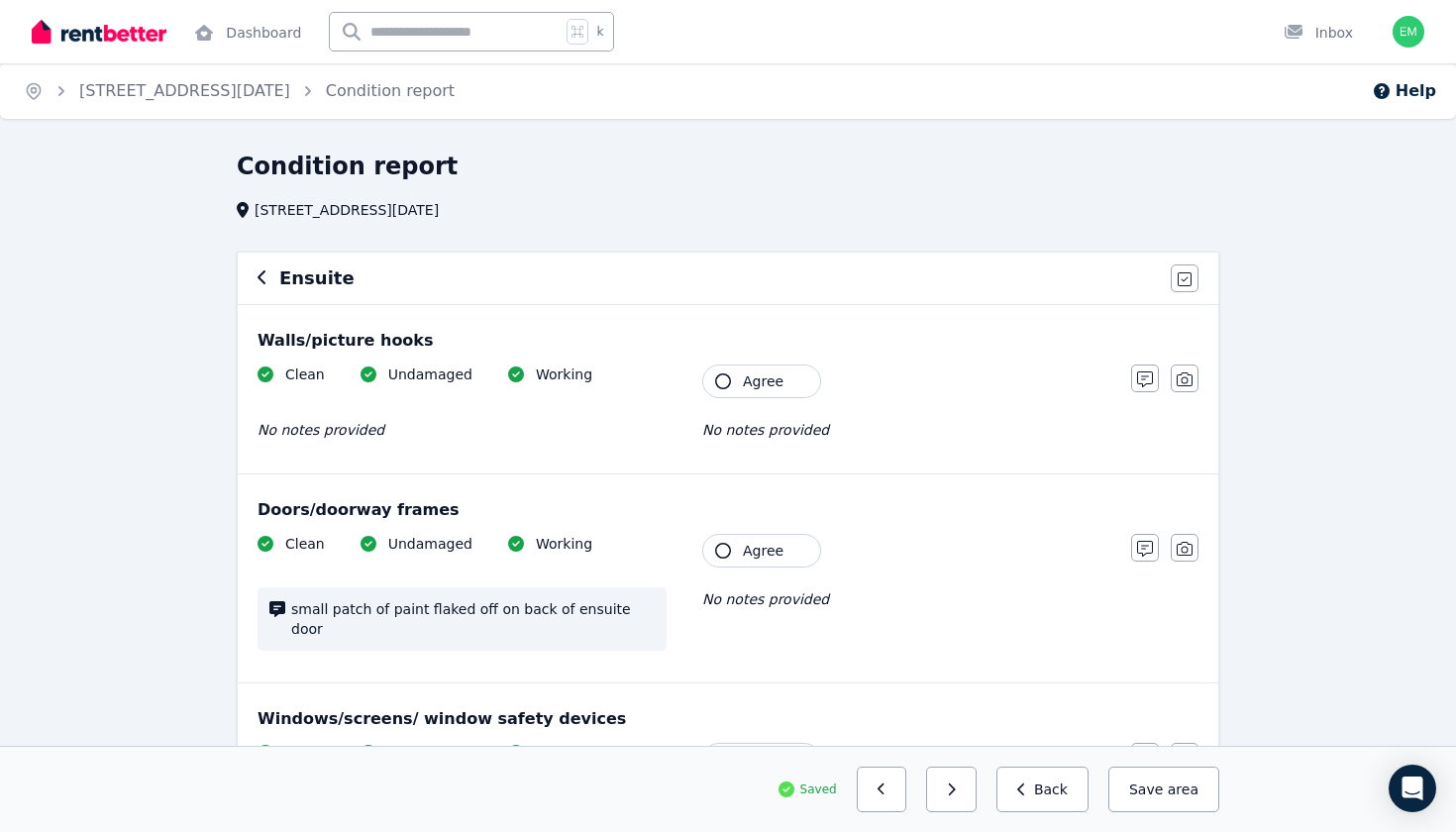
scroll to position [0, 0]
click at [760, 371] on button "Agree" at bounding box center [761, 382] width 119 height 34
click at [746, 546] on span "Agree" at bounding box center [762, 551] width 41 height 20
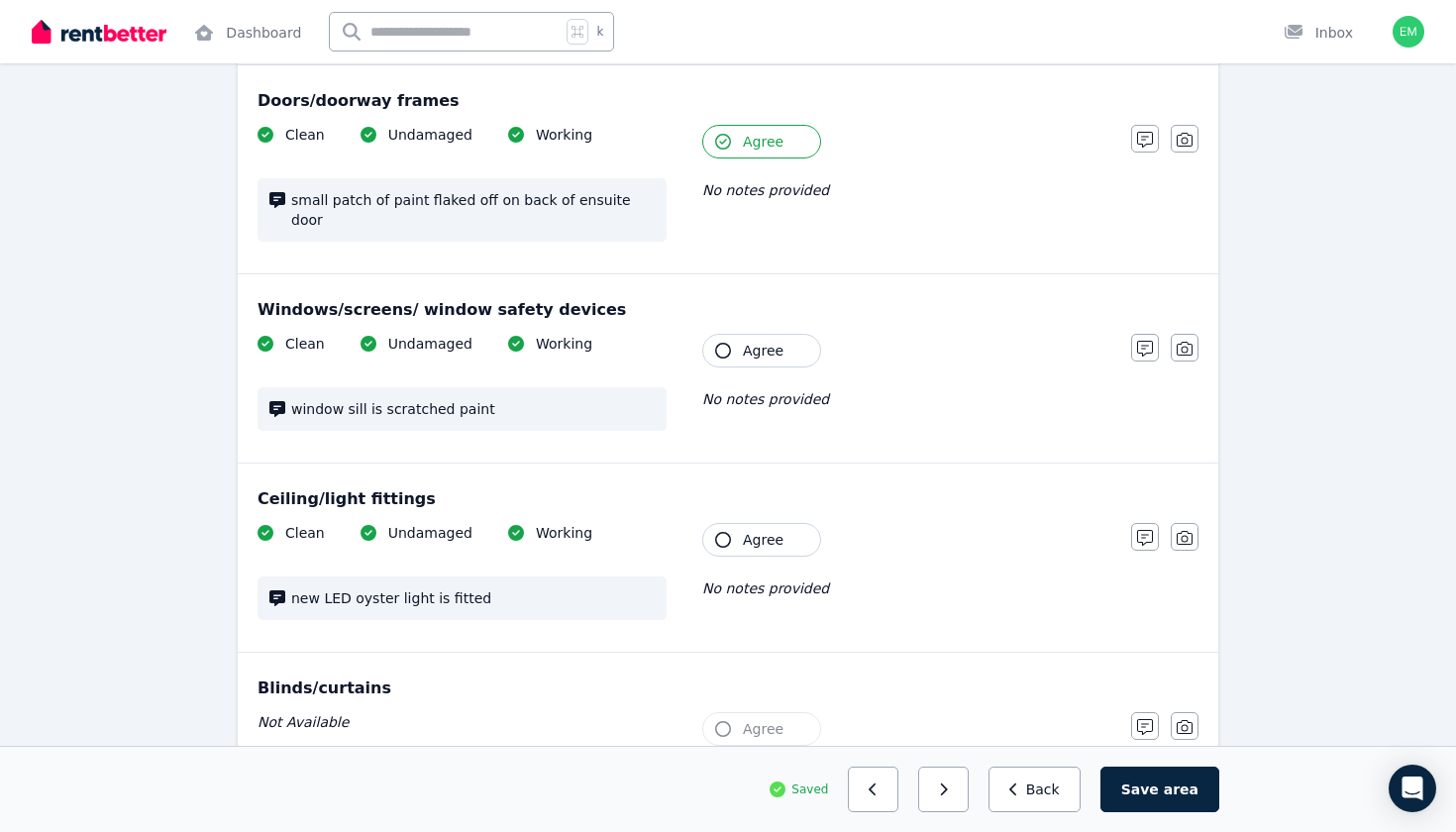
scroll to position [448, 0]
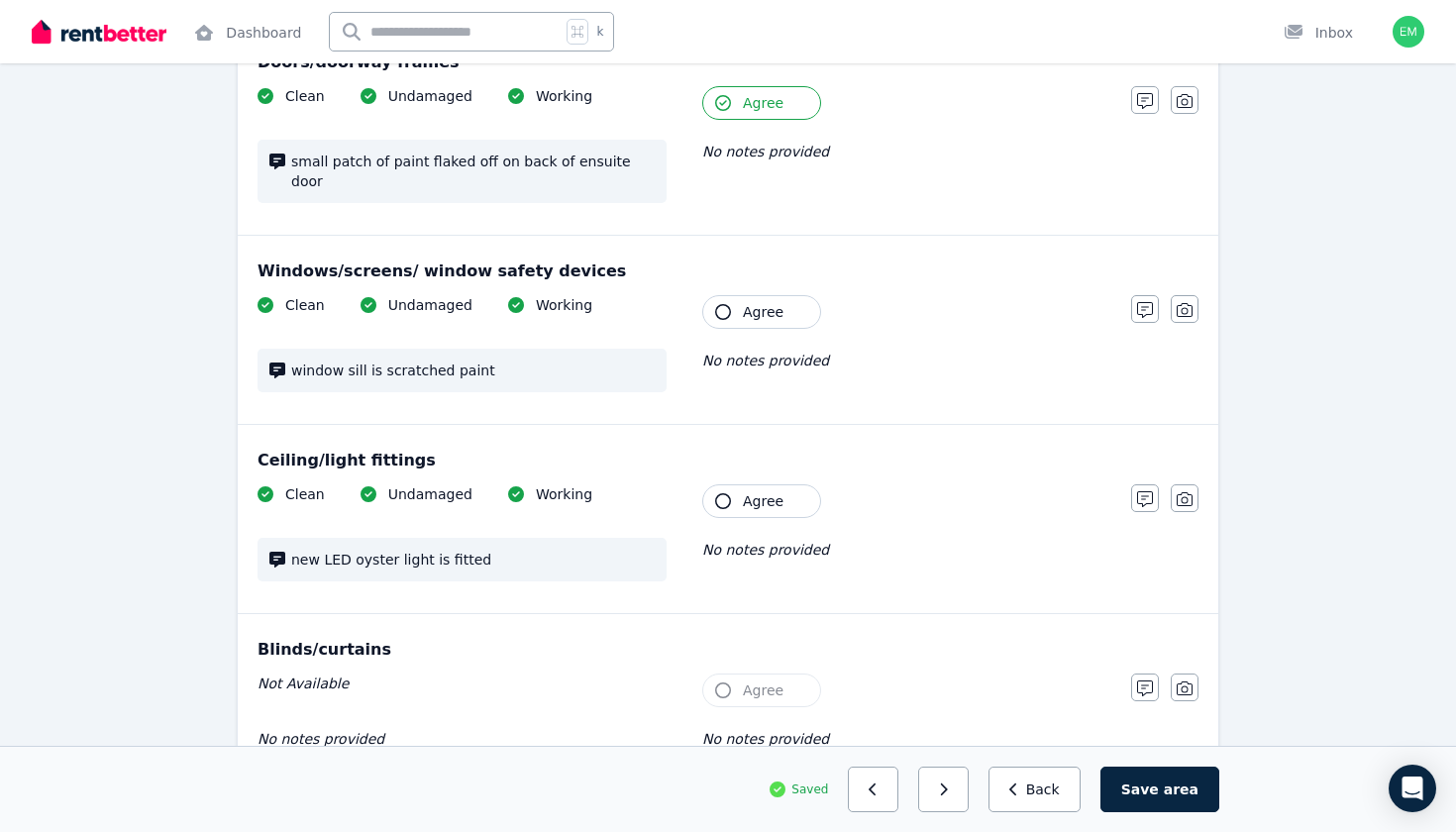
click at [804, 296] on button "Agree" at bounding box center [761, 312] width 119 height 34
click at [784, 485] on button "Agree" at bounding box center [761, 502] width 119 height 34
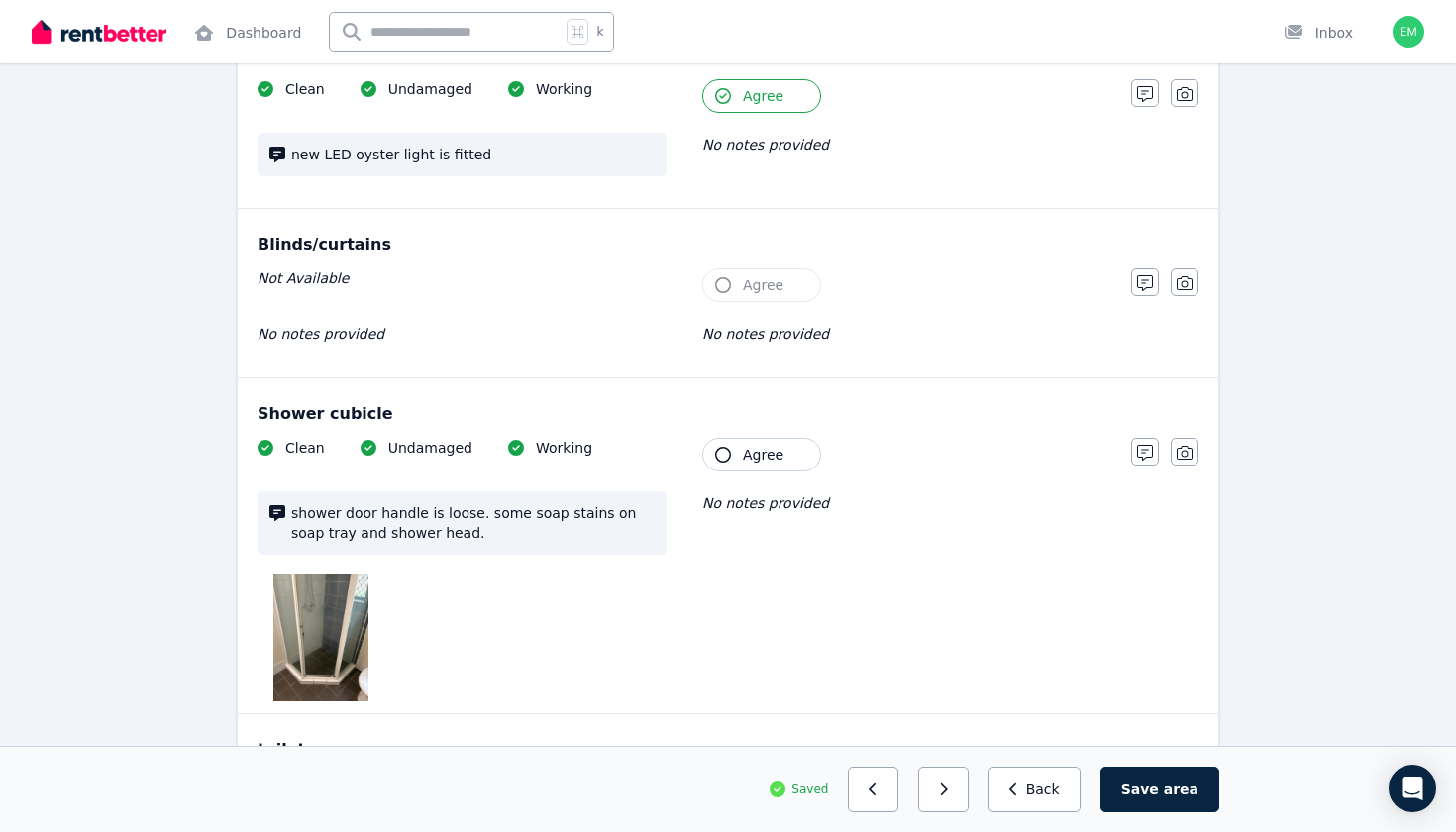
scroll to position [849, 0]
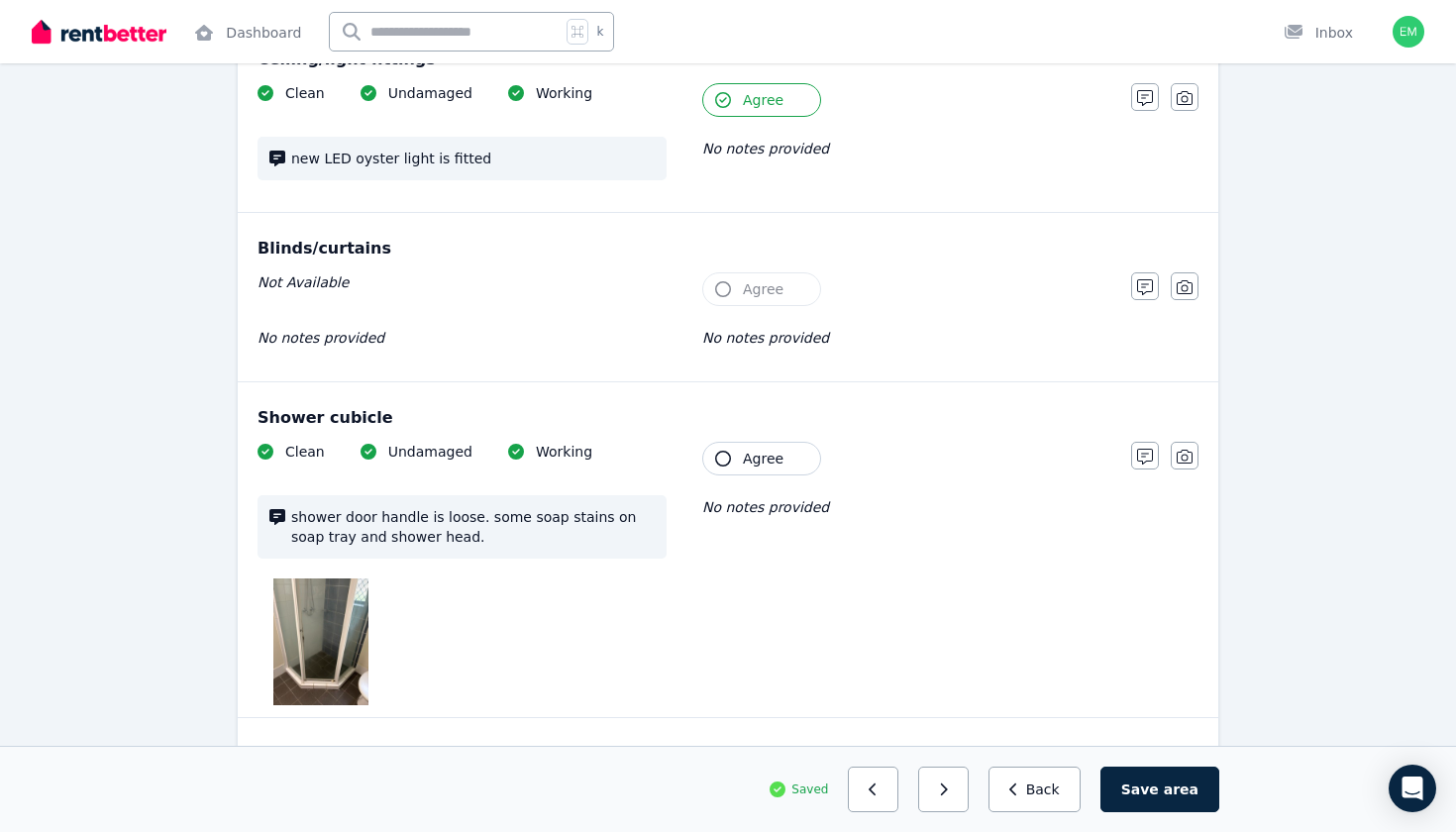
click at [775, 458] on div "Clean Undamaged Working shower door handle is loose. some soap stains on soap t…" at bounding box center [684, 574] width 853 height 264
click at [775, 449] on span "Agree" at bounding box center [762, 459] width 41 height 20
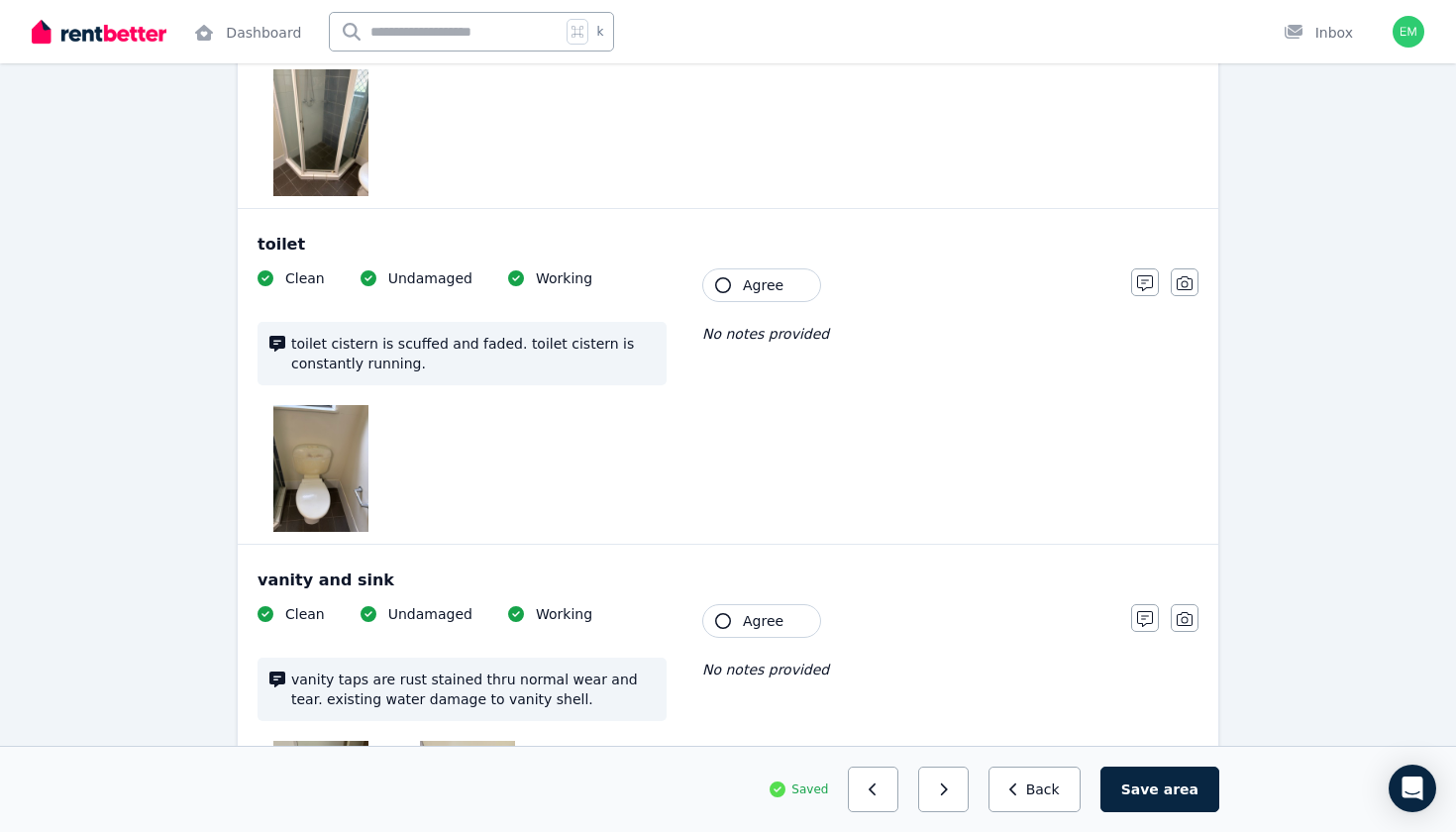
scroll to position [1361, 0]
click at [787, 267] on button "Agree" at bounding box center [761, 284] width 119 height 34
click at [757, 609] on span "Agree" at bounding box center [762, 619] width 41 height 20
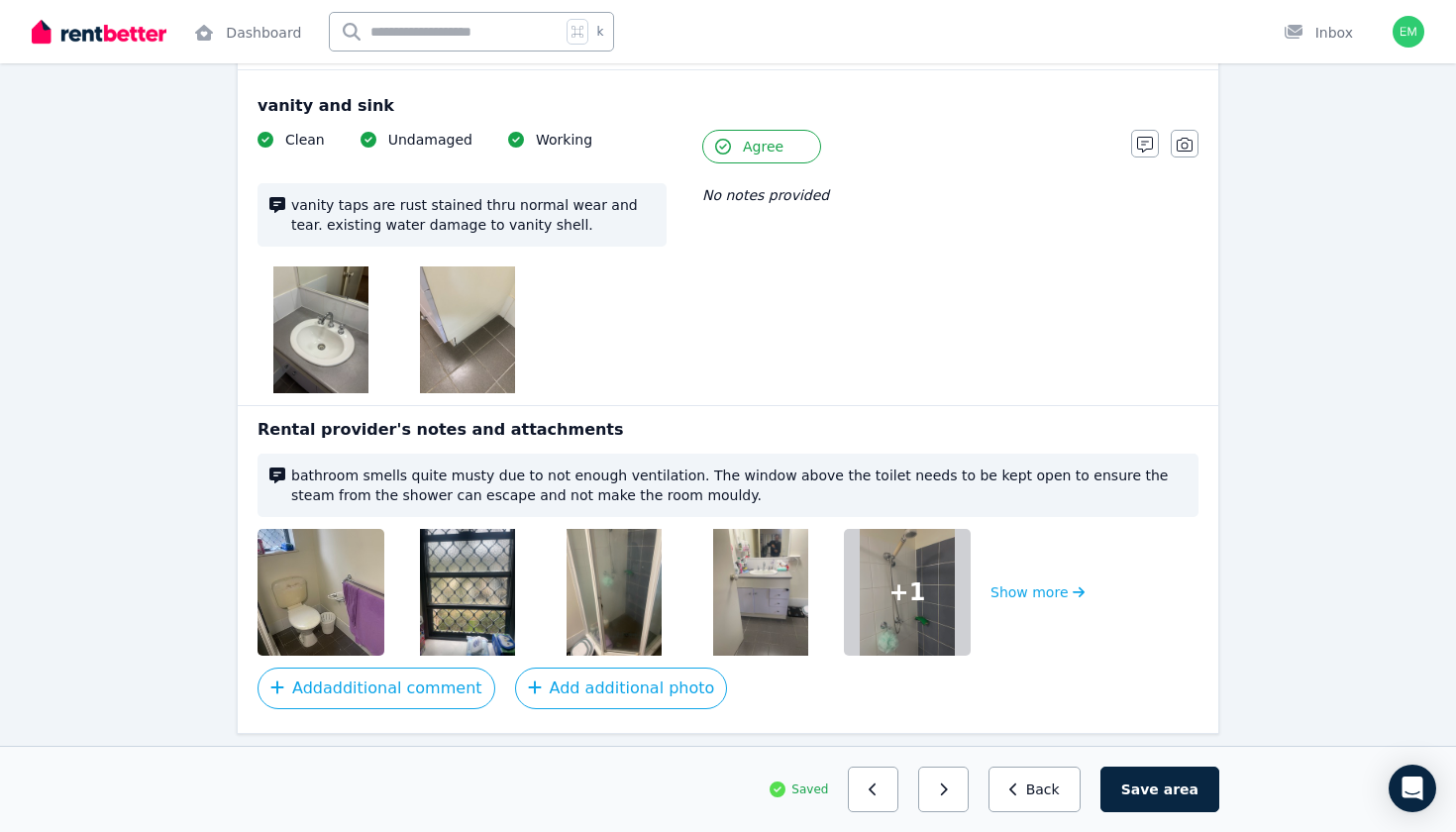
scroll to position [1828, 0]
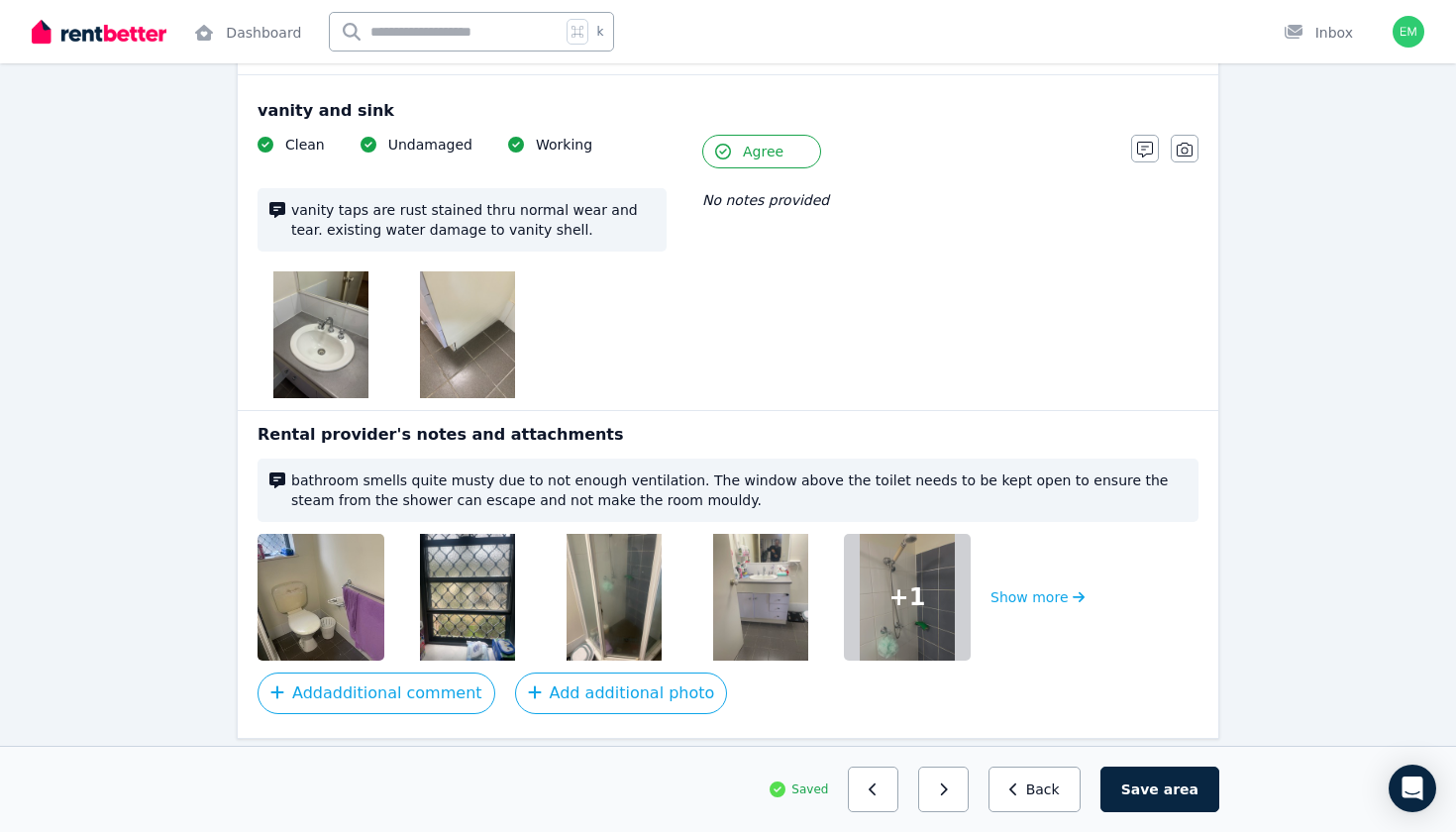
click at [326, 573] on img at bounding box center [342, 598] width 169 height 127
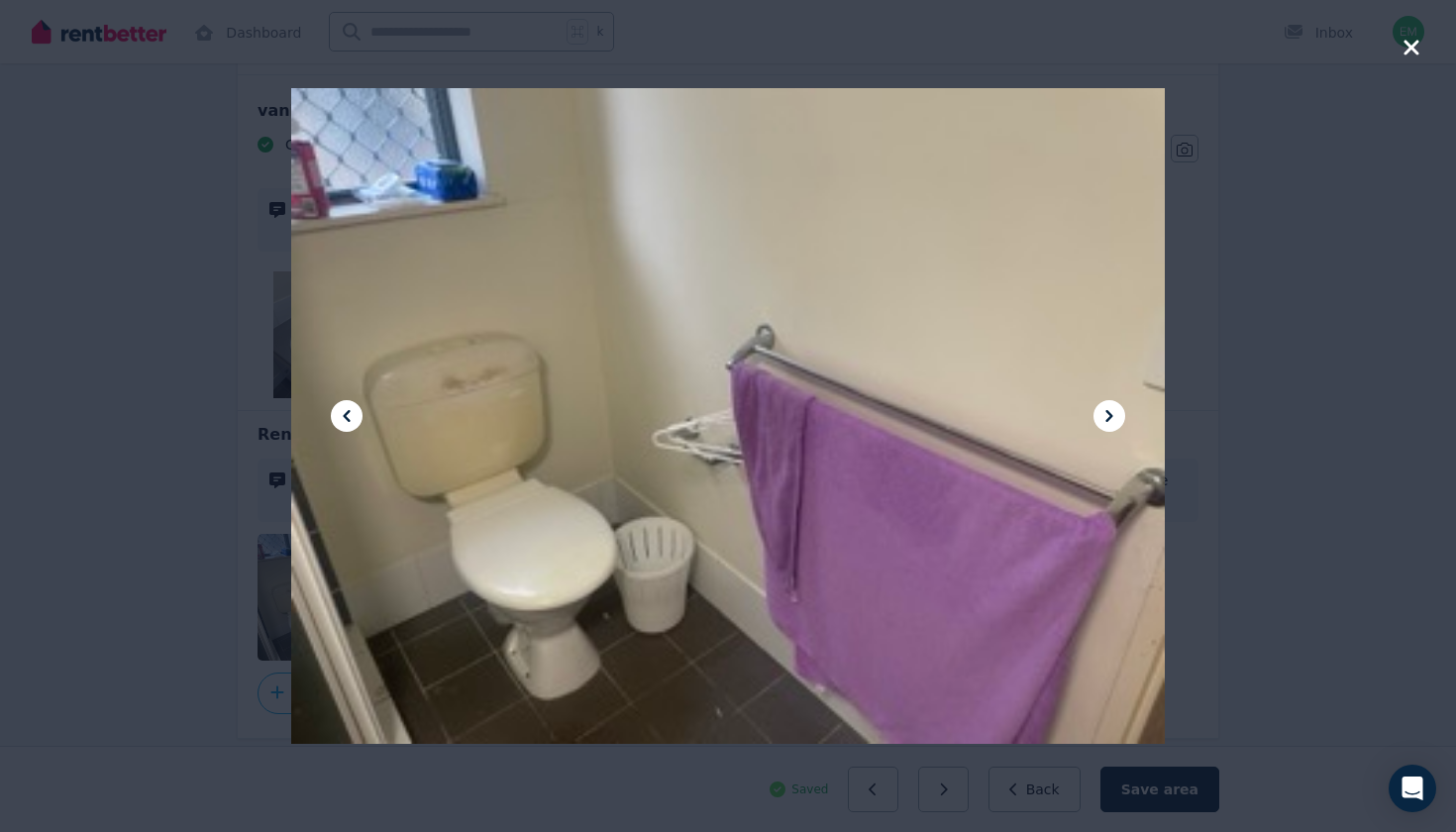
click at [1117, 420] on icon at bounding box center [1109, 416] width 24 height 24
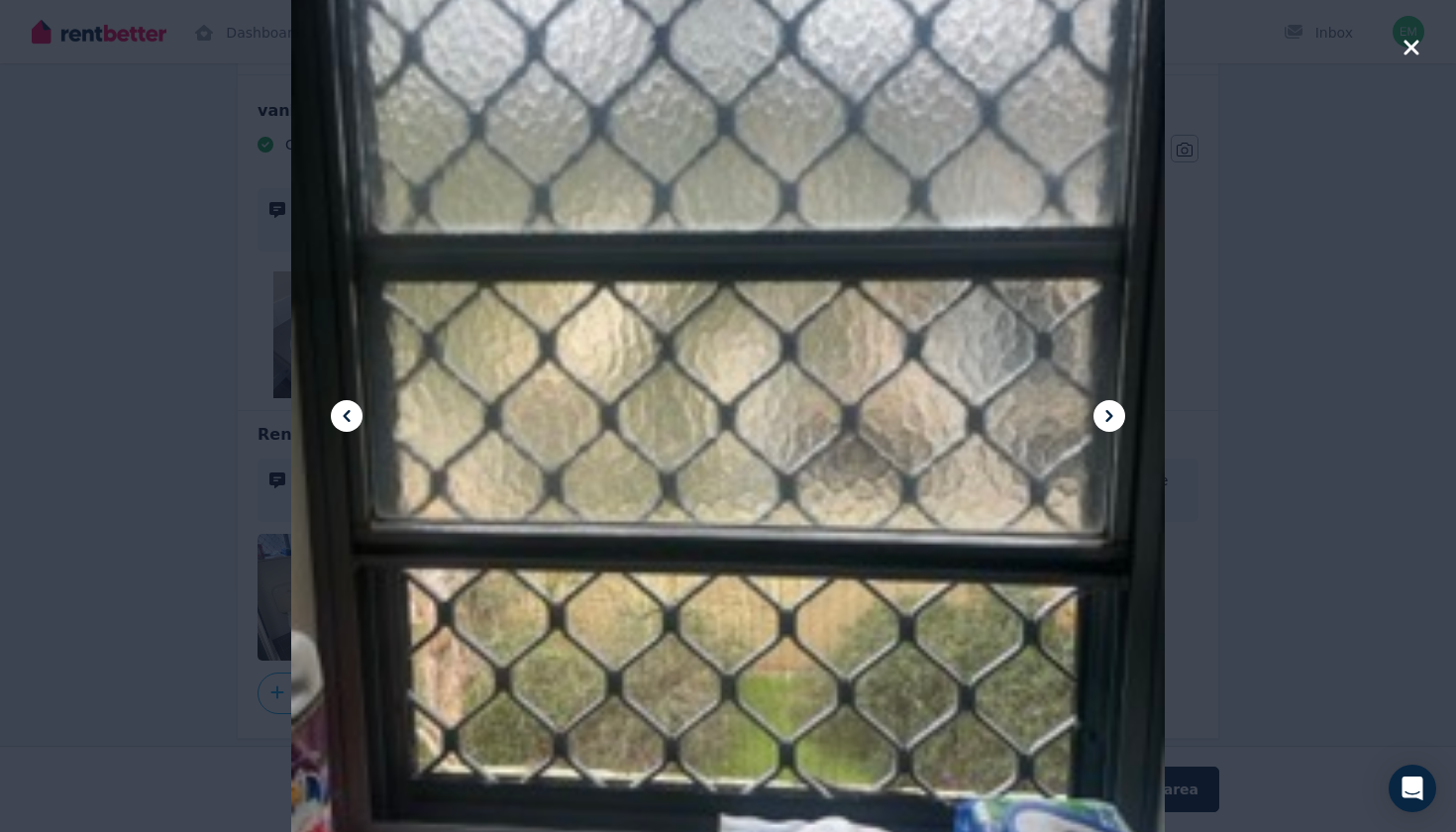
click at [1117, 420] on icon at bounding box center [1109, 416] width 24 height 24
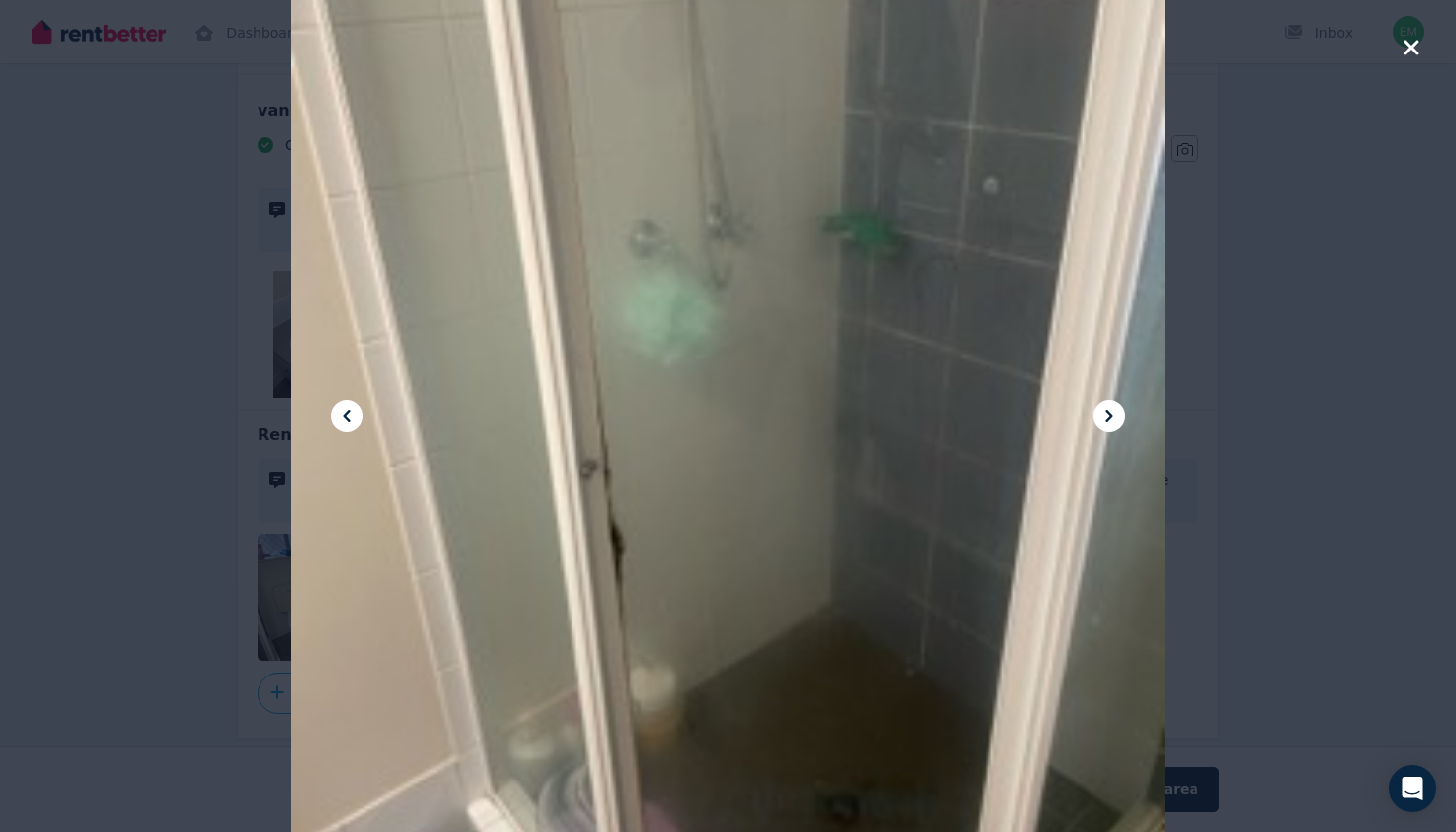
click at [1117, 420] on icon at bounding box center [1109, 416] width 24 height 24
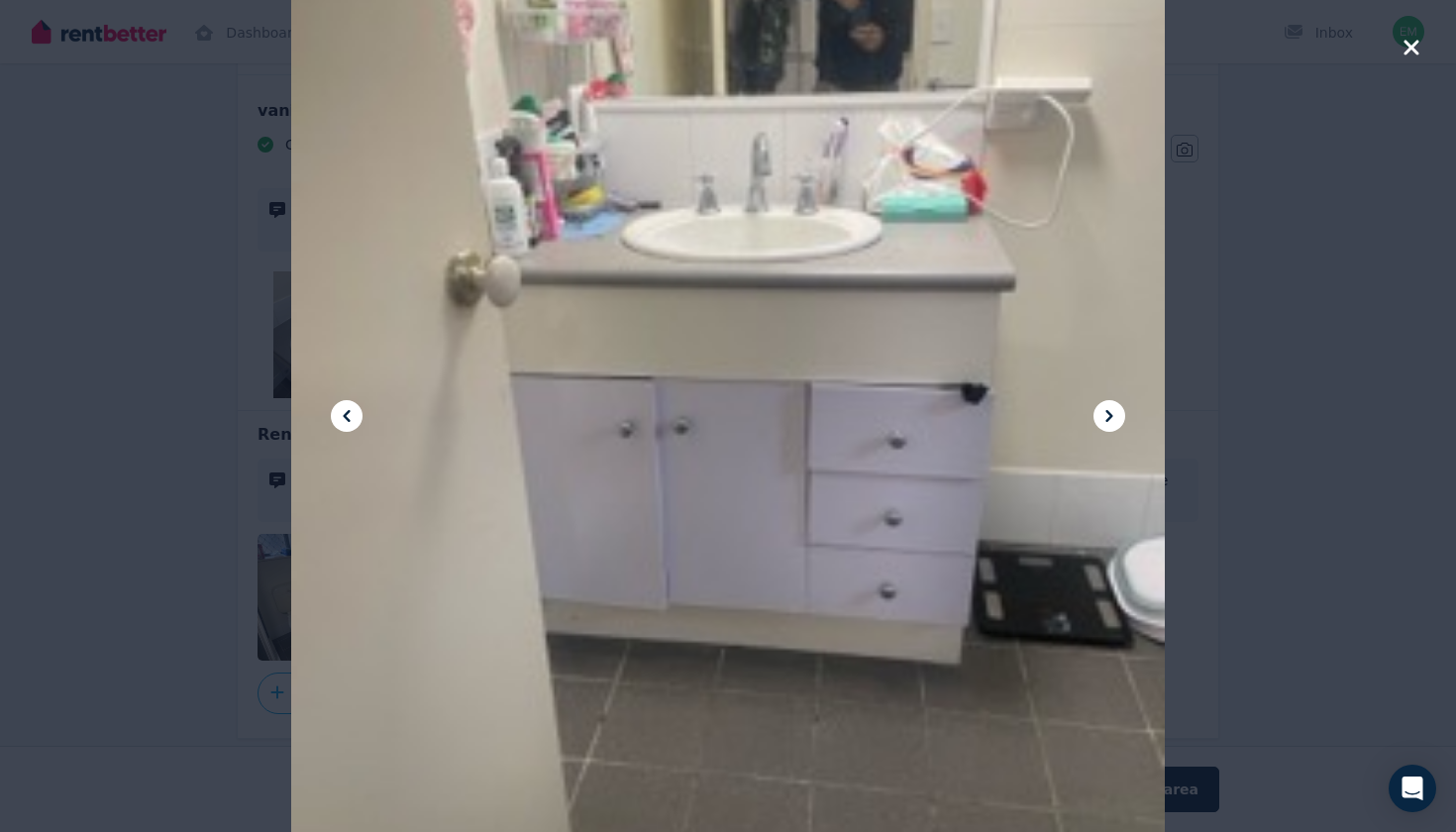
click at [1117, 420] on icon at bounding box center [1109, 416] width 24 height 24
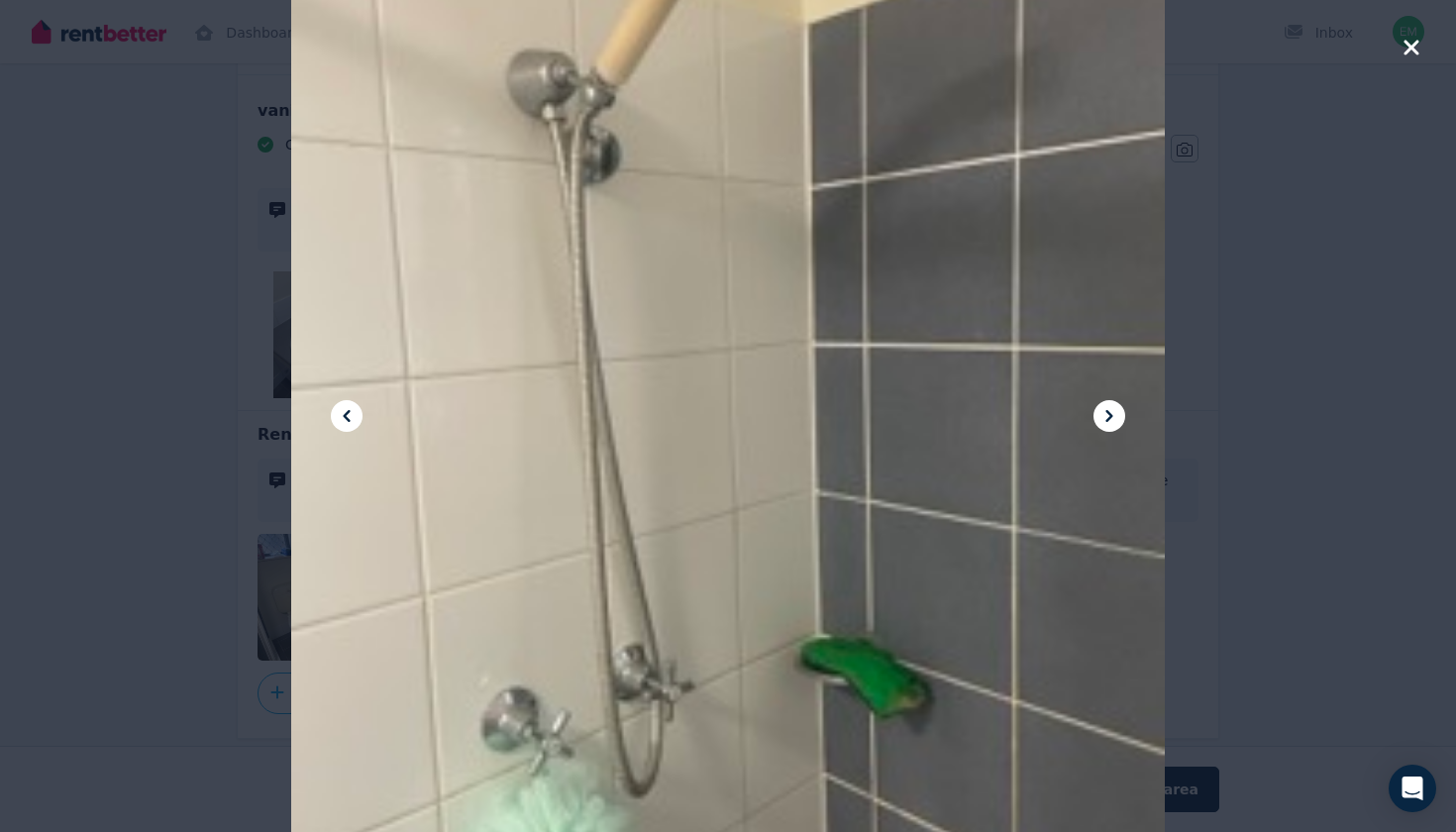
click at [1117, 420] on icon at bounding box center [1109, 416] width 24 height 24
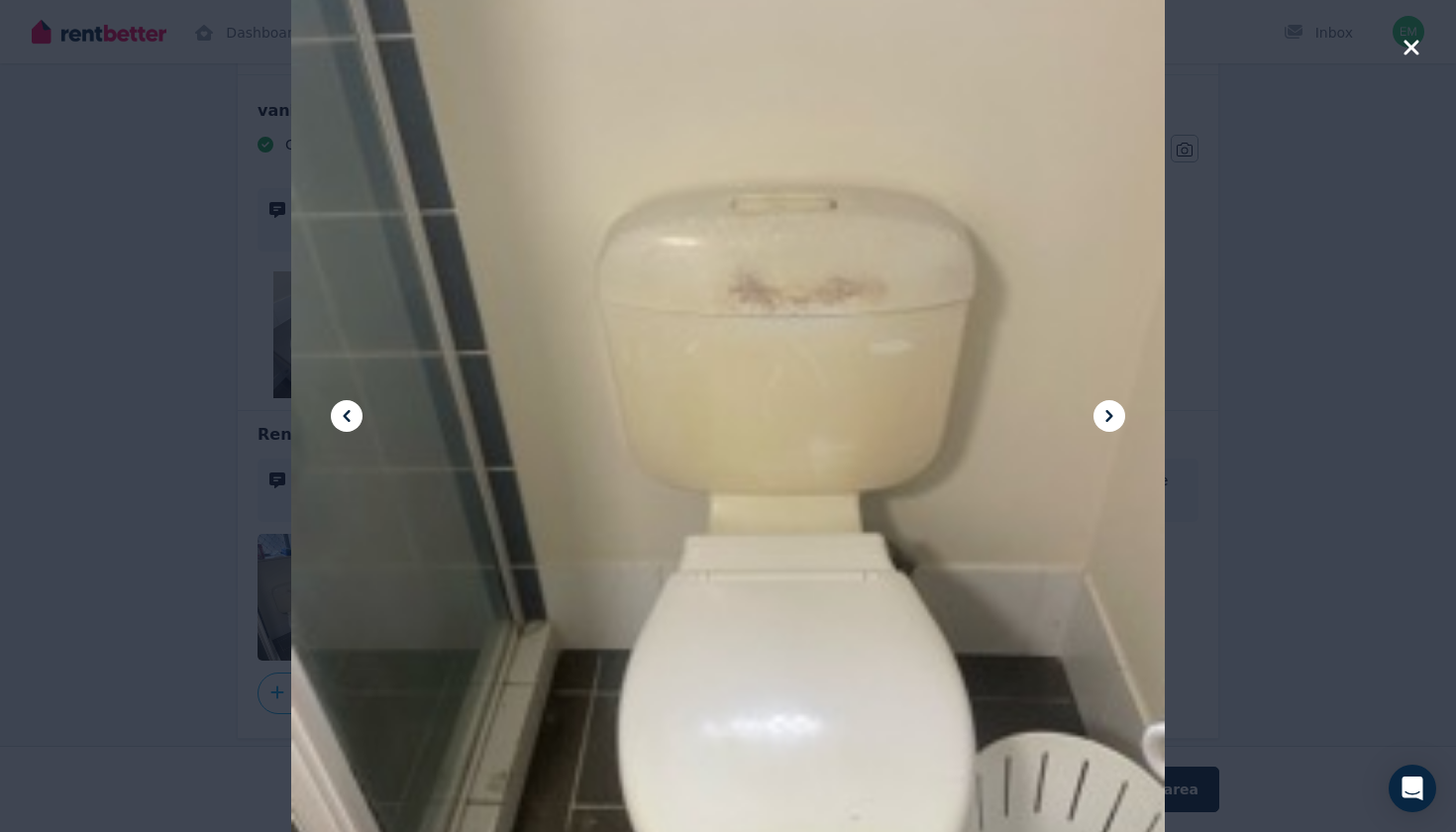
click at [1117, 419] on icon at bounding box center [1109, 416] width 24 height 24
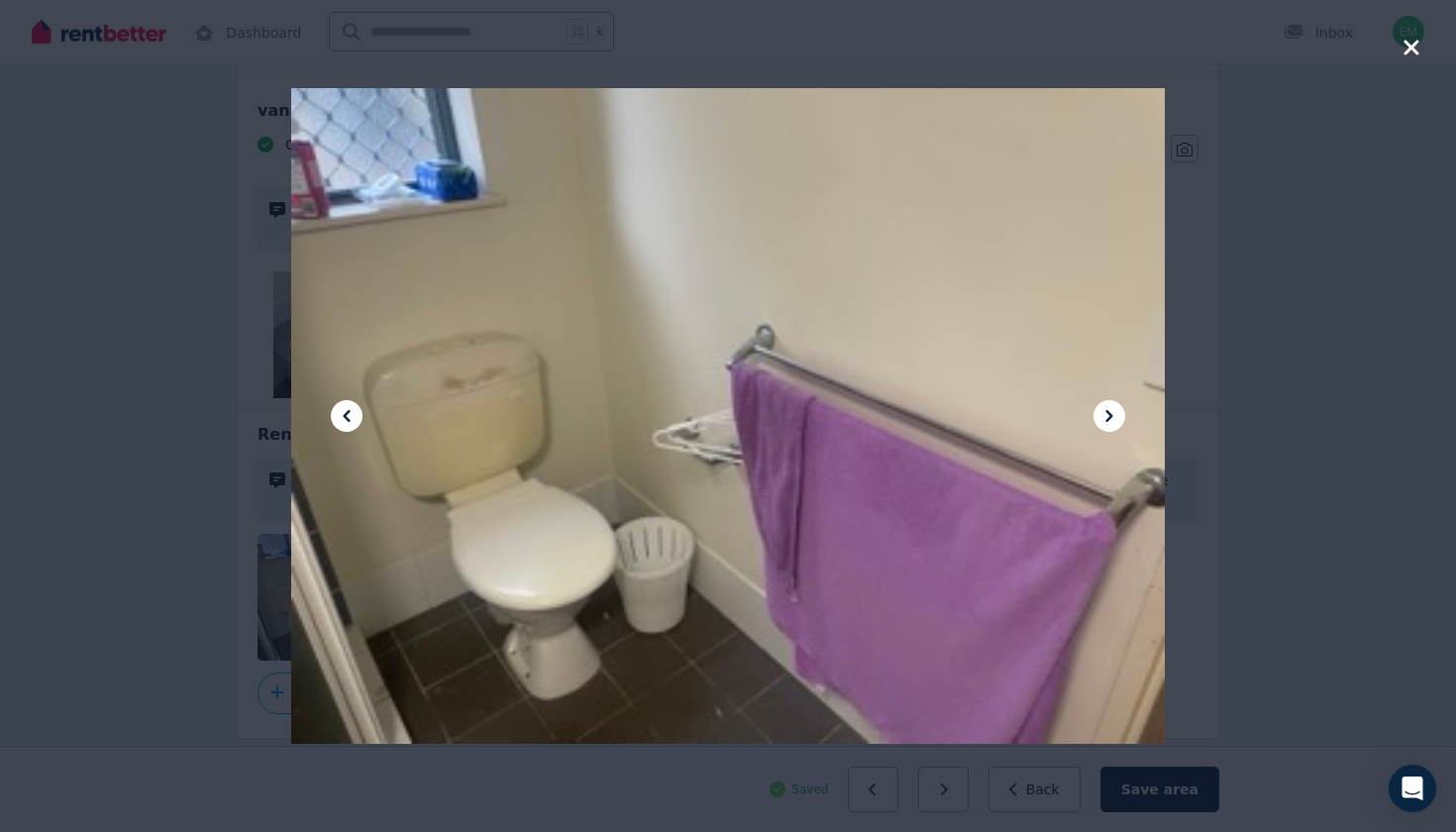
click at [1412, 61] on button "button" at bounding box center [1411, 50] width 18 height 28
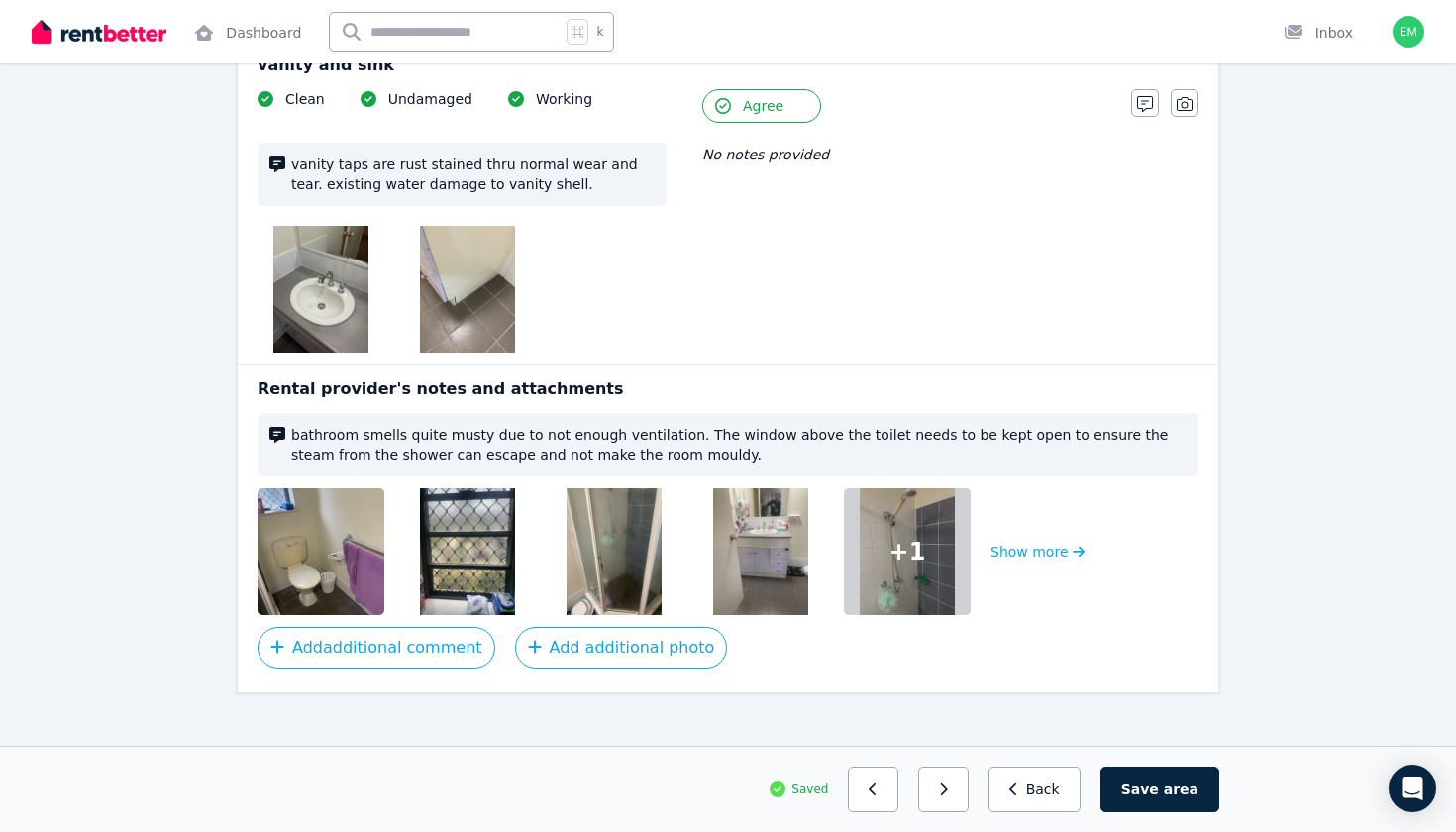
scroll to position [1872, 0]
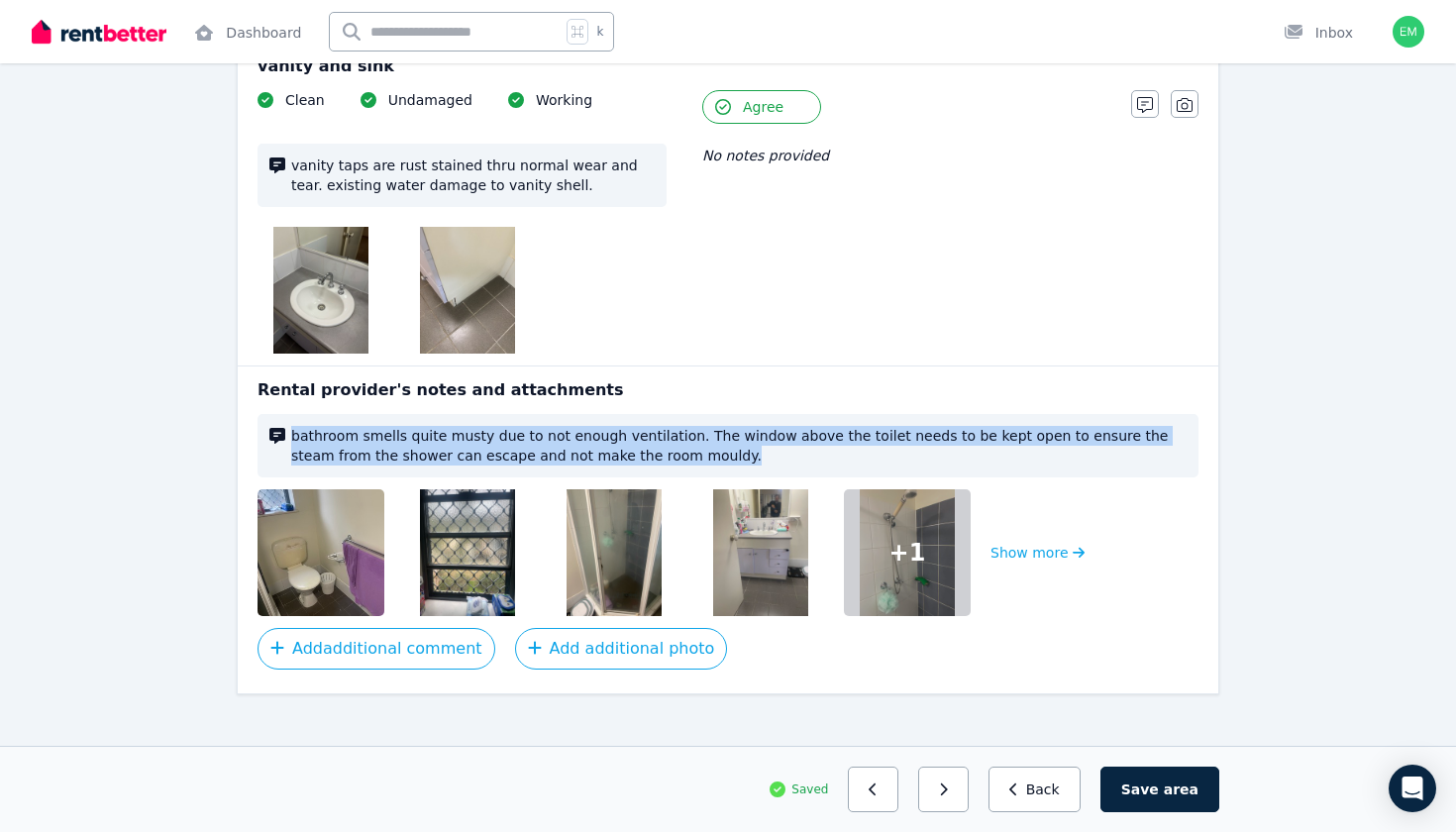
drag, startPoint x: 654, startPoint y: 438, endPoint x: 288, endPoint y: 411, distance: 367.0
click at [288, 415] on div "bathroom smells quite musty due to not enough ventilation. The window above the…" at bounding box center [728, 446] width 941 height 63
copy div "bathroom smells quite musty due to not enough ventilation. The window above the…"
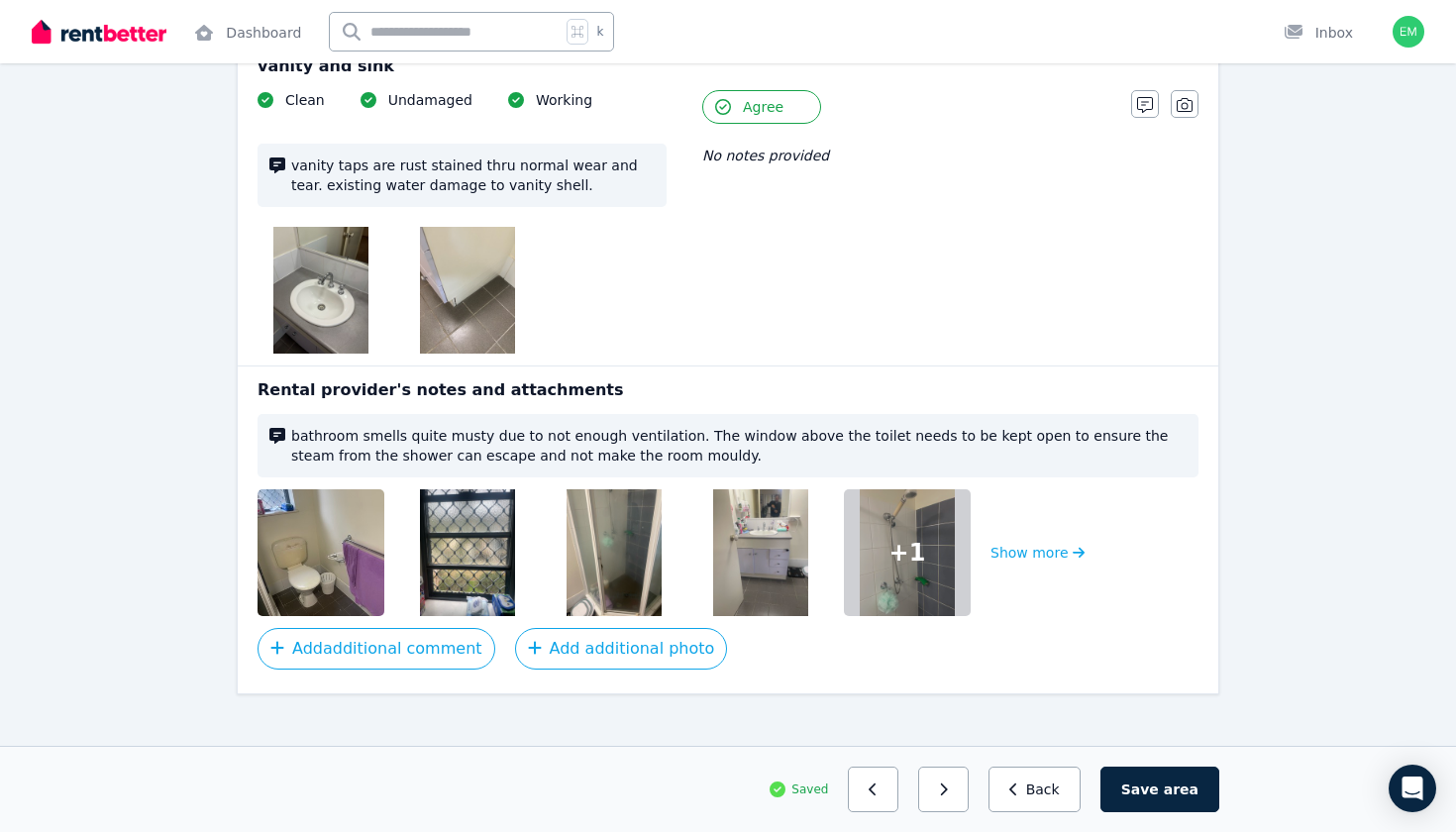
click at [382, 436] on span "bathroom smells quite musty due to not enough ventilation. The window above the…" at bounding box center [738, 446] width 895 height 40
click at [381, 435] on span "bathroom smells quite musty due to not enough ventilation. The window above the…" at bounding box center [738, 446] width 895 height 40
copy span "can"
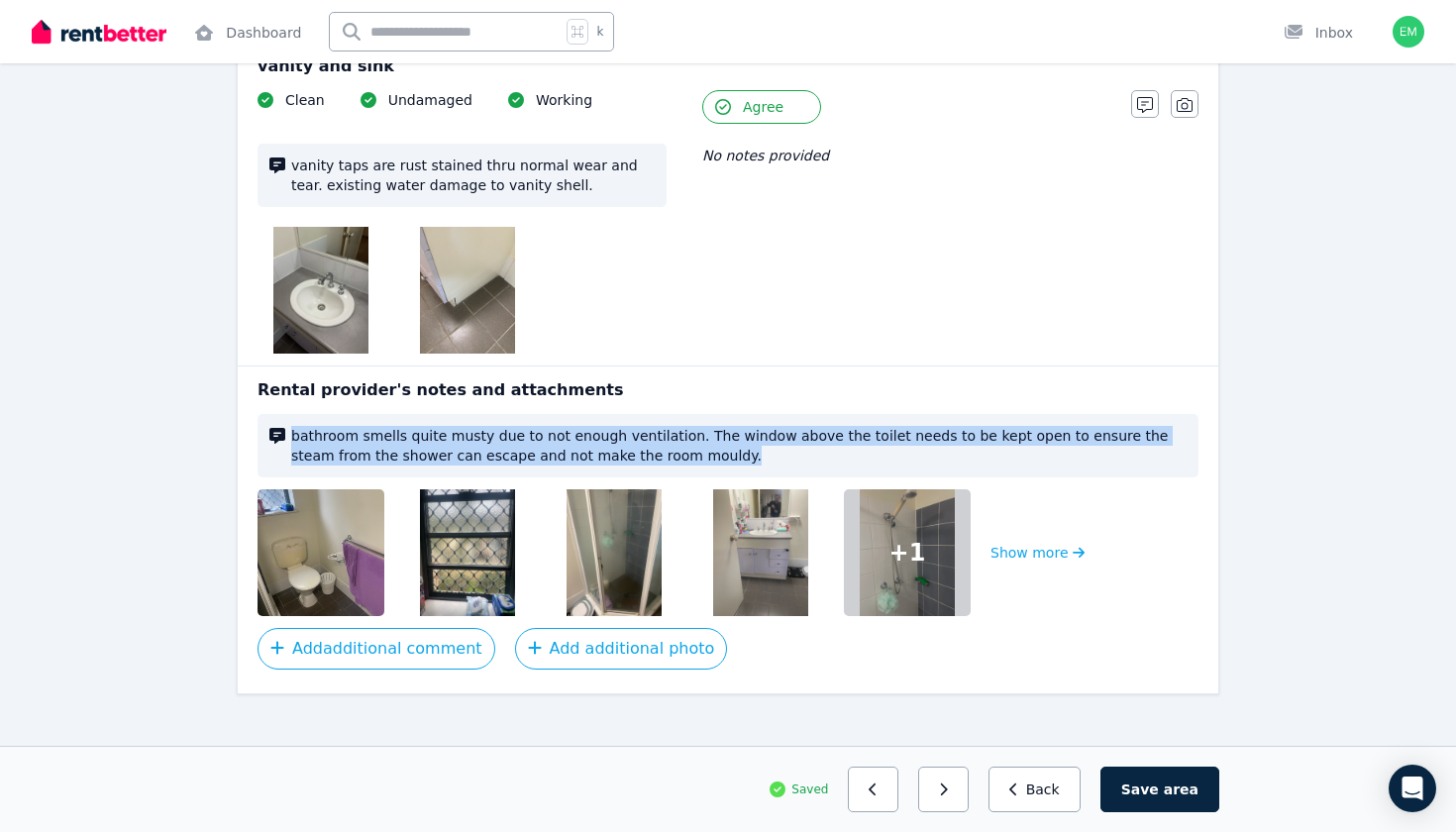
drag, startPoint x: 286, startPoint y: 417, endPoint x: 687, endPoint y: 440, distance: 401.7
click at [687, 440] on div "bathroom smells quite musty due to not enough ventilation. The window above the…" at bounding box center [728, 446] width 941 height 63
copy div "bathroom smells quite musty due to not enough ventilation. The window above the…"
click at [1172, 783] on span "area" at bounding box center [1180, 789] width 35 height 20
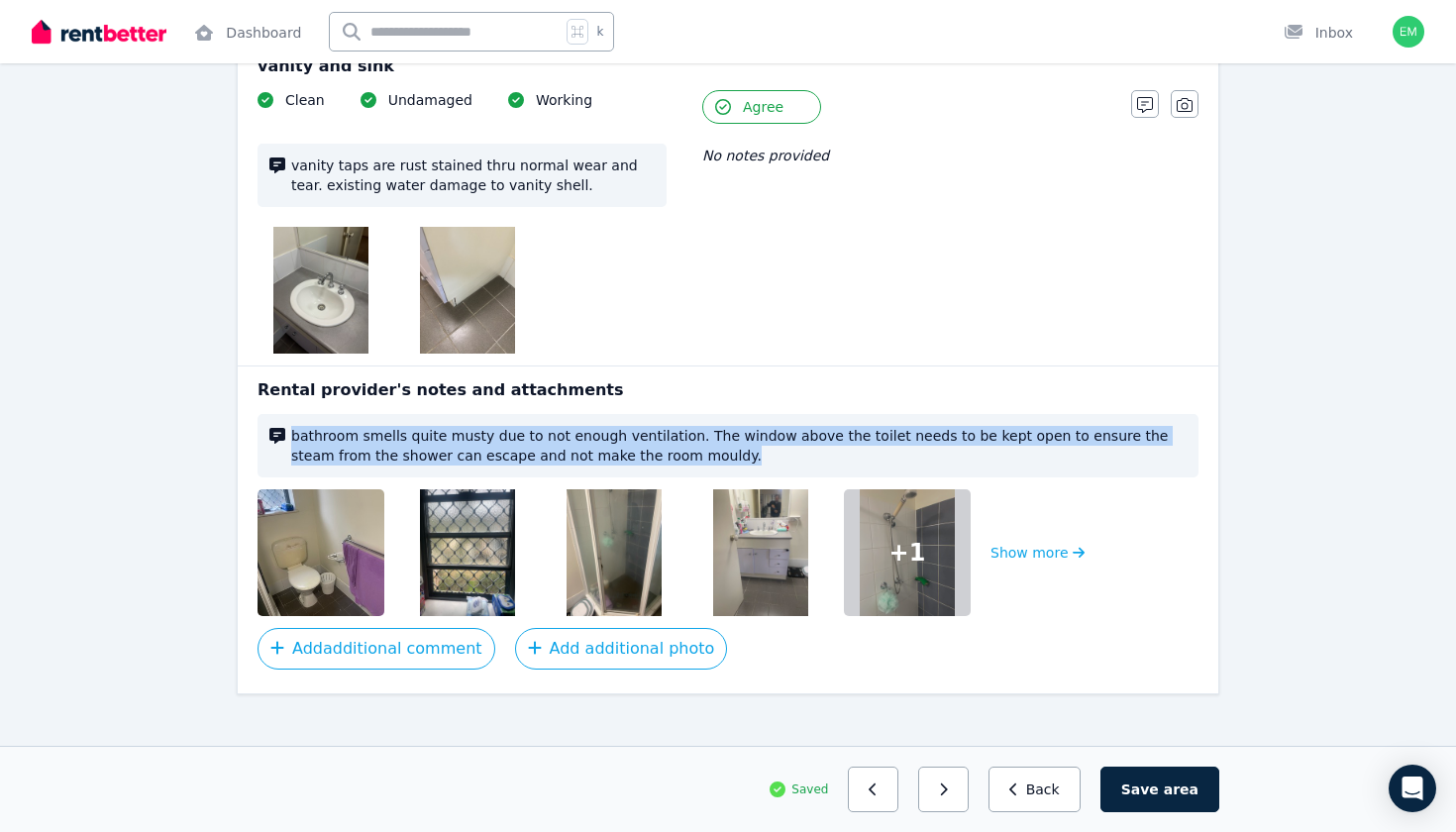
scroll to position [1870, 0]
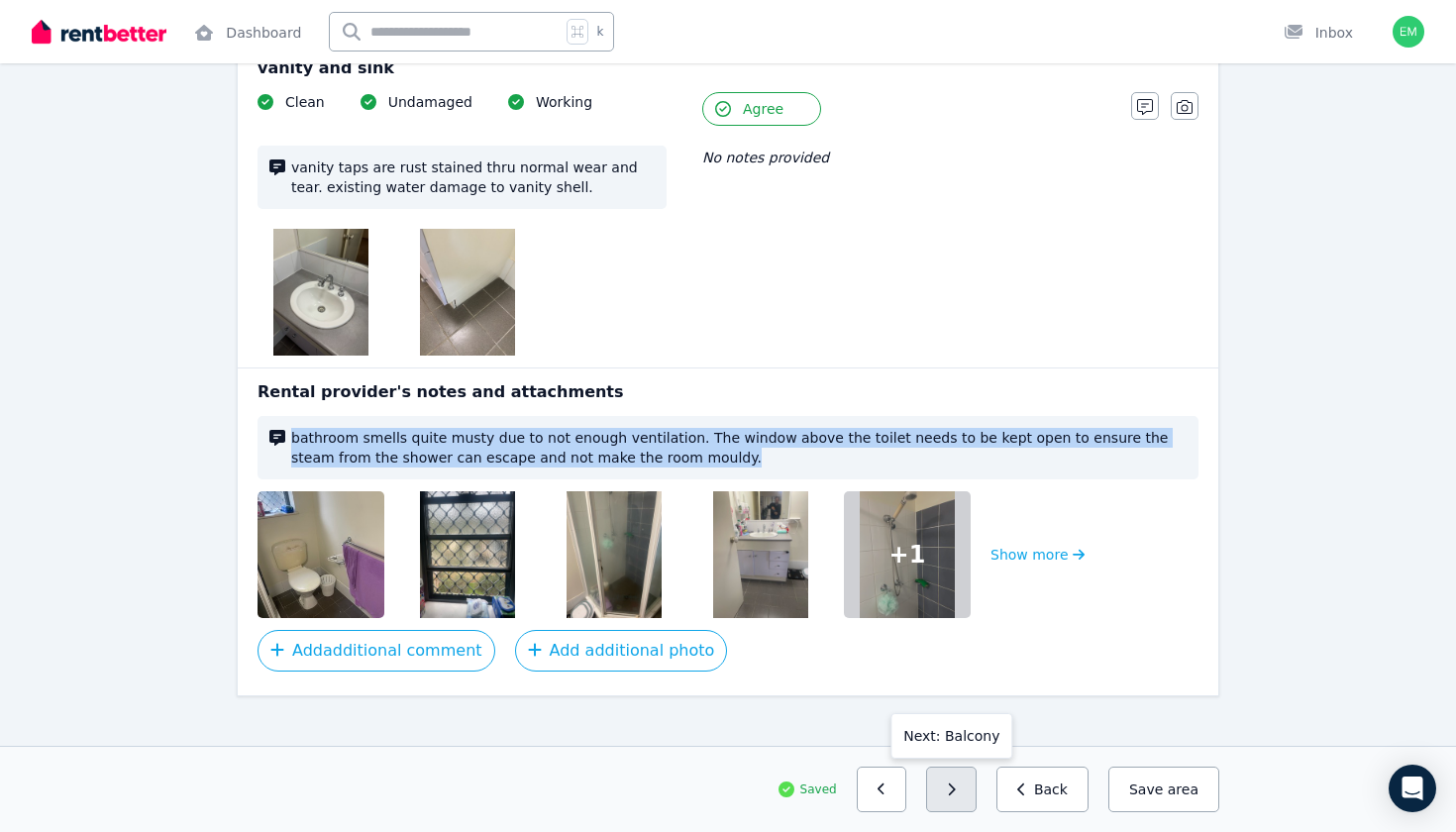
click at [962, 778] on button "button" at bounding box center [951, 789] width 51 height 46
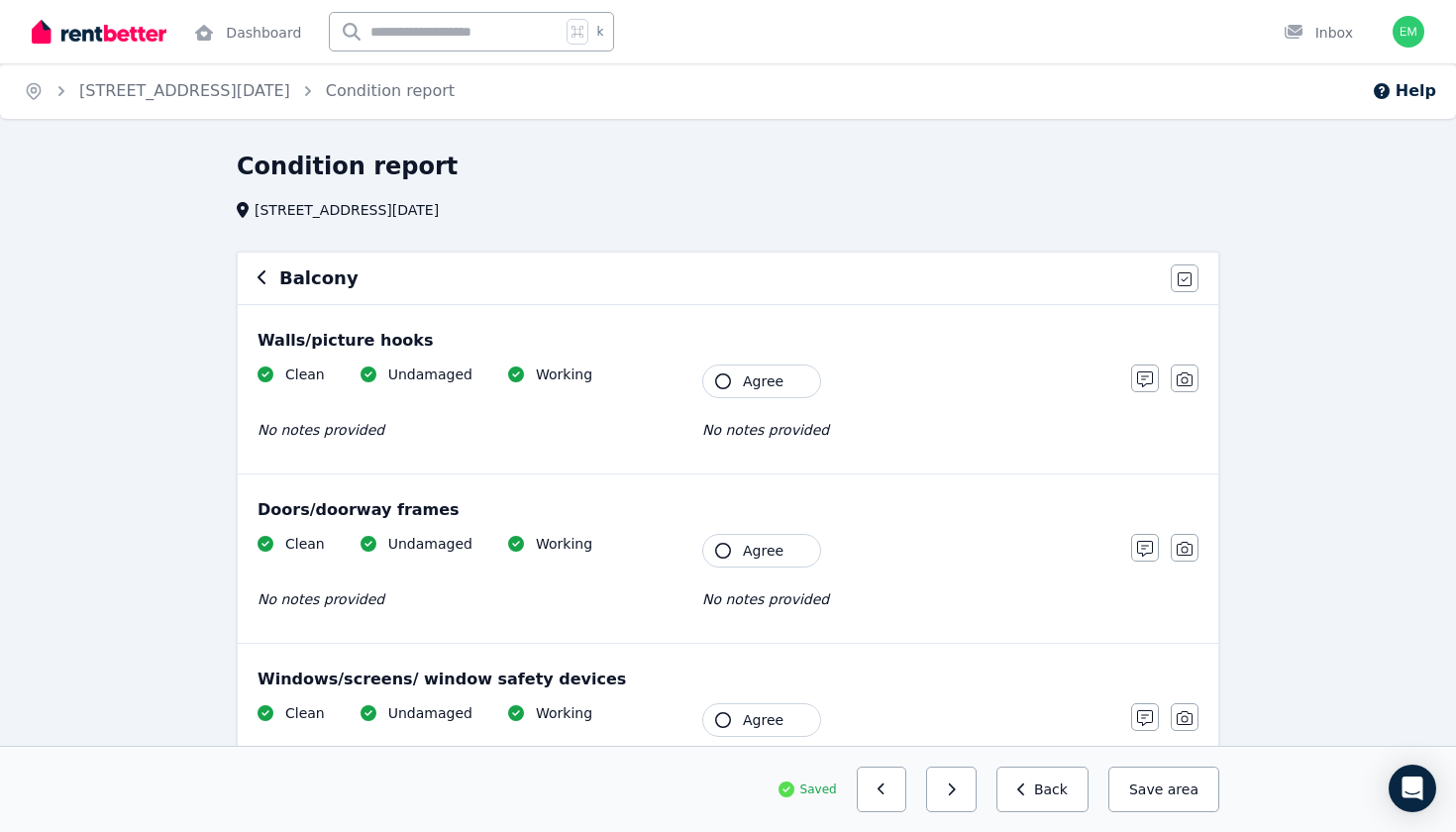
scroll to position [0, 0]
click at [728, 377] on icon "button" at bounding box center [723, 382] width 16 height 16
click at [770, 548] on span "Agree" at bounding box center [762, 551] width 41 height 20
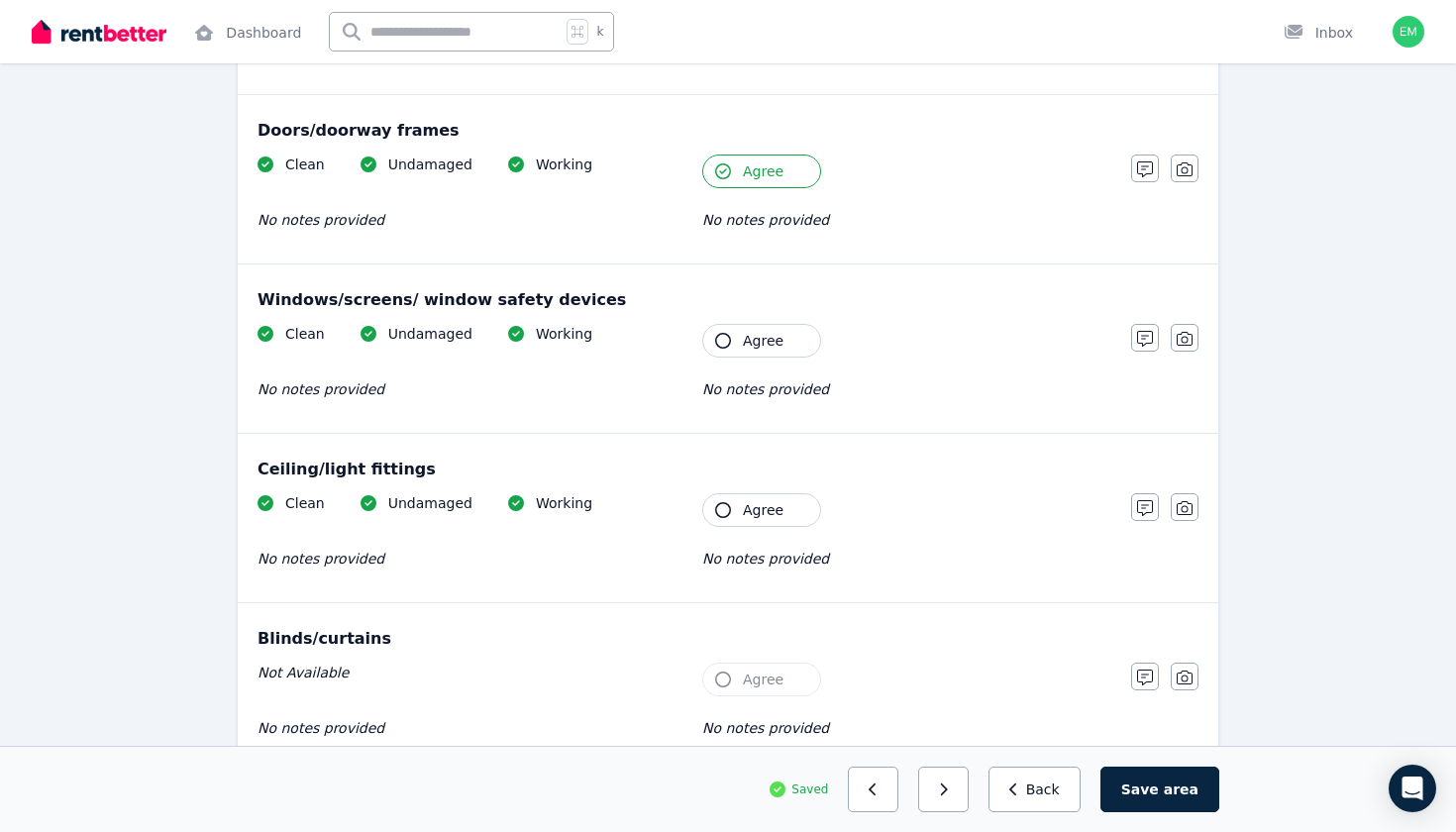
scroll to position [402, 0]
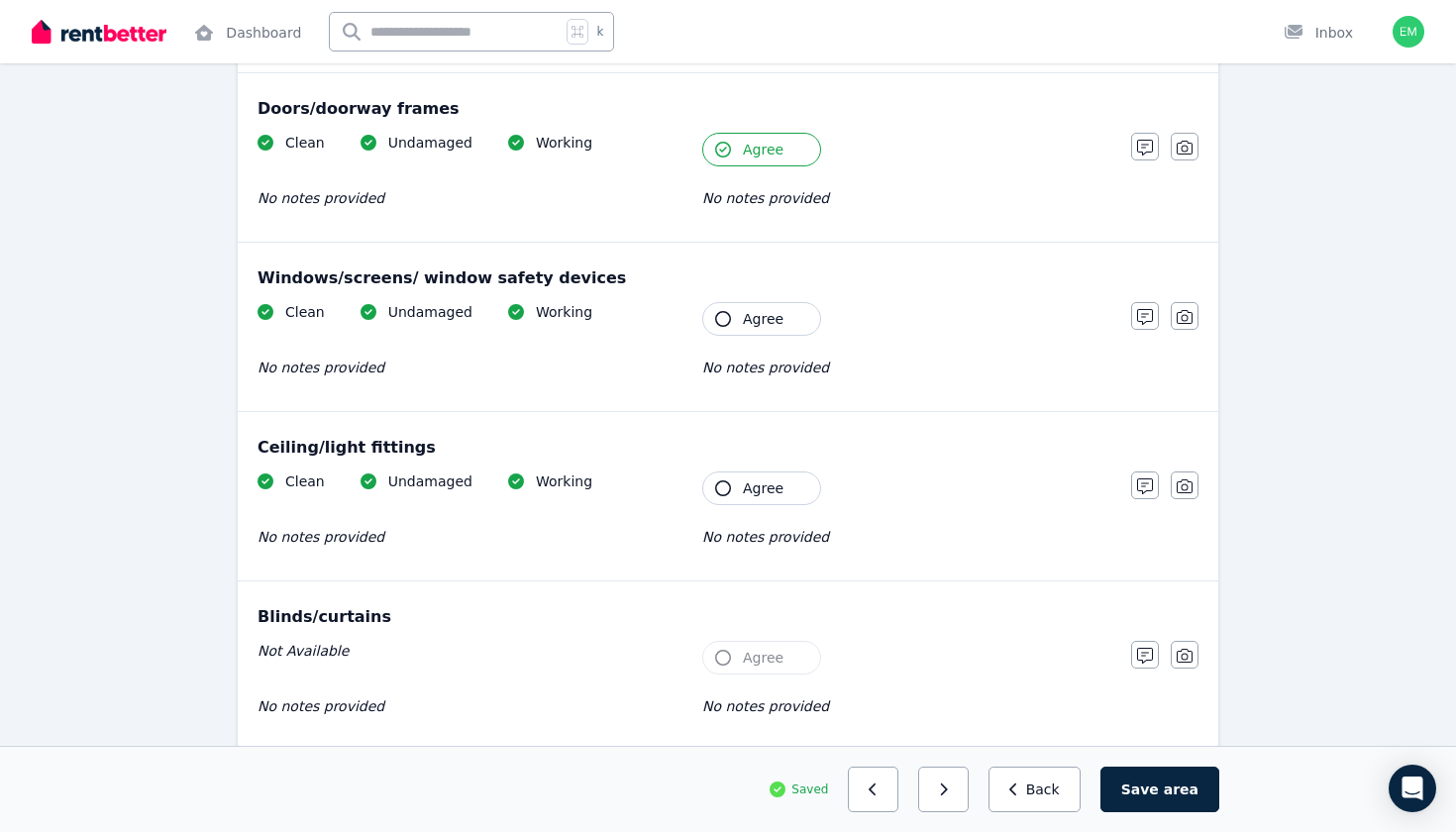
click at [805, 316] on button "Agree" at bounding box center [761, 319] width 119 height 34
click at [782, 494] on button "Agree" at bounding box center [761, 489] width 119 height 34
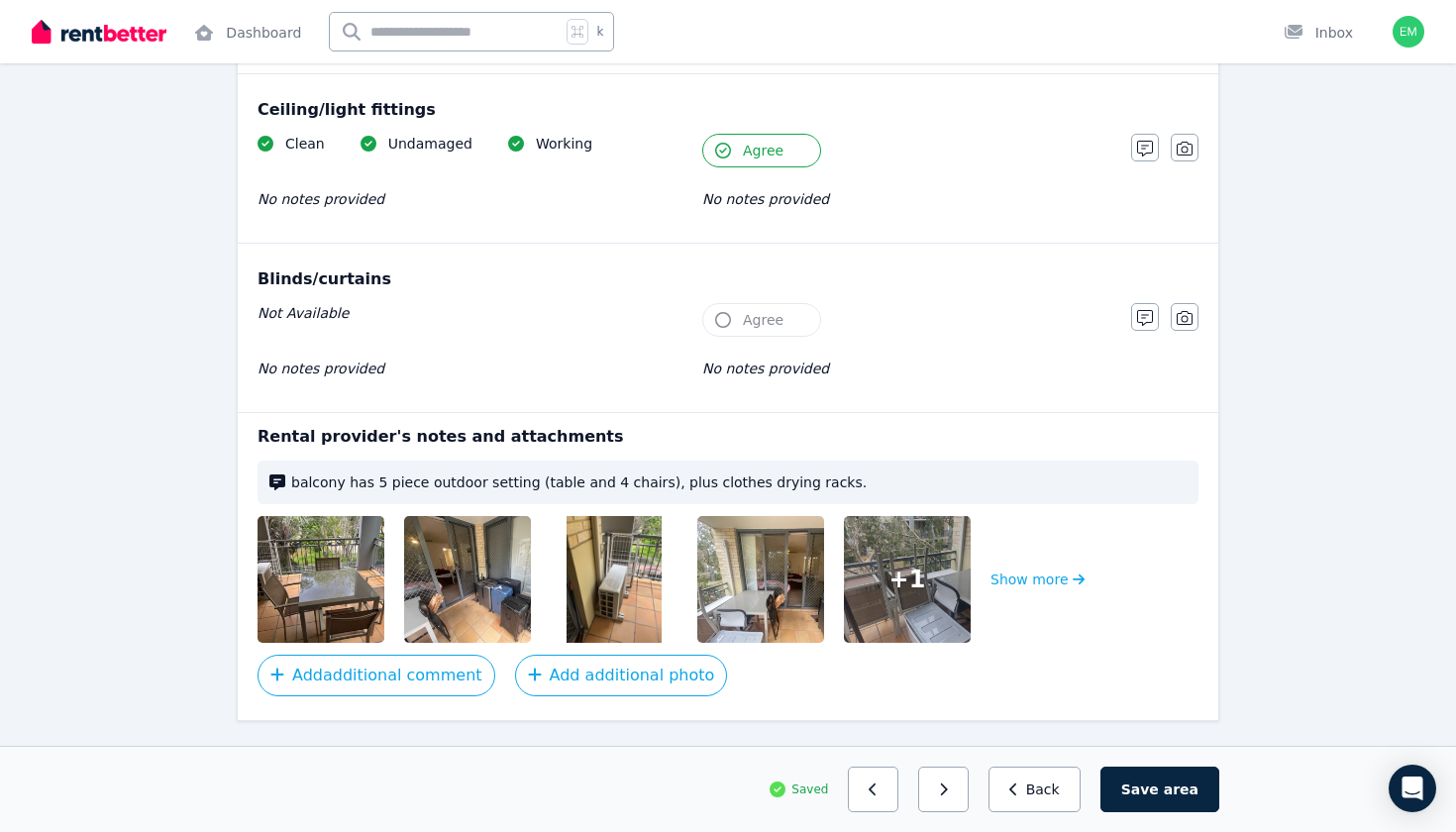
scroll to position [740, 0]
click at [319, 556] on img at bounding box center [342, 579] width 169 height 127
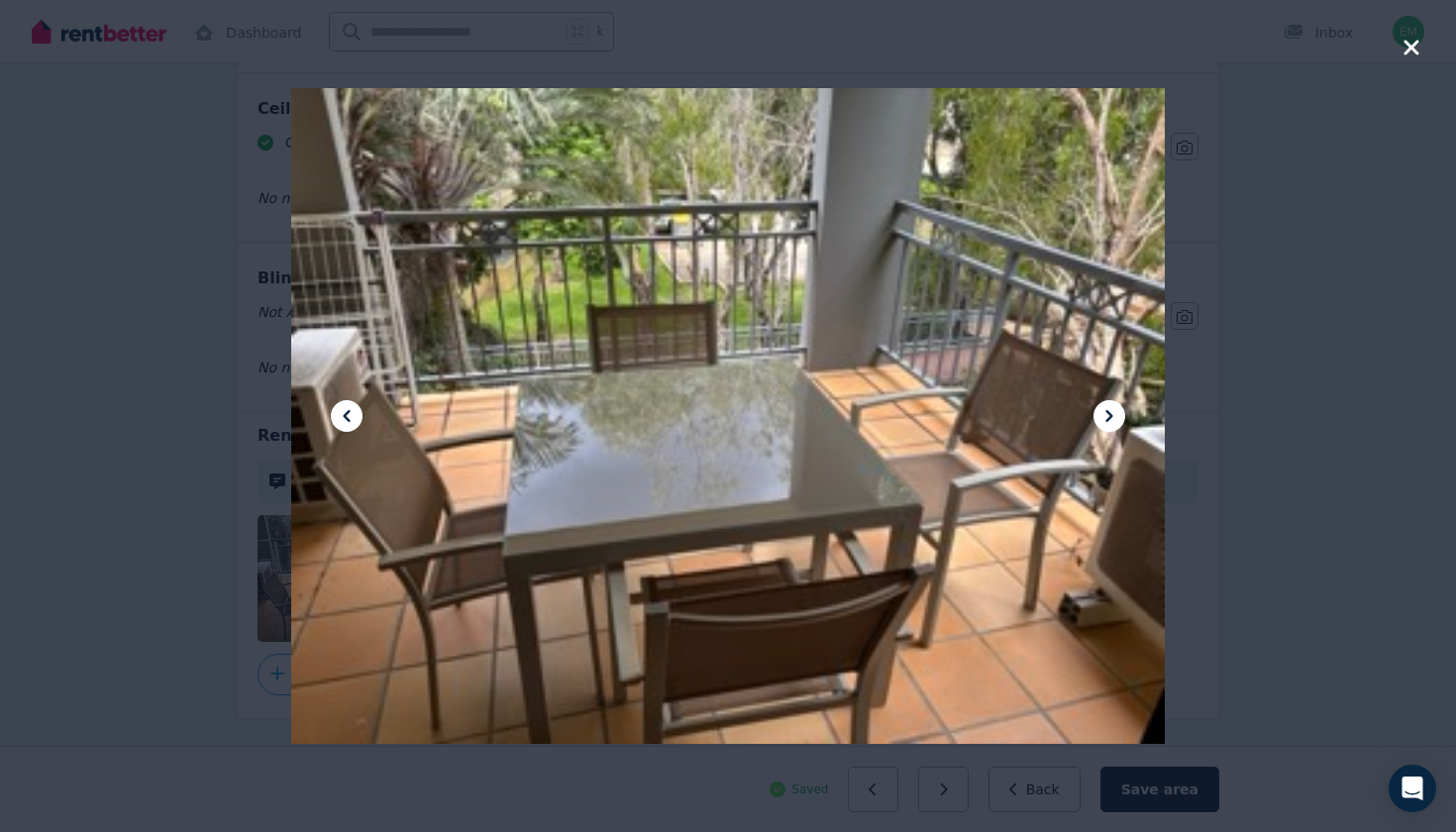
click at [1114, 415] on icon at bounding box center [1109, 416] width 24 height 24
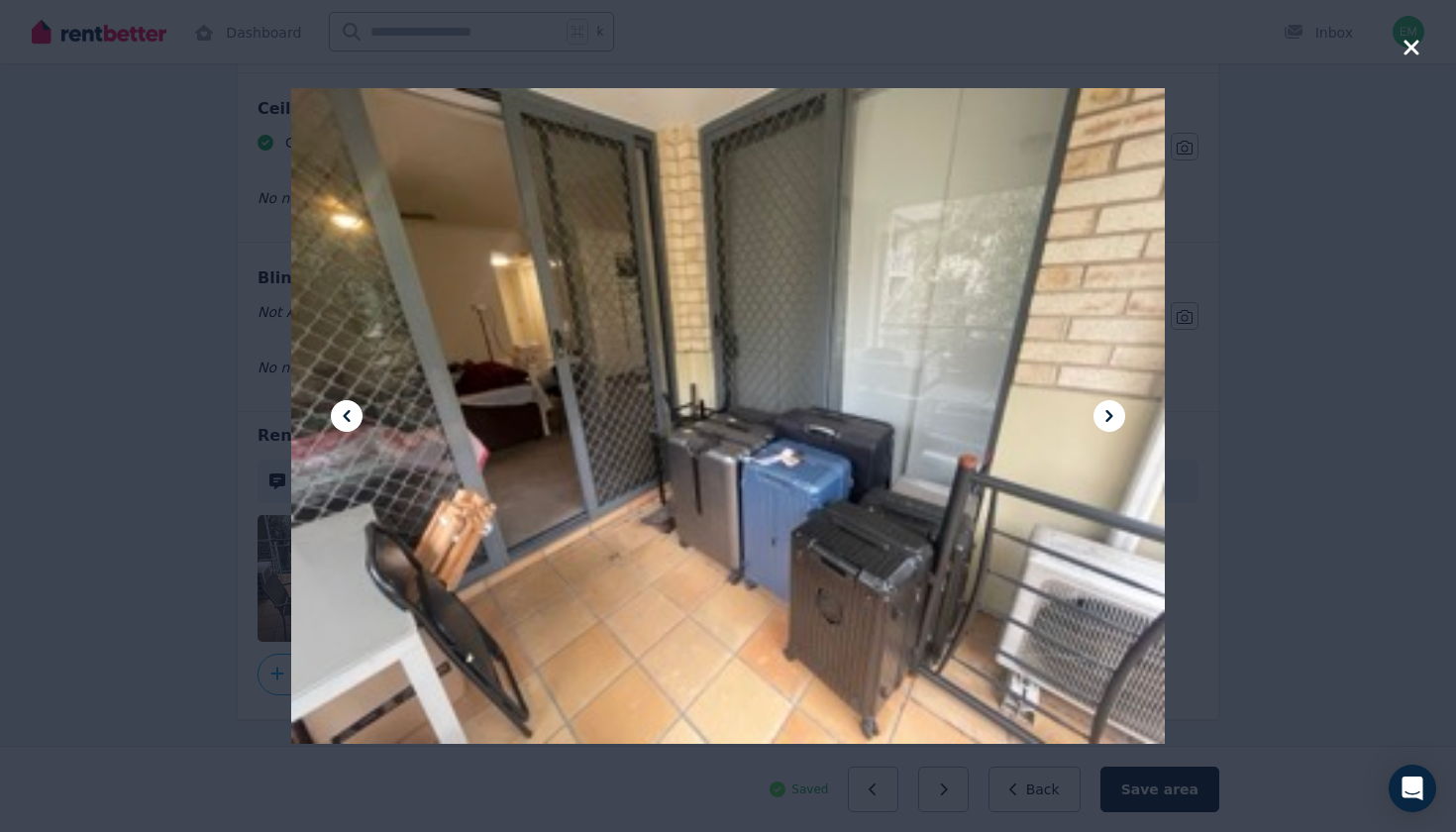
click at [1114, 415] on icon at bounding box center [1109, 416] width 24 height 24
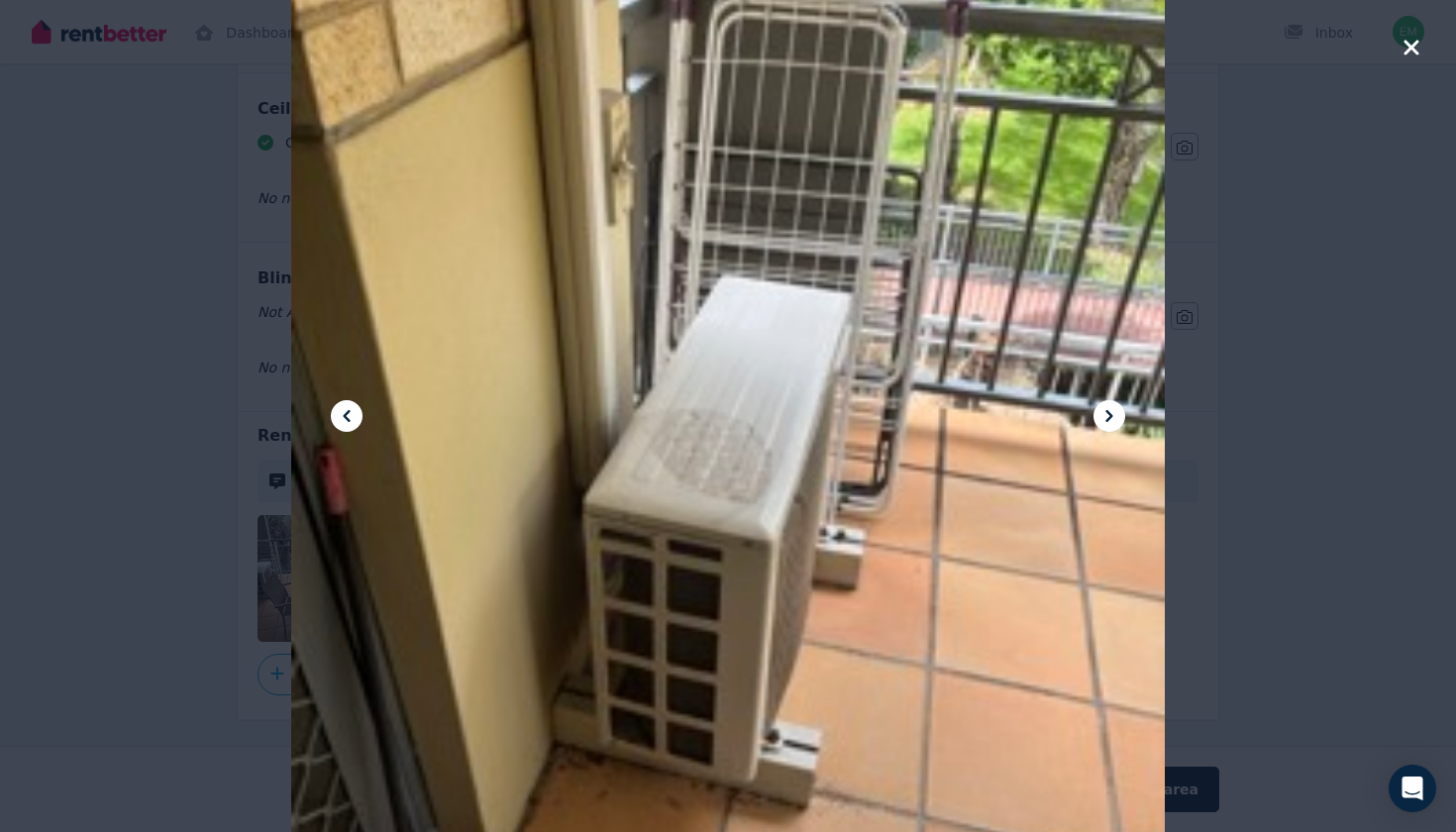
click at [1115, 415] on icon at bounding box center [1109, 416] width 24 height 24
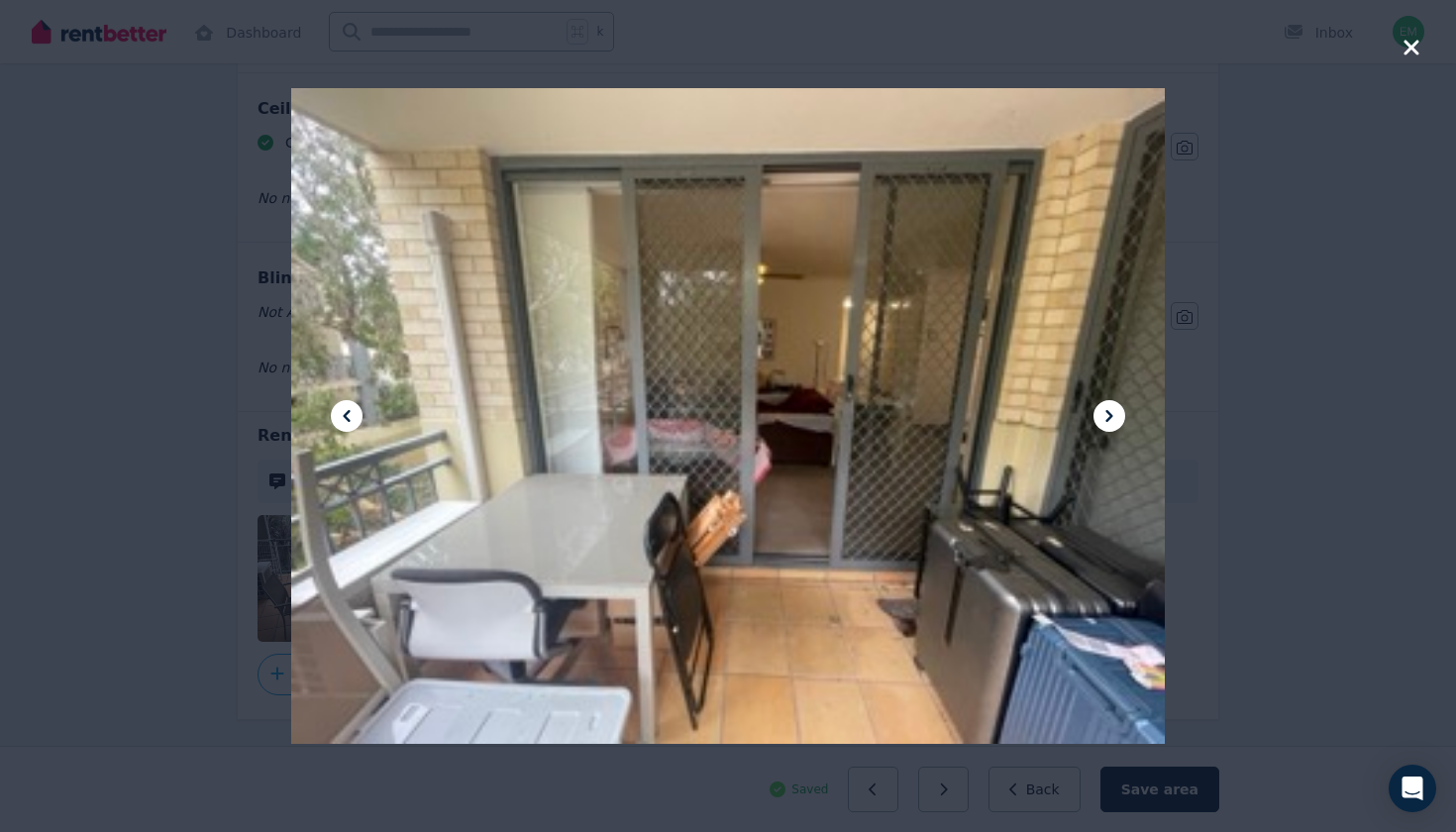
click at [1115, 416] on icon at bounding box center [1109, 416] width 24 height 24
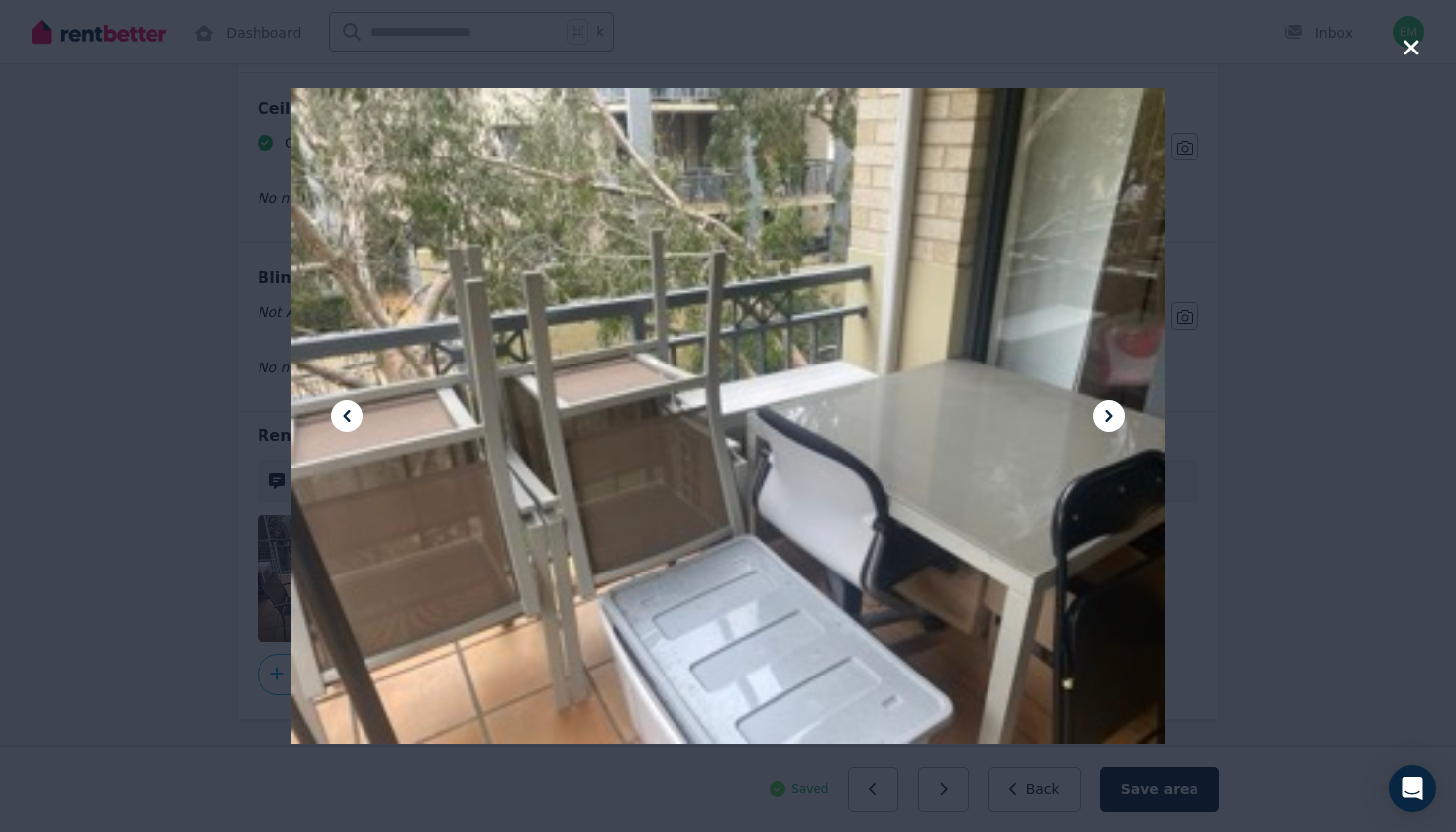
click at [1118, 416] on icon at bounding box center [1109, 416] width 24 height 24
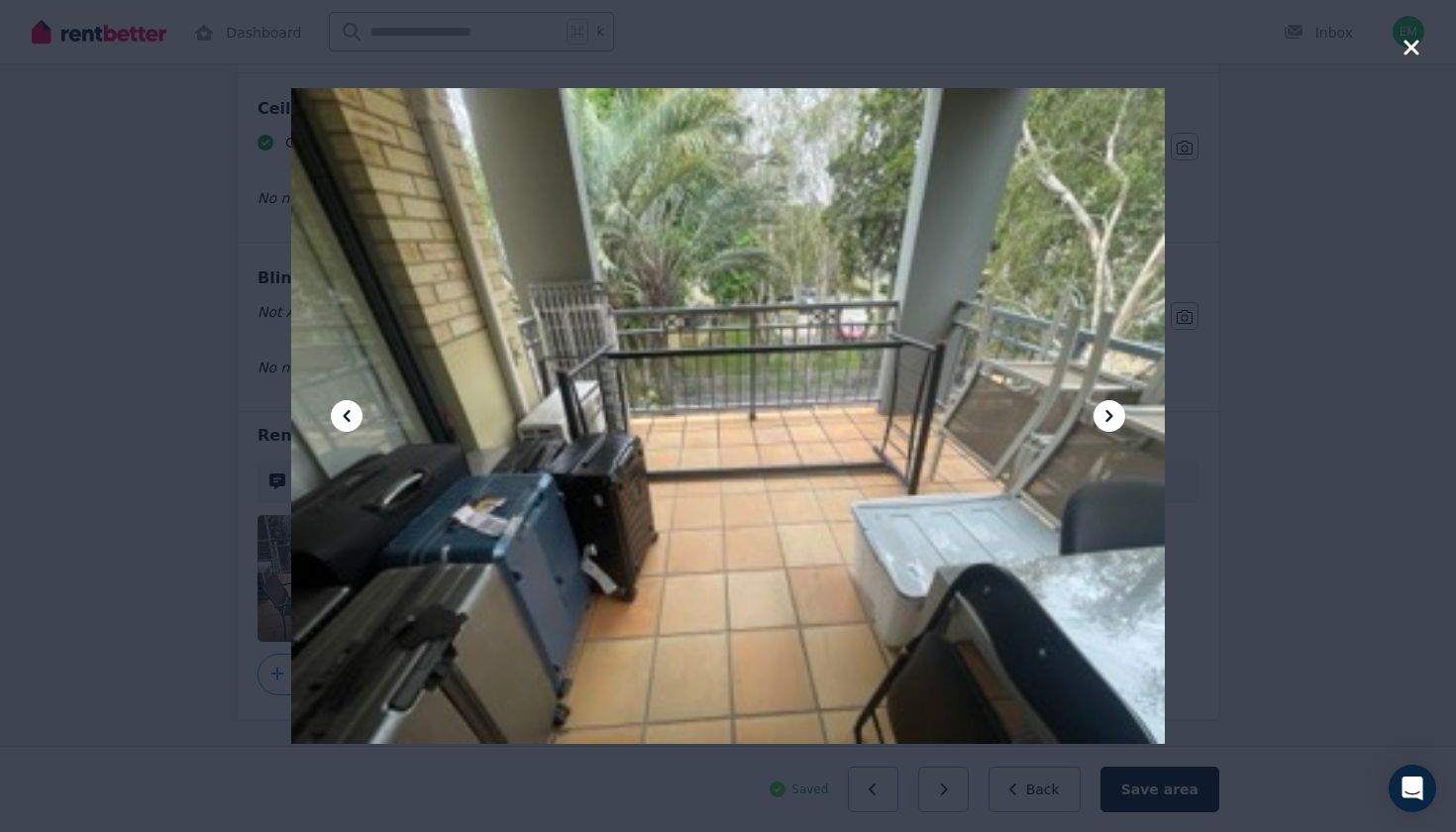
click at [1118, 416] on icon at bounding box center [1109, 416] width 24 height 24
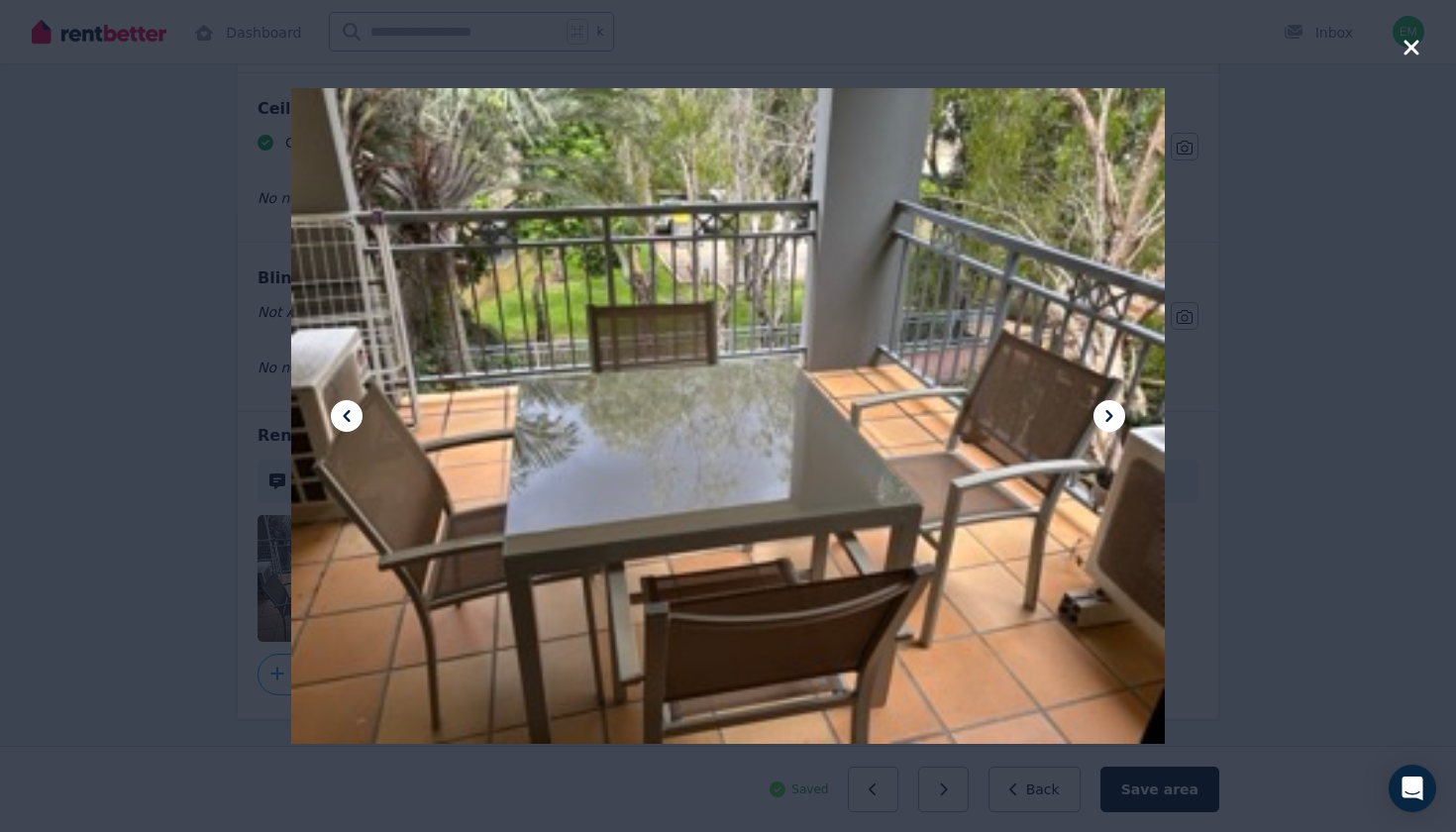
click at [1430, 45] on div at bounding box center [728, 416] width 1456 height 832
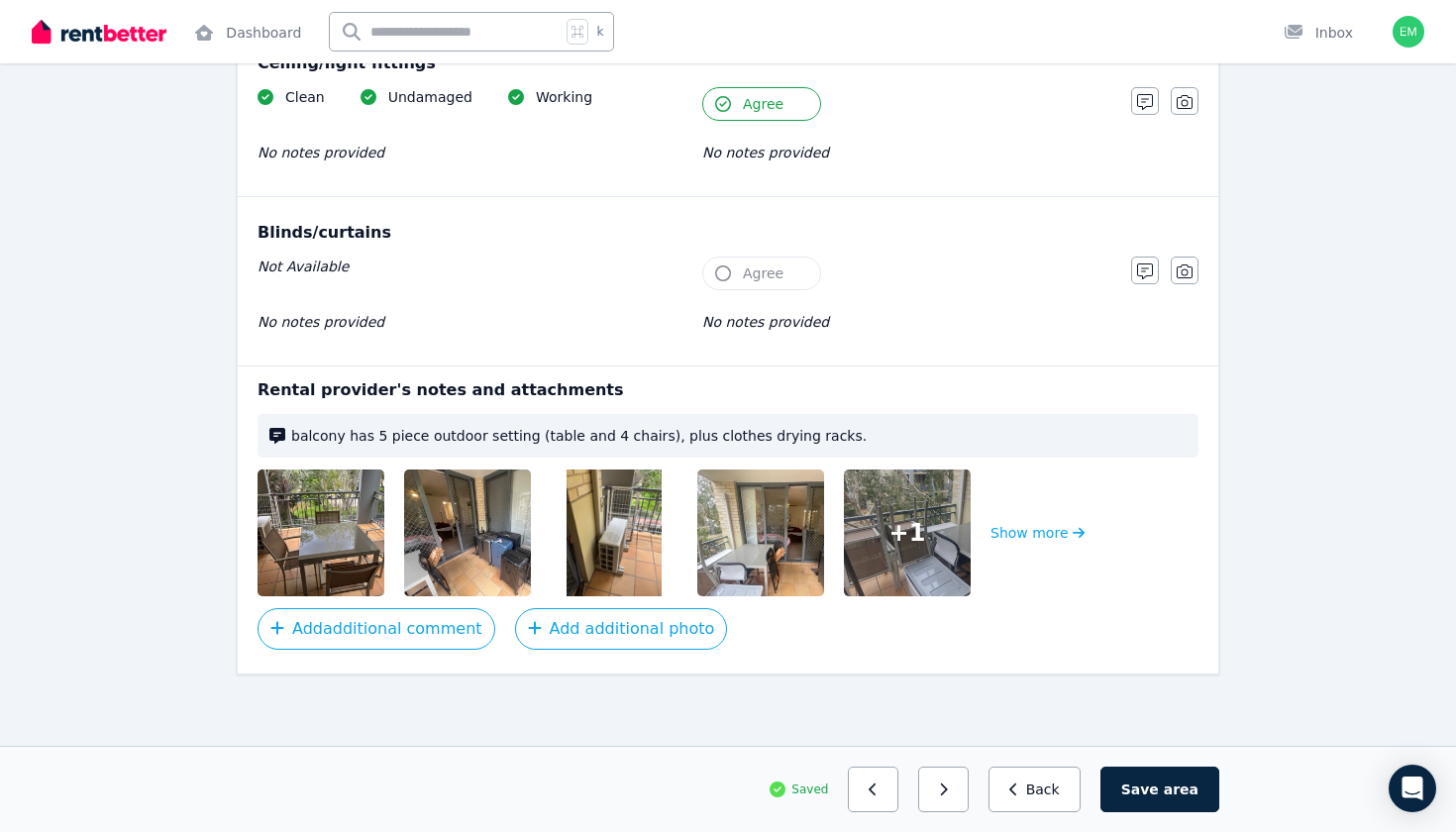
scroll to position [785, 0]
click at [1176, 797] on span "area" at bounding box center [1180, 789] width 35 height 20
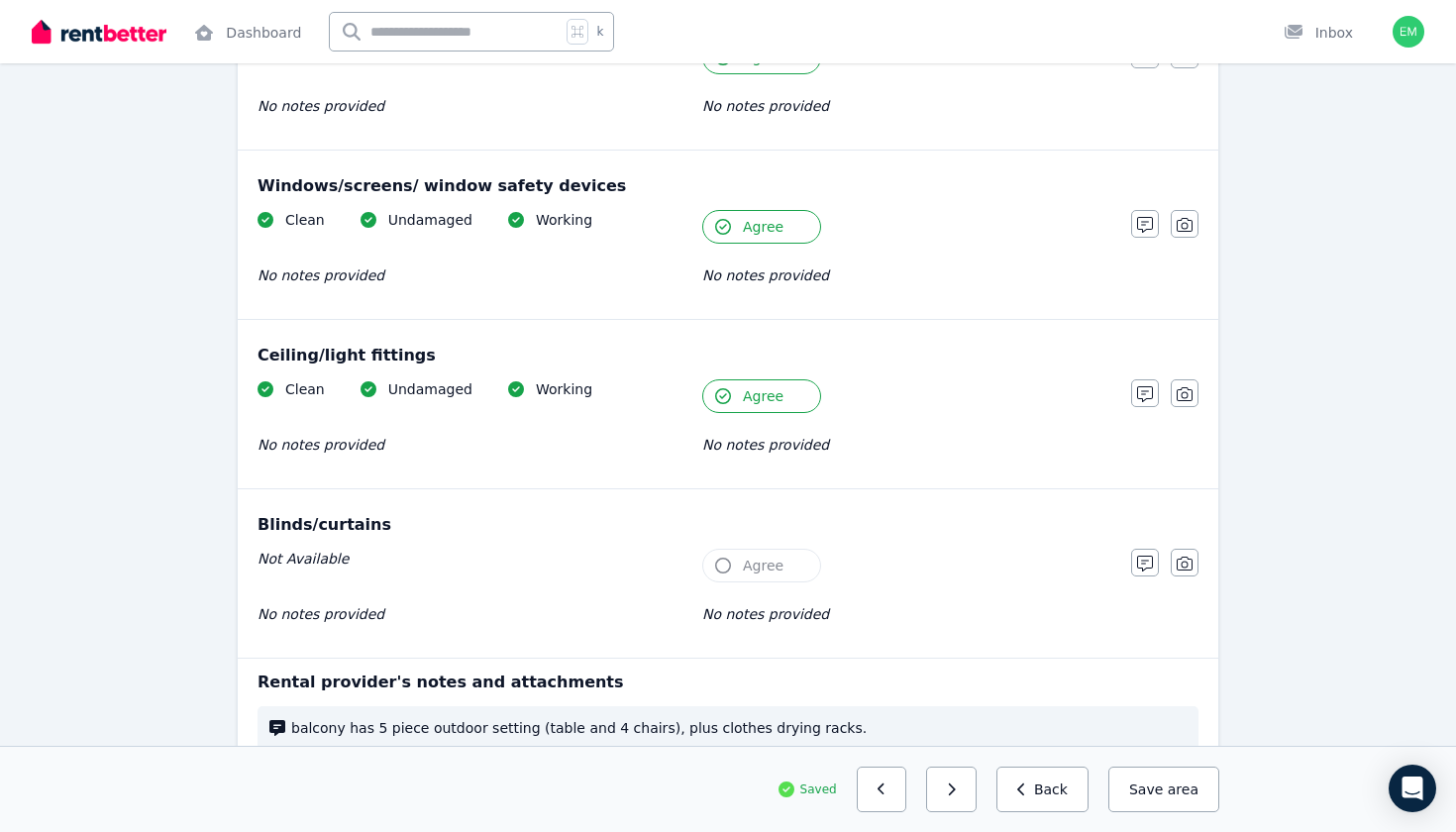
scroll to position [489, 0]
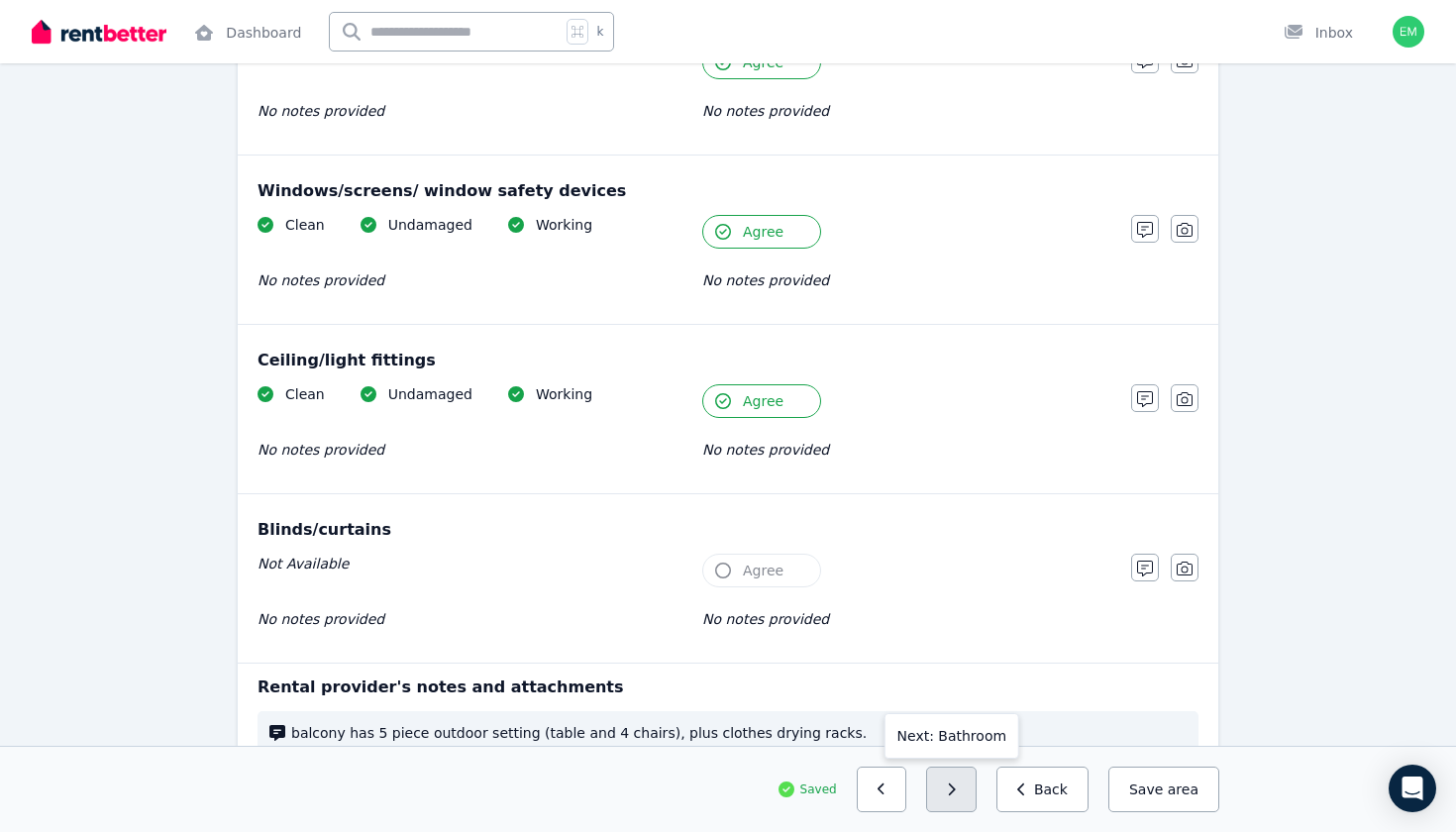
click at [965, 777] on button "button" at bounding box center [951, 789] width 51 height 46
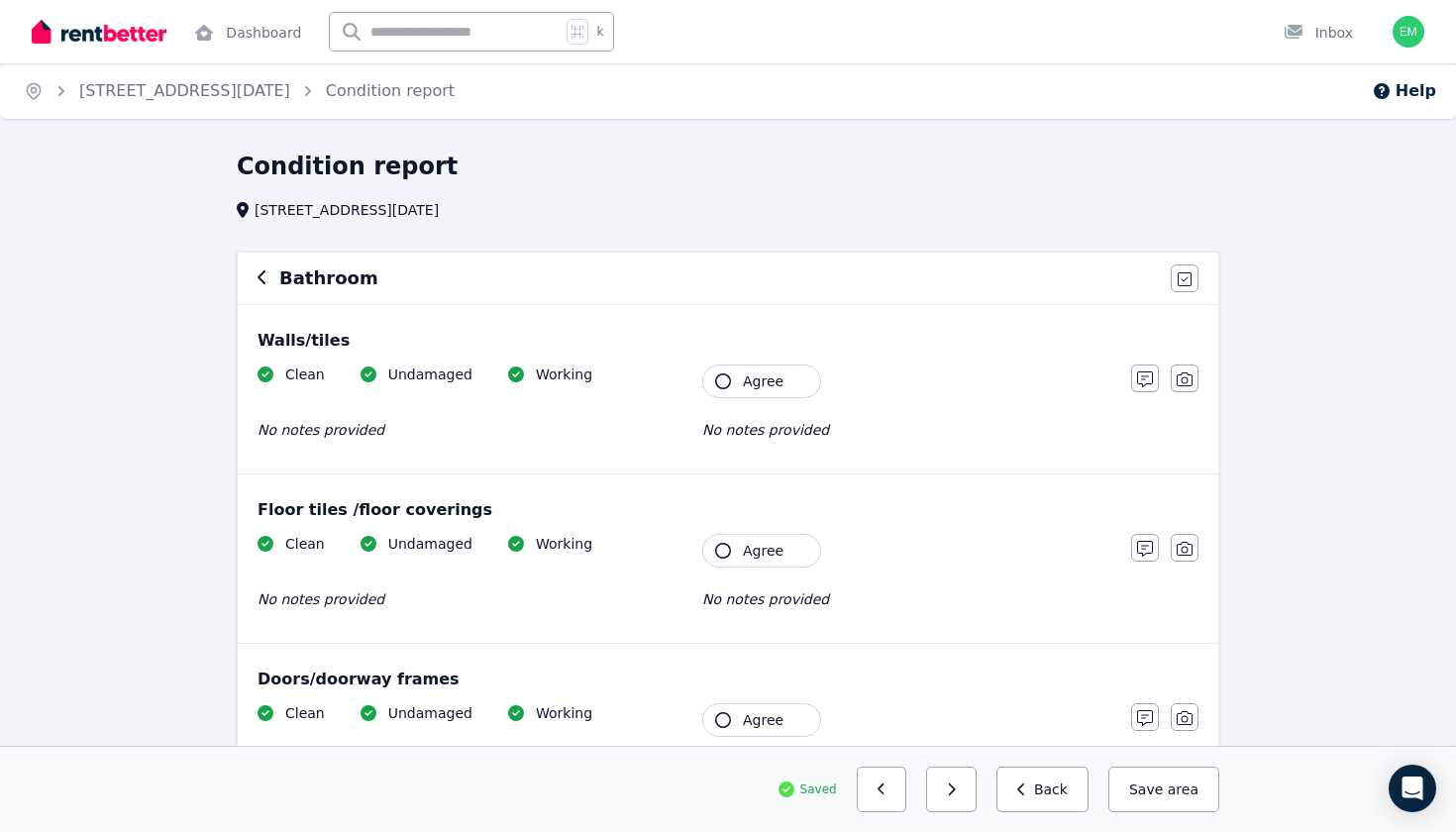
scroll to position [-1, 0]
click at [748, 403] on div "Clean Undamaged Working No notes provided Tenant Agree No notes provided" at bounding box center [684, 414] width 853 height 97
click at [749, 385] on span "Agree" at bounding box center [762, 382] width 41 height 20
click at [749, 554] on span "Agree" at bounding box center [762, 551] width 41 height 20
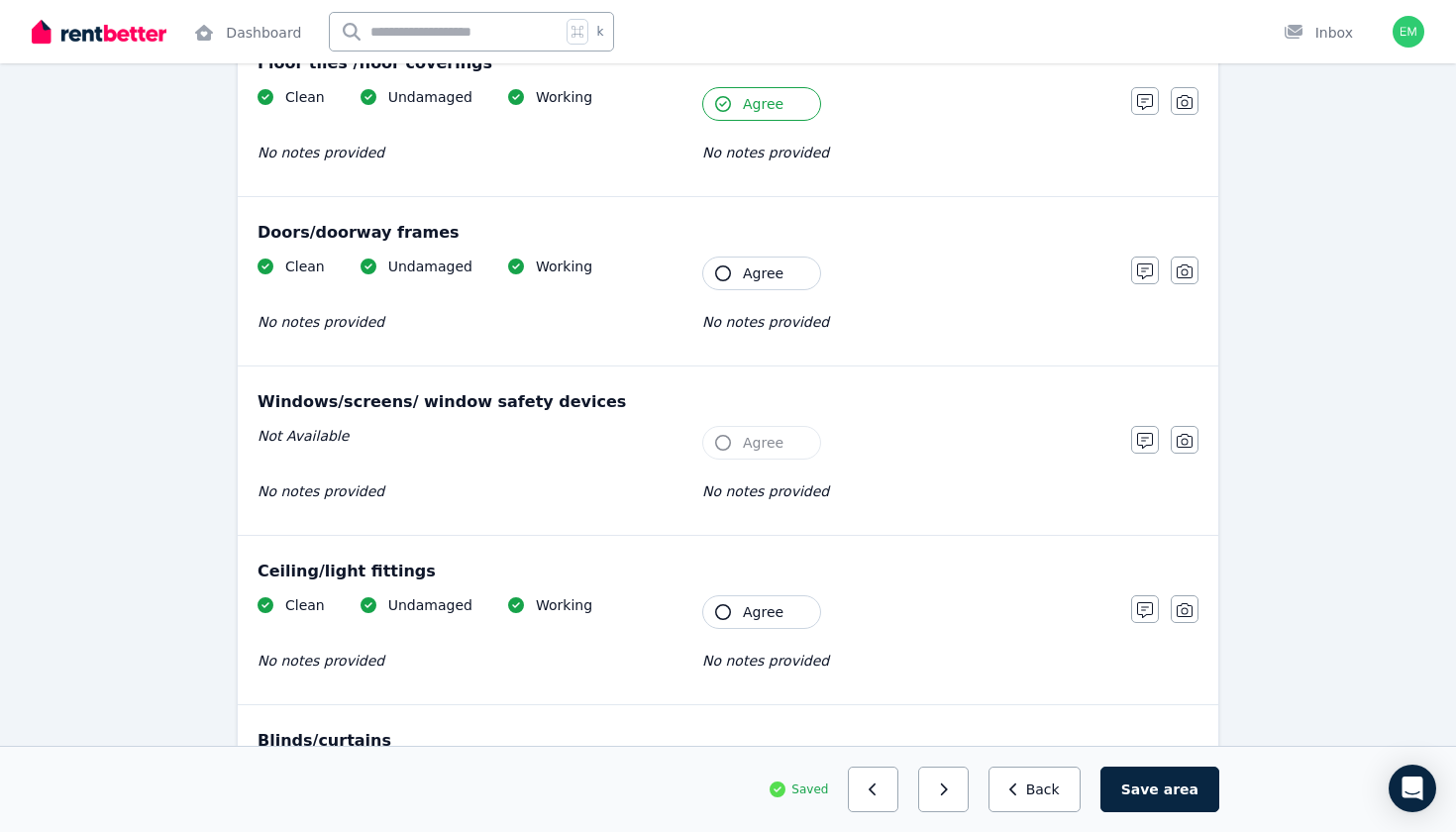
scroll to position [460, 0]
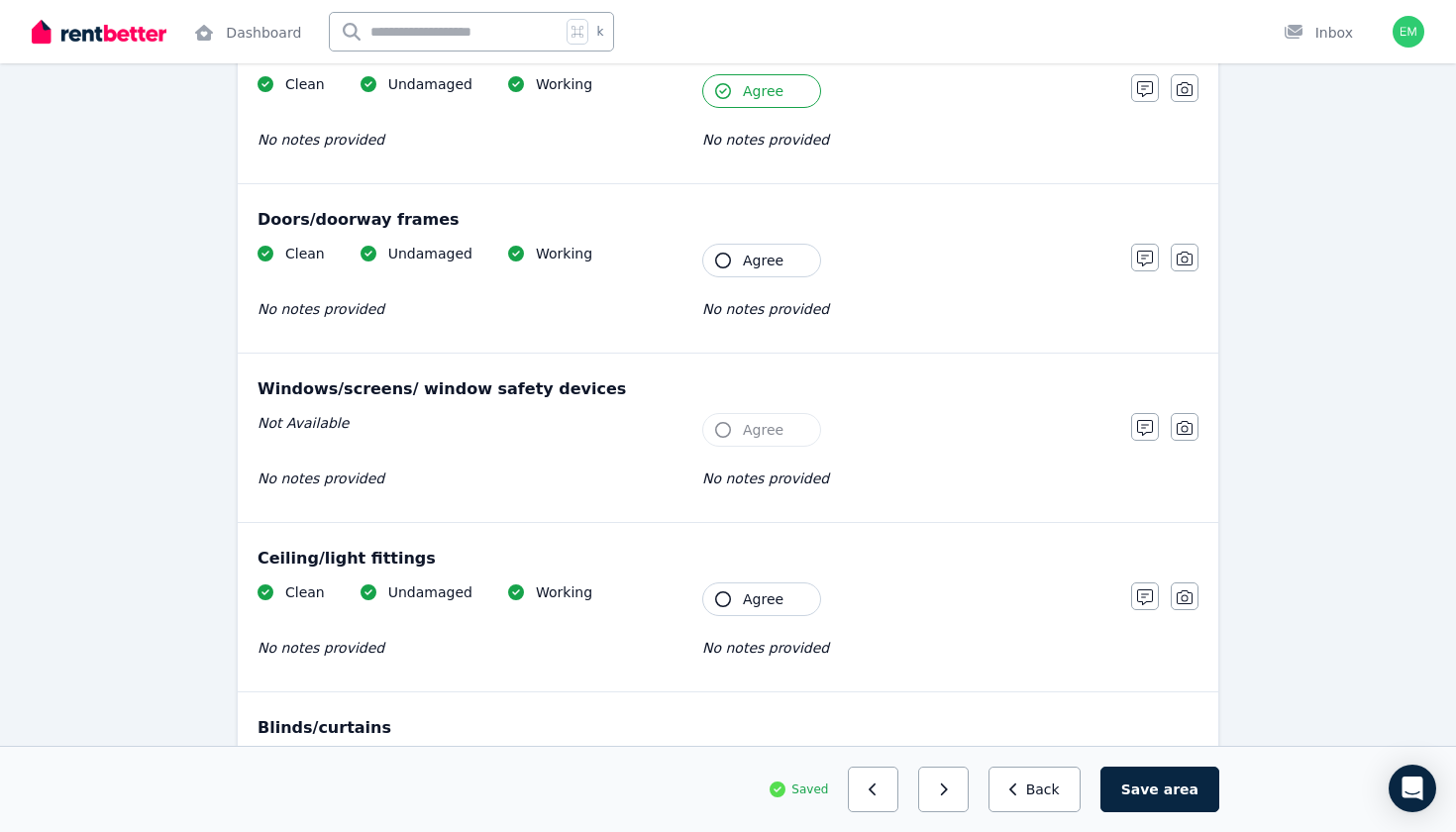
click at [761, 256] on span "Agree" at bounding box center [762, 261] width 41 height 20
click at [767, 582] on button "Agree" at bounding box center [761, 599] width 119 height 34
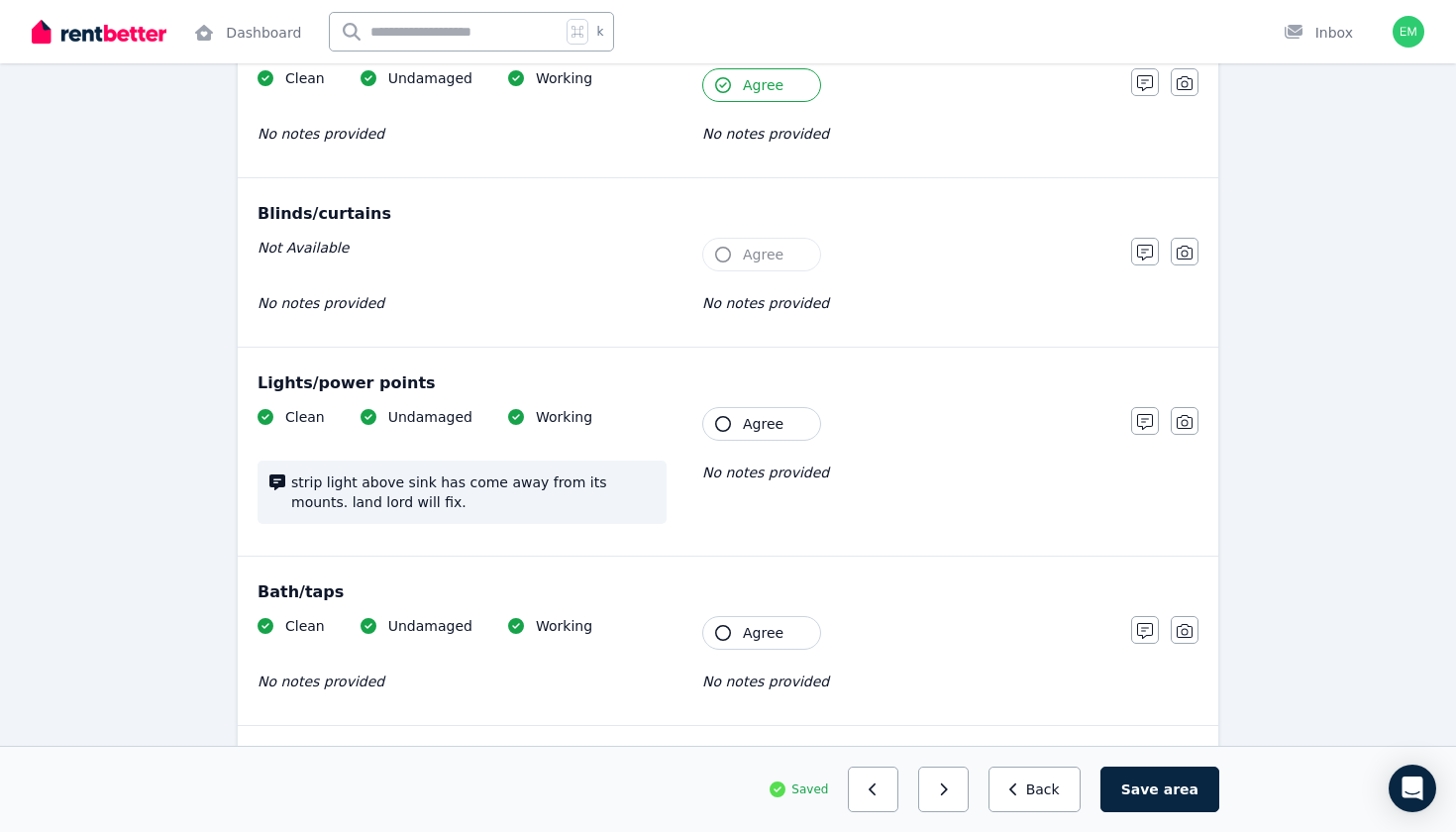
scroll to position [972, 0]
click at [780, 431] on button "Agree" at bounding box center [761, 426] width 119 height 34
click at [736, 638] on button "Agree" at bounding box center [761, 635] width 119 height 34
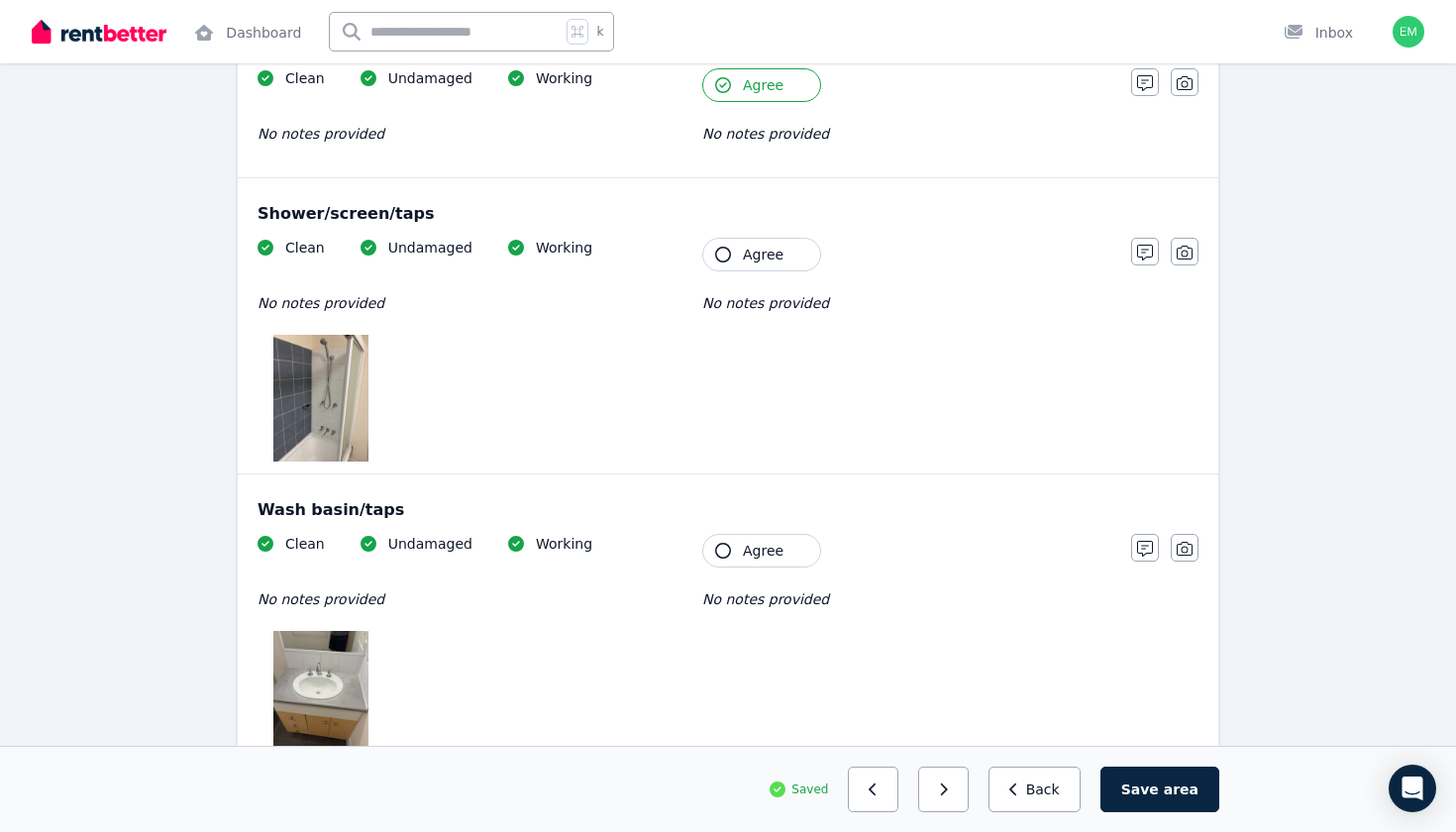
scroll to position [1523, 0]
click at [749, 252] on span "Agree" at bounding box center [762, 254] width 41 height 20
click at [358, 384] on img at bounding box center [321, 398] width 95 height 127
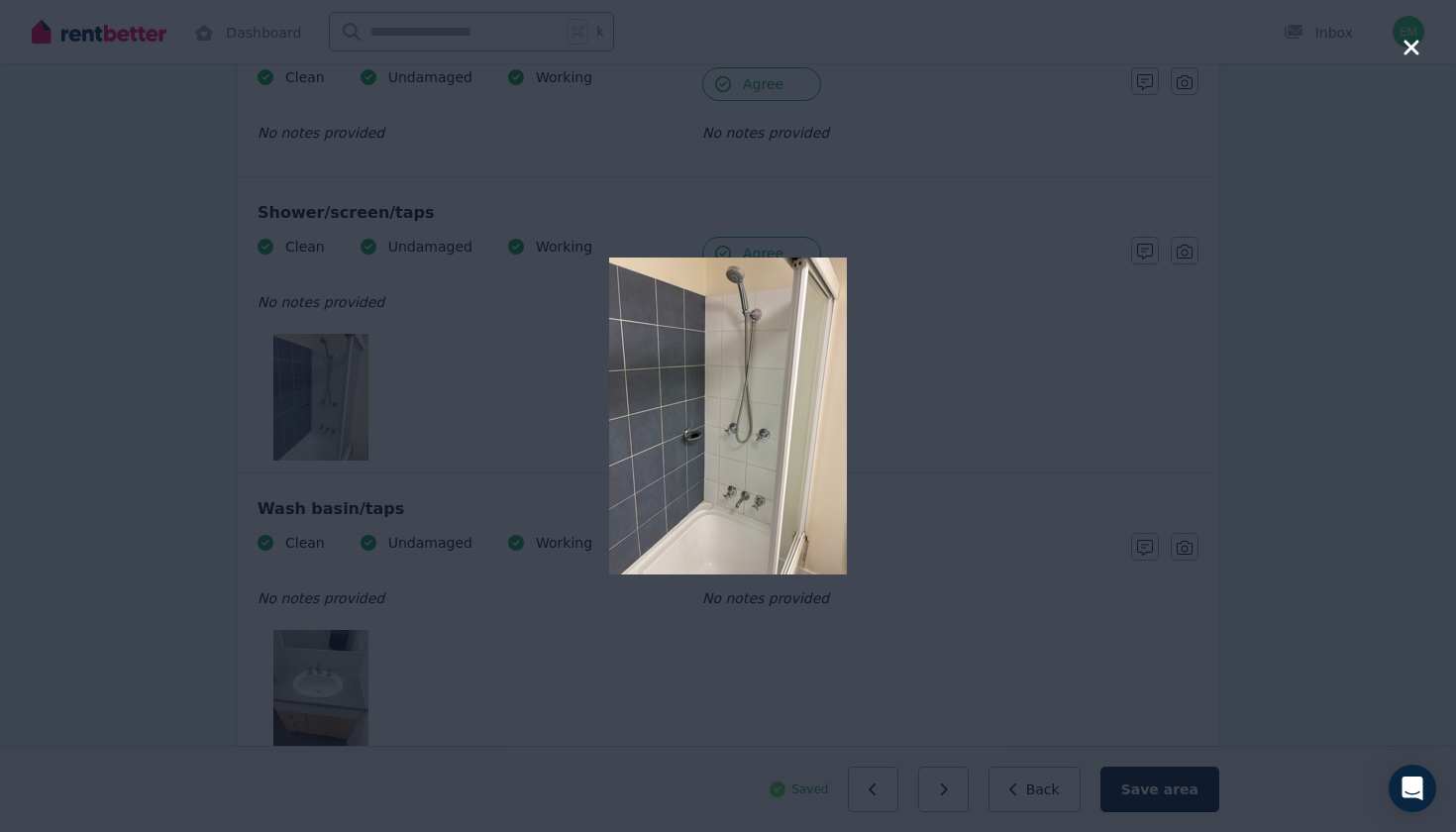
click at [1157, 415] on div at bounding box center [728, 416] width 873 height 832
click at [1153, 415] on div at bounding box center [728, 416] width 873 height 832
click at [1413, 59] on icon "button" at bounding box center [1411, 48] width 18 height 24
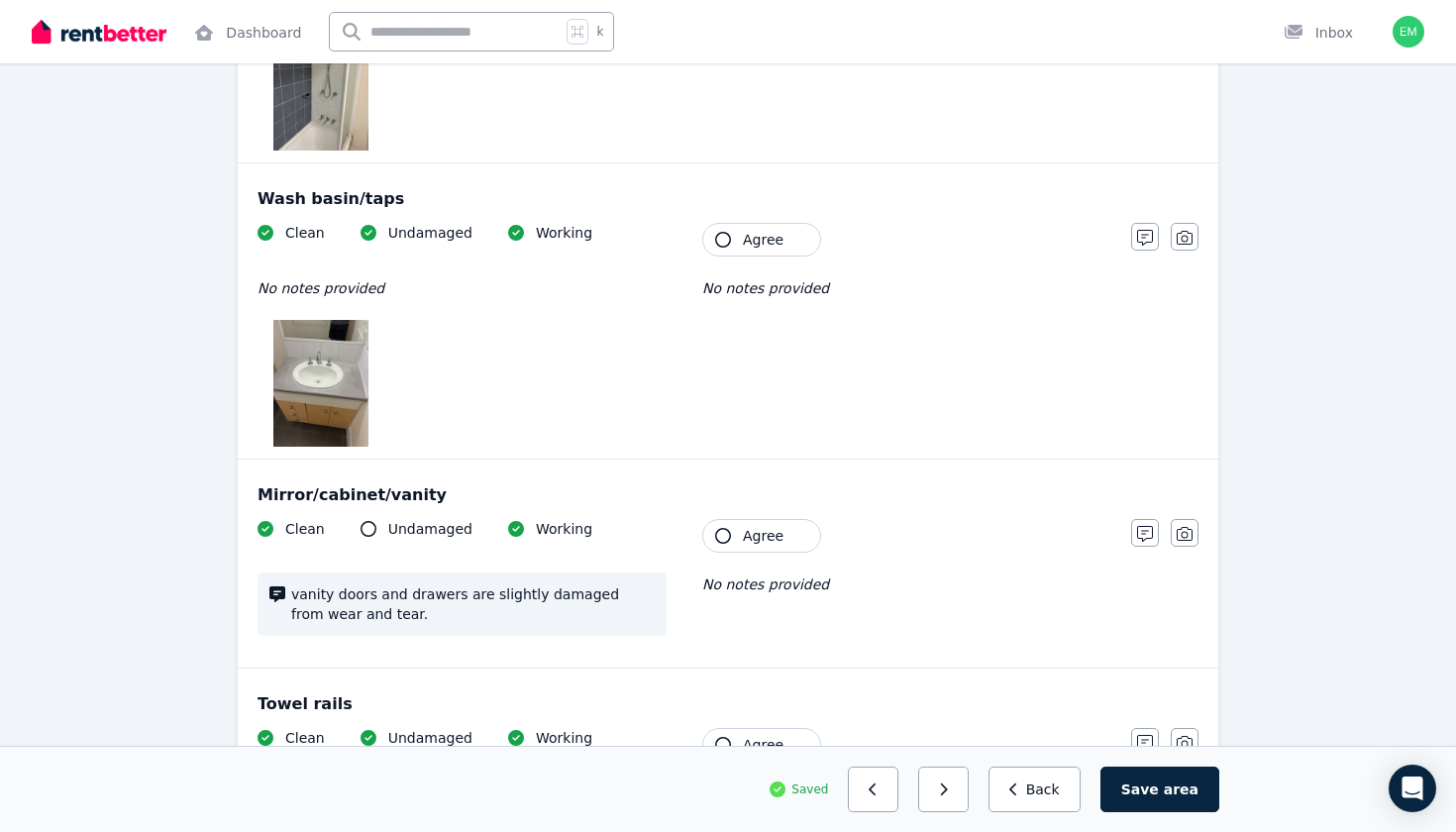
scroll to position [1838, 0]
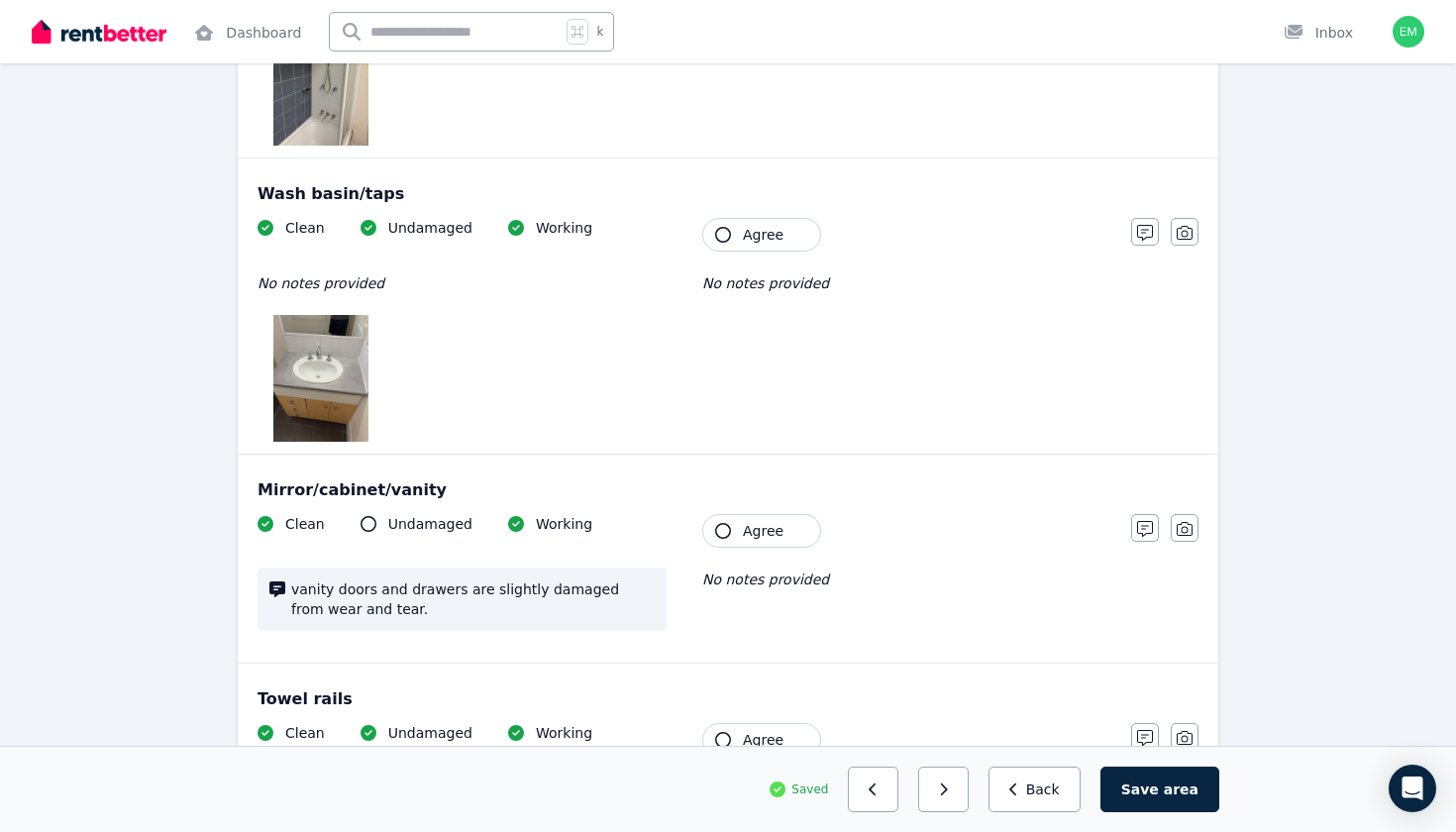
click at [785, 244] on button "Agree" at bounding box center [761, 235] width 119 height 34
click at [770, 521] on button "Agree" at bounding box center [761, 532] width 119 height 34
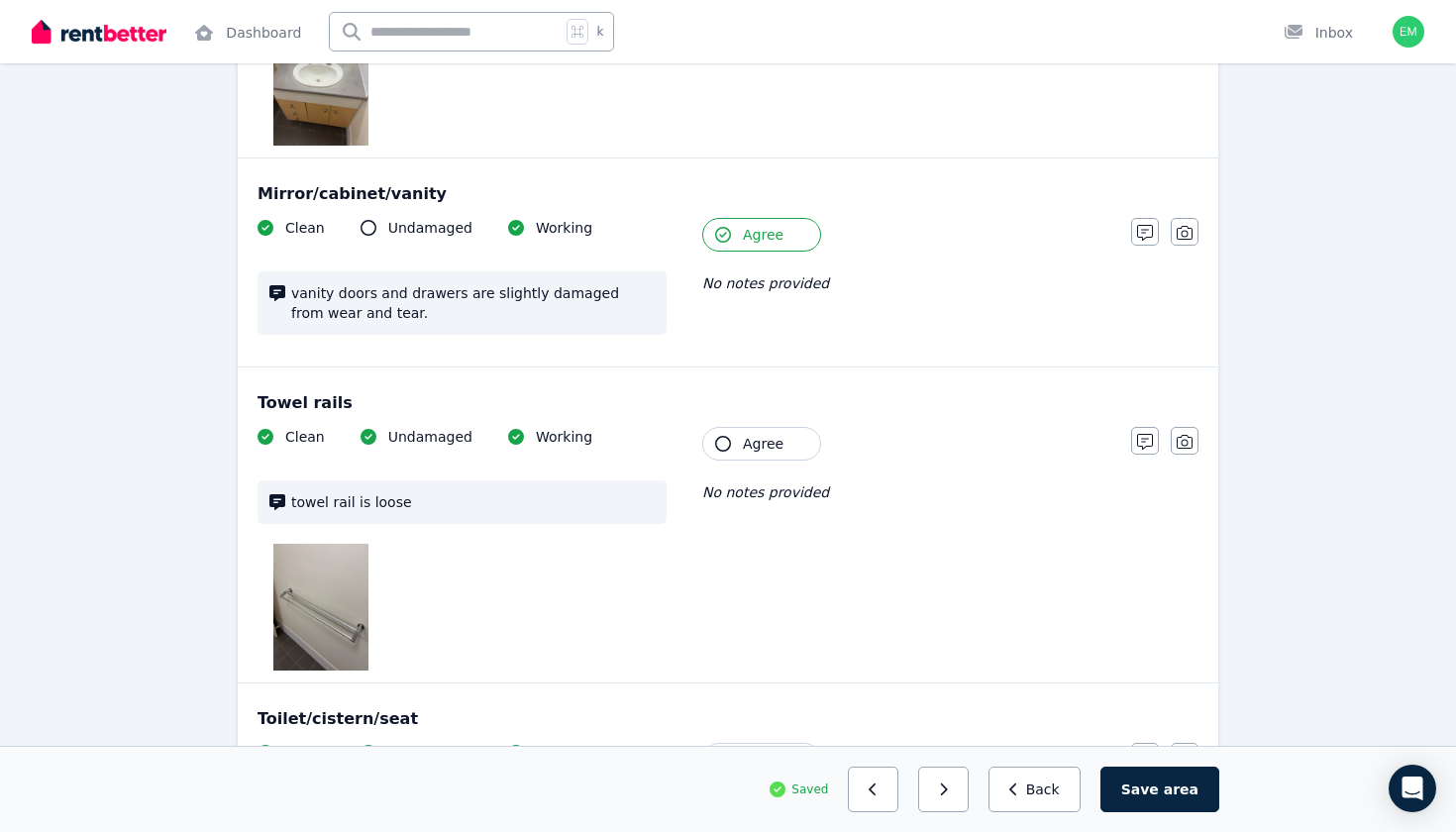
scroll to position [2138, 0]
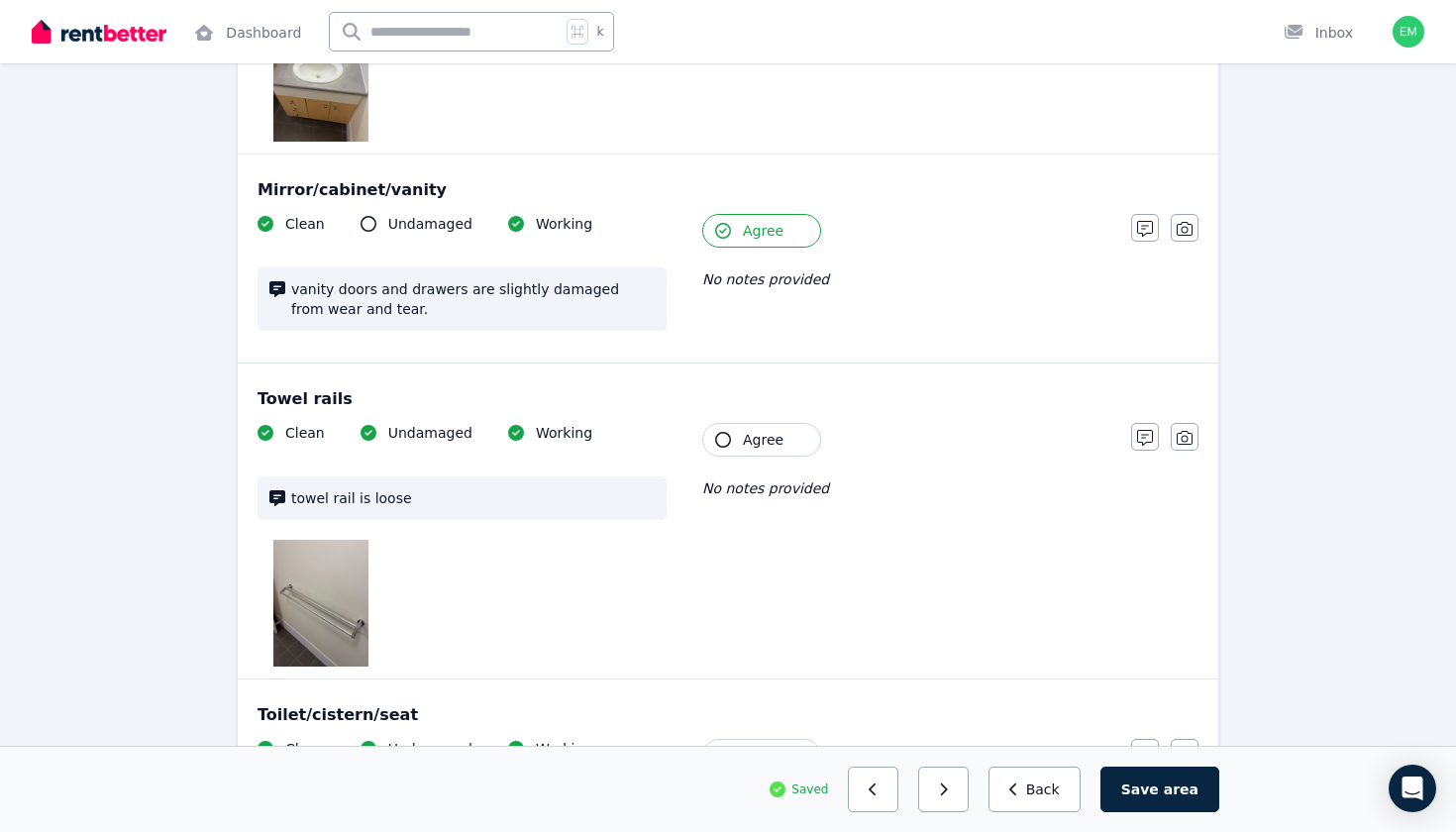
click at [785, 440] on button "Agree" at bounding box center [761, 440] width 119 height 34
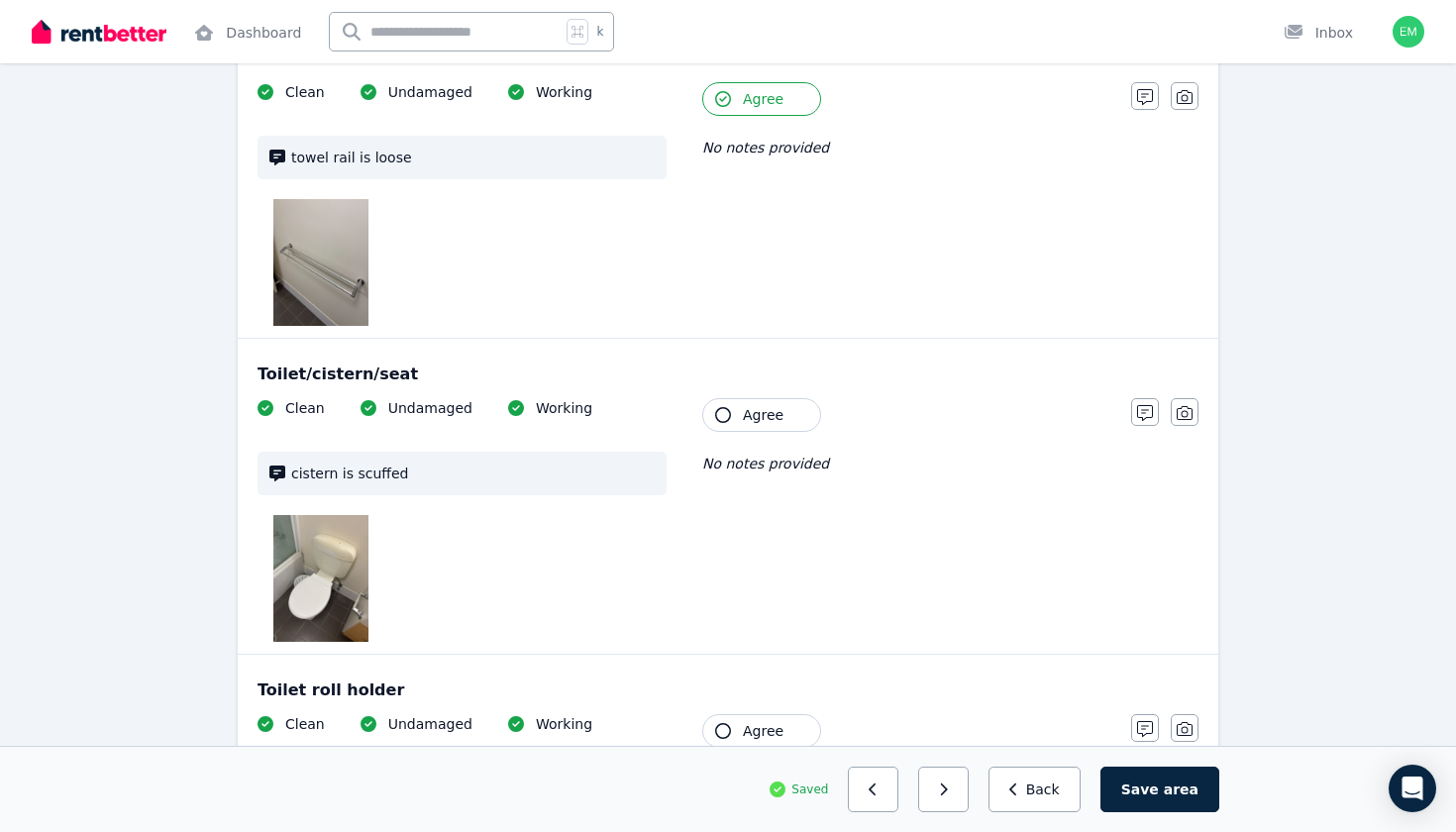
scroll to position [2486, 0]
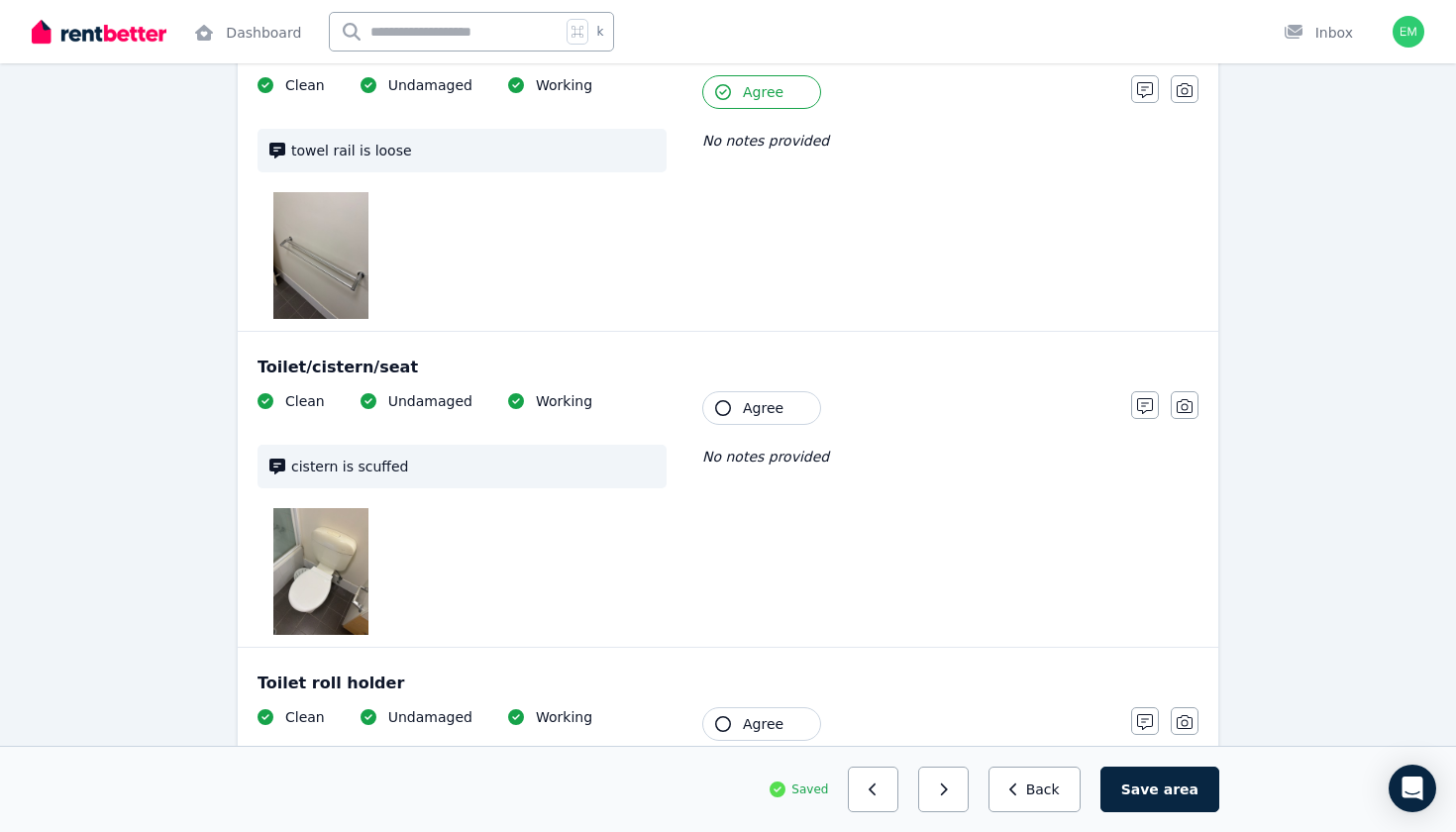
click at [796, 403] on button "Agree" at bounding box center [761, 409] width 119 height 34
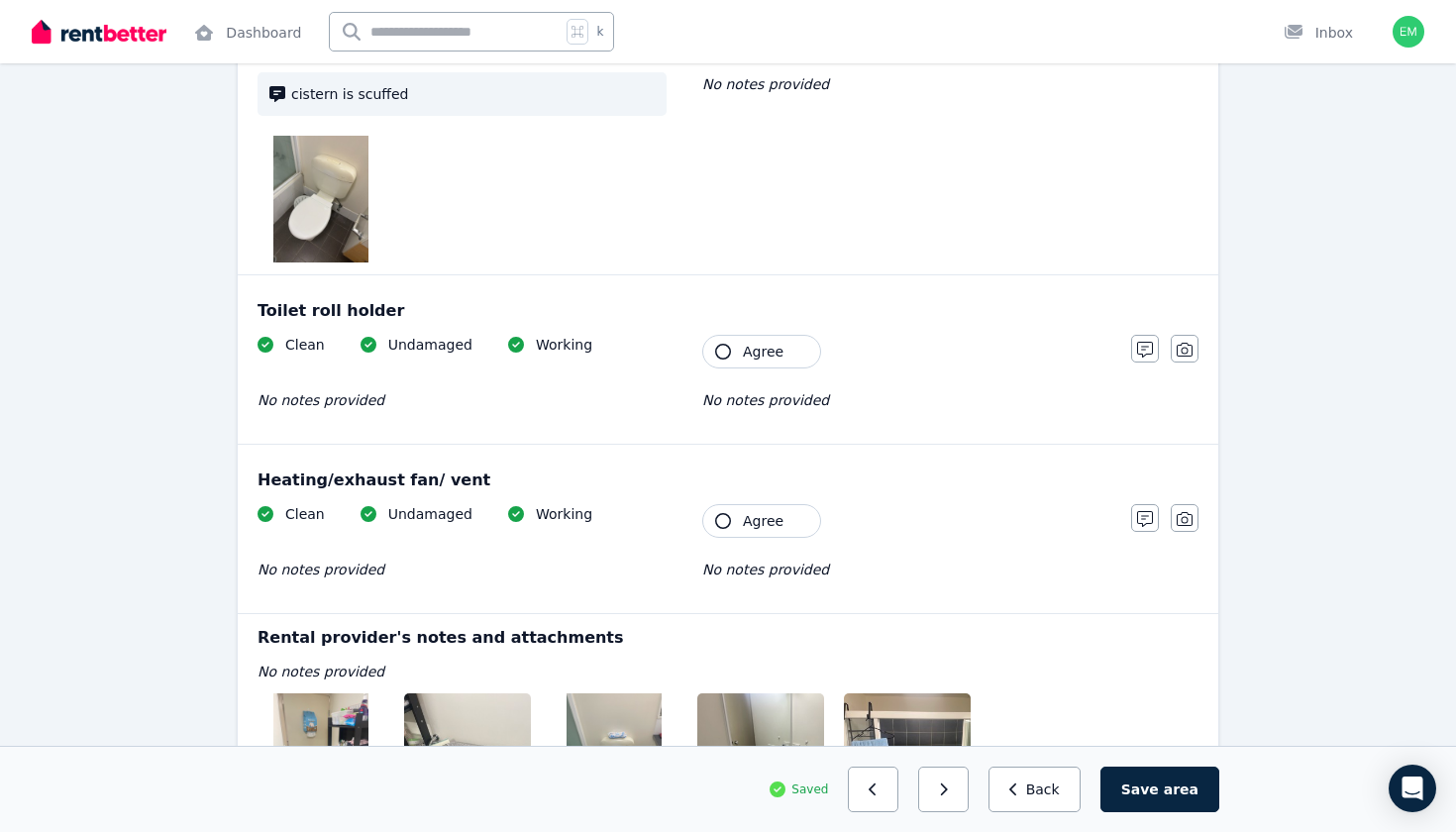
scroll to position [2867, 0]
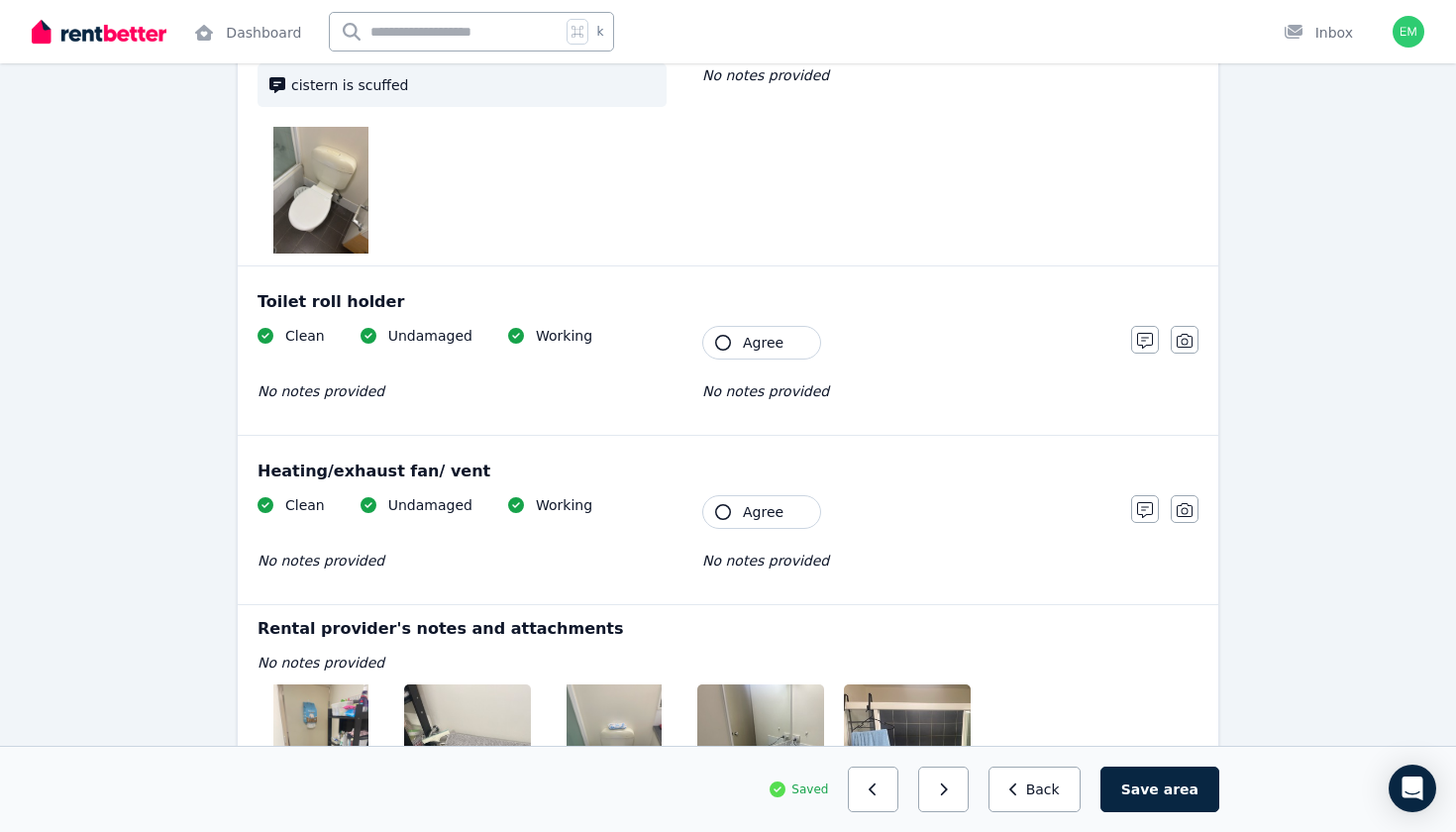
click at [800, 331] on button "Agree" at bounding box center [761, 343] width 119 height 34
click at [784, 512] on button "Agree" at bounding box center [761, 513] width 119 height 34
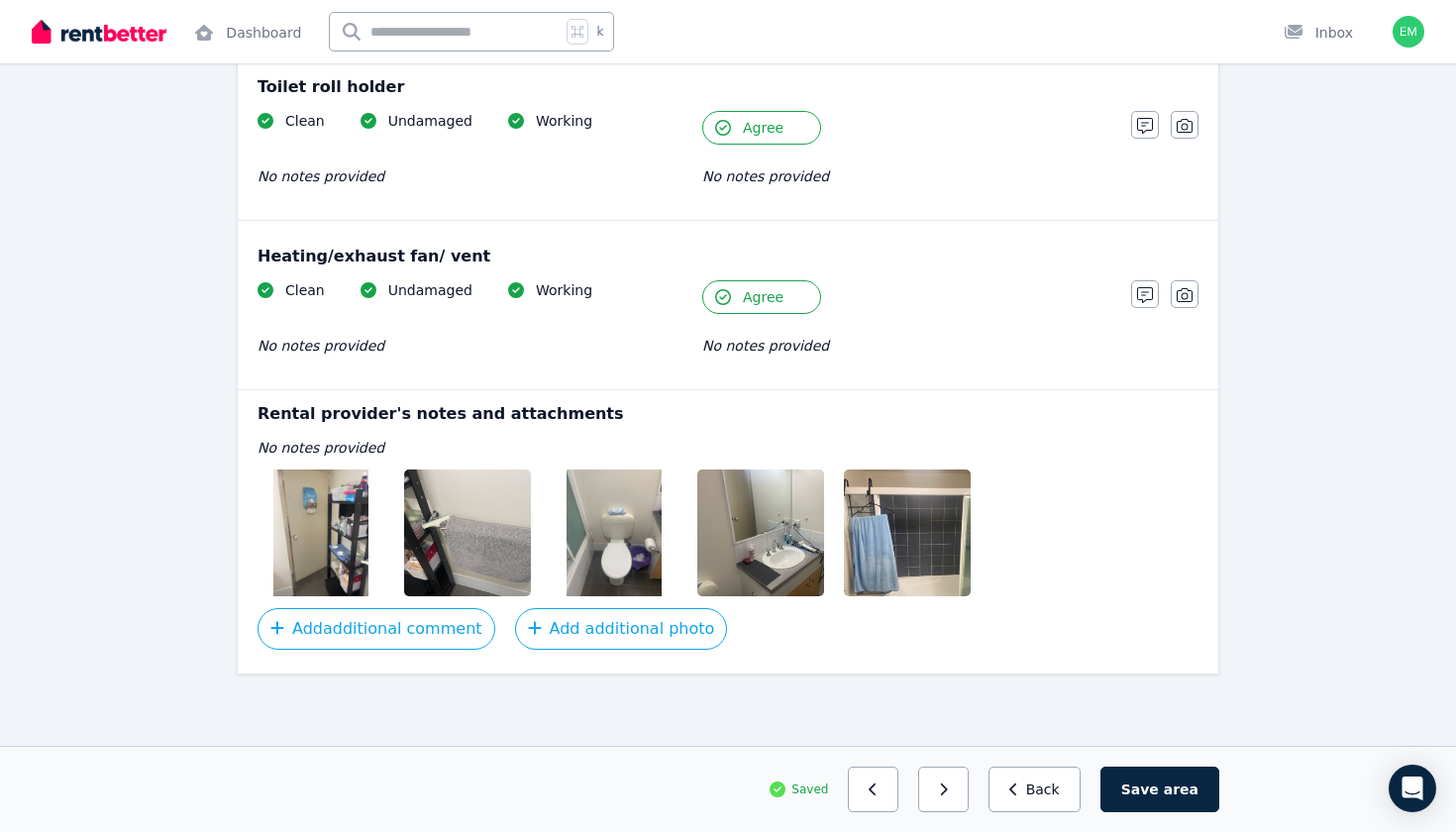
scroll to position [3082, 0]
click at [320, 530] on img at bounding box center [321, 534] width 95 height 127
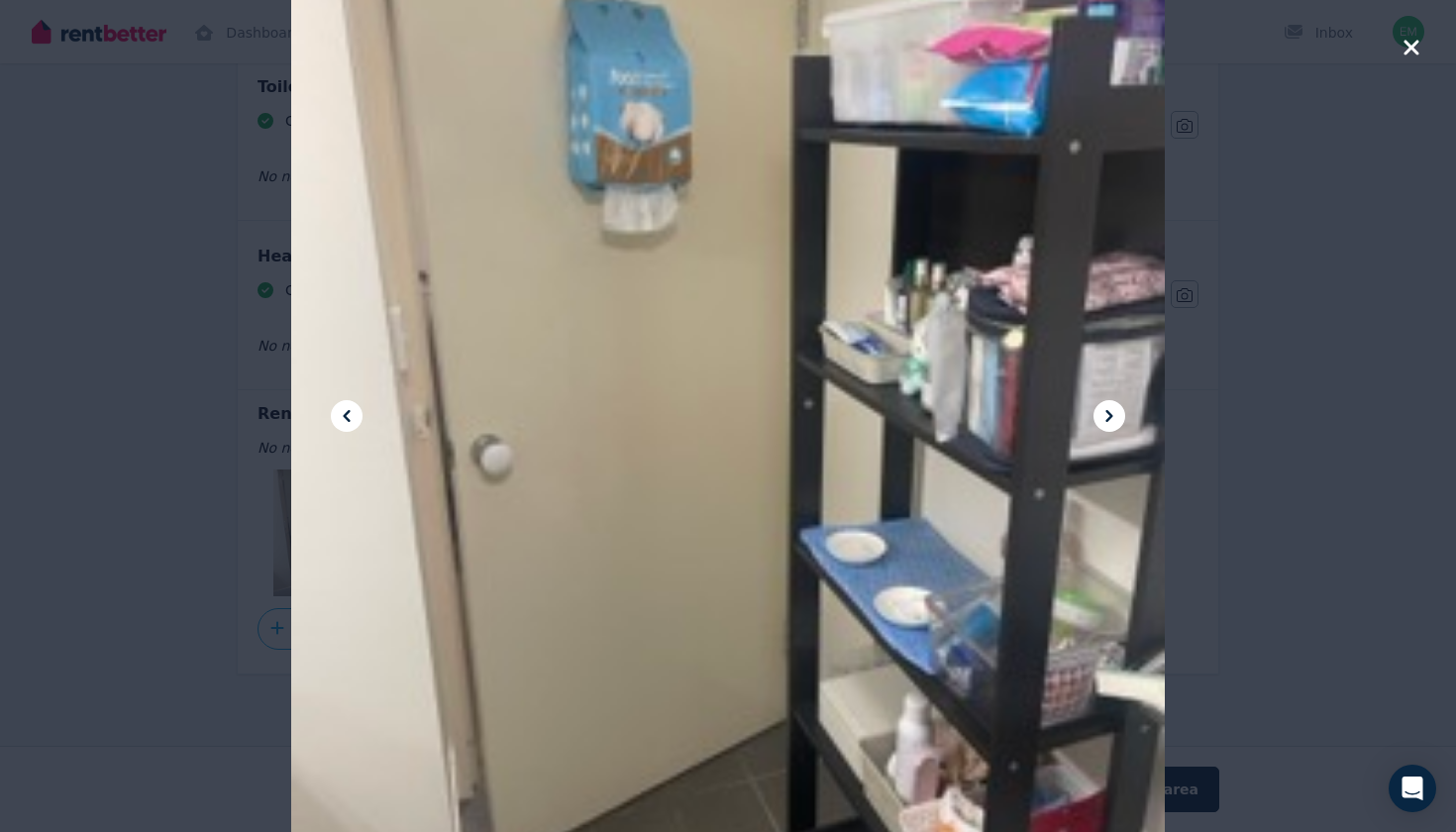
click at [1116, 422] on icon at bounding box center [1109, 416] width 24 height 24
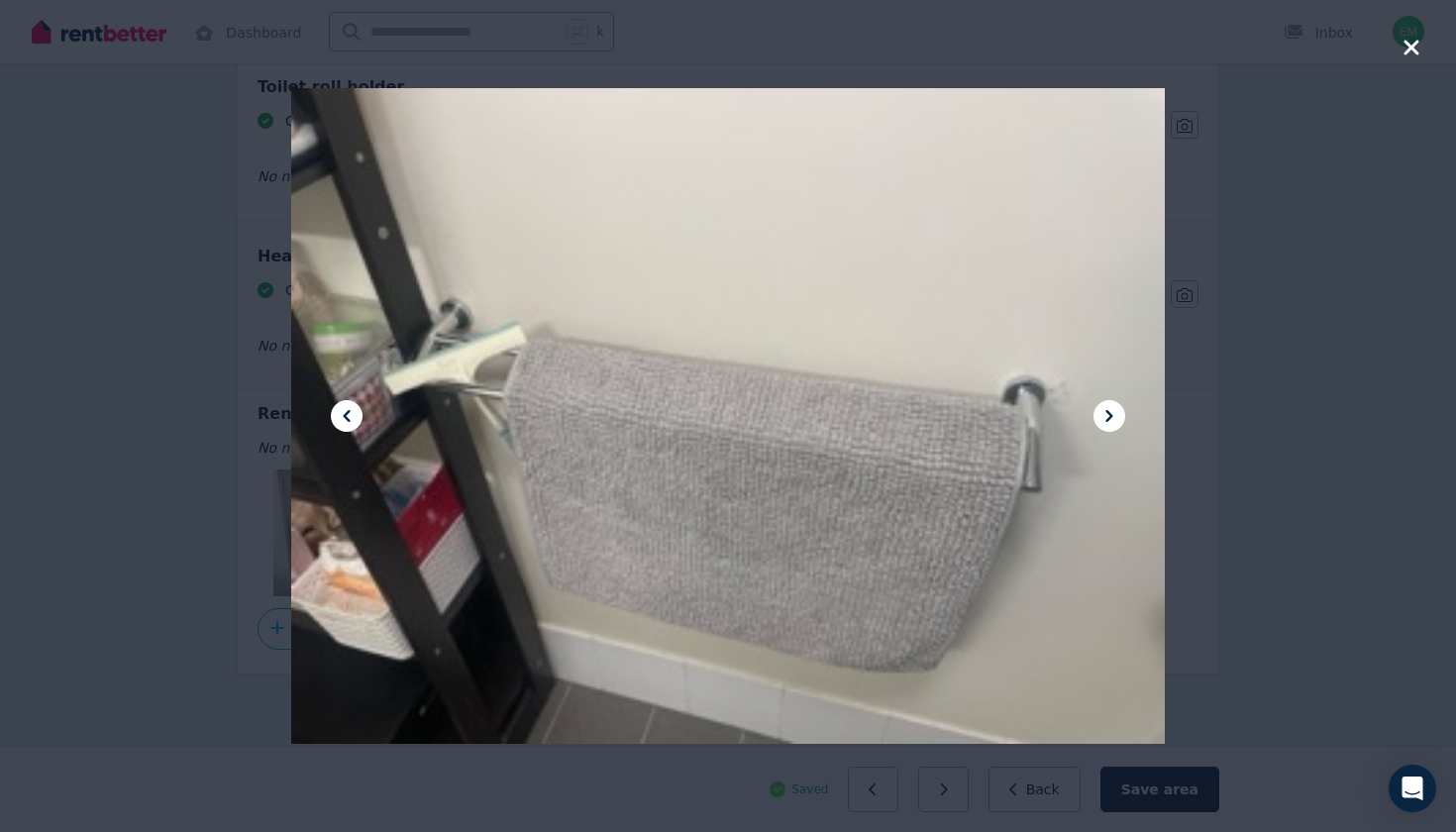
click at [1116, 422] on icon at bounding box center [1109, 416] width 24 height 24
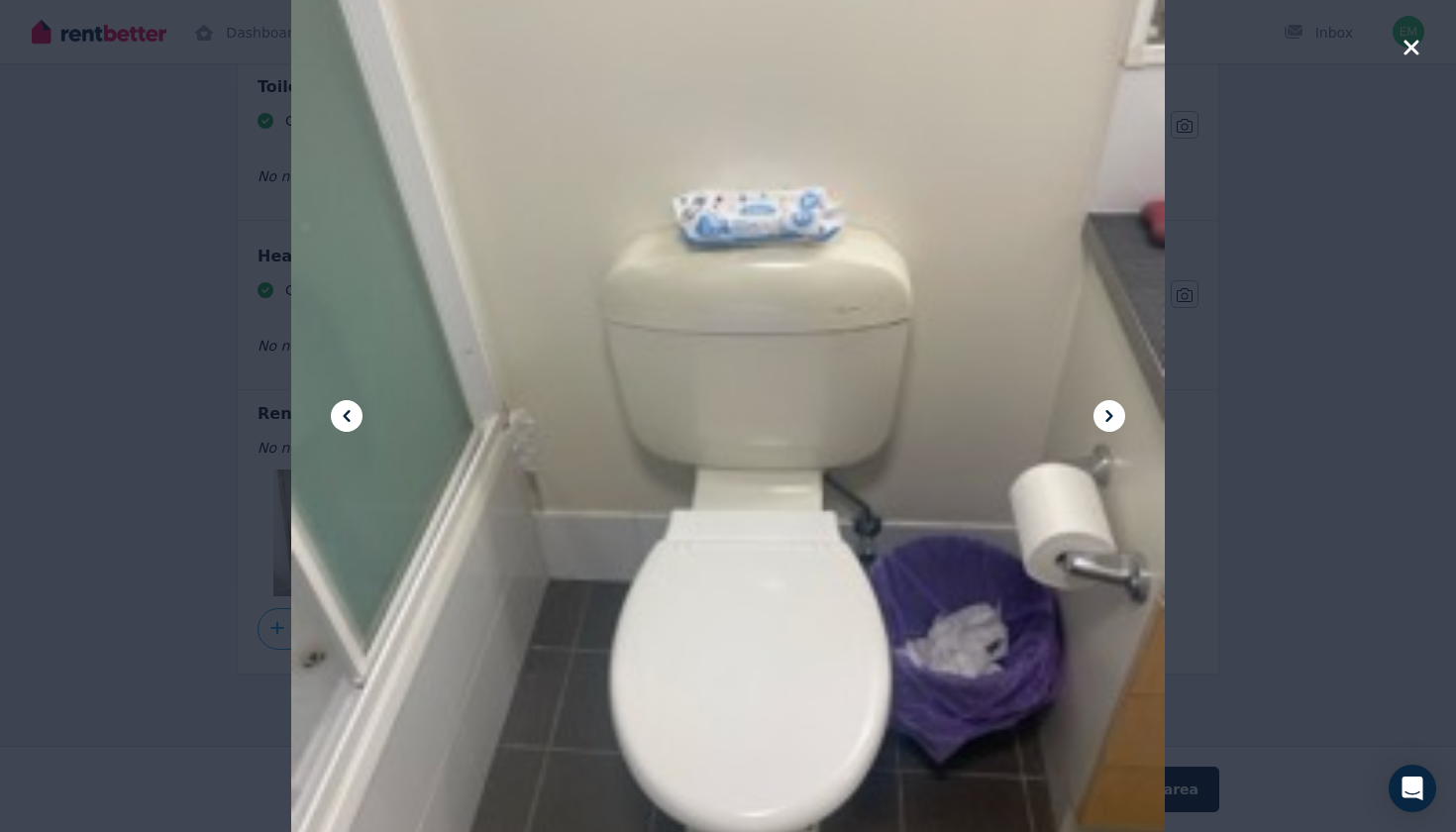
click at [1116, 423] on icon at bounding box center [1109, 416] width 24 height 24
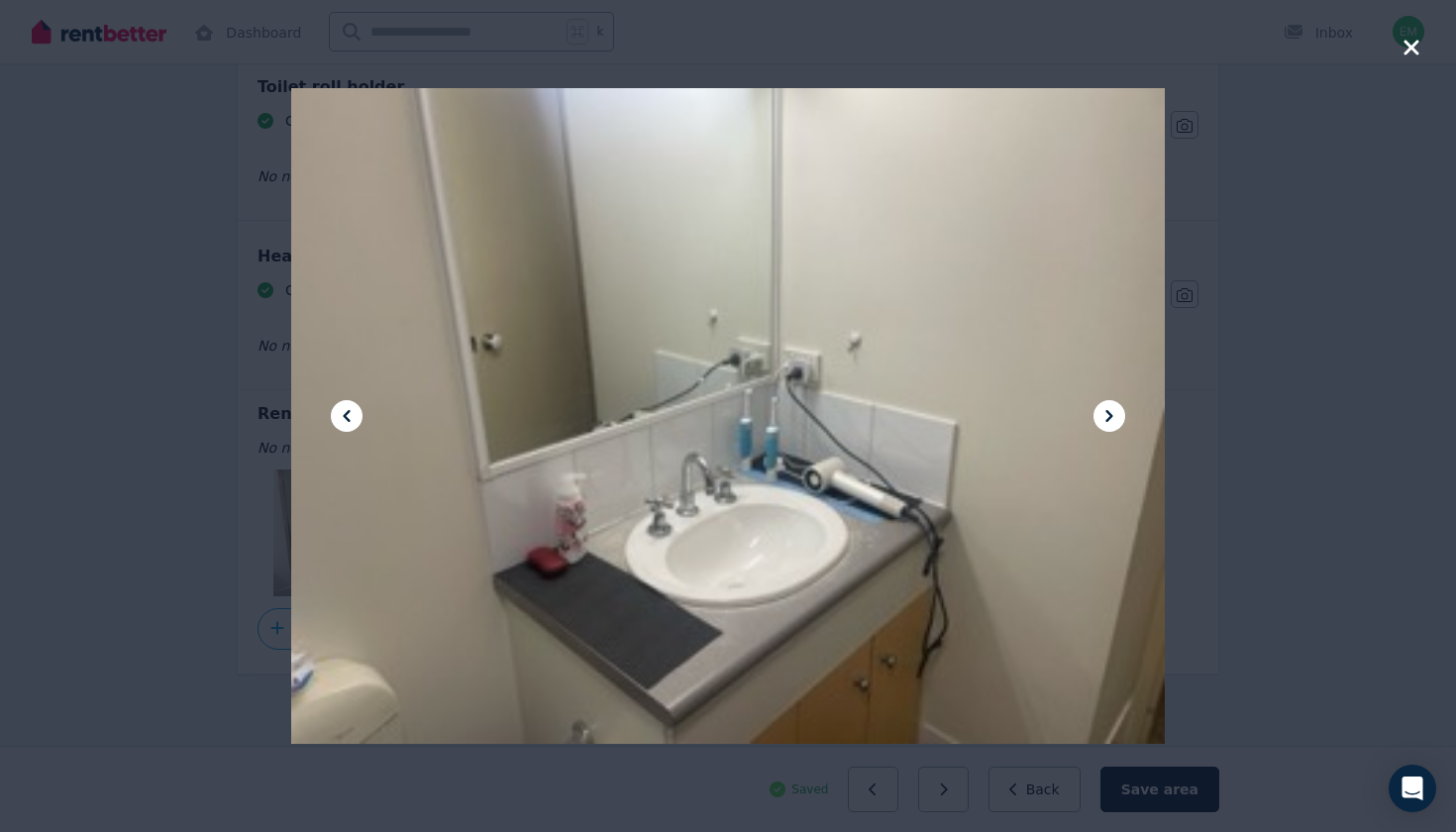
click at [1116, 423] on icon at bounding box center [1109, 416] width 24 height 24
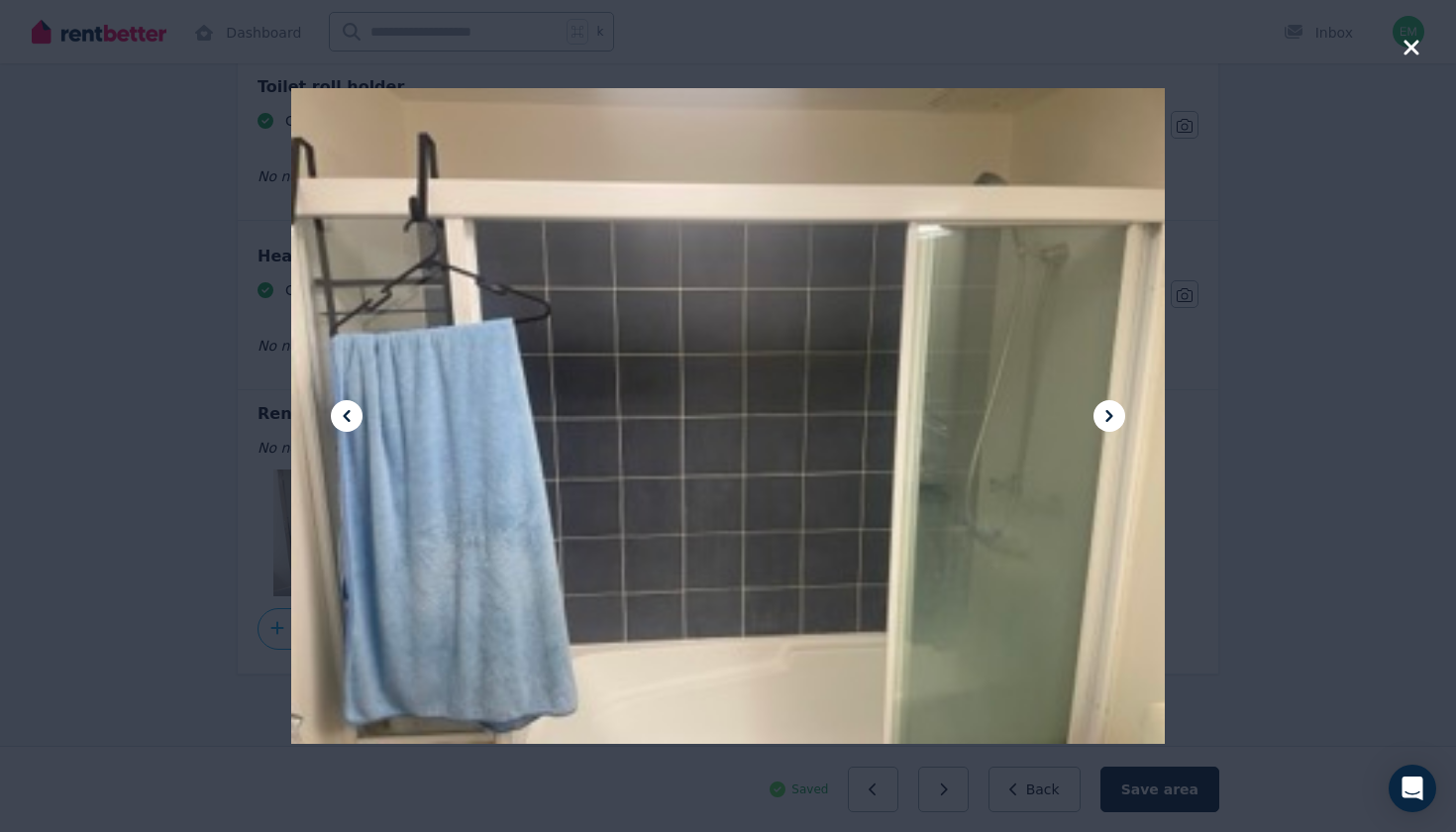
click at [1118, 423] on icon at bounding box center [1109, 416] width 24 height 24
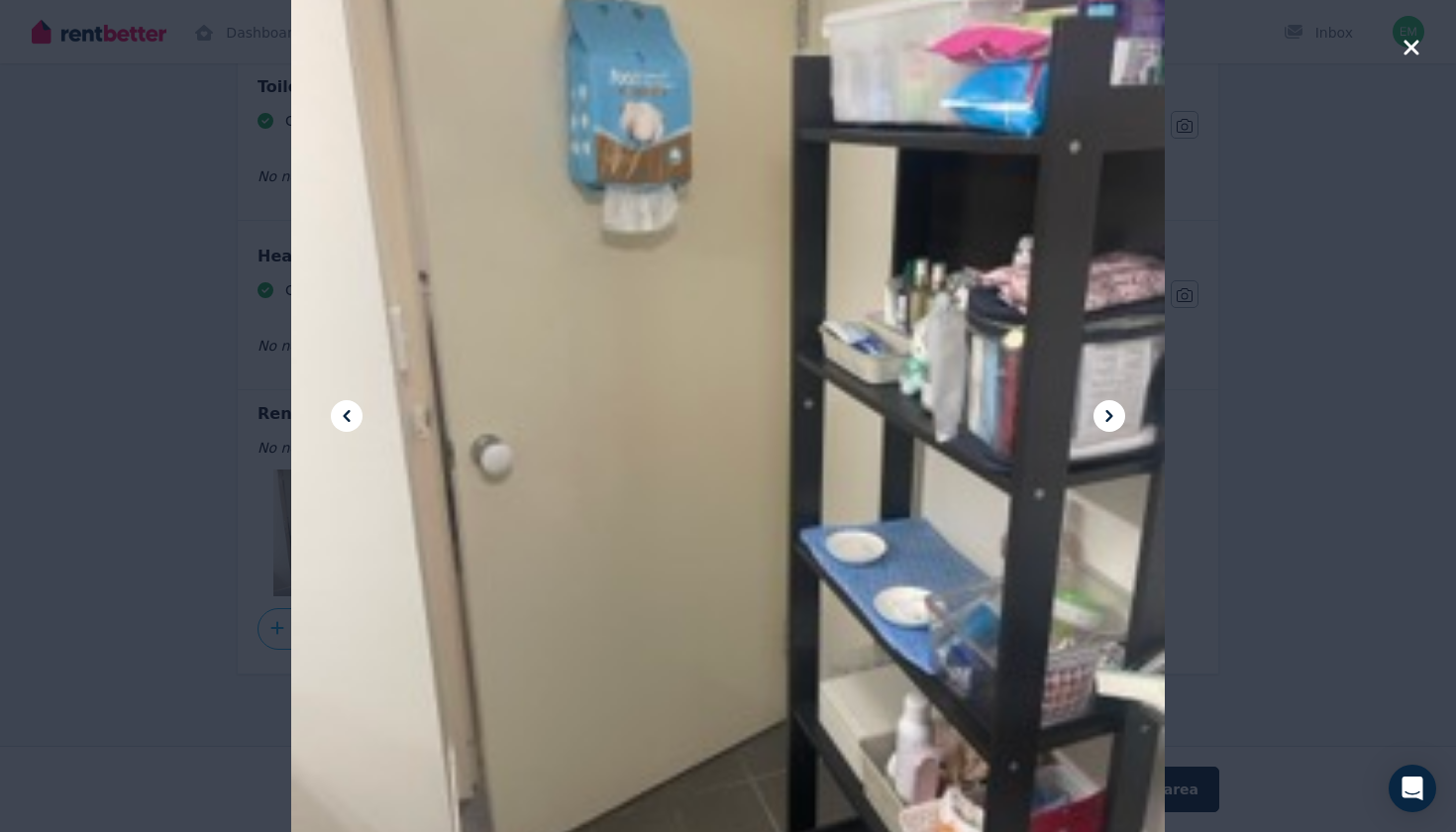
click at [1414, 61] on button "button" at bounding box center [1411, 50] width 18 height 28
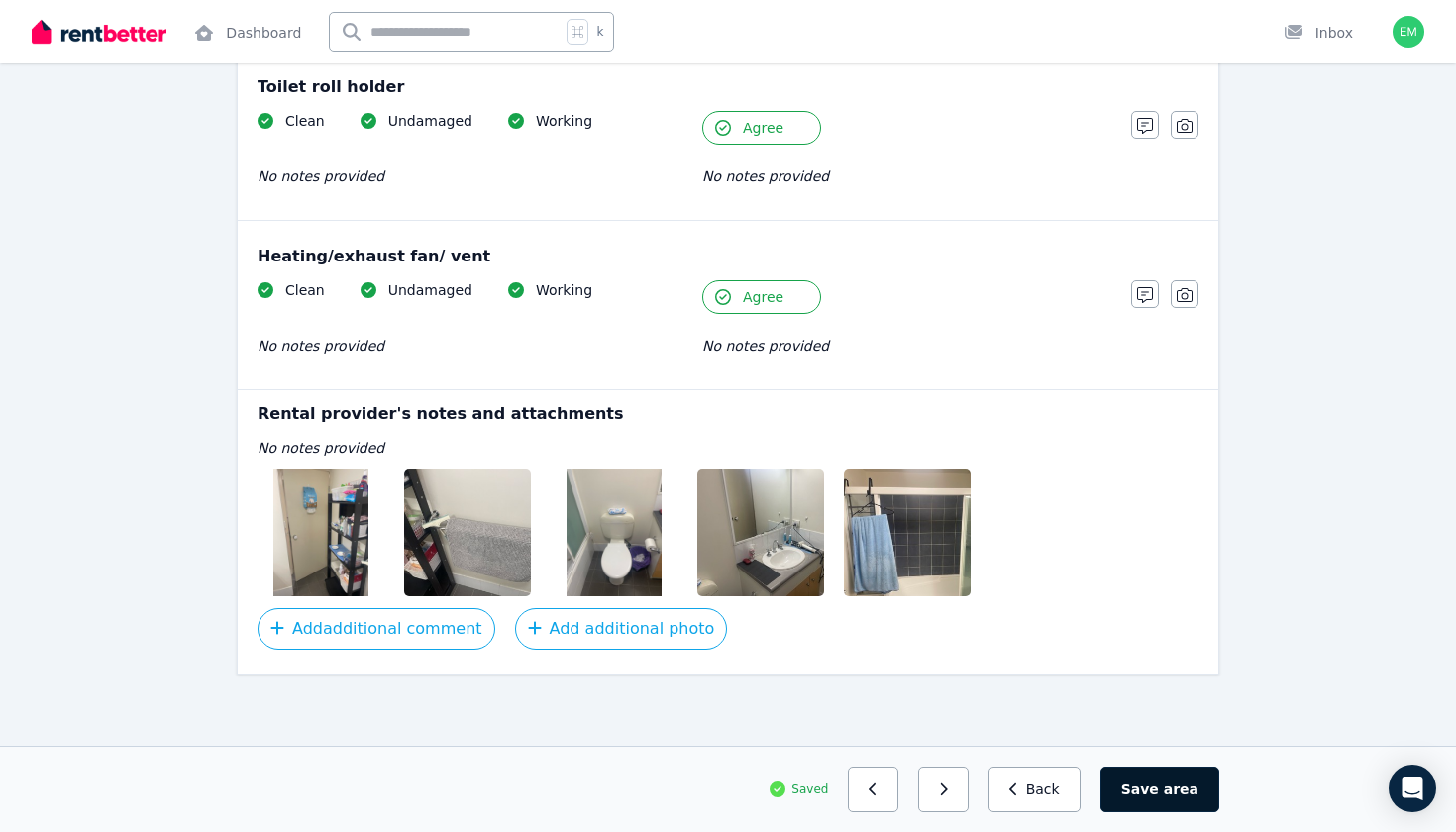
click at [1132, 800] on button "Save area" at bounding box center [1160, 789] width 119 height 46
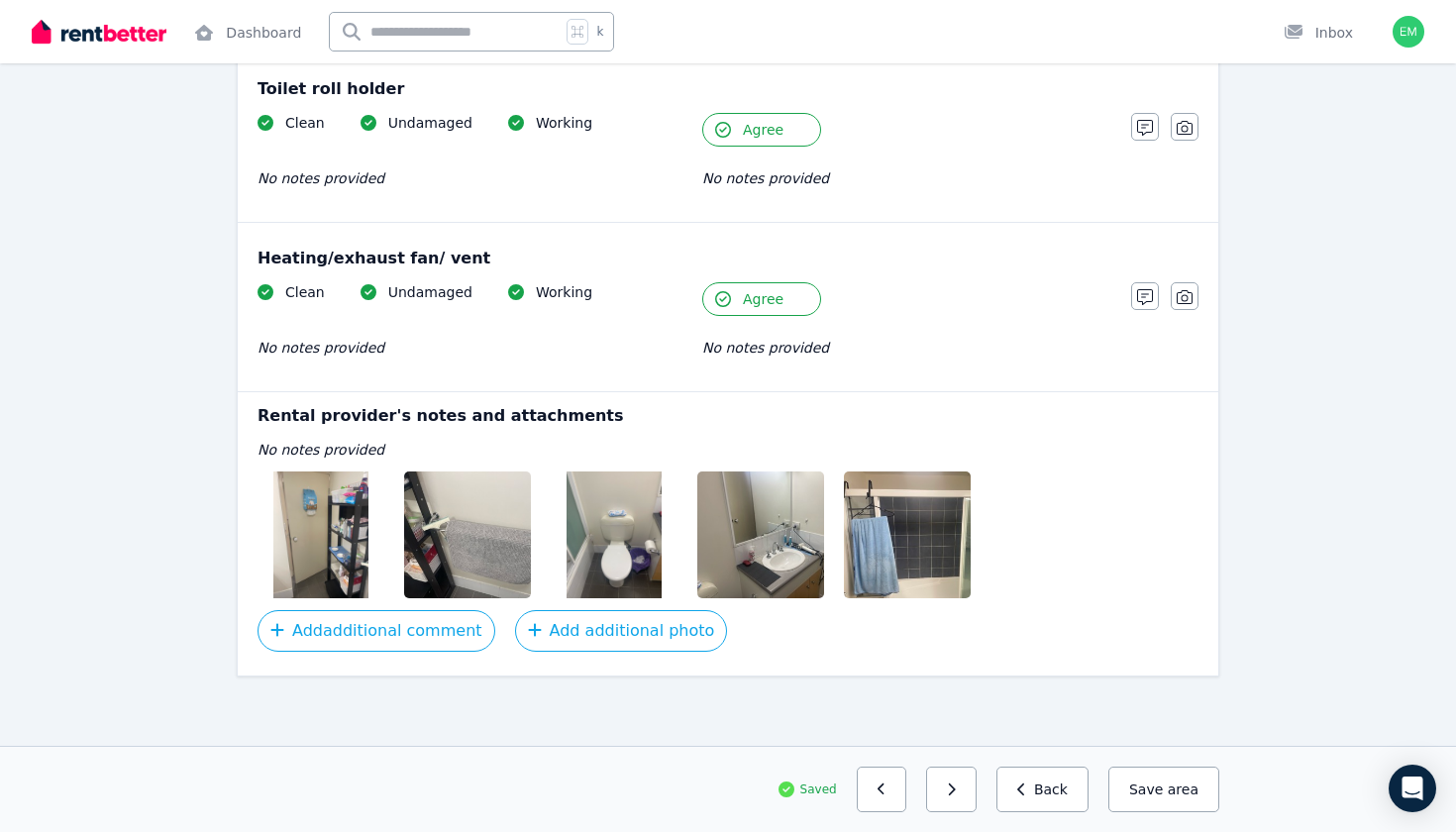
click at [988, 788] on div "Saved Previous: Balcony Next: Health issues Back Save area" at bounding box center [728, 789] width 982 height 46
click at [976, 788] on button "button" at bounding box center [951, 789] width 51 height 46
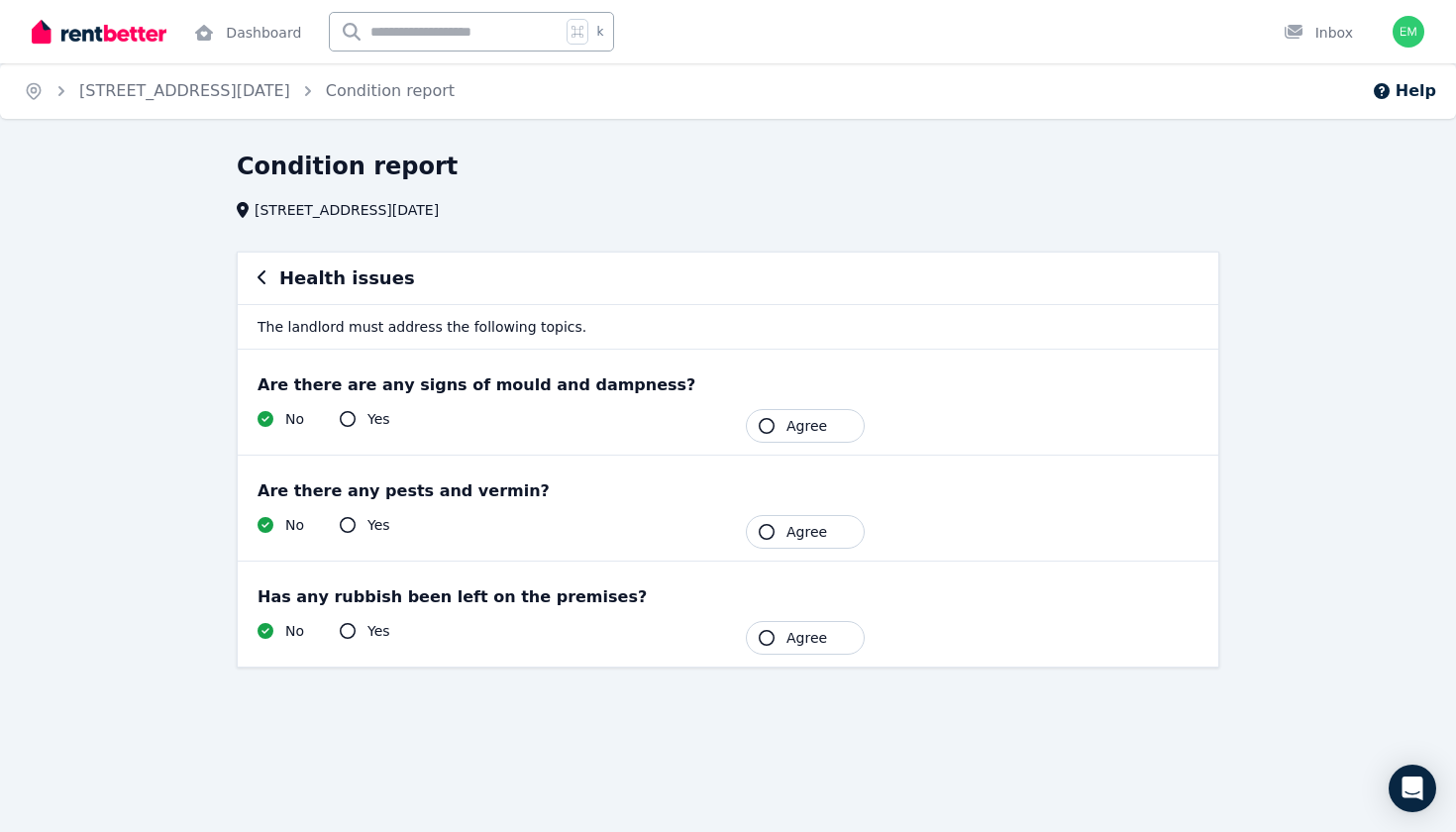
scroll to position [0, 0]
